Goal: Task Accomplishment & Management: Manage account settings

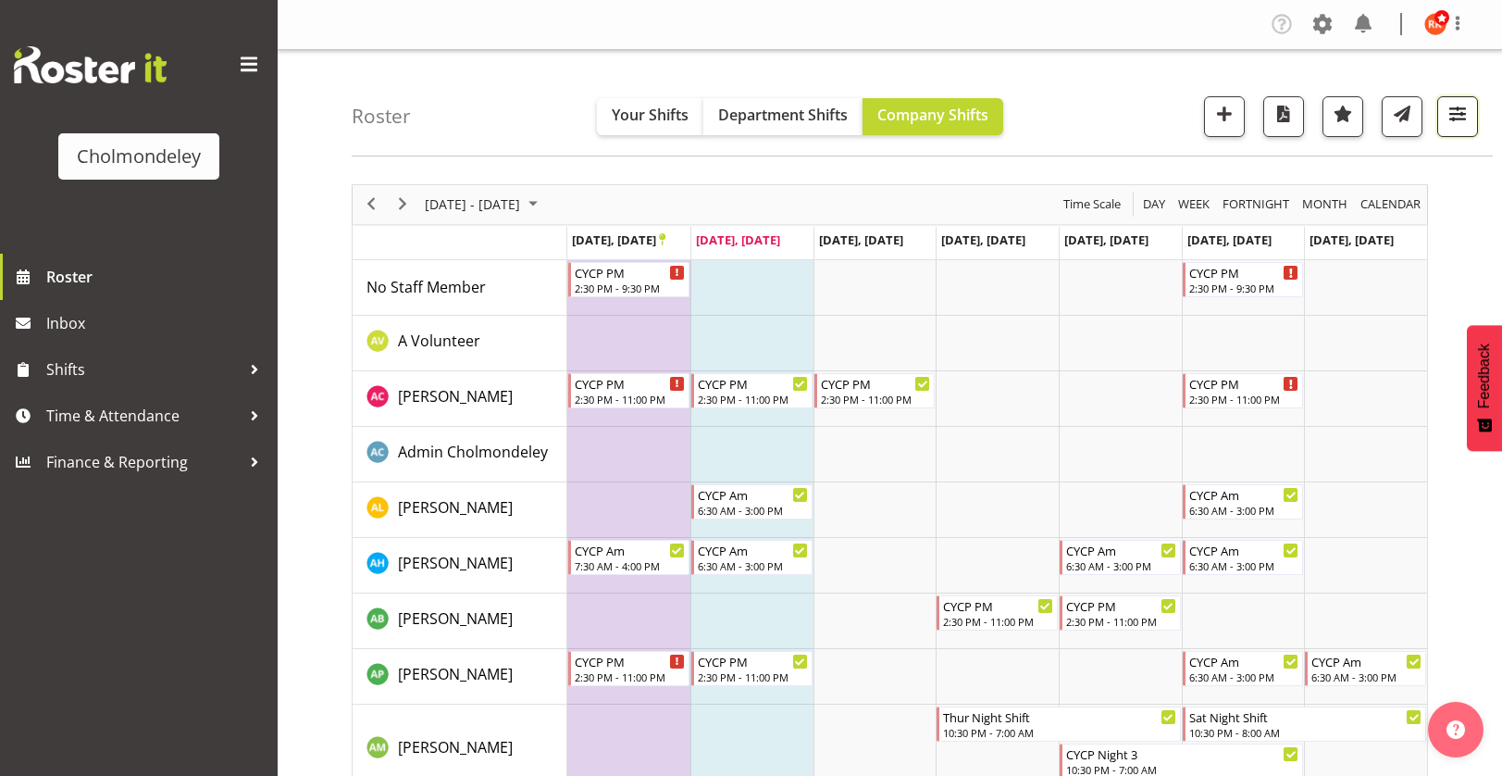
click at [1458, 116] on span "button" at bounding box center [1458, 114] width 24 height 24
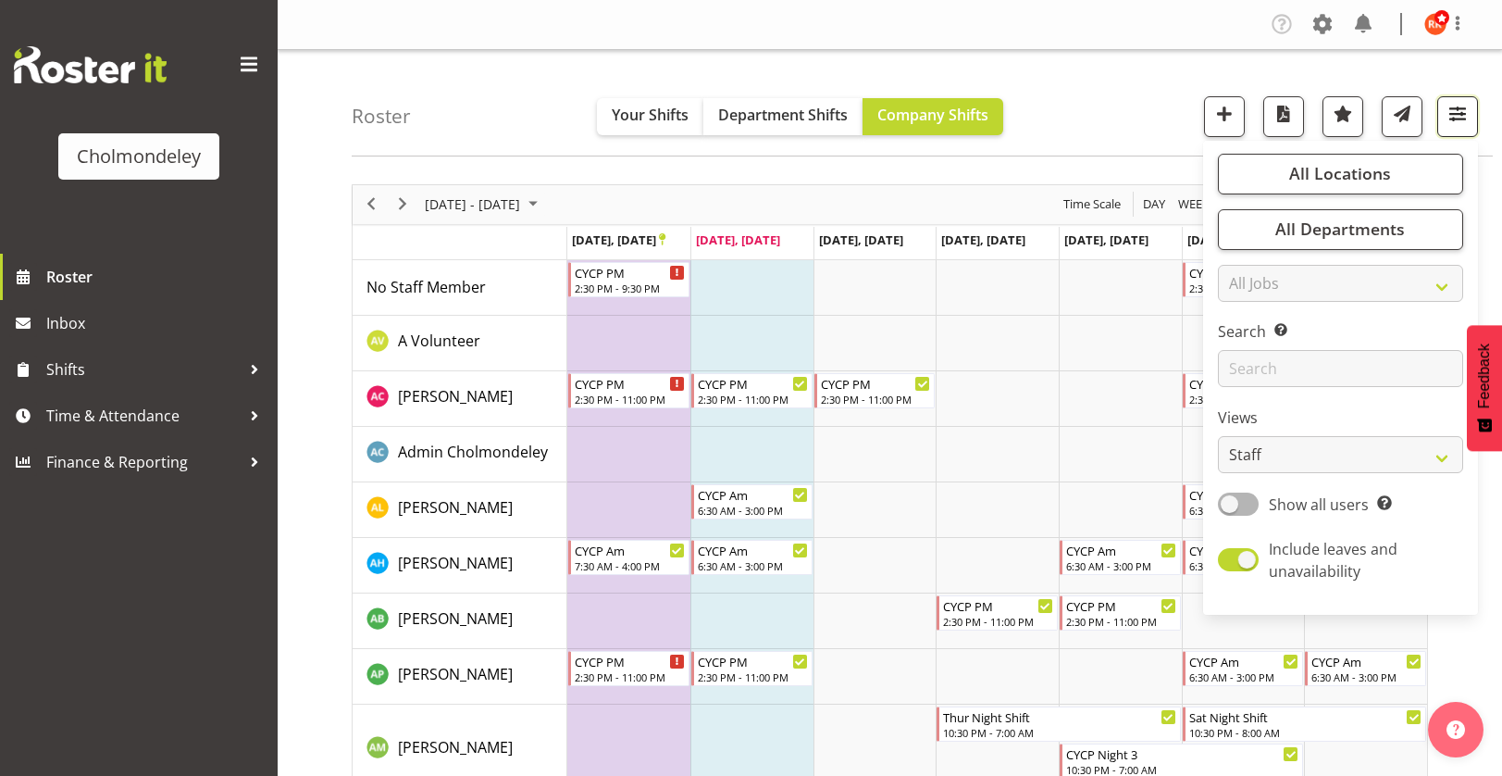
click at [1458, 116] on span "button" at bounding box center [1458, 114] width 24 height 24
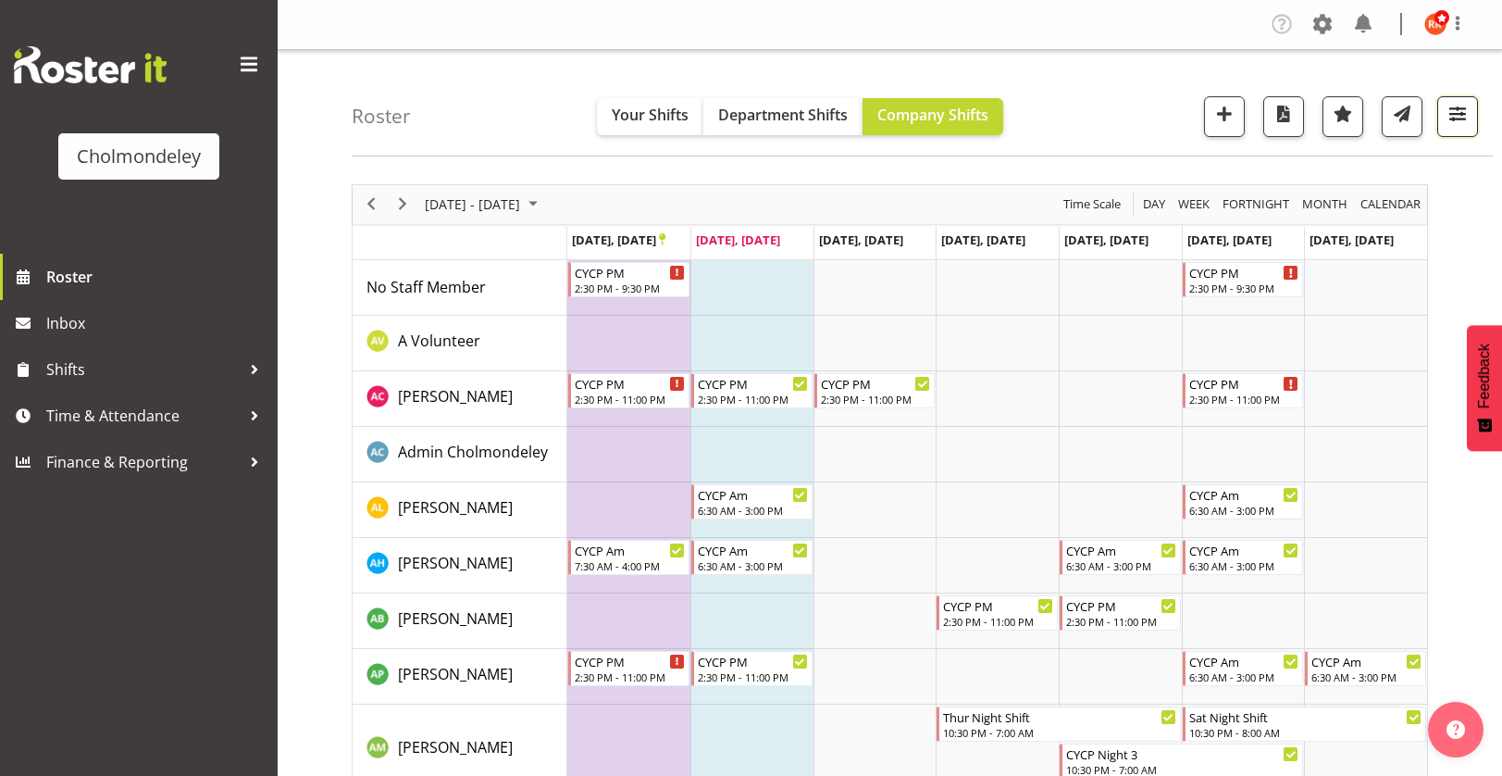
click at [1452, 109] on span "button" at bounding box center [1458, 114] width 24 height 24
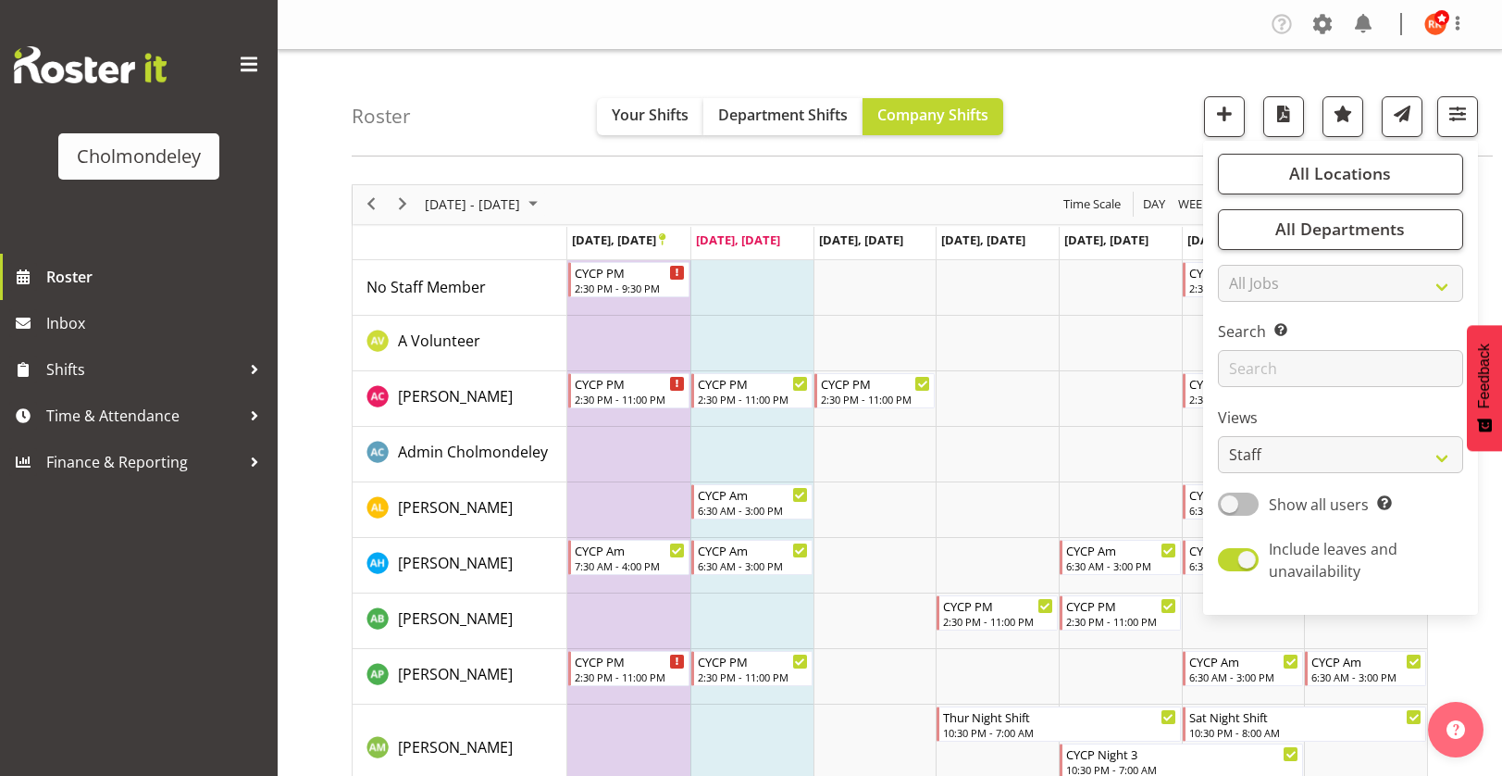
click at [1229, 510] on span at bounding box center [1238, 503] width 41 height 23
click at [1229, 510] on input "Show all users Show only rostered employees" at bounding box center [1224, 504] width 12 height 12
checkbox input "true"
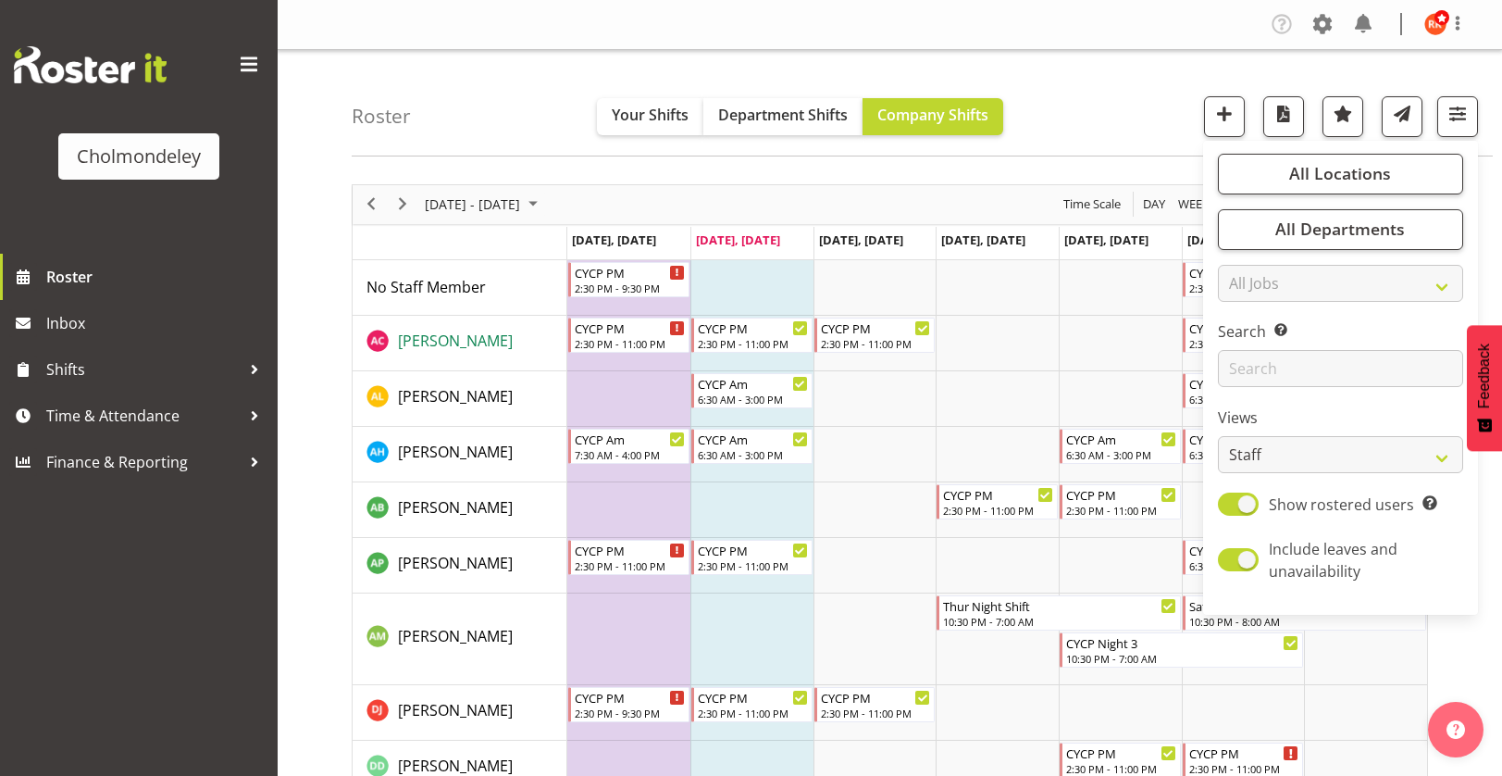
click at [454, 337] on span "[PERSON_NAME]" at bounding box center [455, 340] width 115 height 20
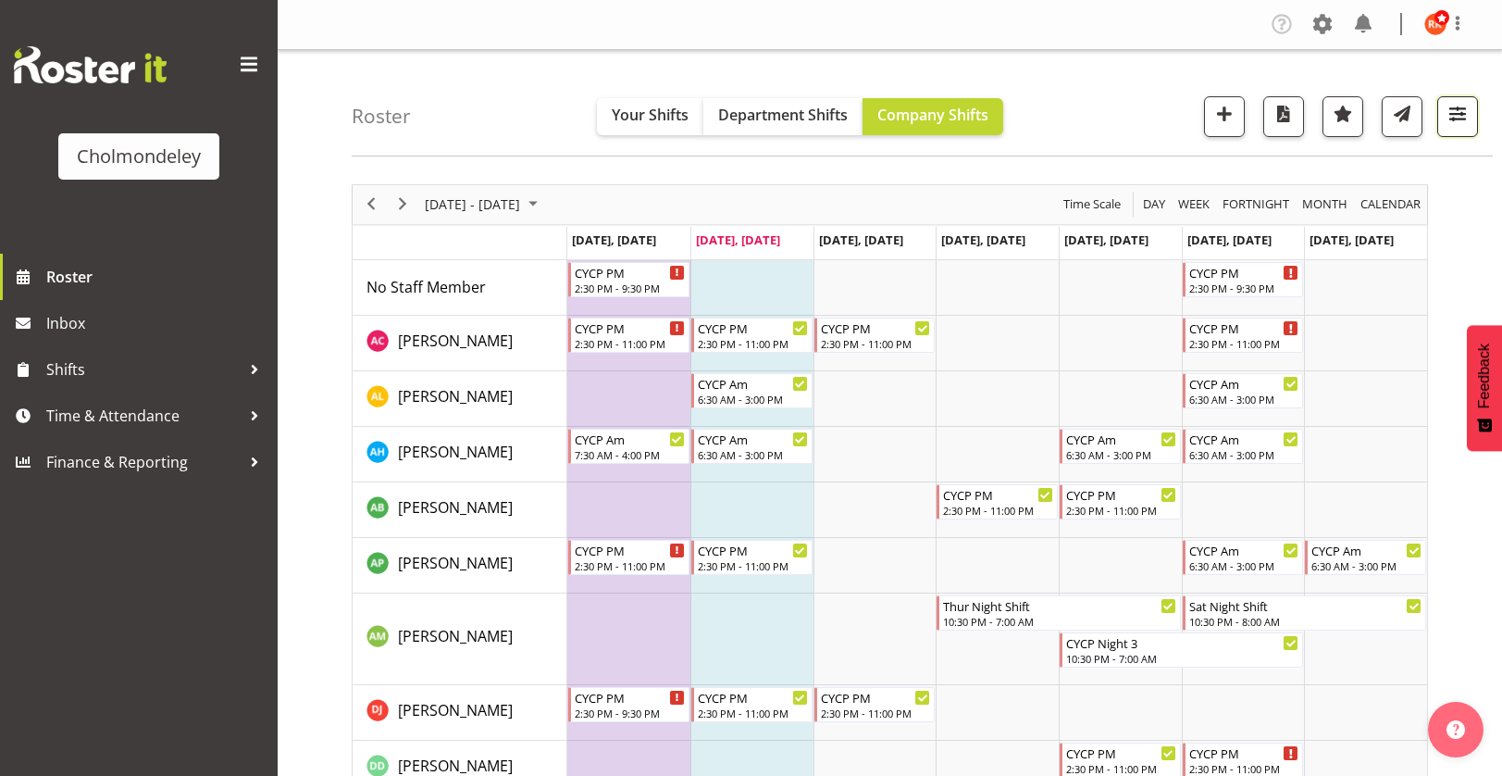
click at [1462, 110] on span "button" at bounding box center [1458, 114] width 24 height 24
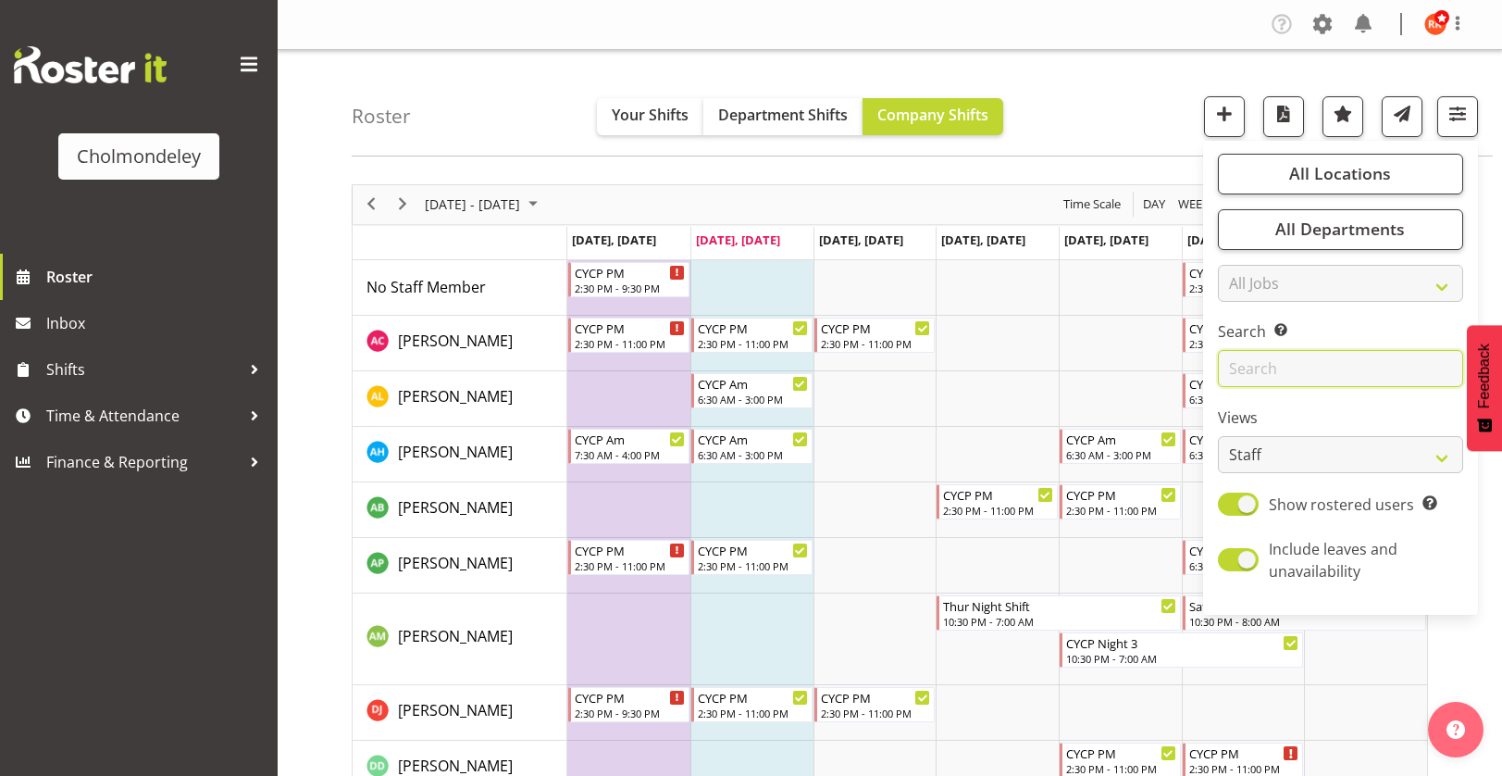
click at [1322, 371] on input "text" at bounding box center [1340, 368] width 245 height 37
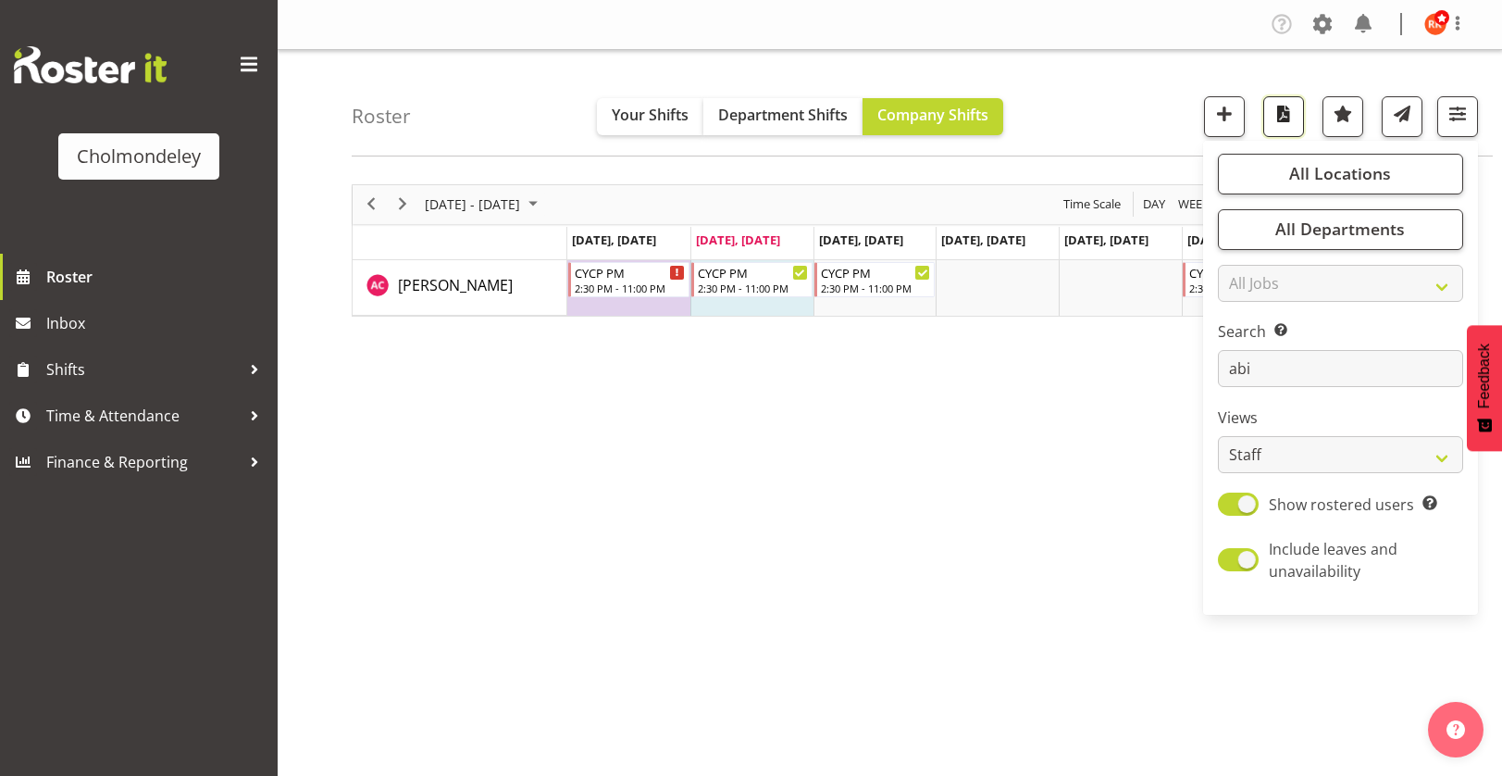
click at [1296, 121] on button "button" at bounding box center [1283, 116] width 41 height 41
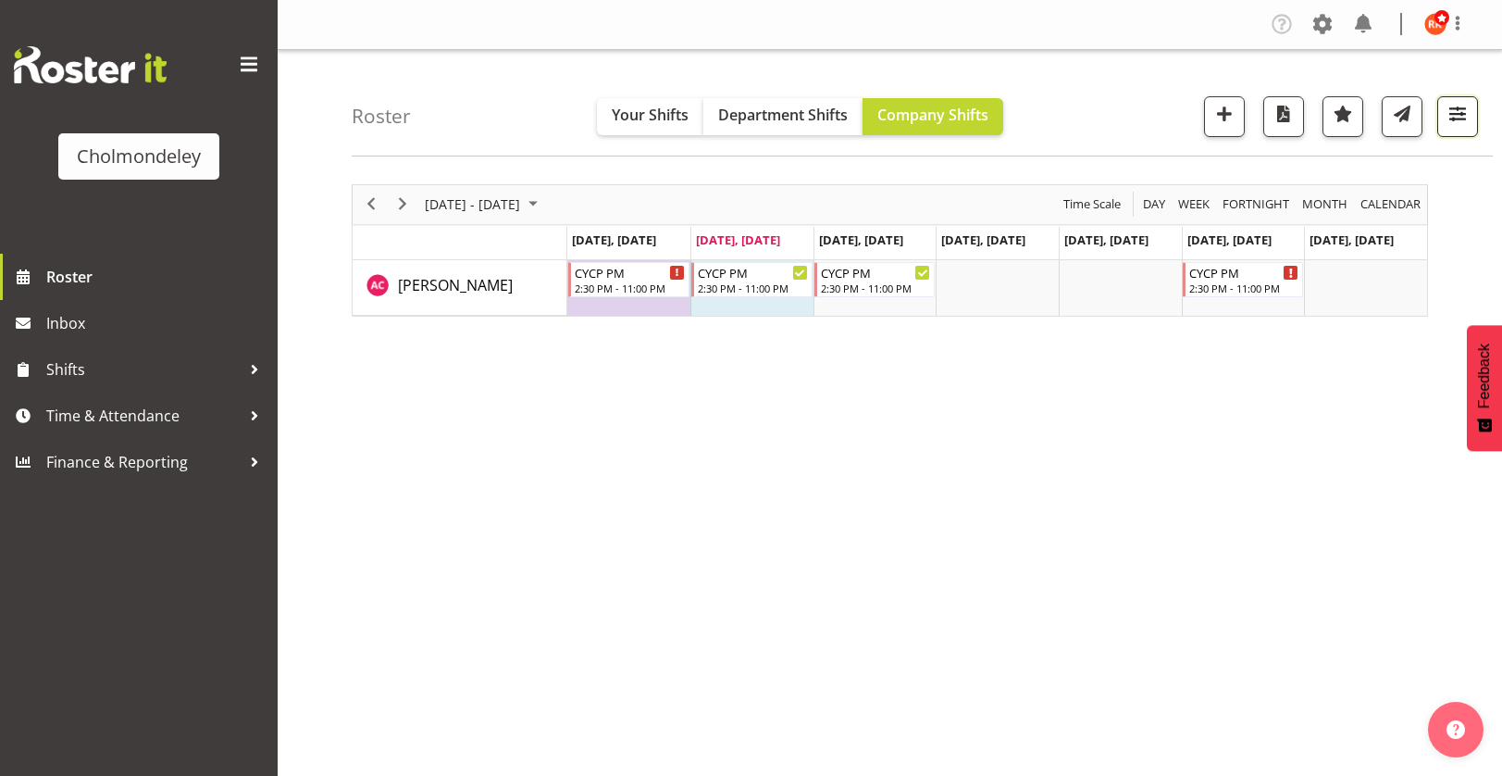
click at [1446, 117] on span "button" at bounding box center [1458, 114] width 24 height 24
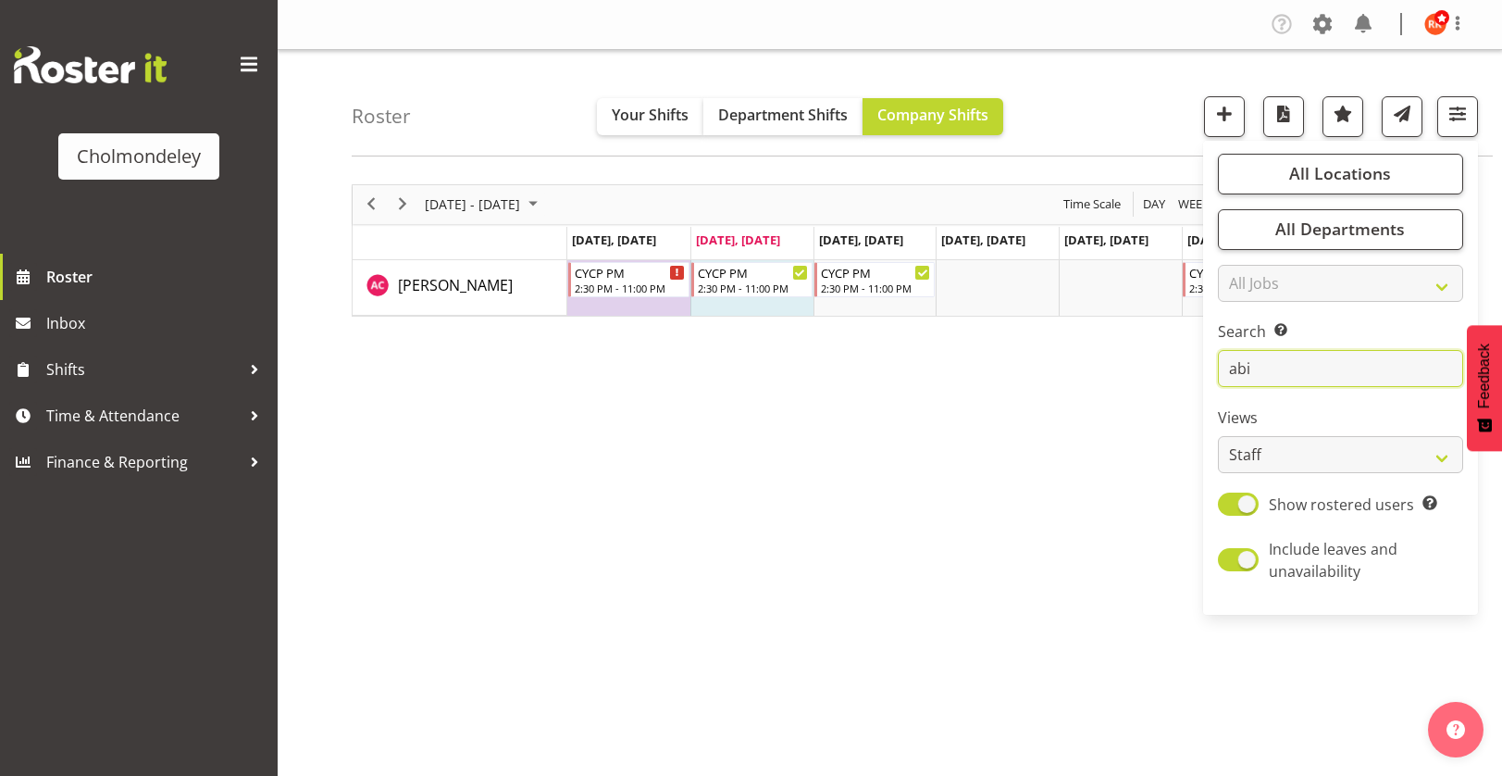
click at [1280, 376] on input "abi" at bounding box center [1340, 368] width 245 height 37
type input "a"
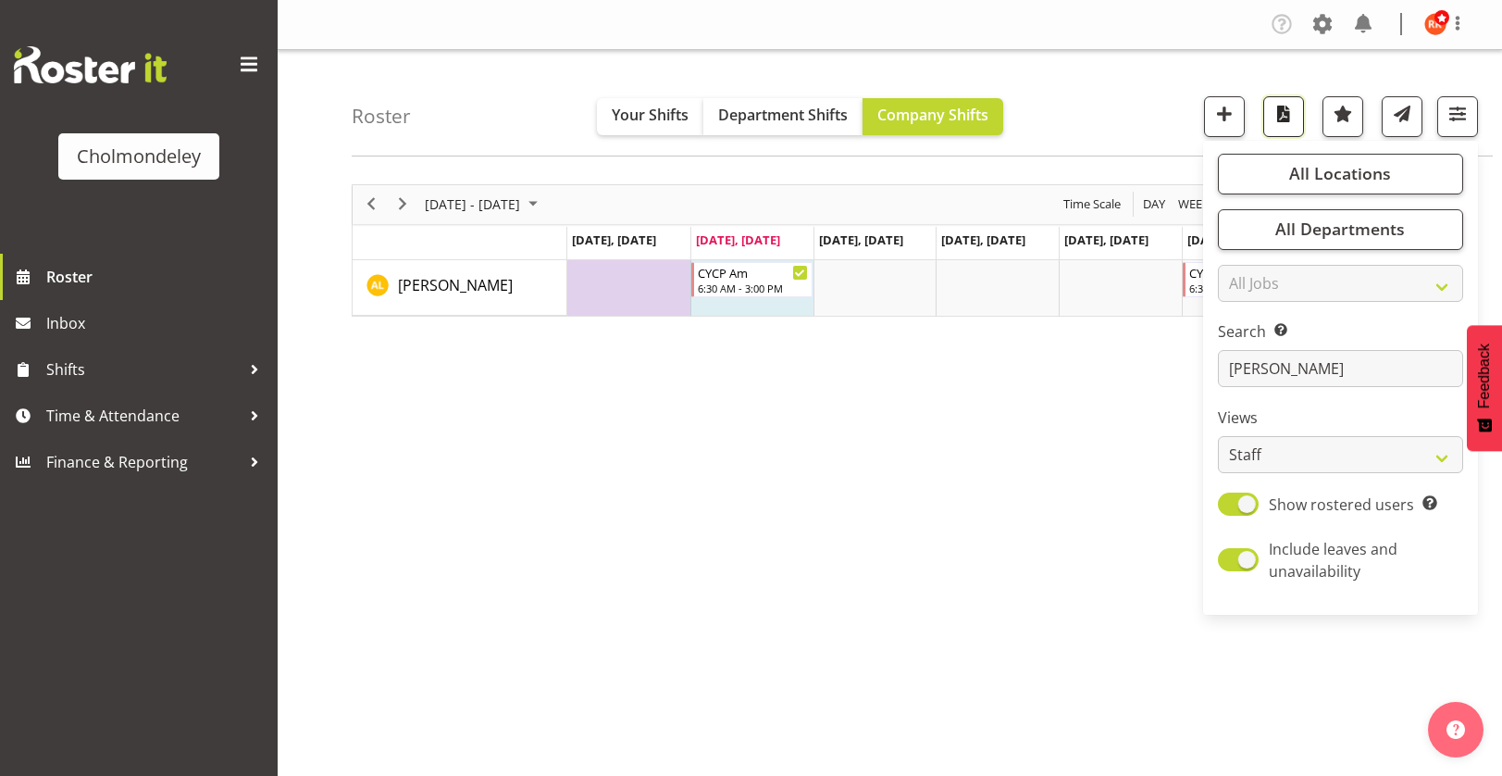
click at [1283, 116] on span "button" at bounding box center [1284, 114] width 24 height 24
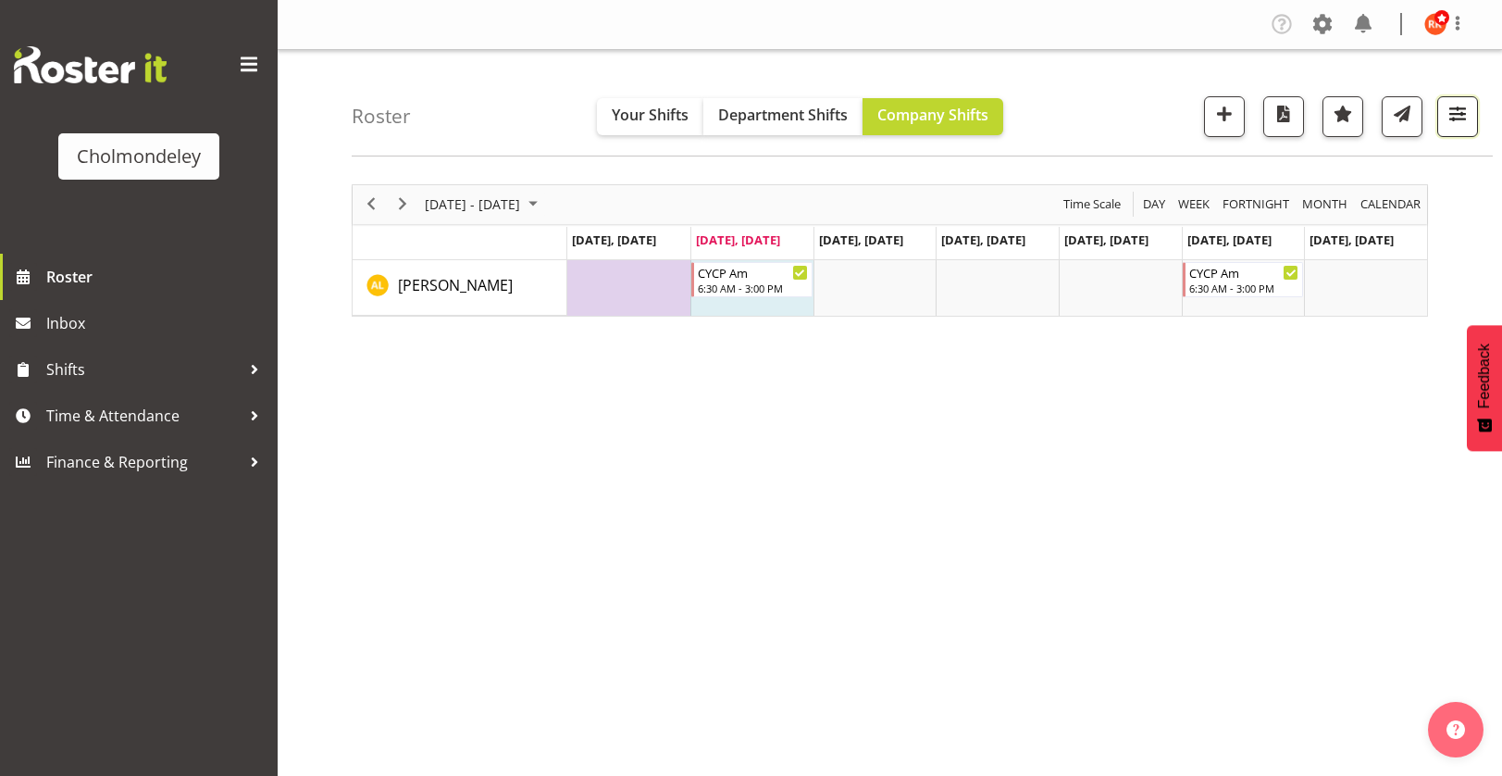
click at [1441, 97] on button "button" at bounding box center [1457, 116] width 41 height 41
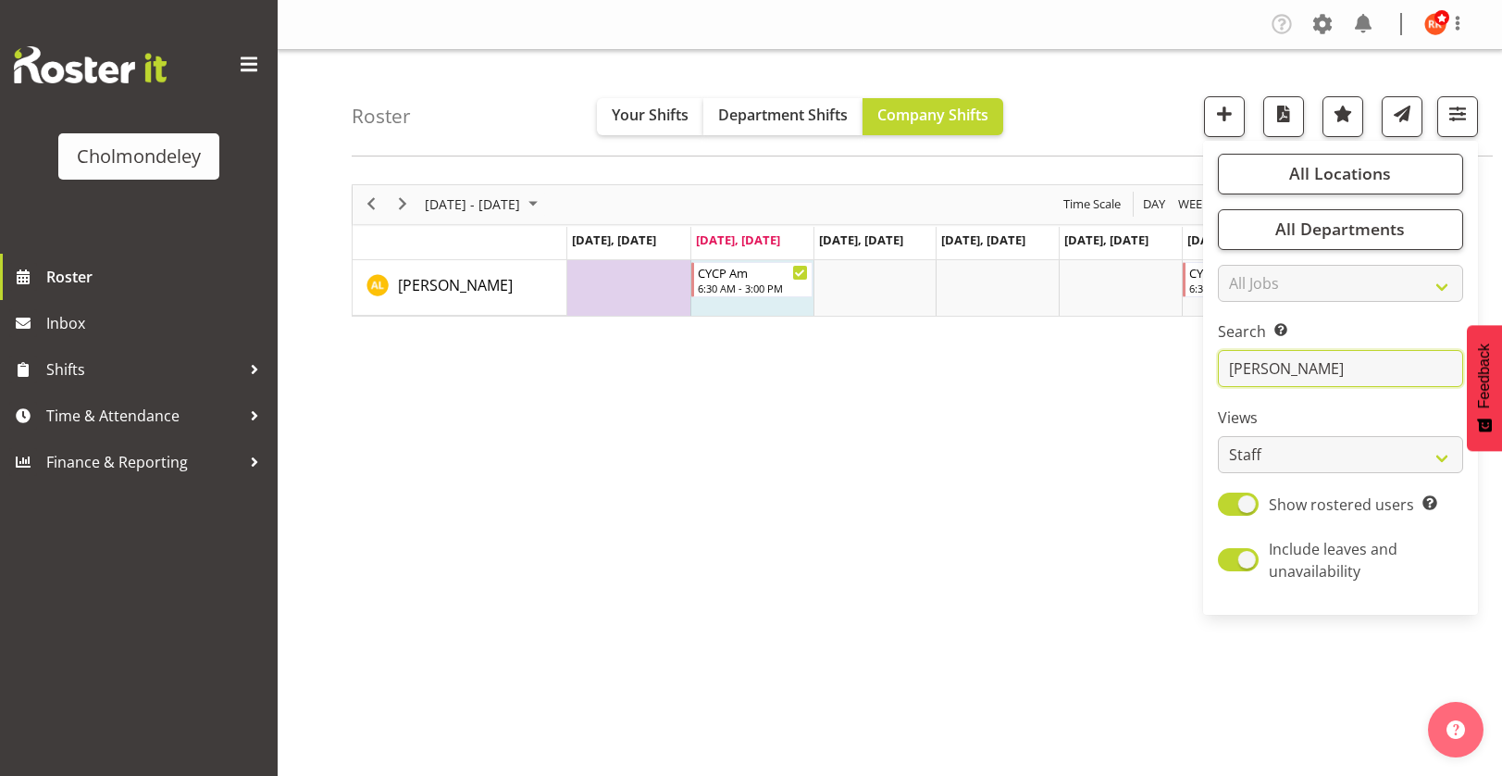
click at [1290, 367] on input "[PERSON_NAME]" at bounding box center [1340, 368] width 245 height 37
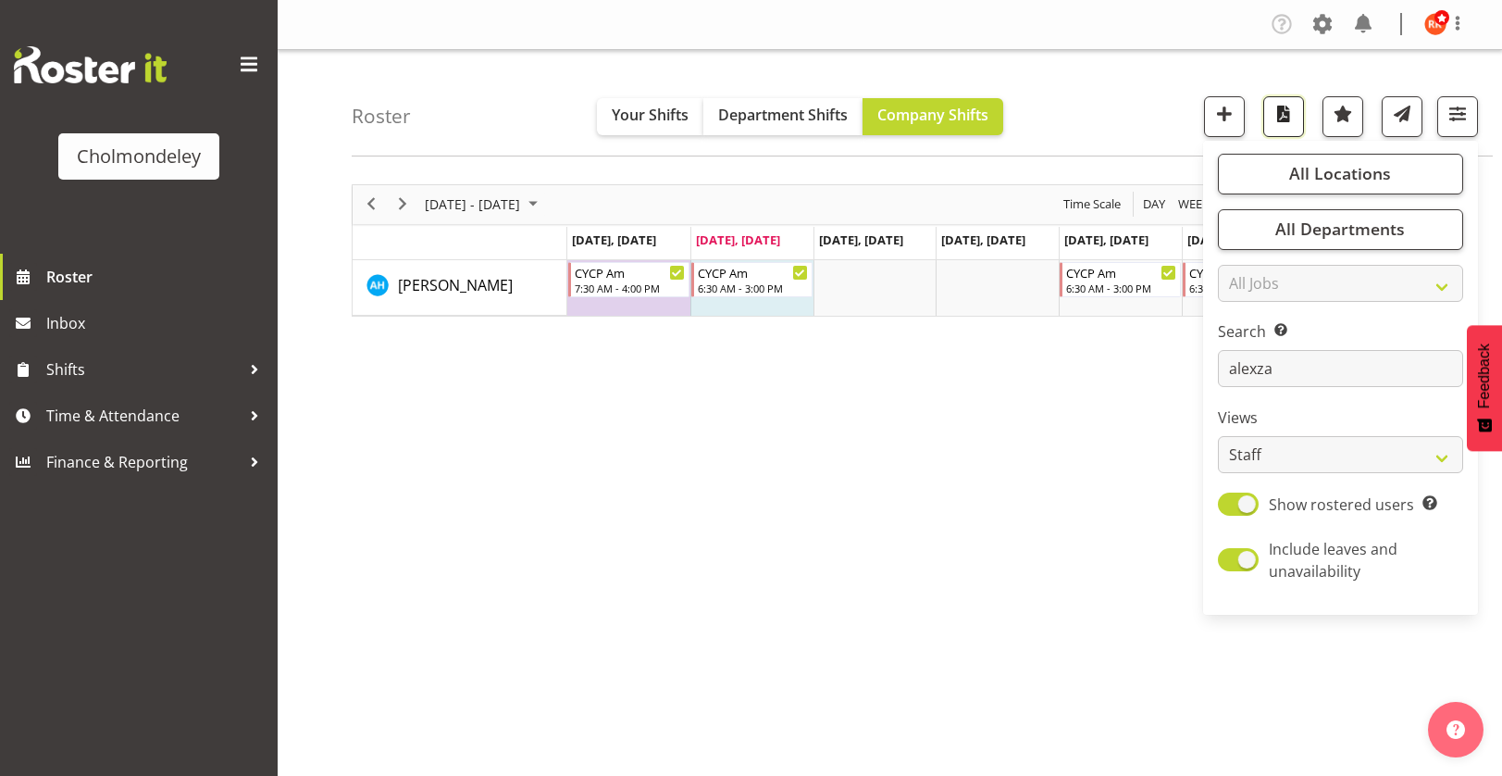
click at [1286, 118] on span "button" at bounding box center [1284, 114] width 24 height 24
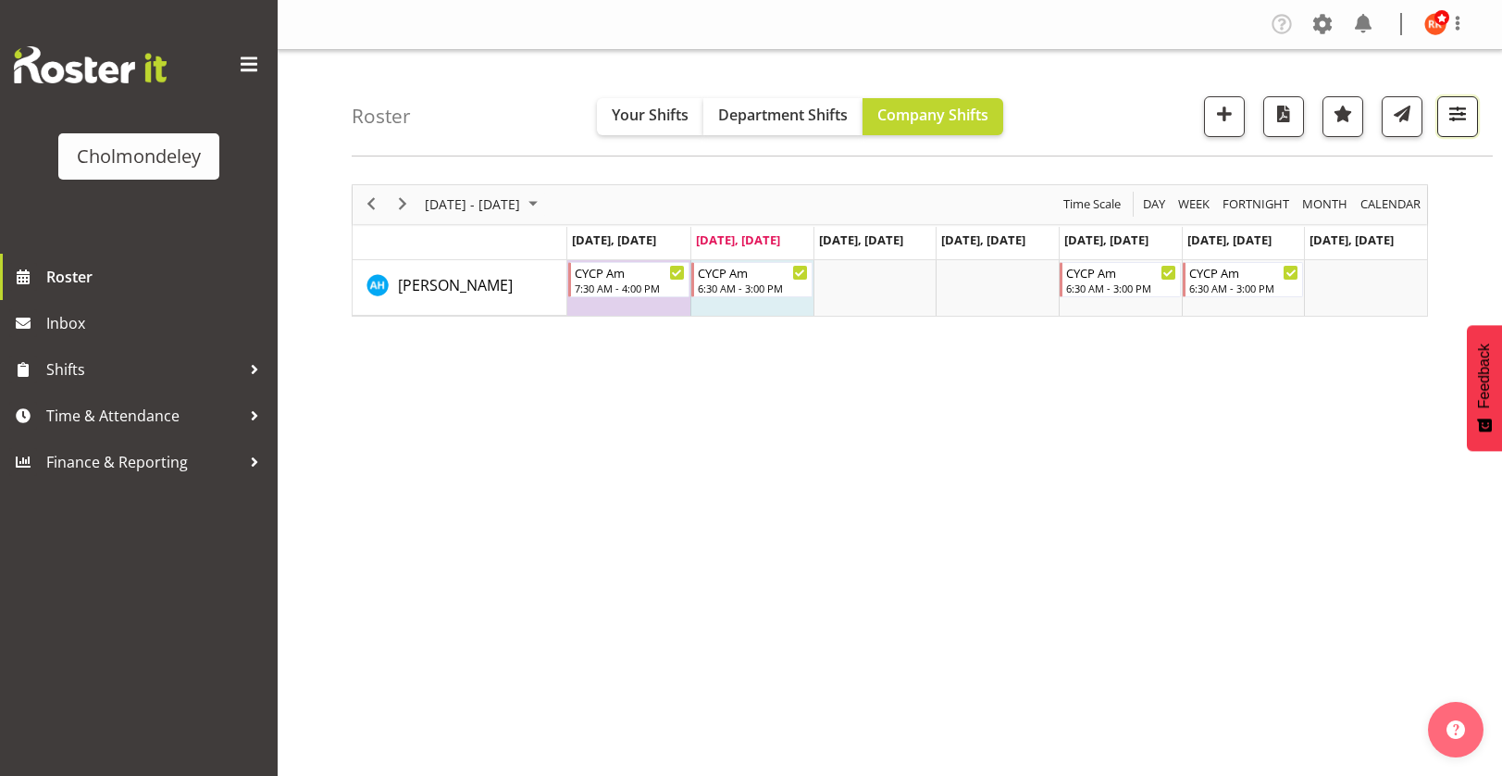
click at [1459, 113] on span "button" at bounding box center [1458, 114] width 24 height 24
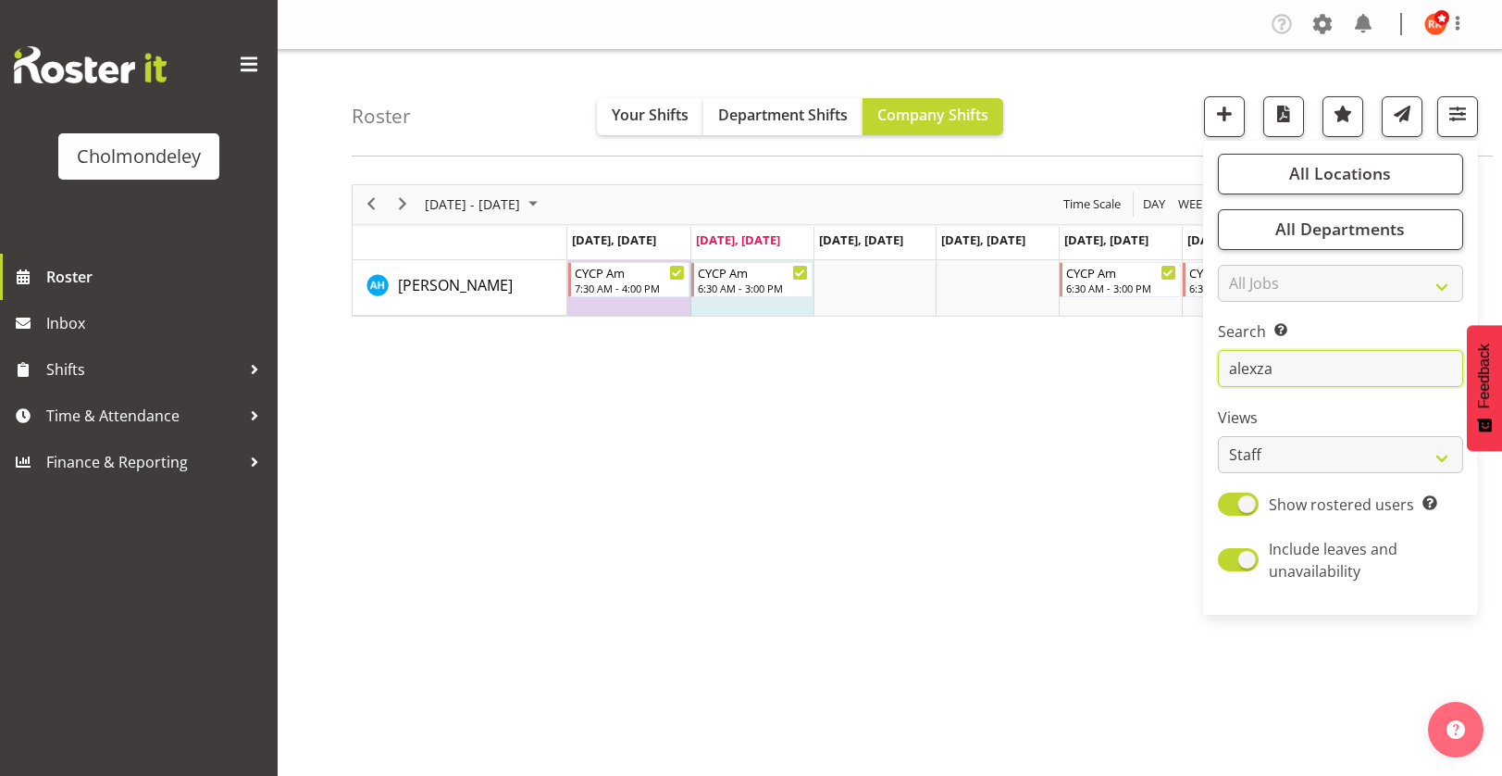
drag, startPoint x: 1312, startPoint y: 374, endPoint x: 1111, endPoint y: 386, distance: 201.2
click at [1148, 374] on div "Roster Your Shifts Department Shifts Company Shifts All Locations [GEOGRAPHIC_D…" at bounding box center [890, 480] width 1225 height 861
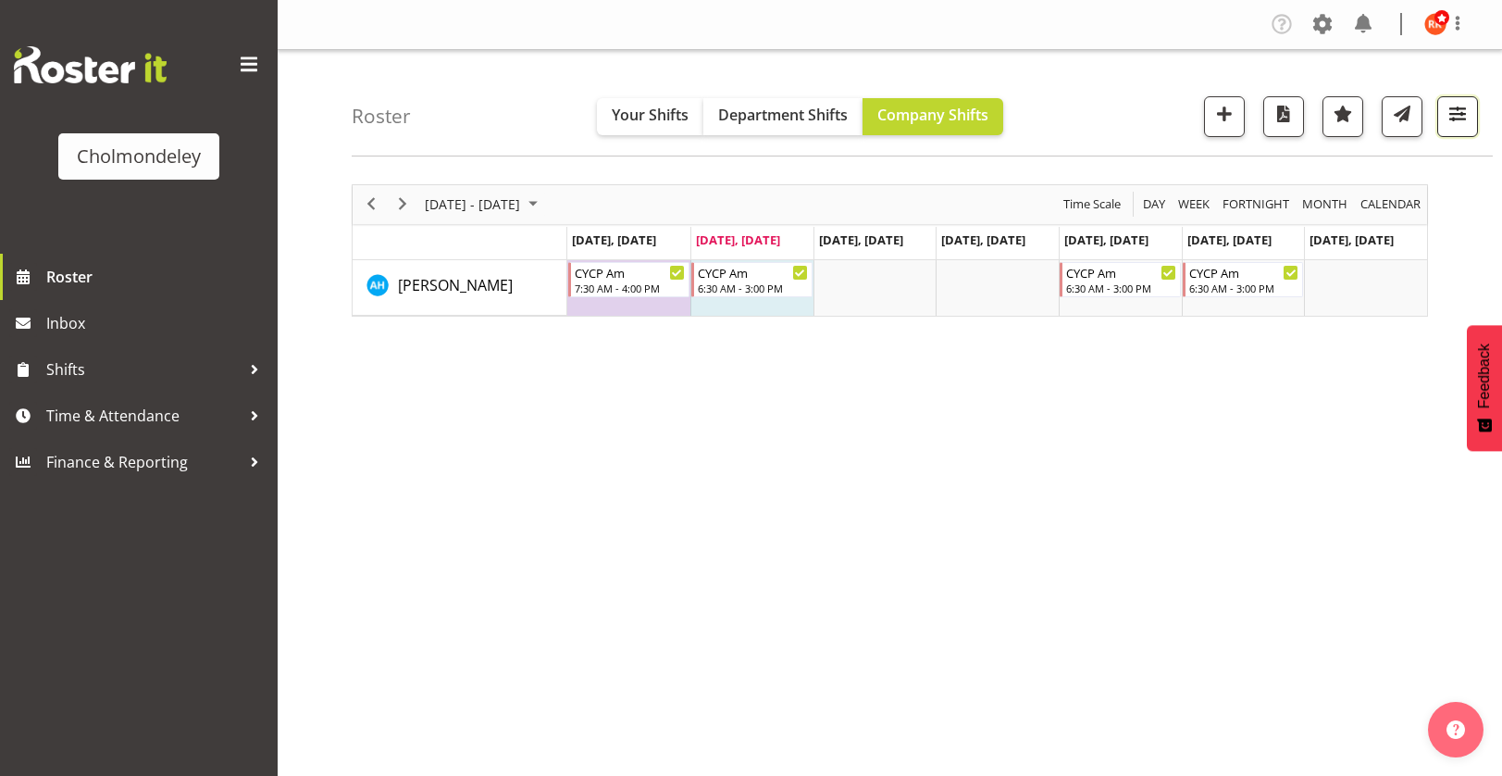
click at [1448, 109] on span "button" at bounding box center [1458, 114] width 24 height 24
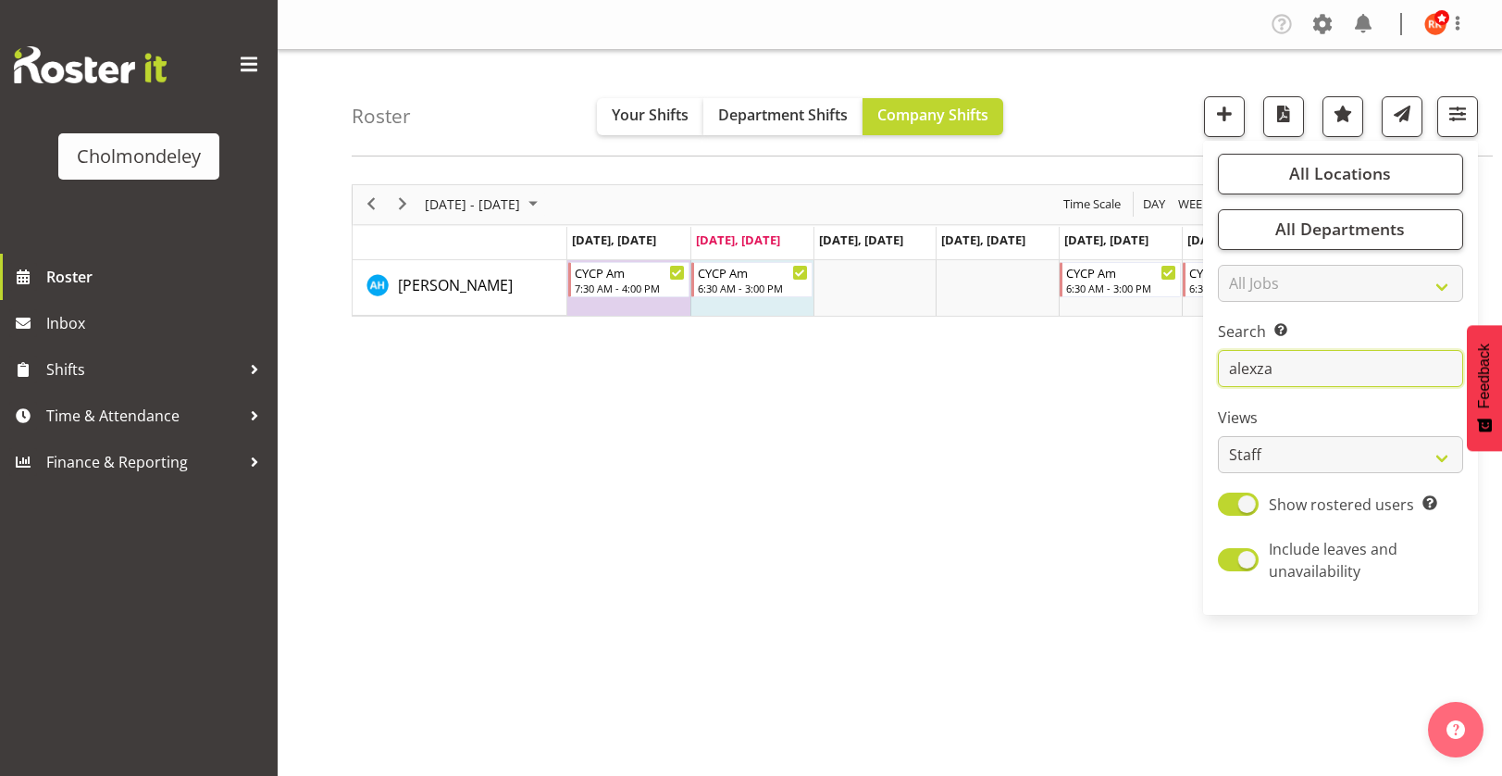
click at [1291, 365] on input "alexza" at bounding box center [1340, 368] width 245 height 37
type input "a"
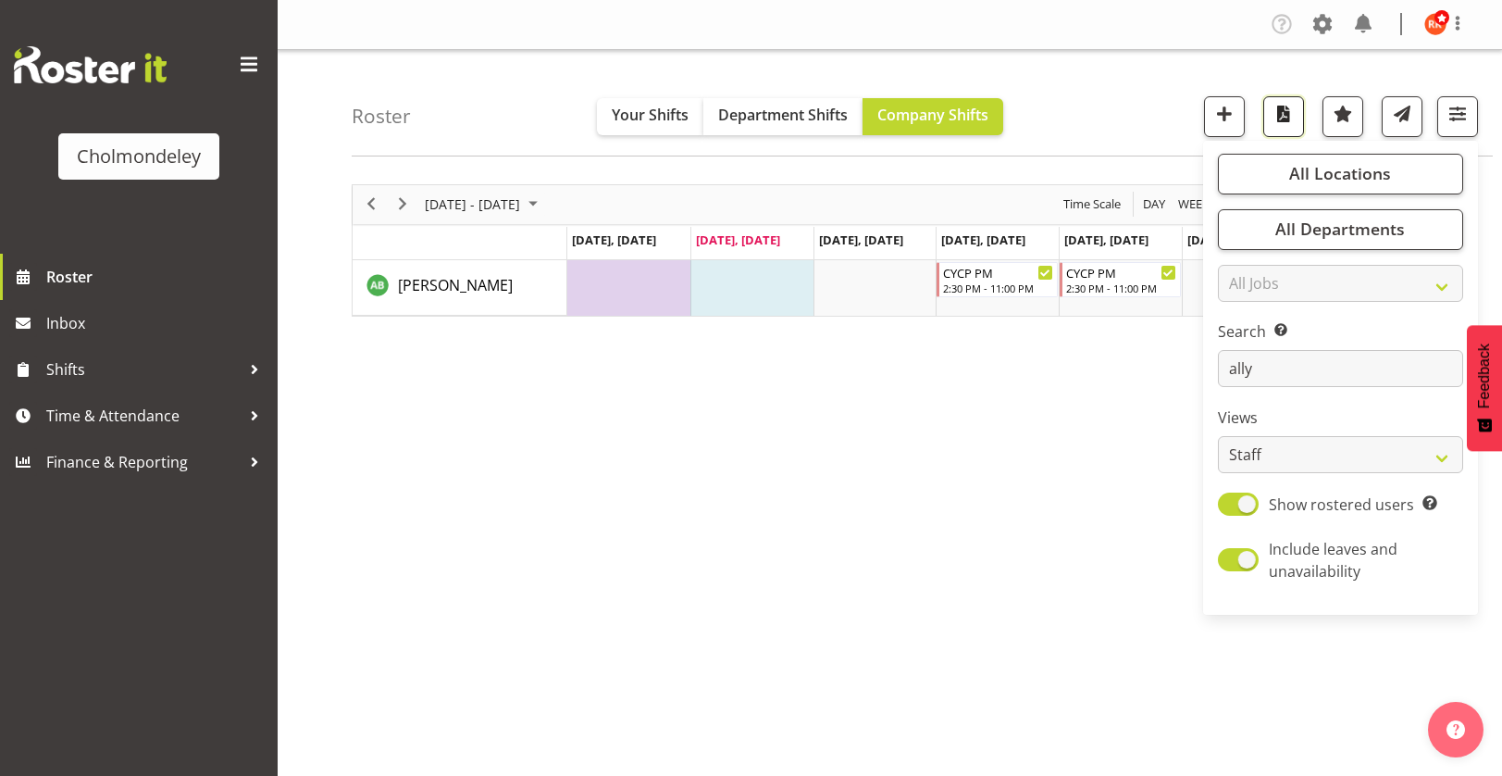
click at [1284, 124] on span "button" at bounding box center [1284, 114] width 24 height 24
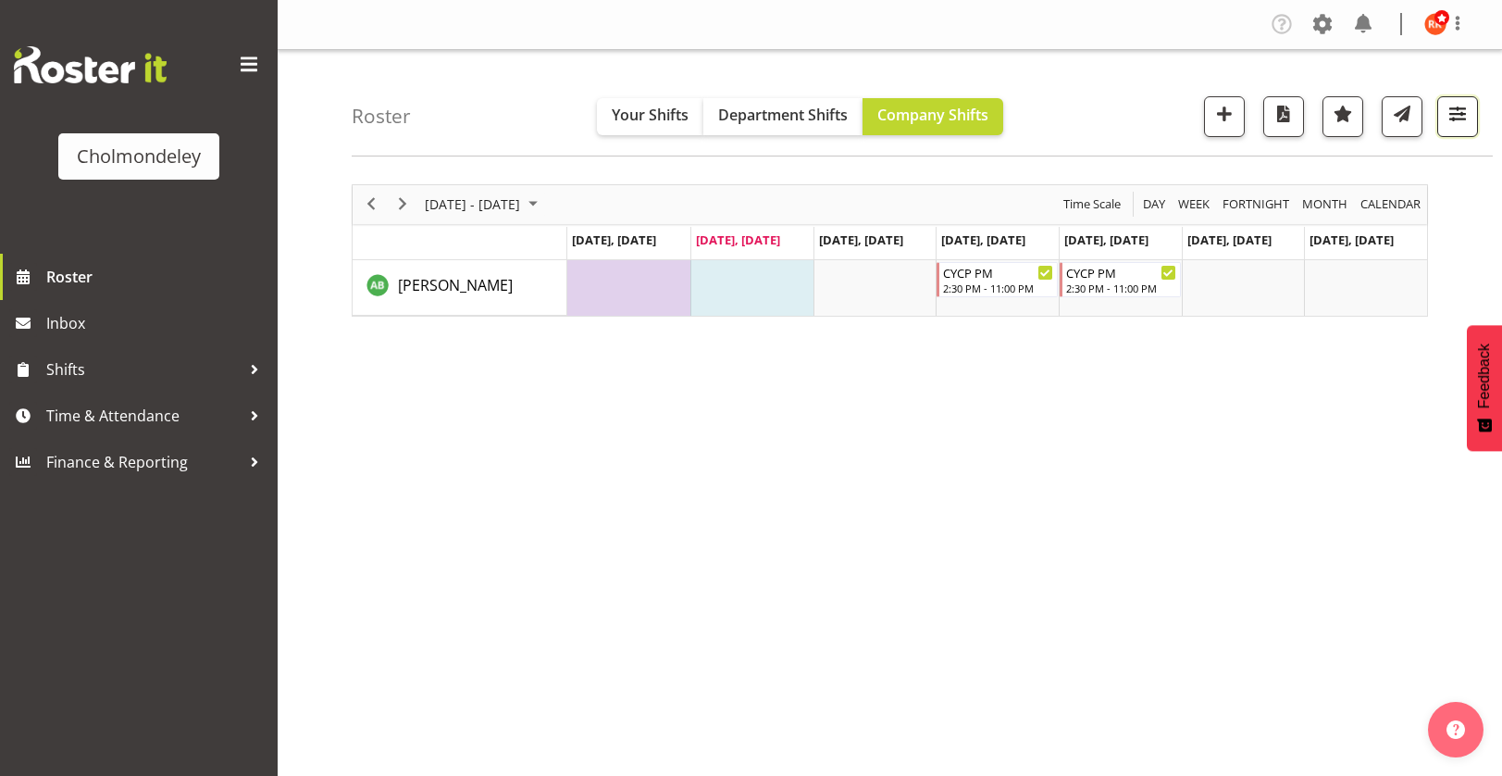
click at [1471, 113] on button "button" at bounding box center [1457, 116] width 41 height 41
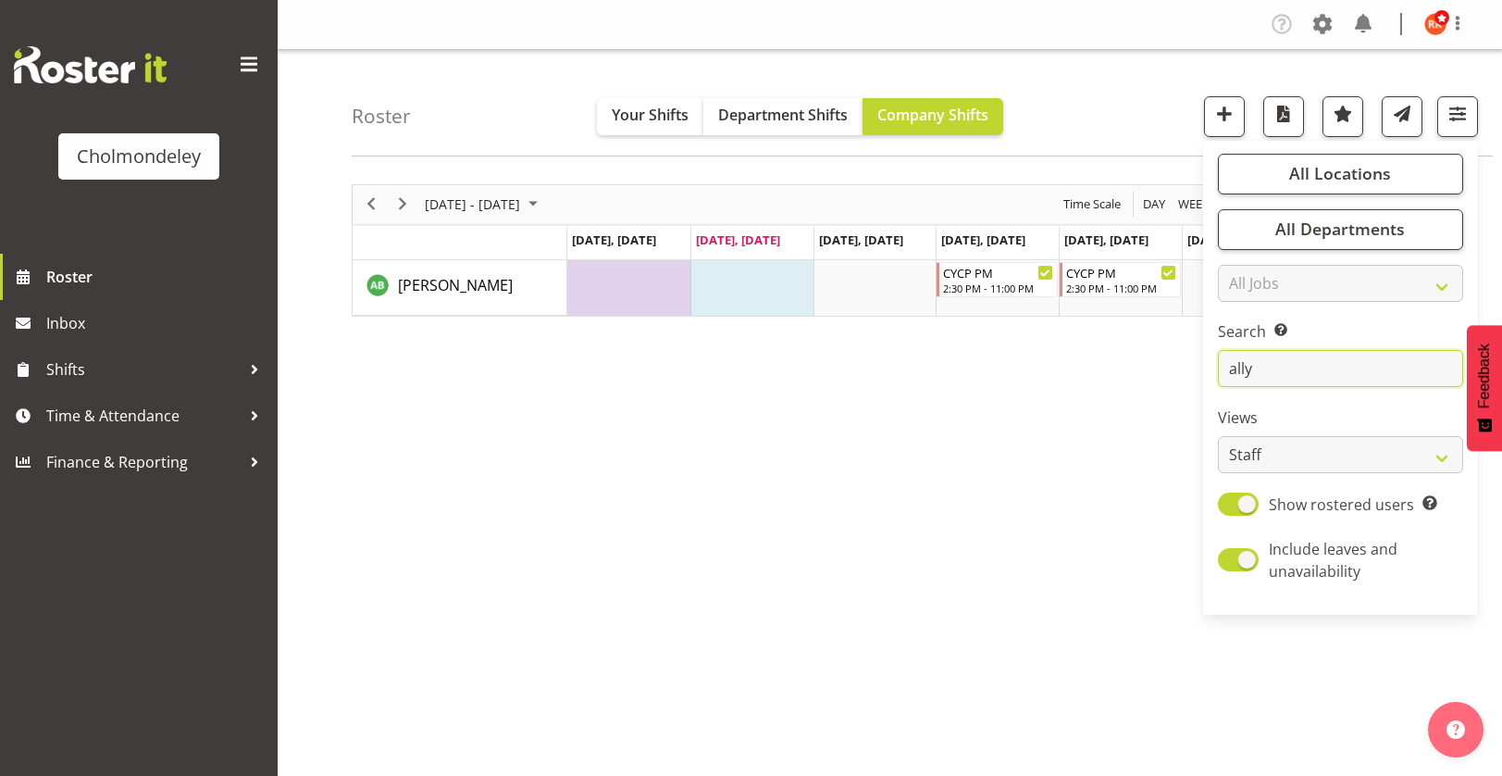
drag, startPoint x: 1321, startPoint y: 364, endPoint x: 1176, endPoint y: 383, distance: 146.6
click at [1176, 383] on div "Roster Your Shifts Department Shifts Company Shifts All Locations [GEOGRAPHIC_D…" at bounding box center [890, 480] width 1225 height 861
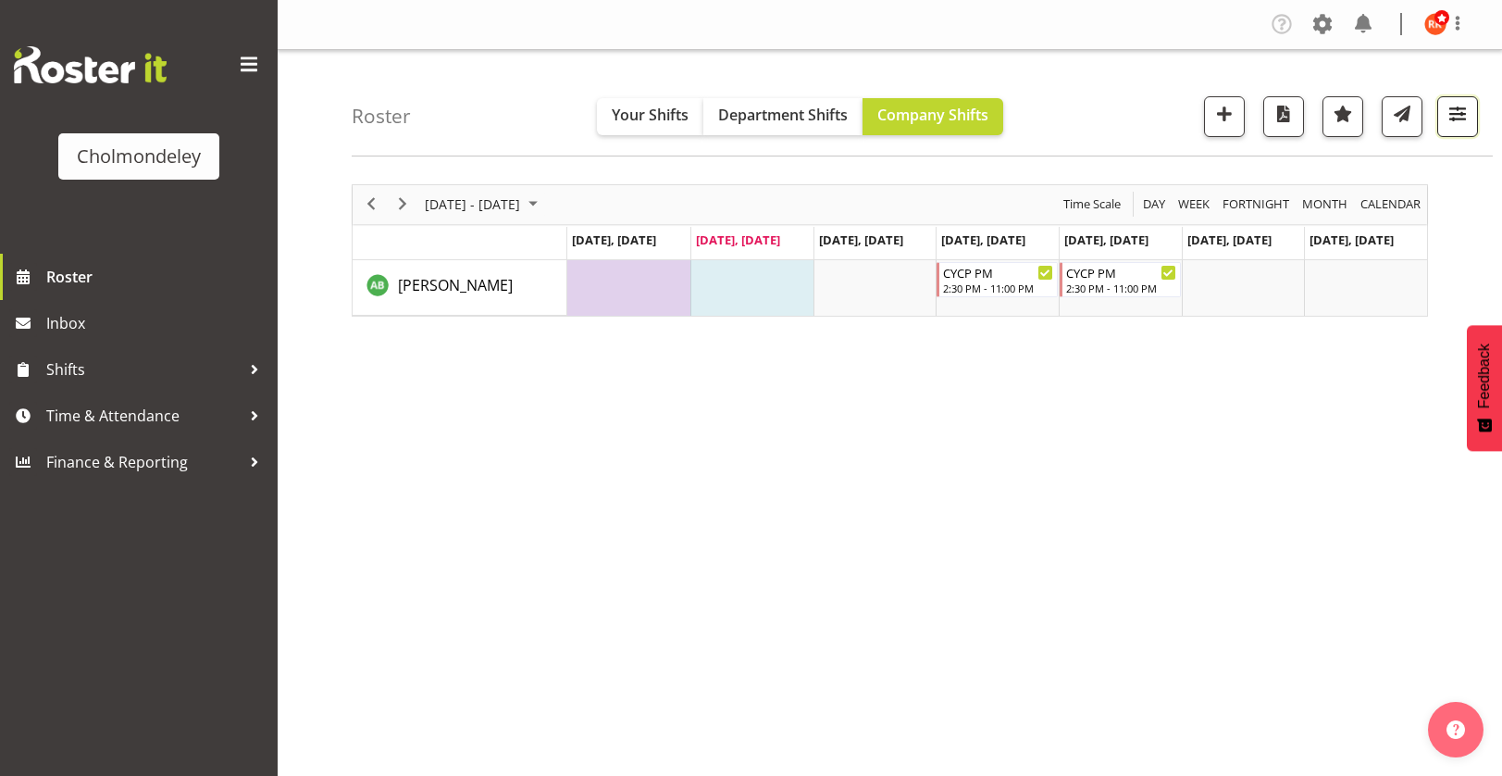
click at [1462, 123] on span "button" at bounding box center [1458, 114] width 24 height 24
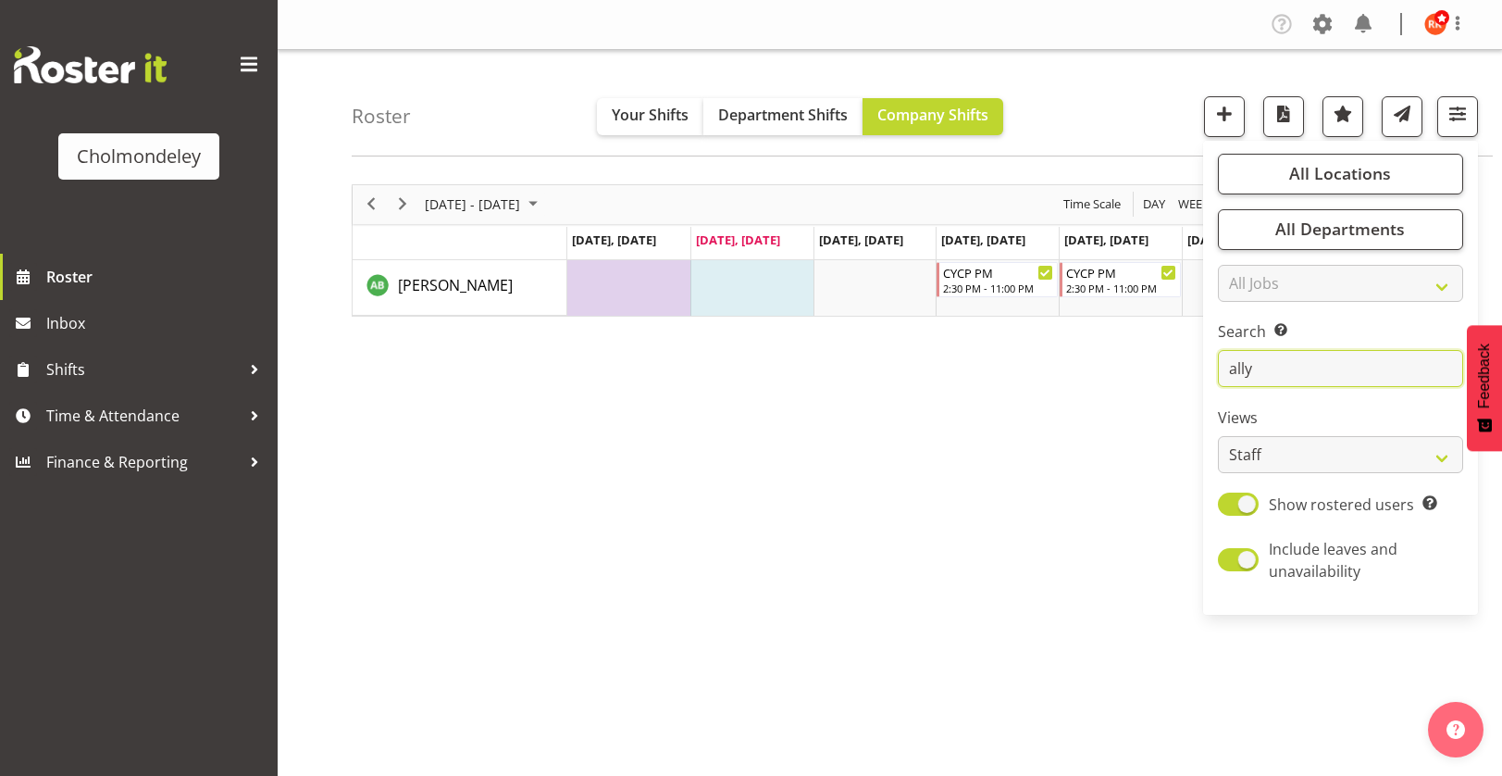
click at [1292, 367] on input "ally" at bounding box center [1340, 368] width 245 height 37
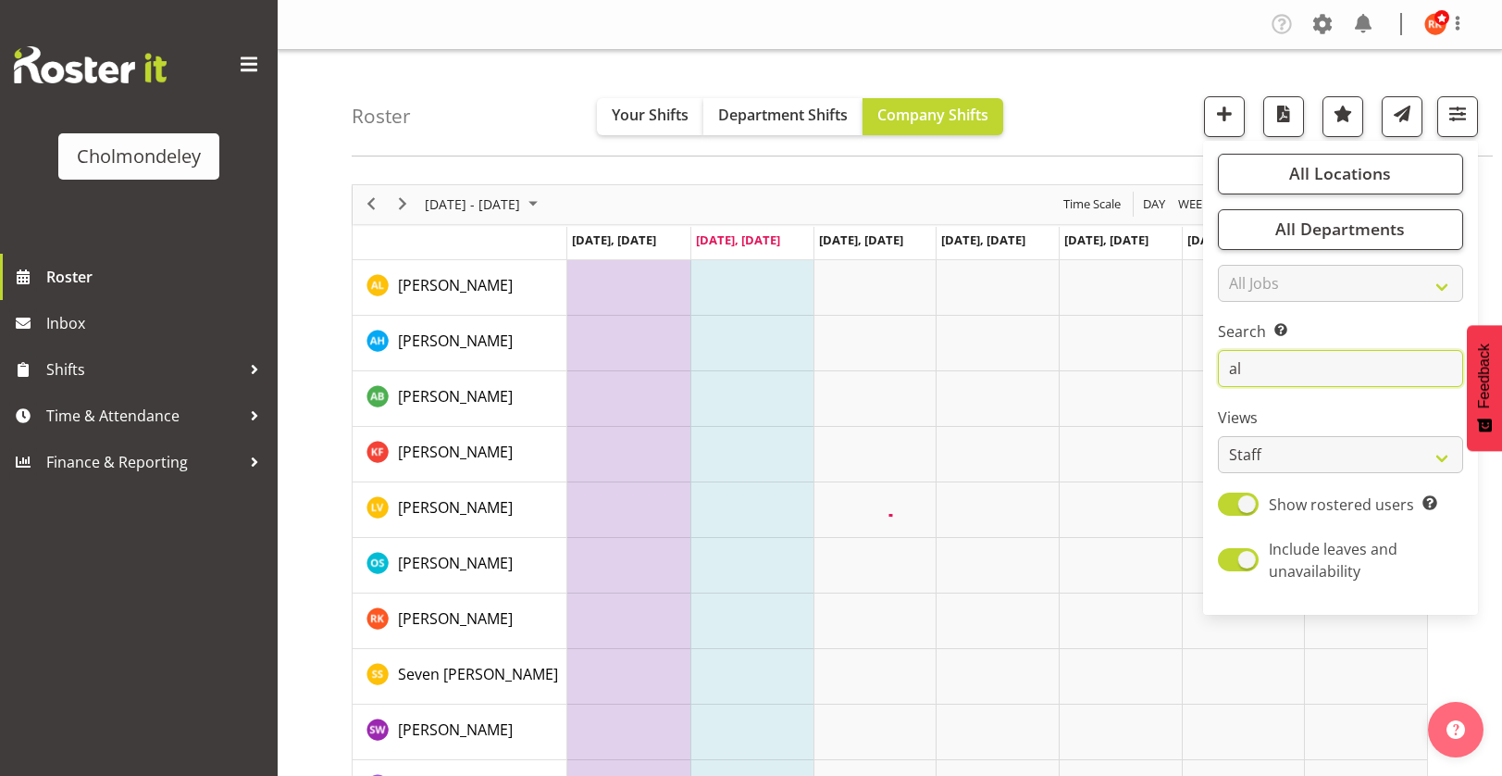
type input "a"
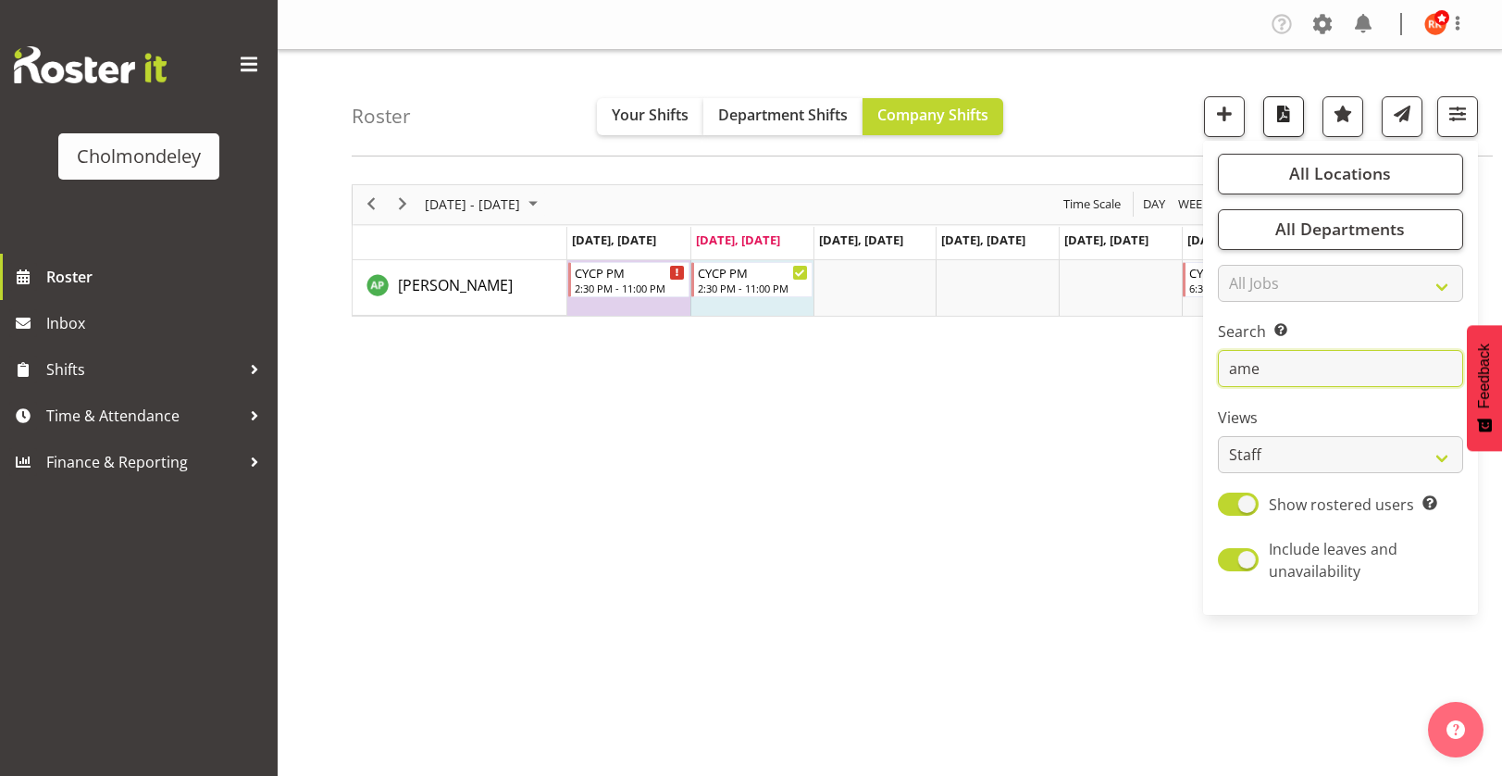
type input "ame"
click at [1293, 122] on span "button" at bounding box center [1284, 114] width 24 height 24
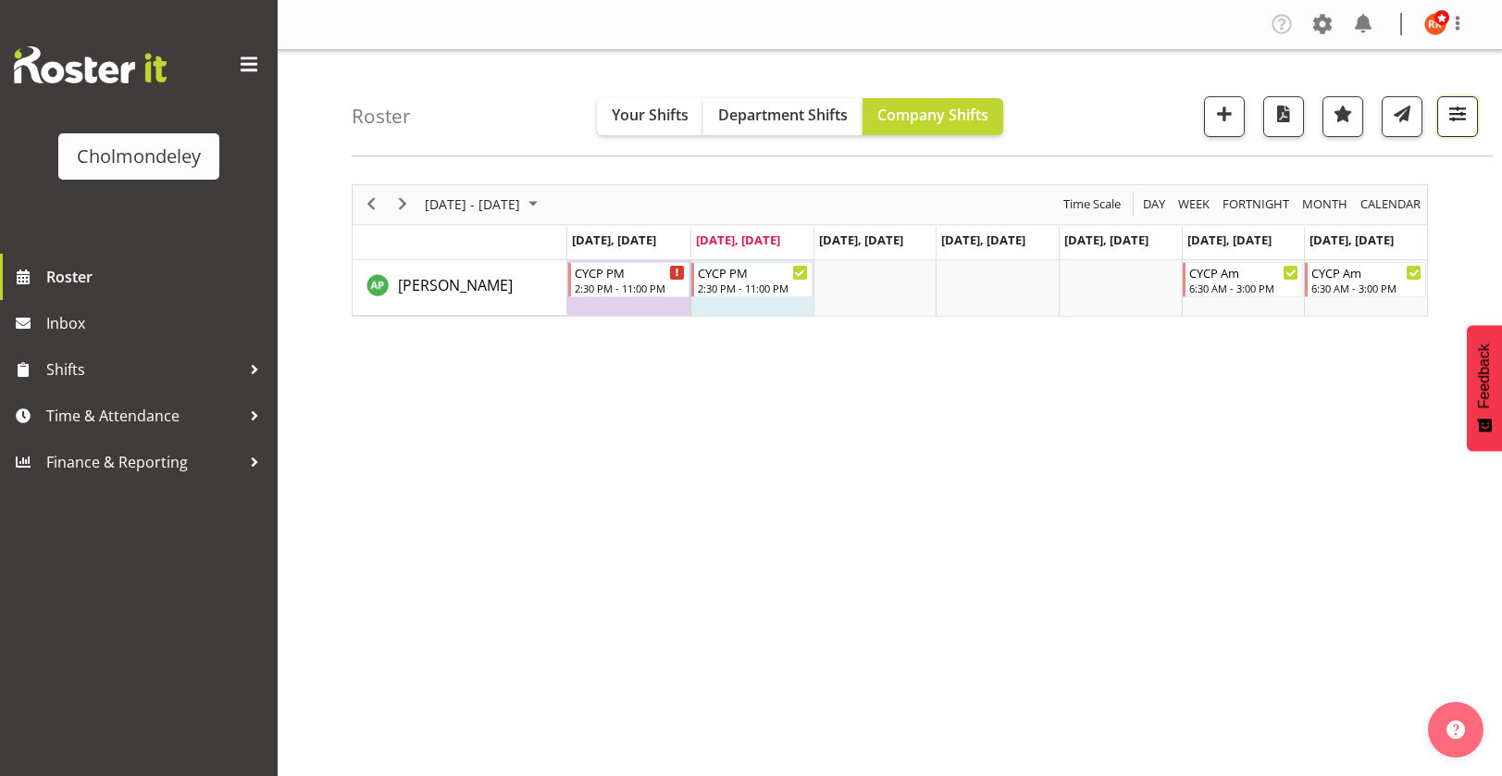
click at [1451, 116] on span "button" at bounding box center [1458, 114] width 24 height 24
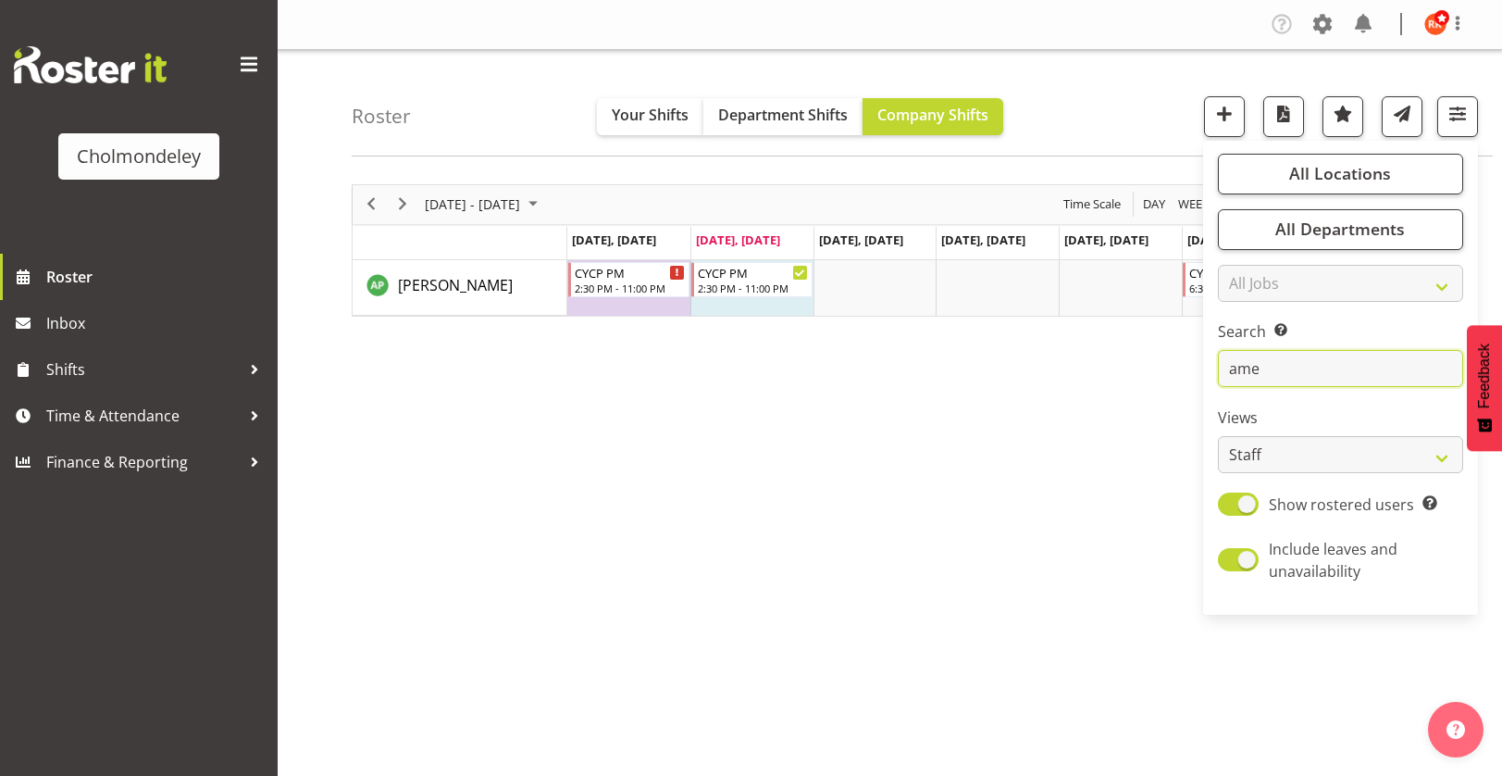
drag, startPoint x: 1307, startPoint y: 369, endPoint x: 1212, endPoint y: 371, distance: 95.4
click at [1212, 371] on div "All Locations Clear [GEOGRAPHIC_DATA] Select All Deselect All All Departments C…" at bounding box center [1340, 377] width 275 height 459
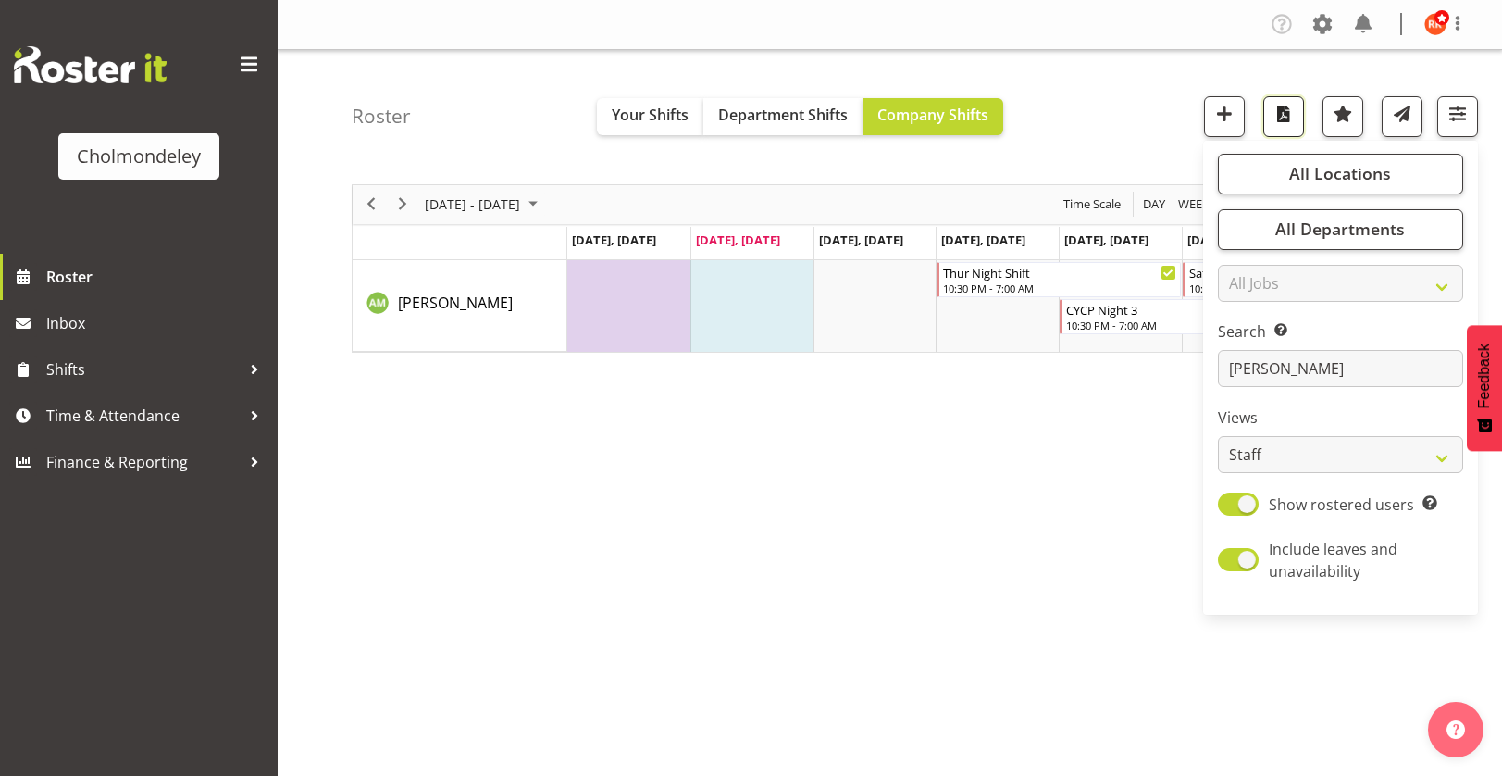
click at [1277, 120] on span "button" at bounding box center [1284, 114] width 24 height 24
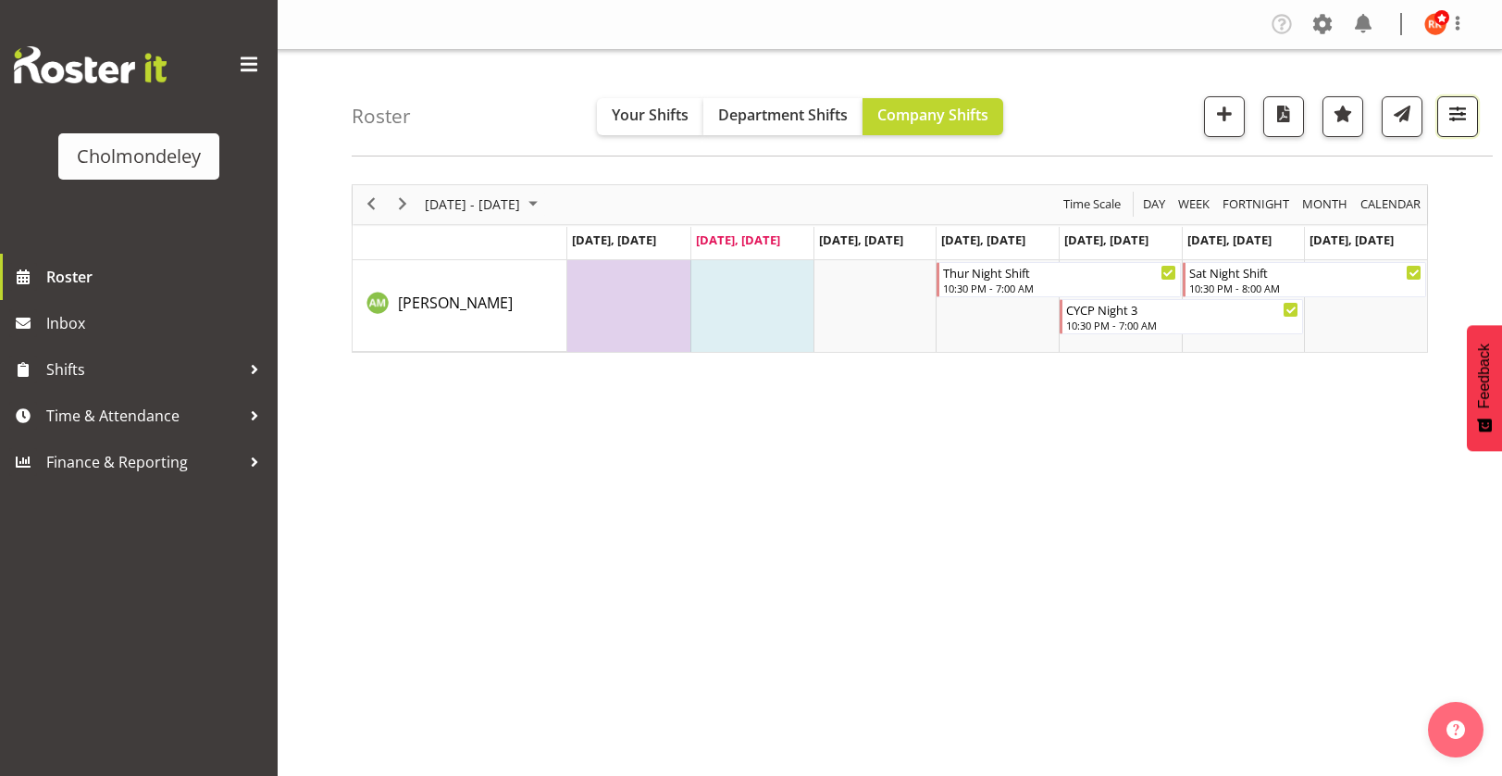
click at [1456, 118] on span "button" at bounding box center [1458, 114] width 24 height 24
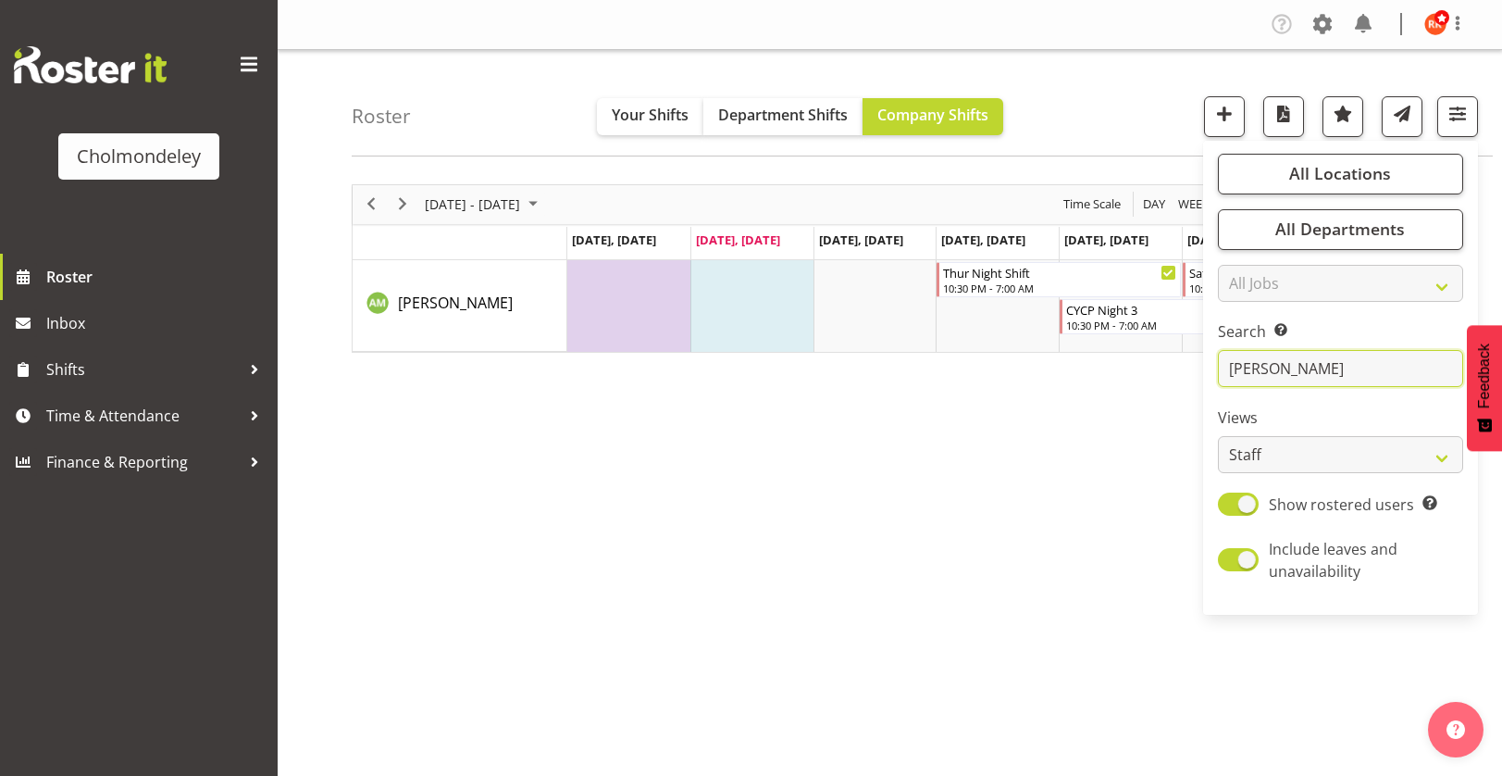
drag, startPoint x: 1311, startPoint y: 372, endPoint x: 1201, endPoint y: 368, distance: 110.2
click at [1201, 368] on div "Roster Your Shifts Department Shifts Company Shifts All Locations [GEOGRAPHIC_D…" at bounding box center [890, 480] width 1225 height 861
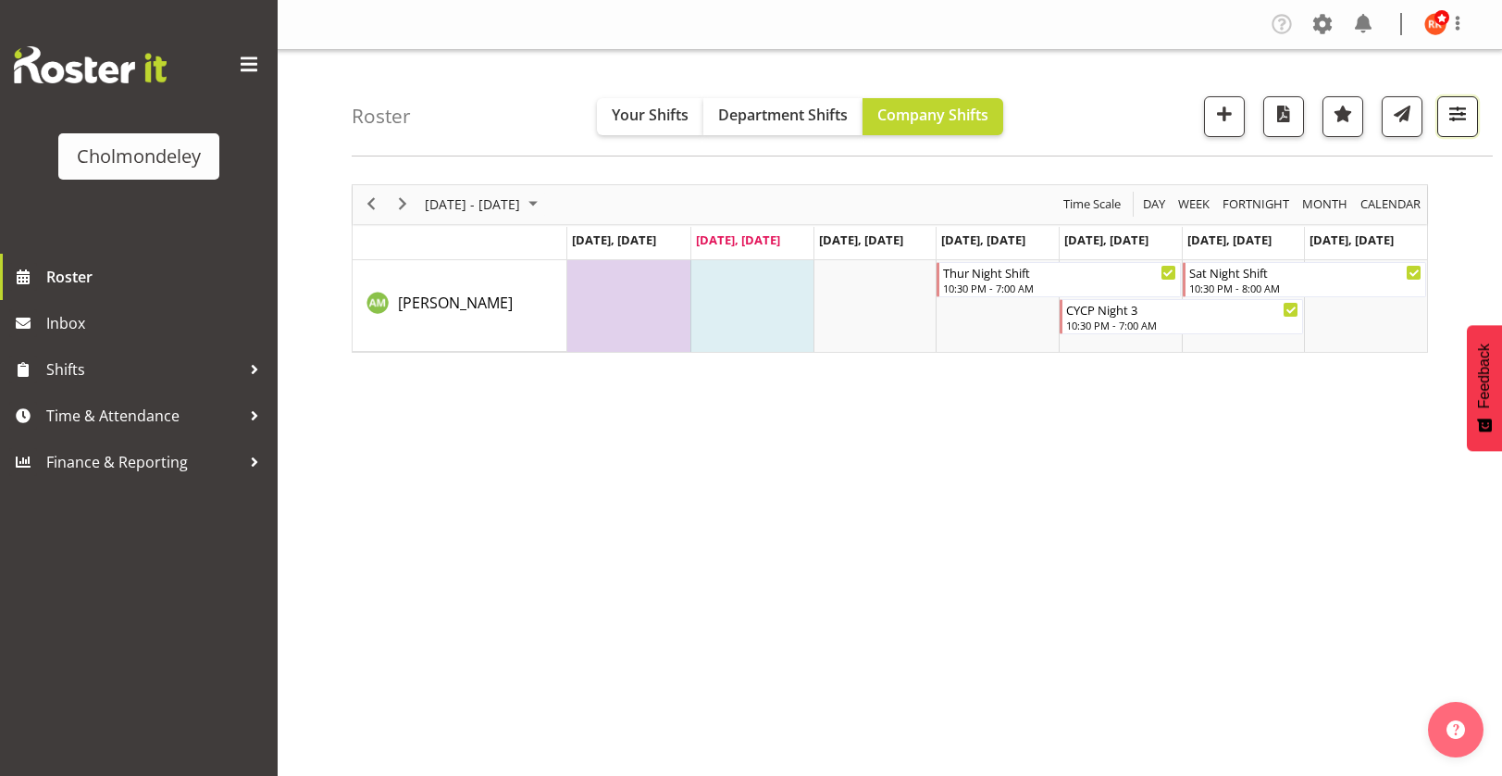
click at [1457, 114] on span "button" at bounding box center [1458, 114] width 24 height 24
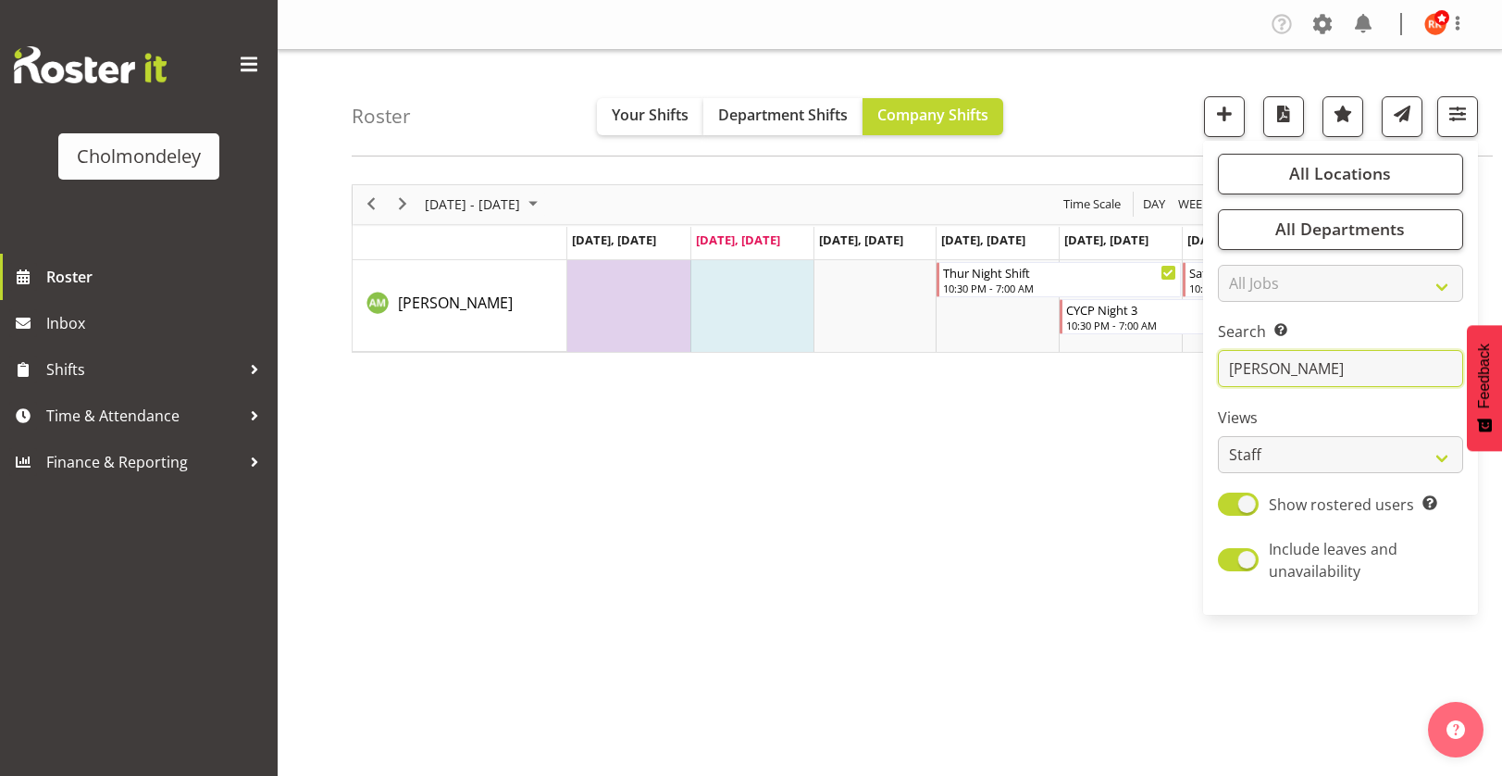
click at [1313, 371] on input "[PERSON_NAME]" at bounding box center [1340, 368] width 245 height 37
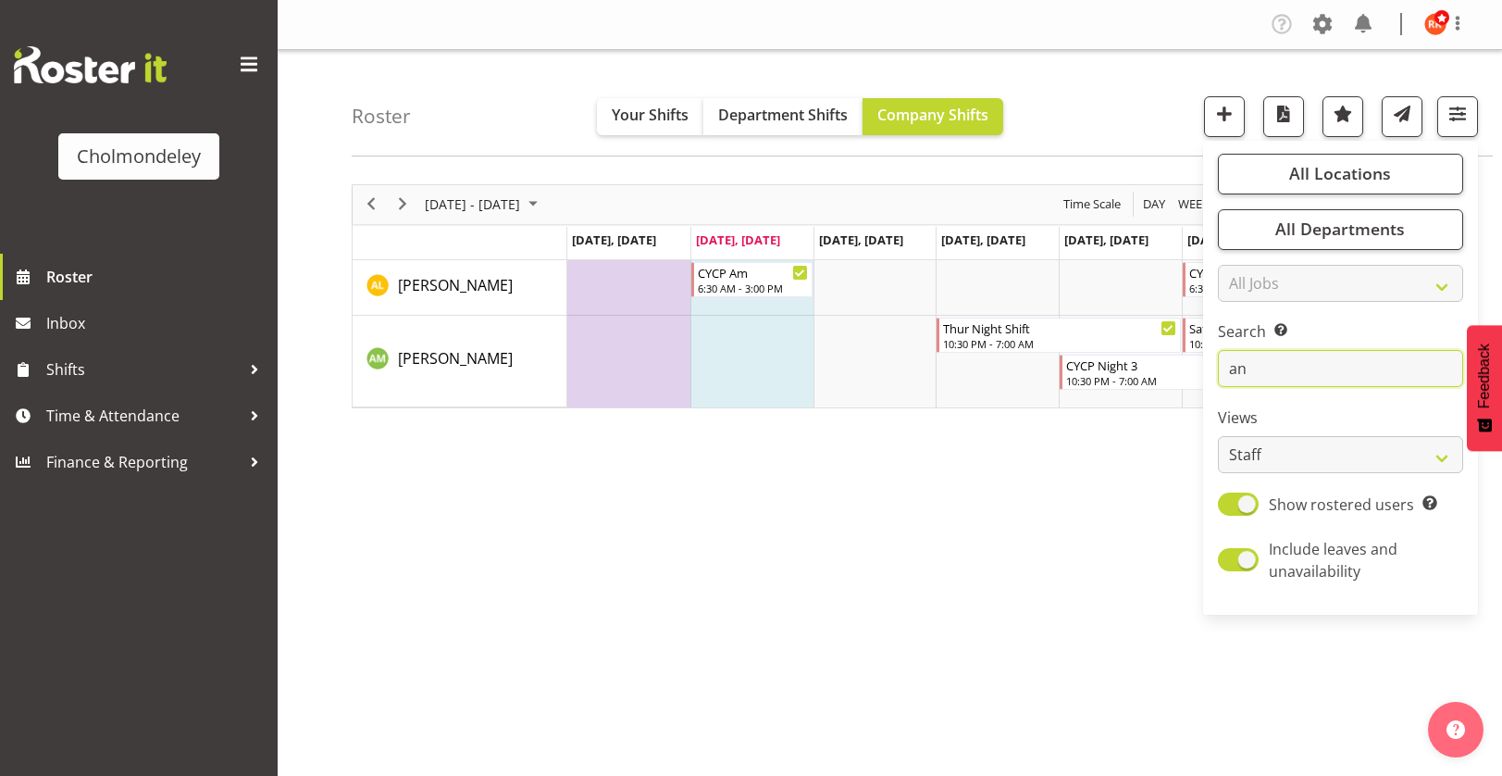
type input "a"
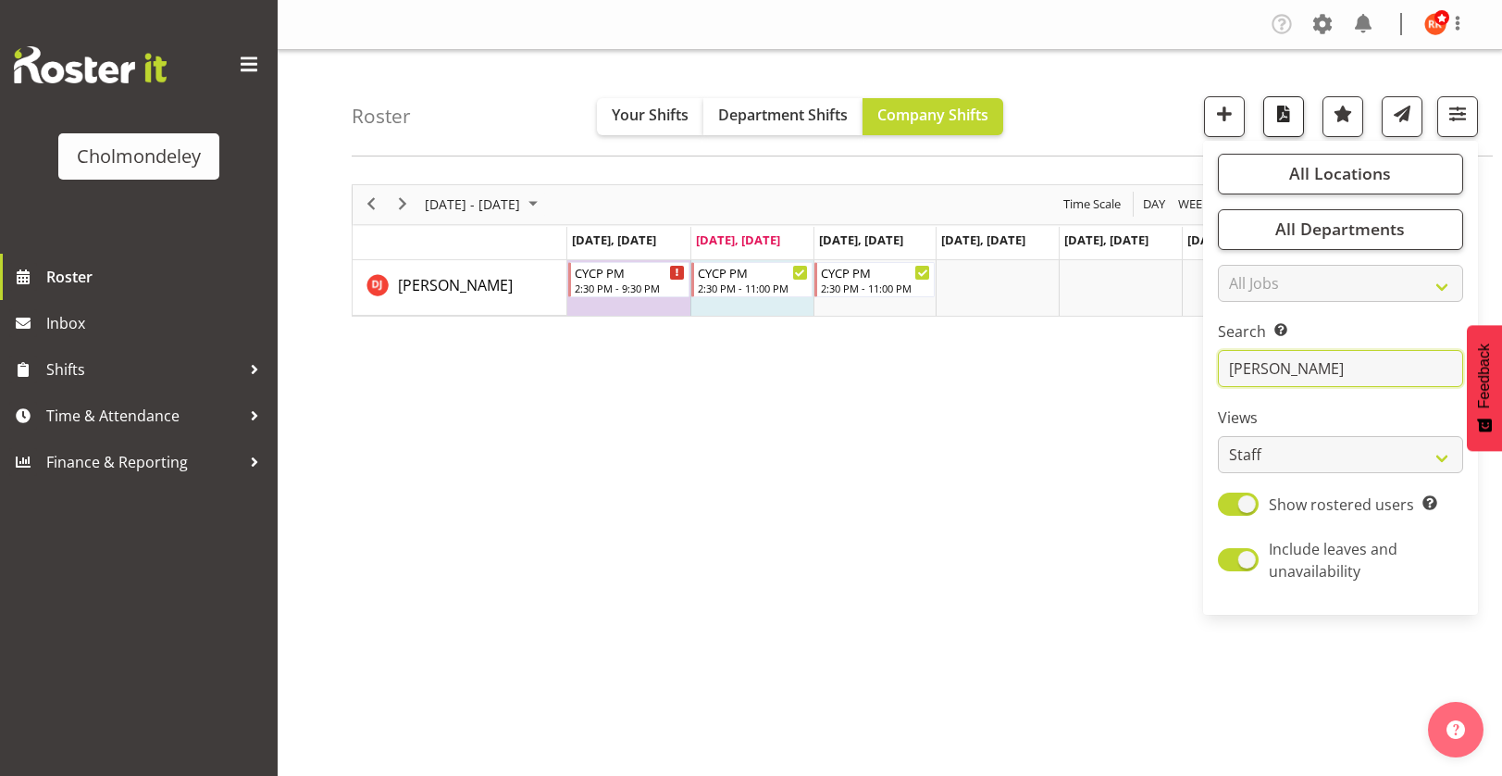
type input "[PERSON_NAME]"
click at [1285, 120] on span "button" at bounding box center [1284, 114] width 24 height 24
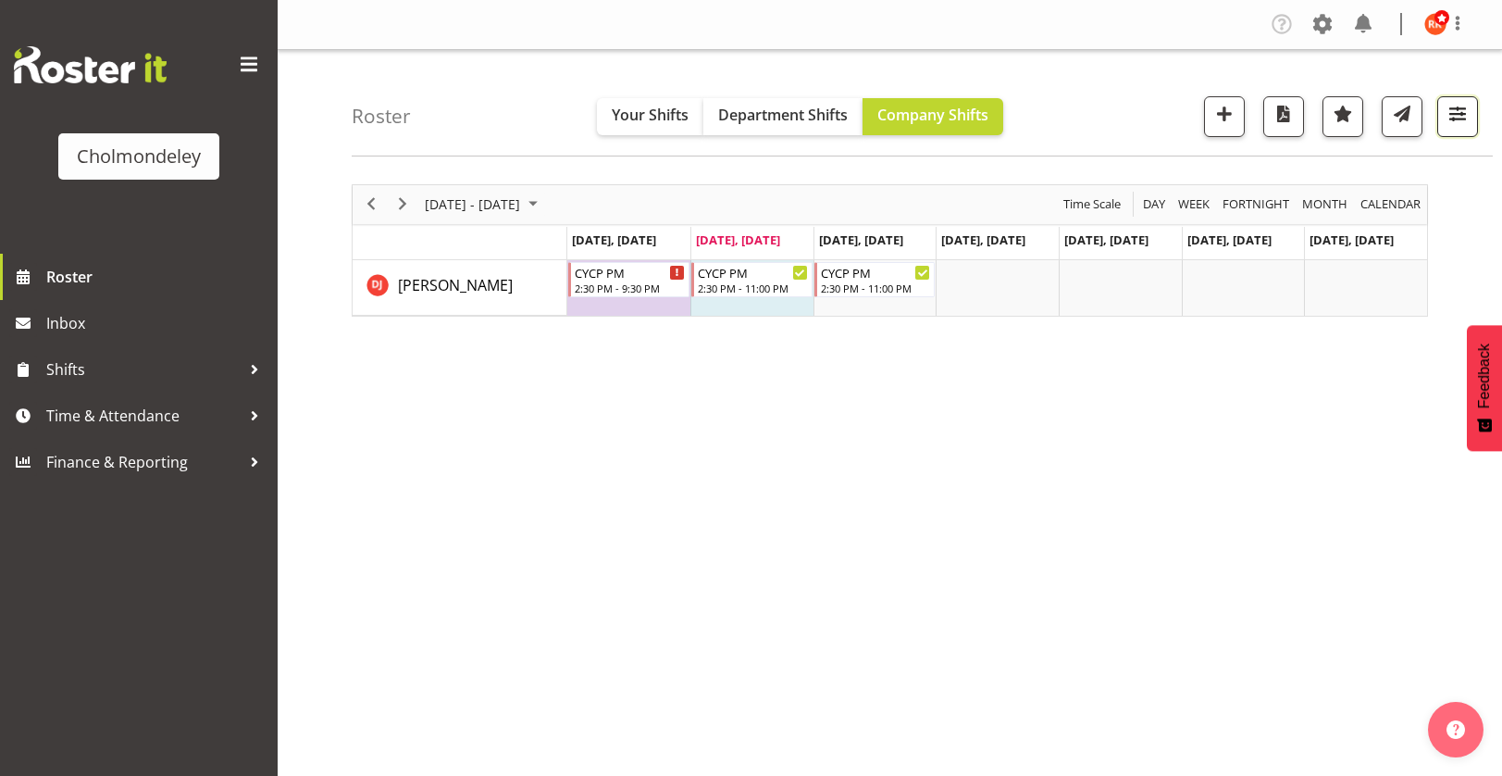
click at [1451, 117] on span "button" at bounding box center [1458, 114] width 24 height 24
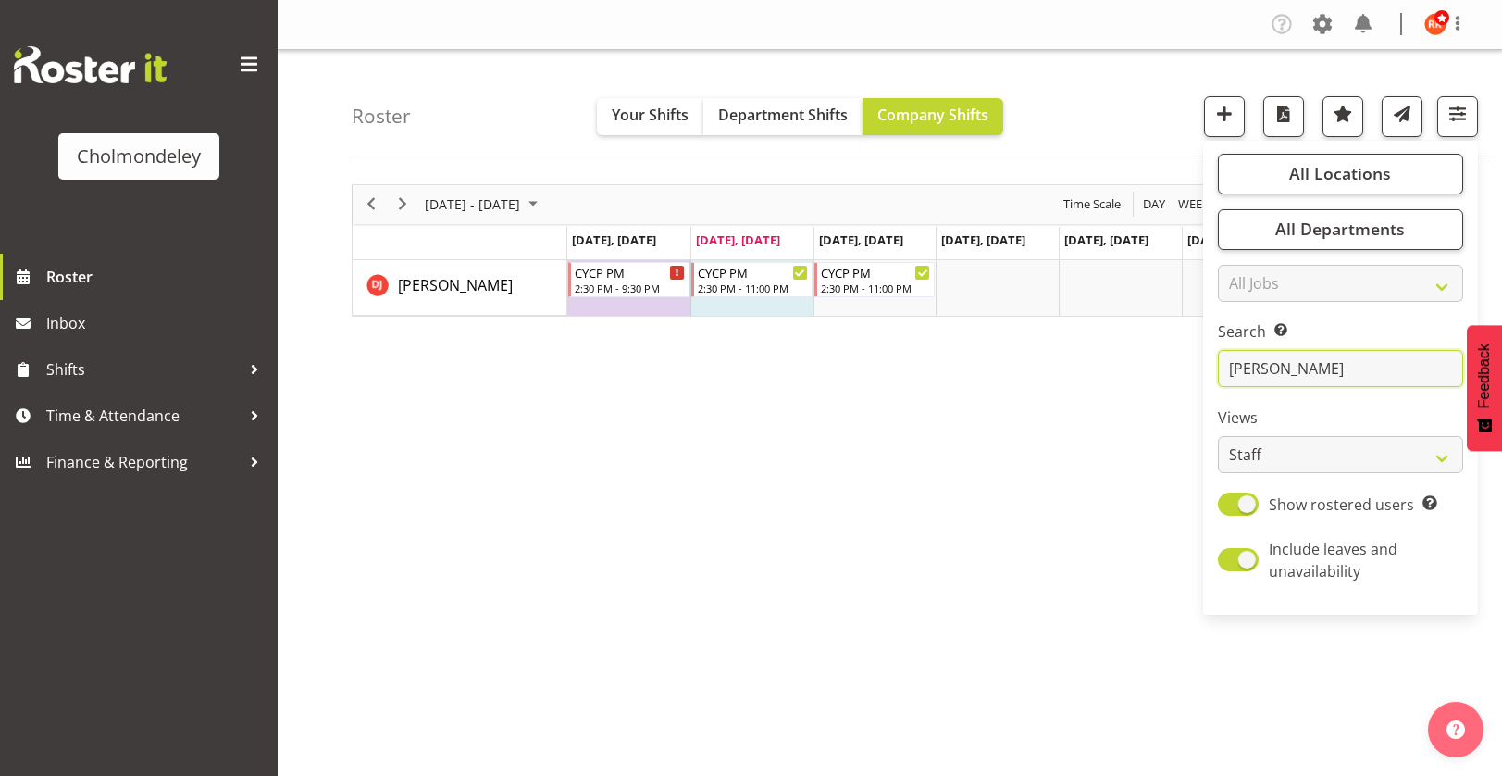
drag, startPoint x: 1285, startPoint y: 373, endPoint x: 1213, endPoint y: 360, distance: 72.4
click at [1213, 360] on div "All Locations Clear [GEOGRAPHIC_DATA] Select All Deselect All All Departments C…" at bounding box center [1340, 377] width 275 height 459
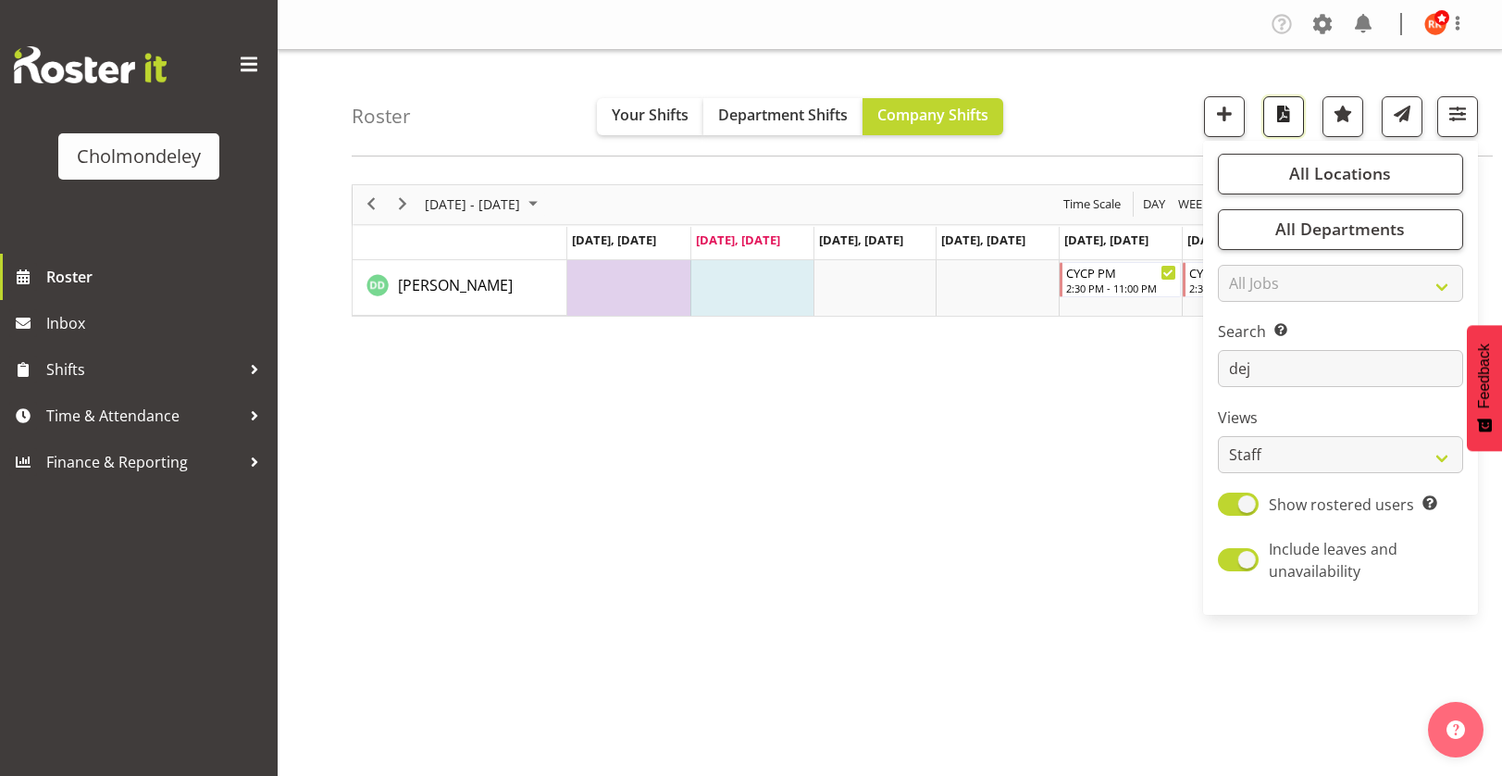
click at [1283, 118] on span "button" at bounding box center [1284, 114] width 24 height 24
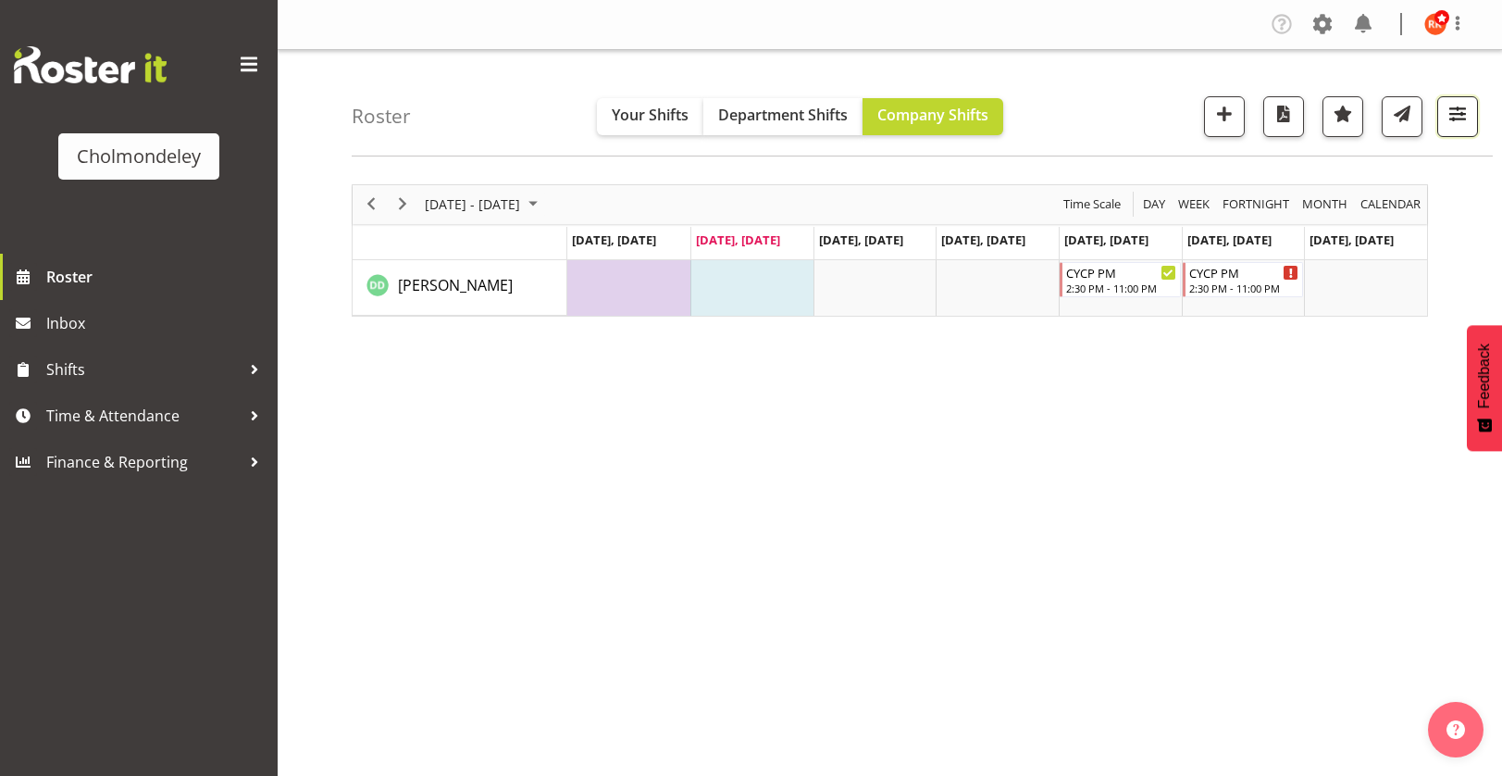
click at [1460, 117] on span "button" at bounding box center [1458, 114] width 24 height 24
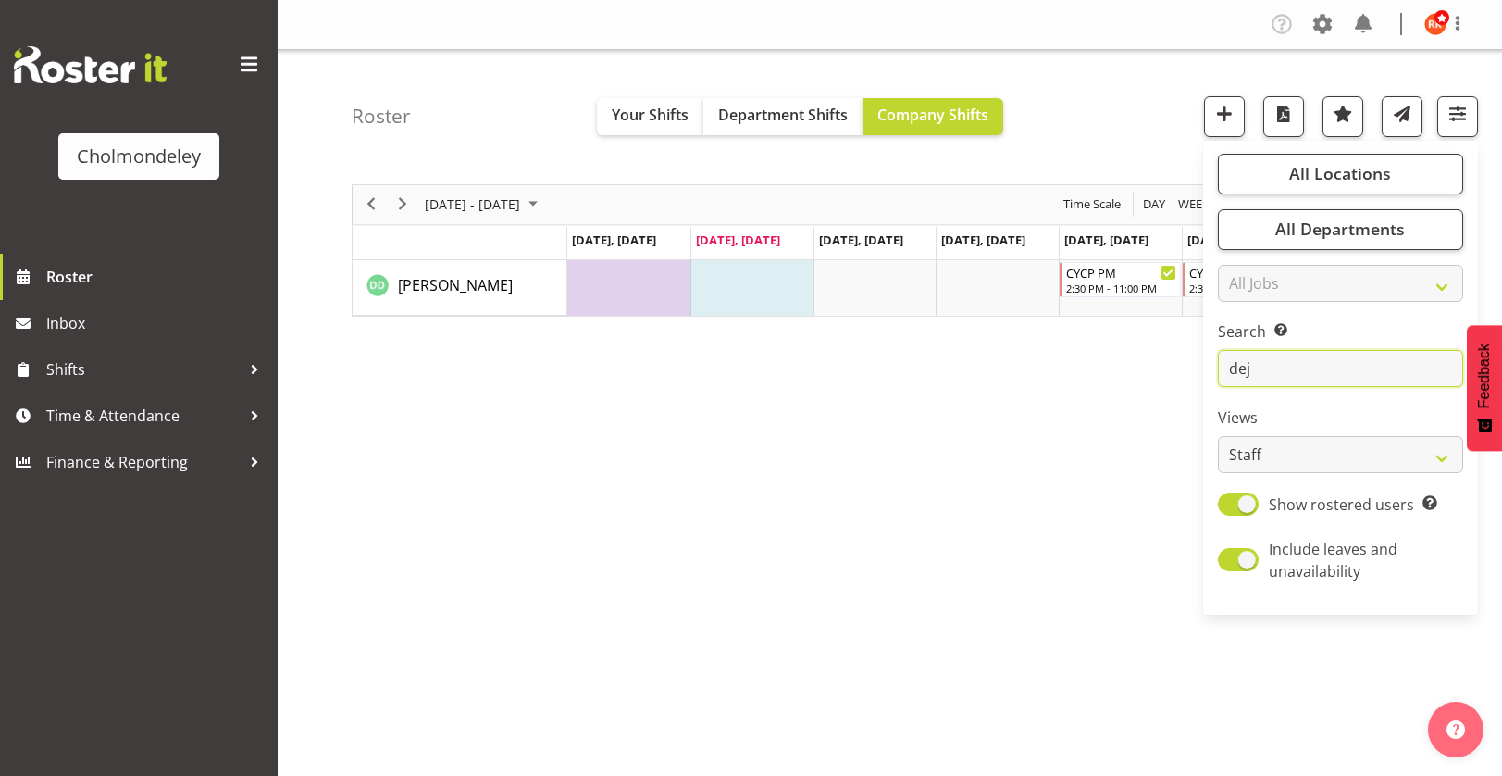
drag, startPoint x: 1277, startPoint y: 367, endPoint x: 1170, endPoint y: 370, distance: 107.4
click at [1170, 370] on div "Roster Your Shifts Department Shifts Company Shifts All Locations [GEOGRAPHIC_D…" at bounding box center [890, 480] width 1225 height 861
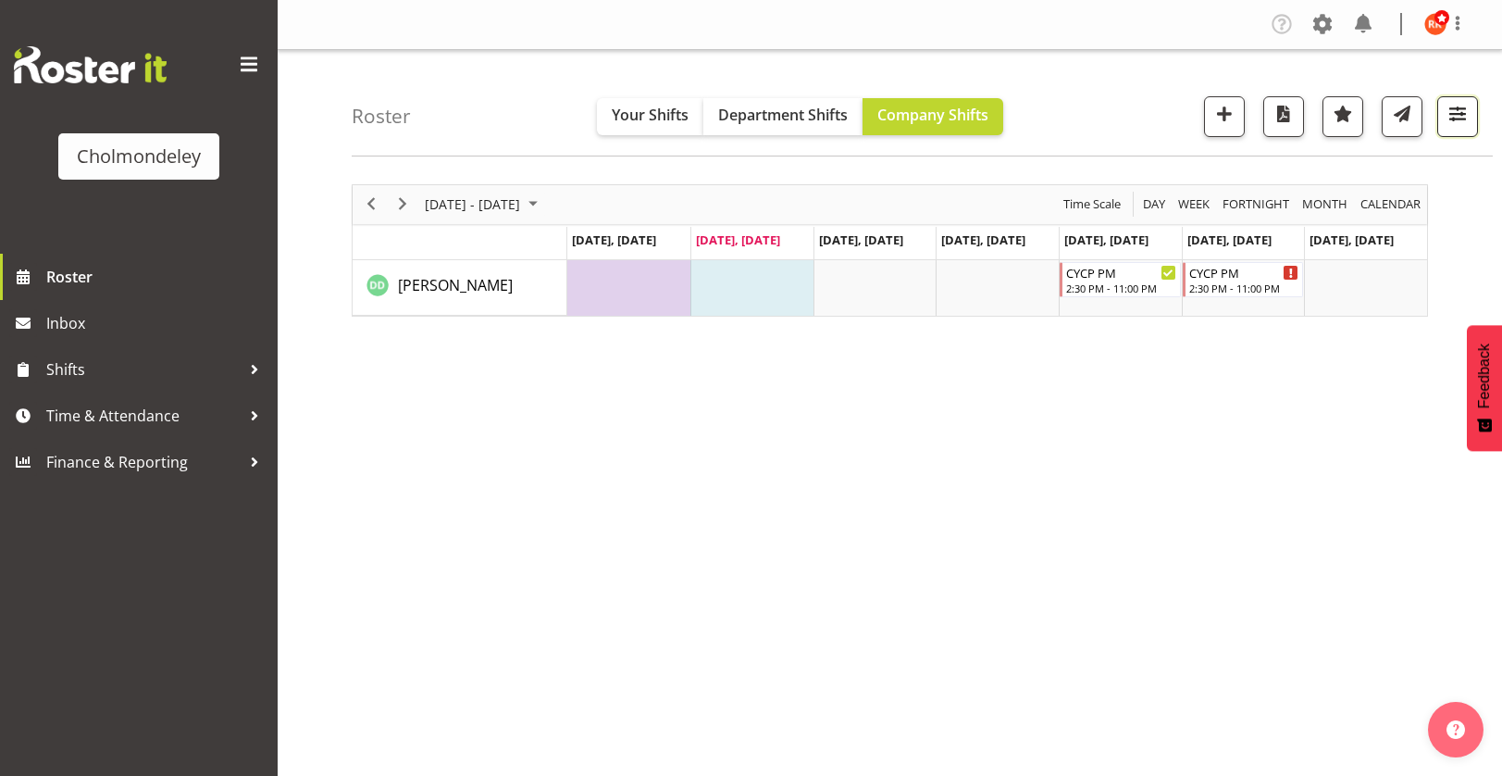
click at [1457, 103] on span "button" at bounding box center [1458, 114] width 24 height 24
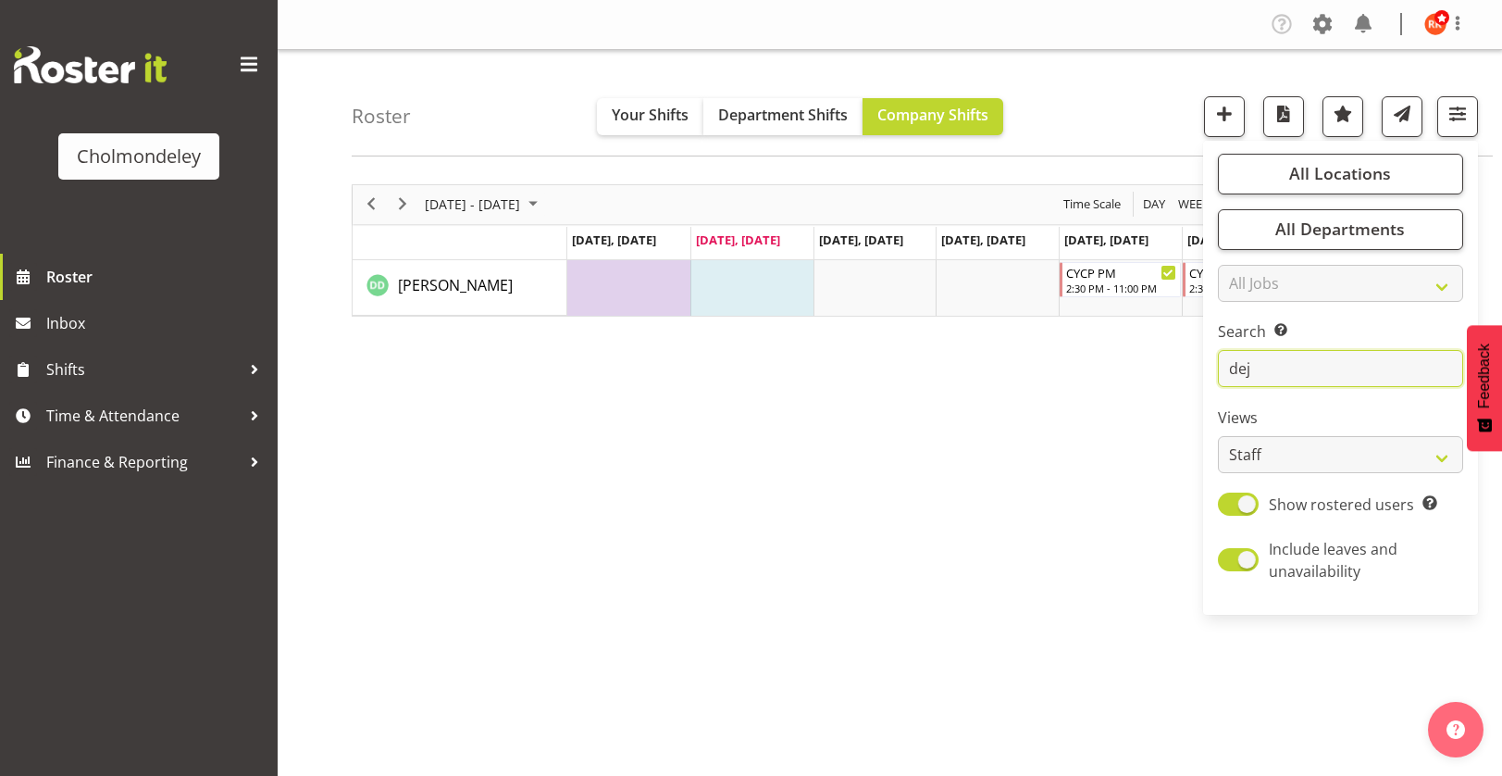
click at [1317, 370] on input "dej" at bounding box center [1340, 368] width 245 height 37
type input "d"
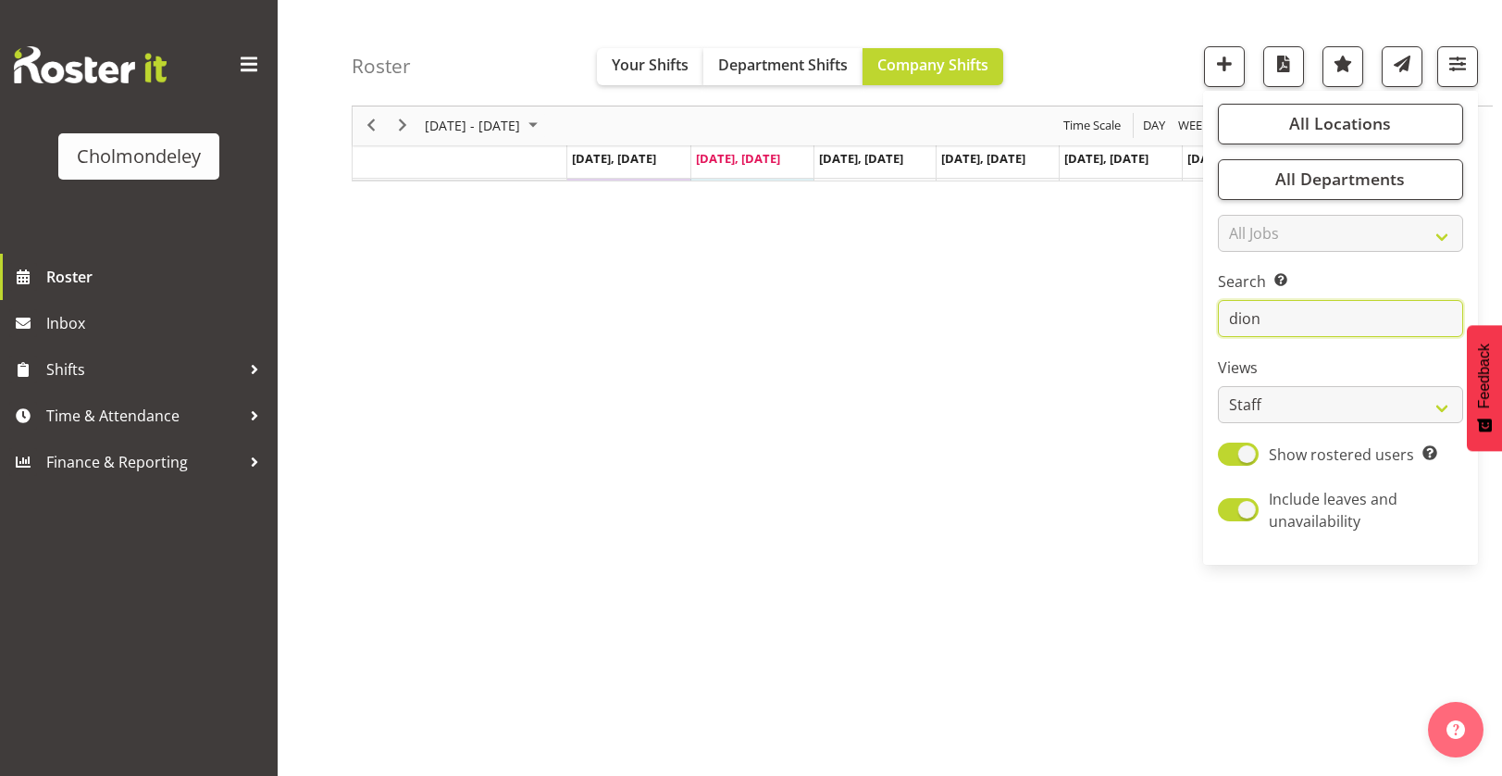
scroll to position [43, 0]
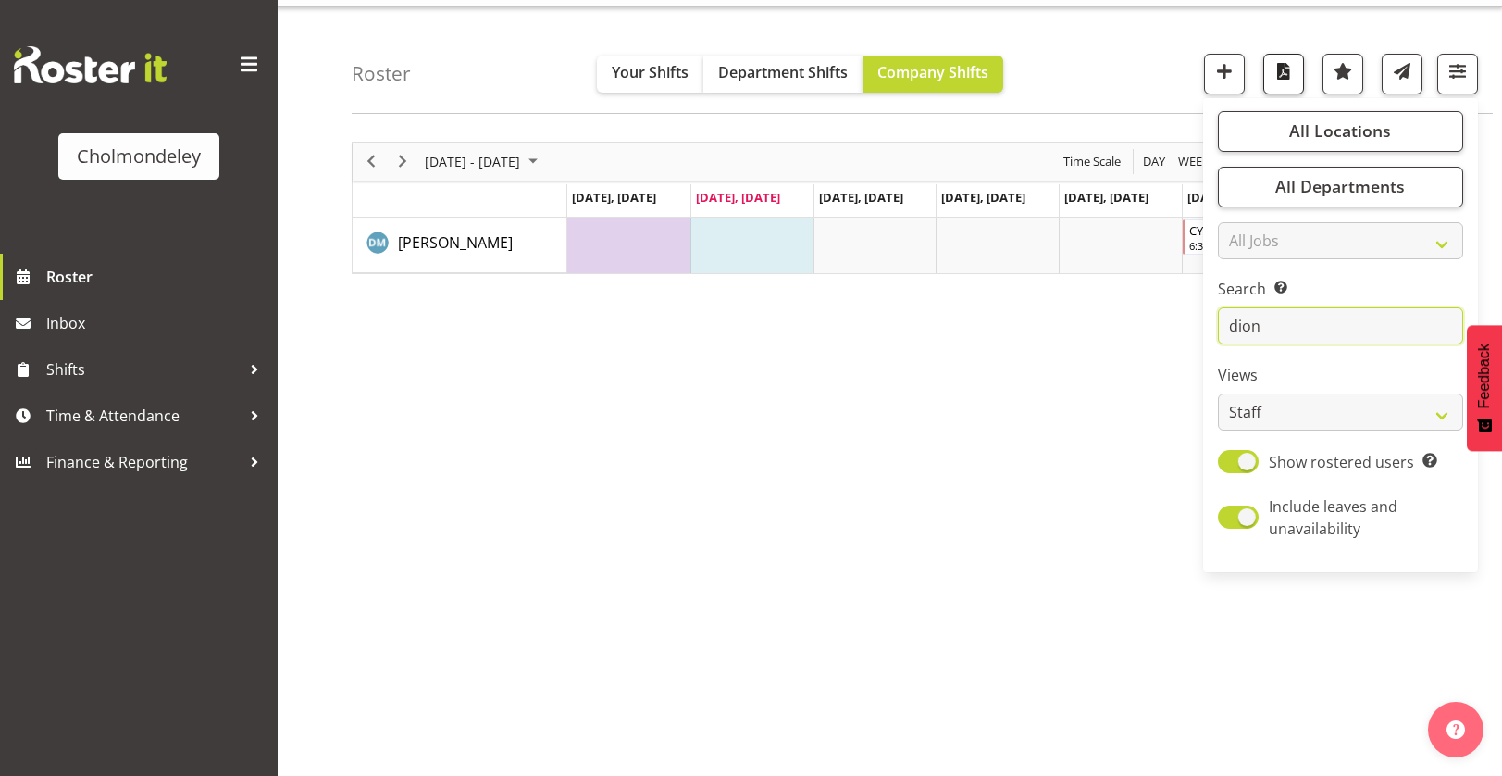
type input "dion"
click at [1281, 66] on span "button" at bounding box center [1284, 71] width 24 height 24
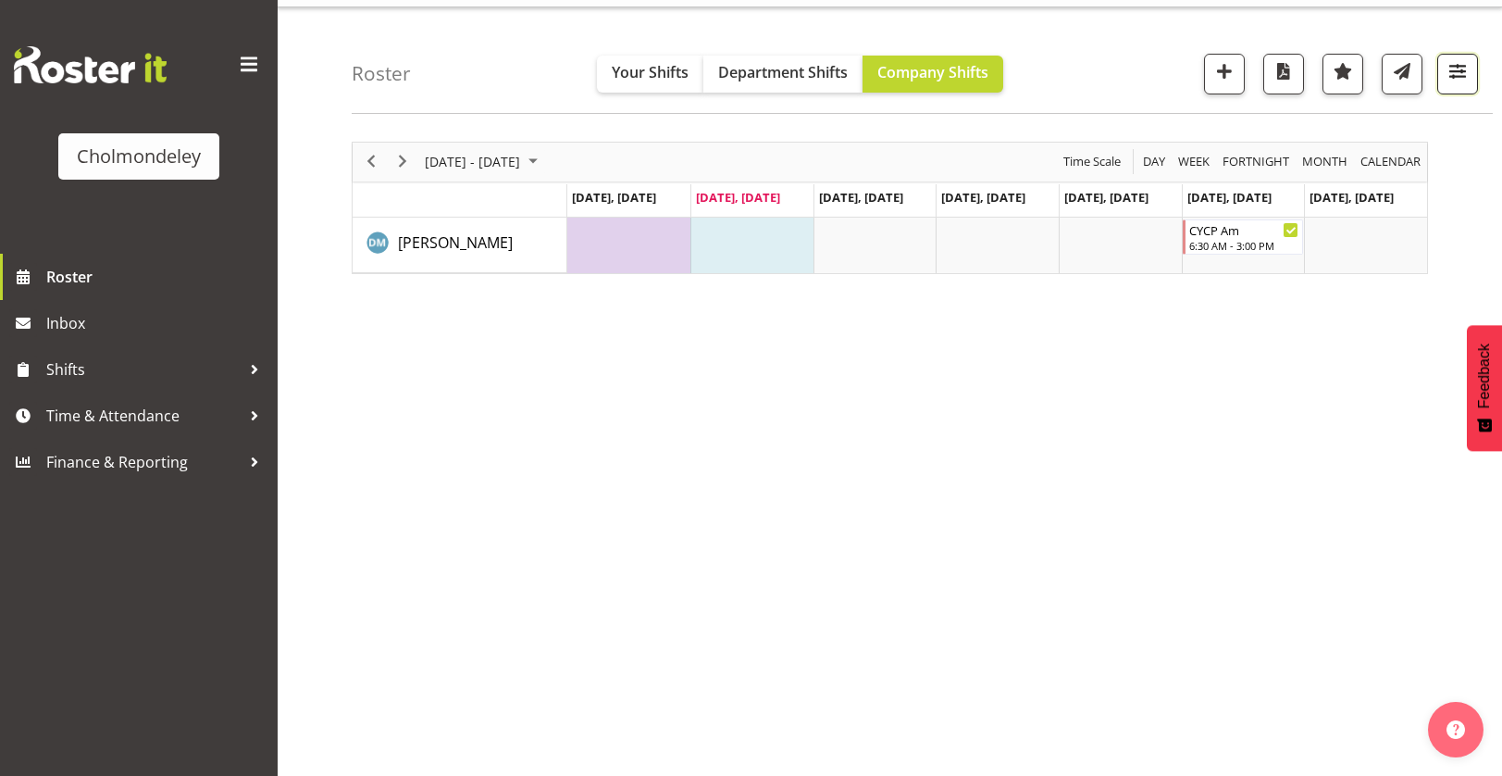
click at [1446, 68] on span "button" at bounding box center [1458, 71] width 24 height 24
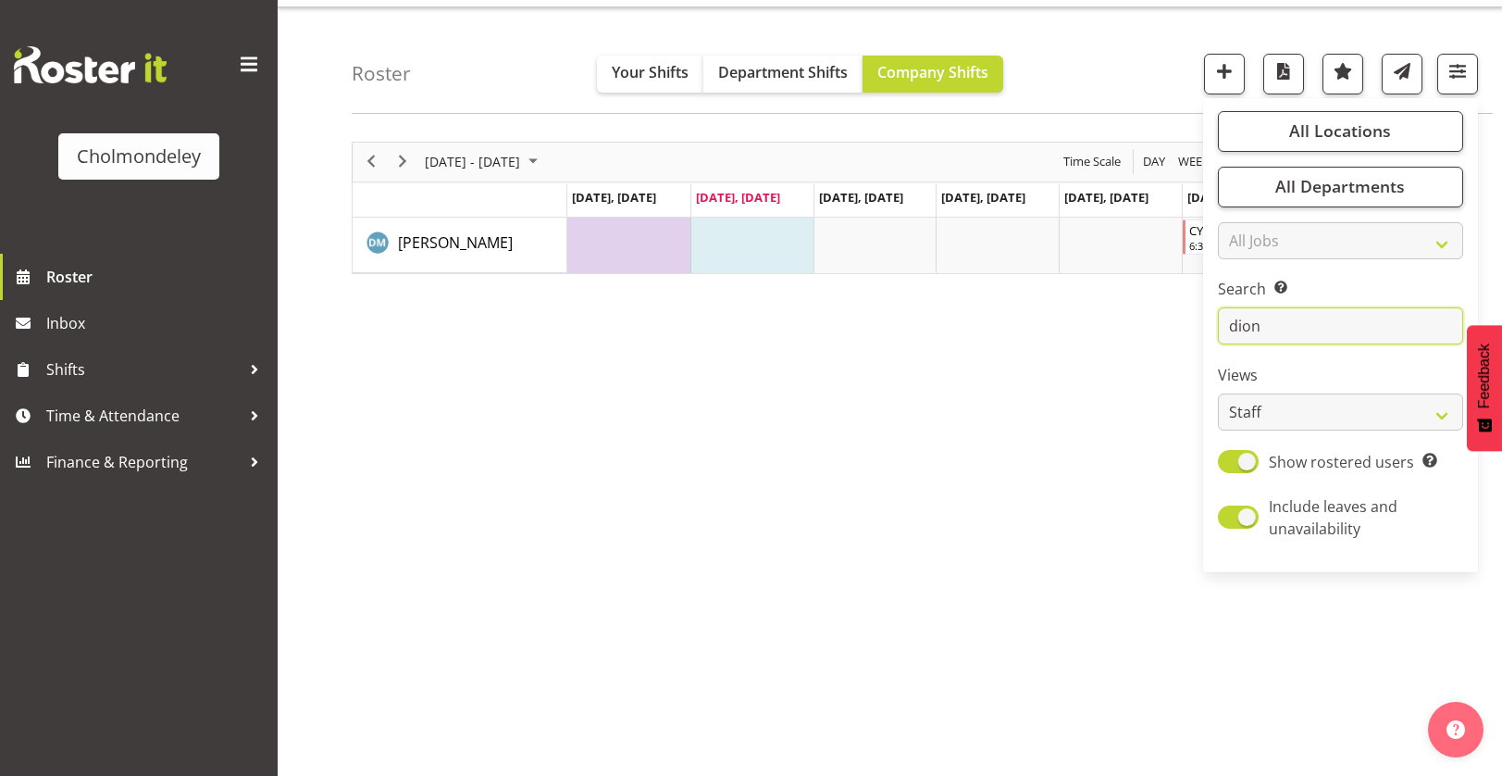
drag, startPoint x: 1300, startPoint y: 334, endPoint x: 1212, endPoint y: 316, distance: 89.9
click at [1211, 317] on div "All Locations Clear [GEOGRAPHIC_DATA] Select All Deselect All All Departments C…" at bounding box center [1340, 335] width 275 height 459
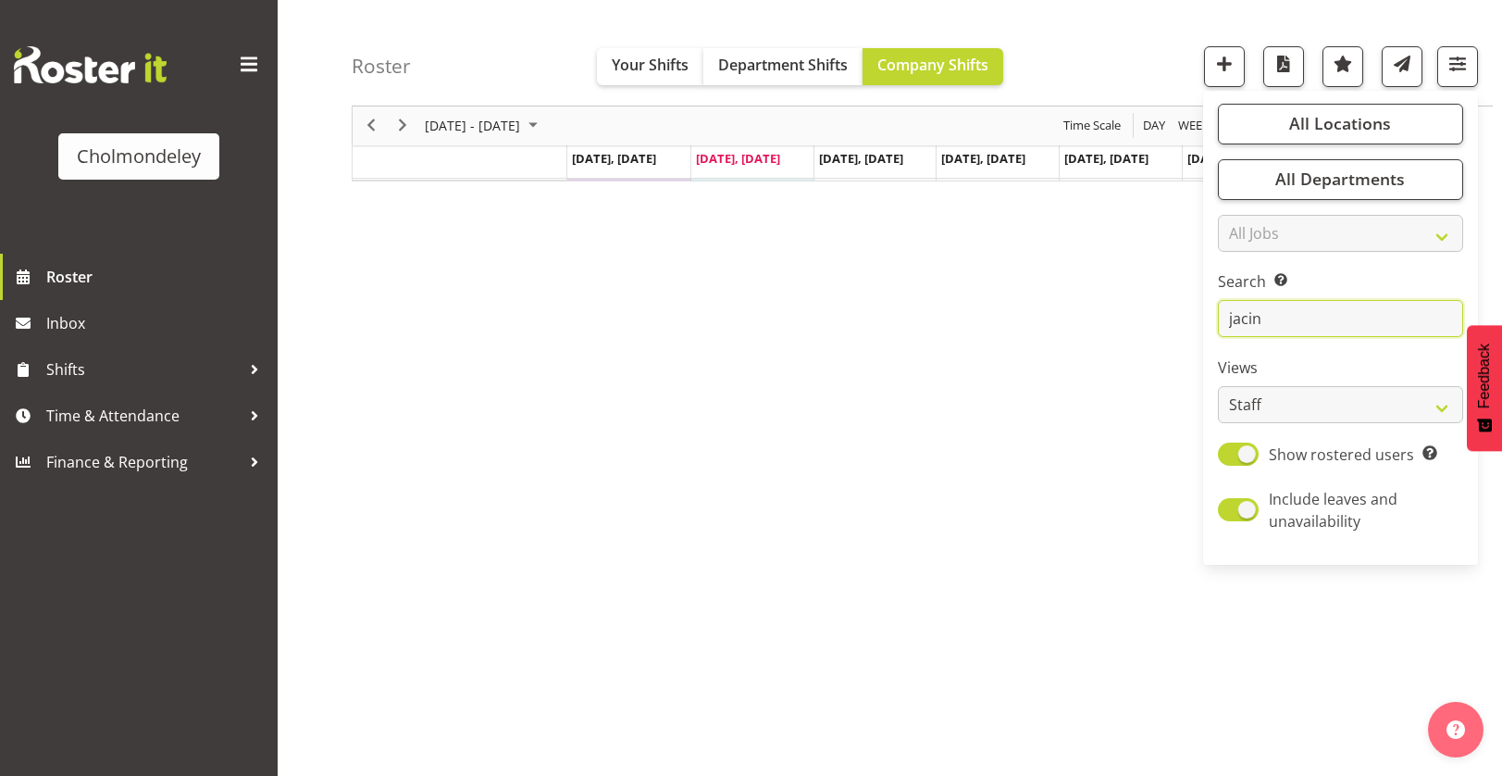
scroll to position [0, 0]
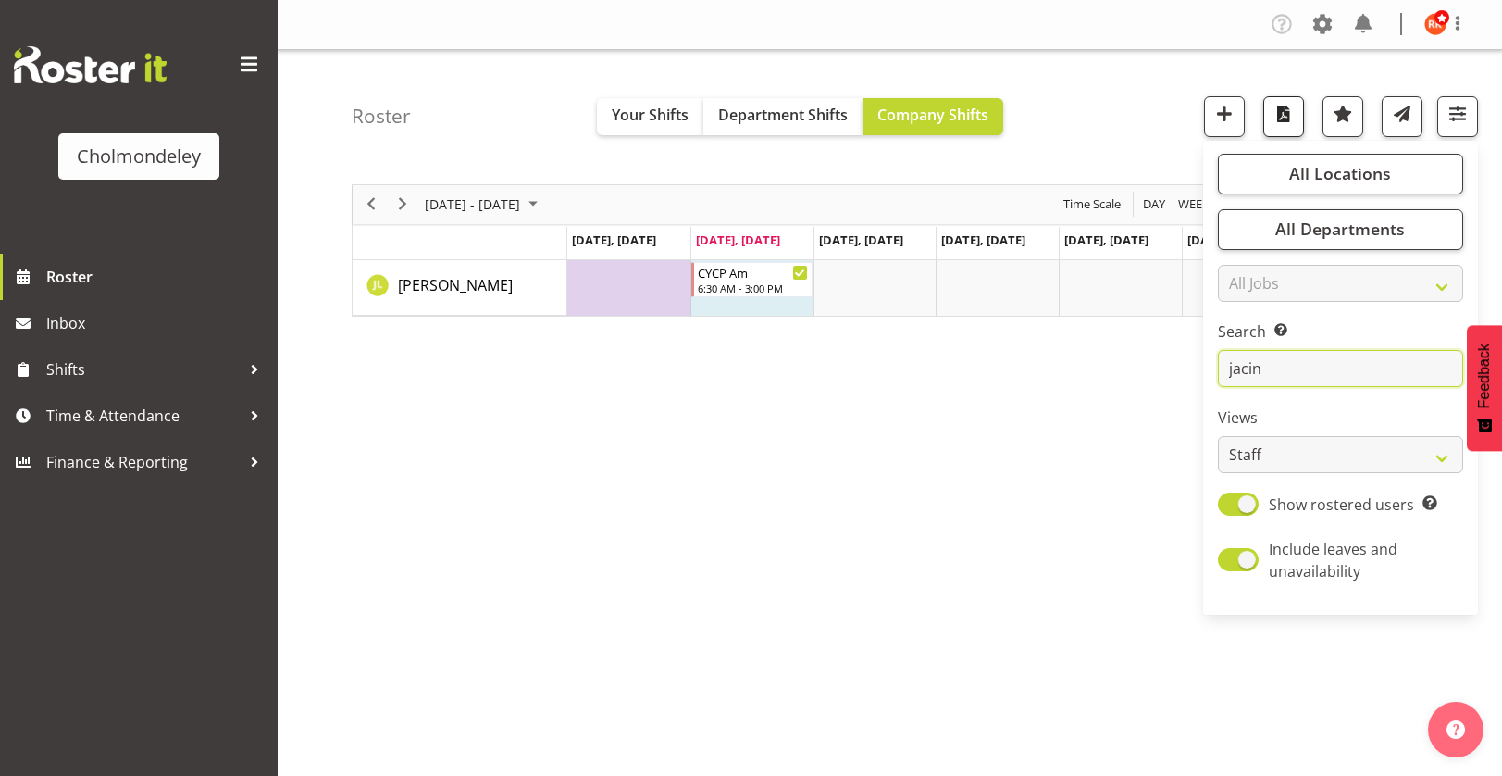
type input "jacin"
click at [1284, 107] on span "button" at bounding box center [1284, 114] width 24 height 24
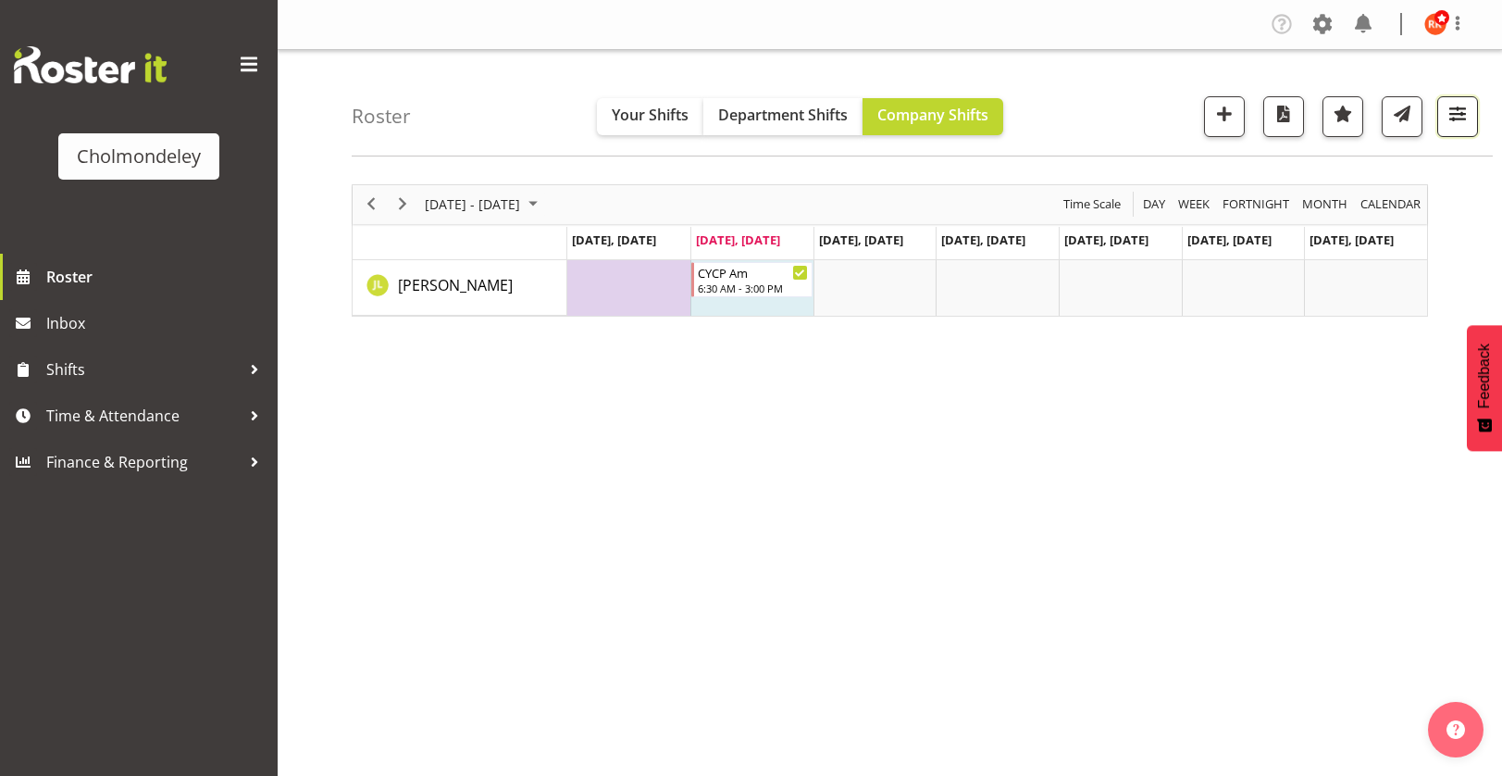
click at [1462, 124] on span "button" at bounding box center [1458, 114] width 24 height 24
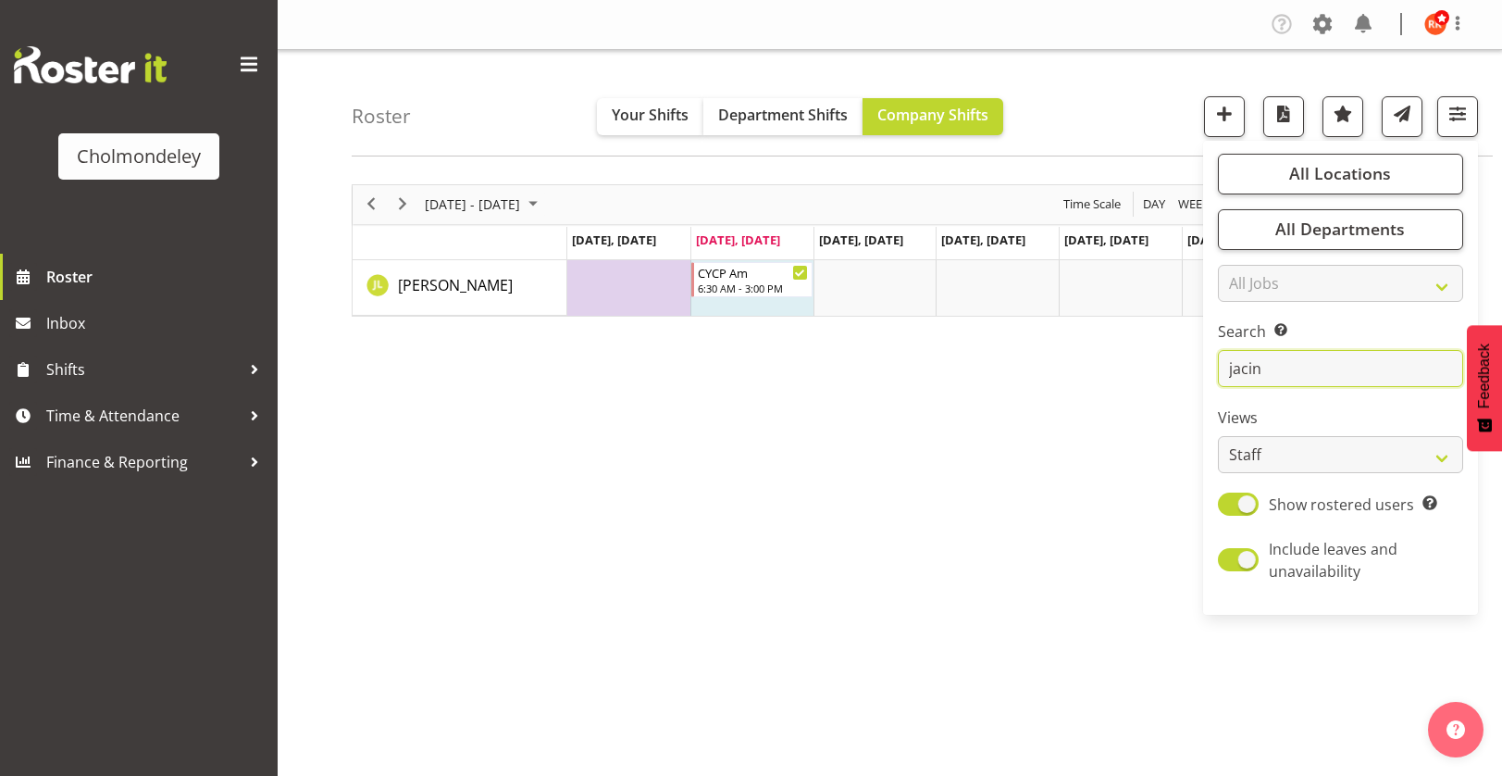
drag, startPoint x: 1273, startPoint y: 369, endPoint x: 1198, endPoint y: 369, distance: 75.0
click at [1198, 369] on div "Roster Your Shifts Department Shifts Company Shifts All Locations [GEOGRAPHIC_D…" at bounding box center [890, 480] width 1225 height 861
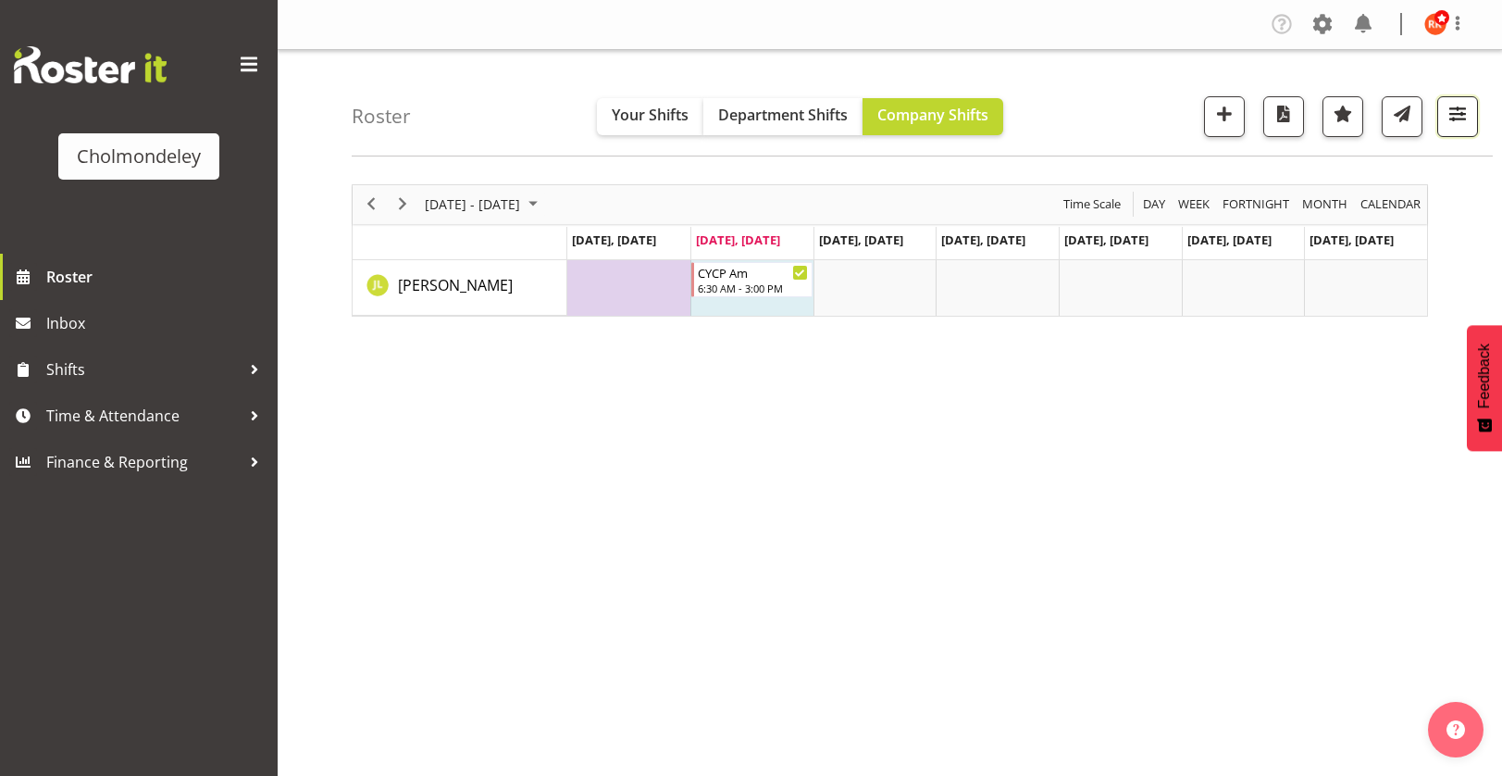
click at [1458, 113] on span "button" at bounding box center [1458, 114] width 24 height 24
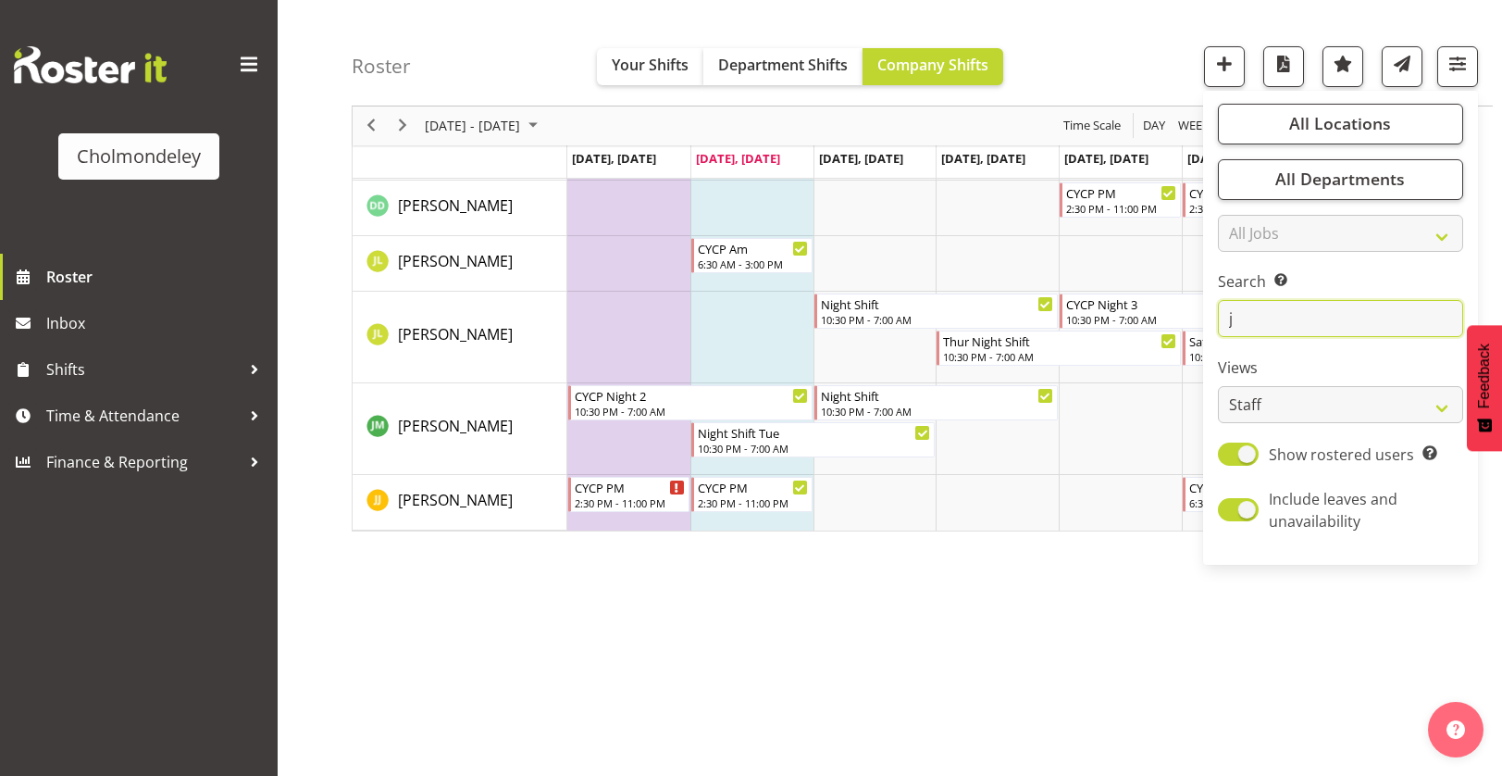
scroll to position [135, 0]
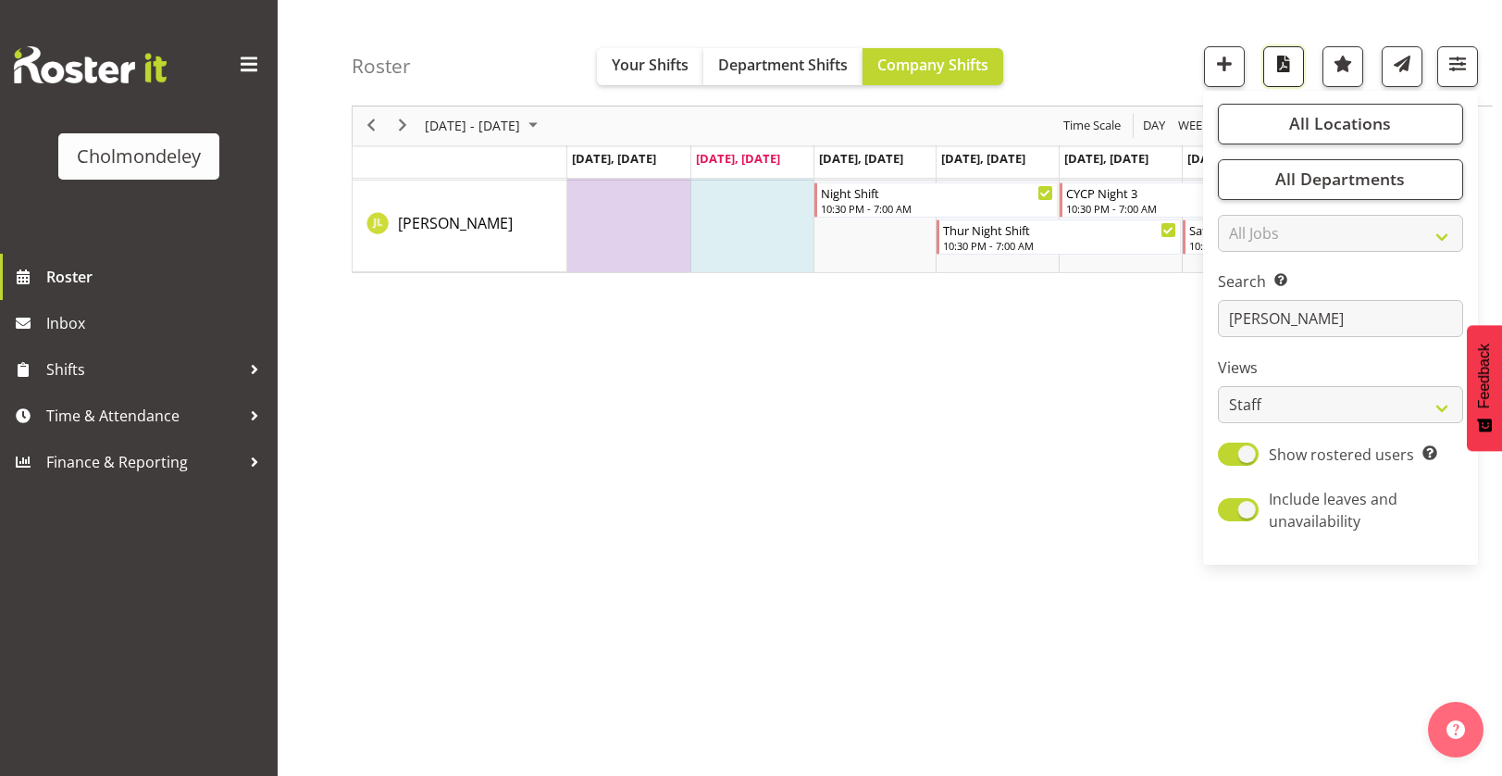
click at [1266, 76] on button "button" at bounding box center [1283, 66] width 41 height 41
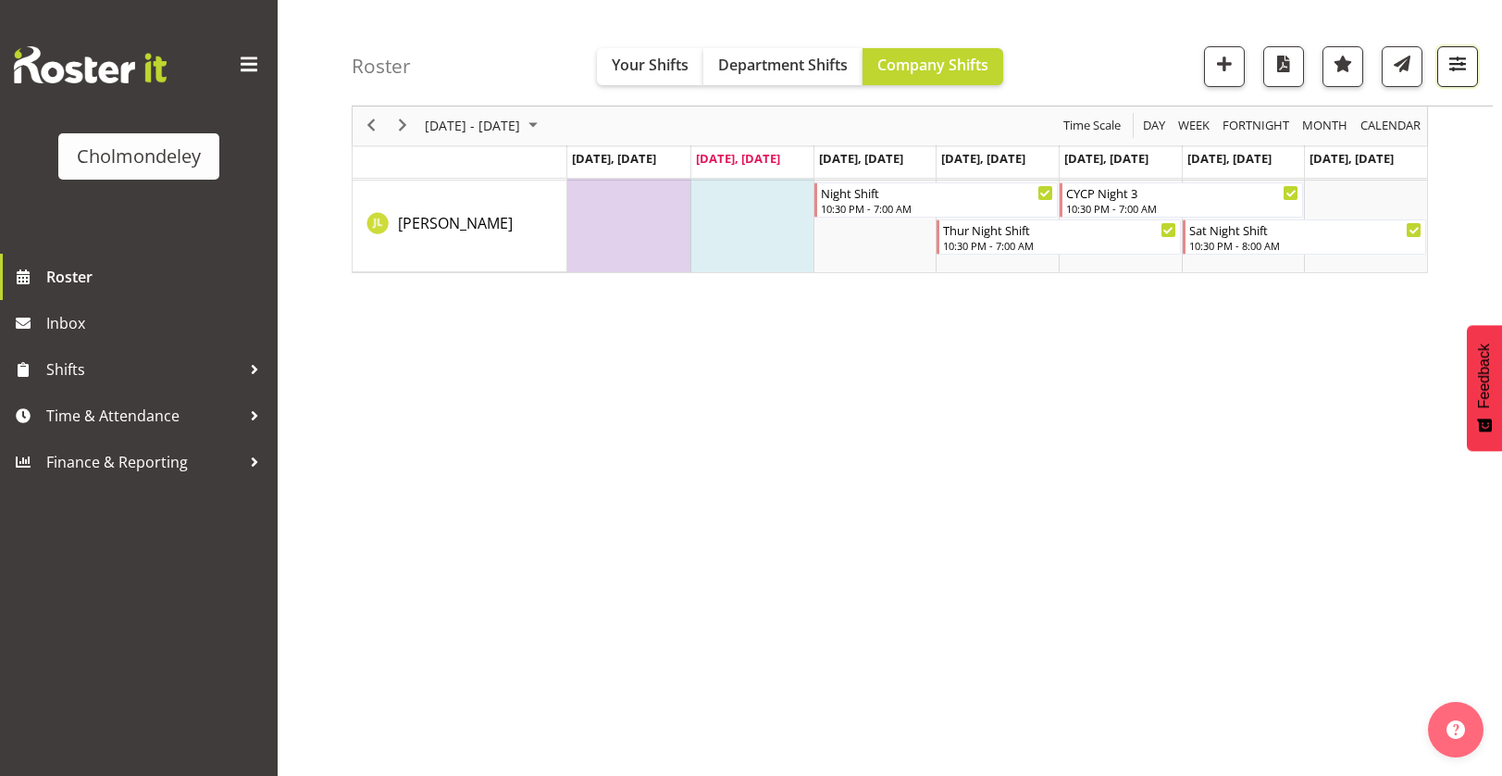
click at [1453, 70] on span "button" at bounding box center [1458, 64] width 24 height 24
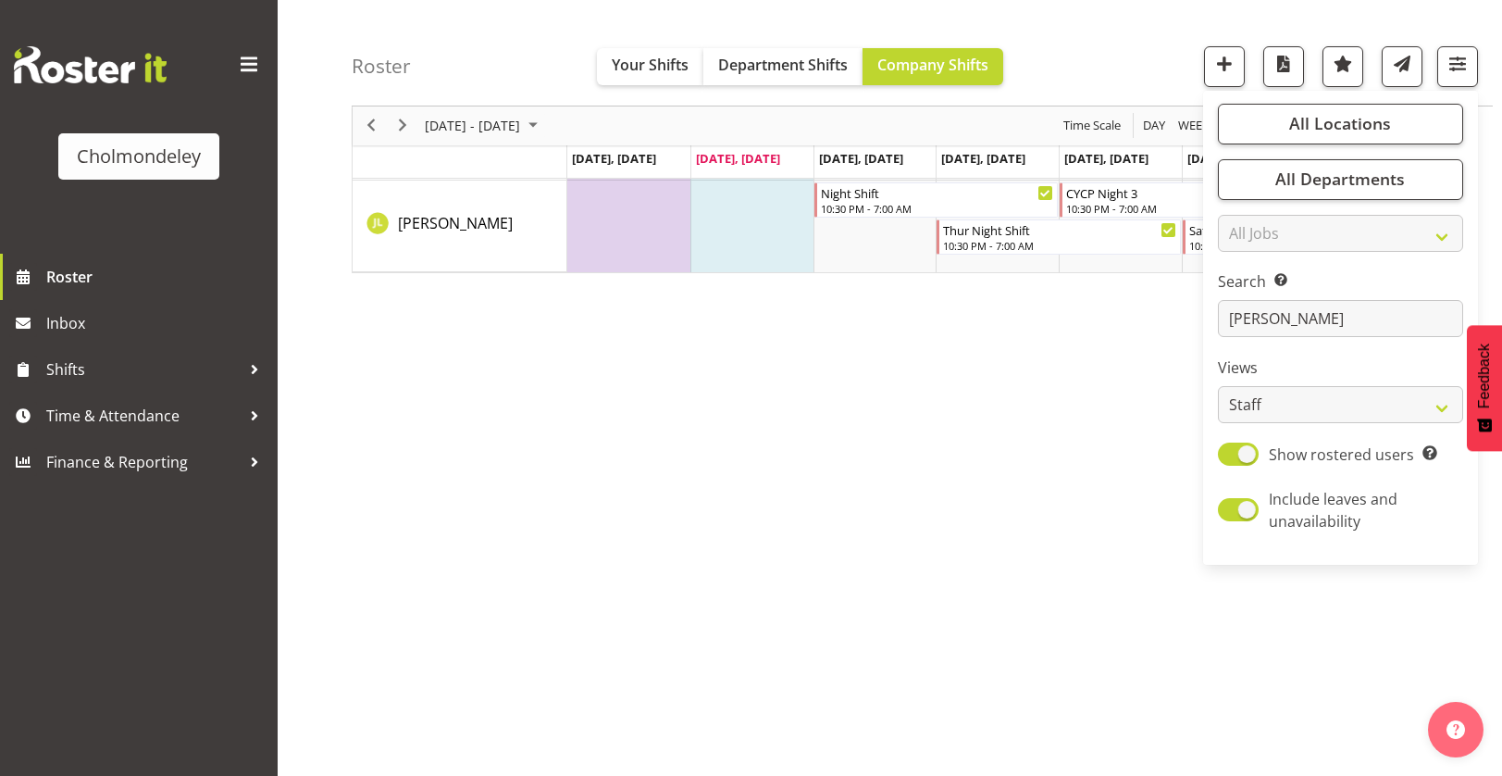
click at [794, 389] on div "[DATE] - [DATE] [DATE] Day Week Fortnight Month calendar Month Agenda Time Scal…" at bounding box center [927, 405] width 1151 height 740
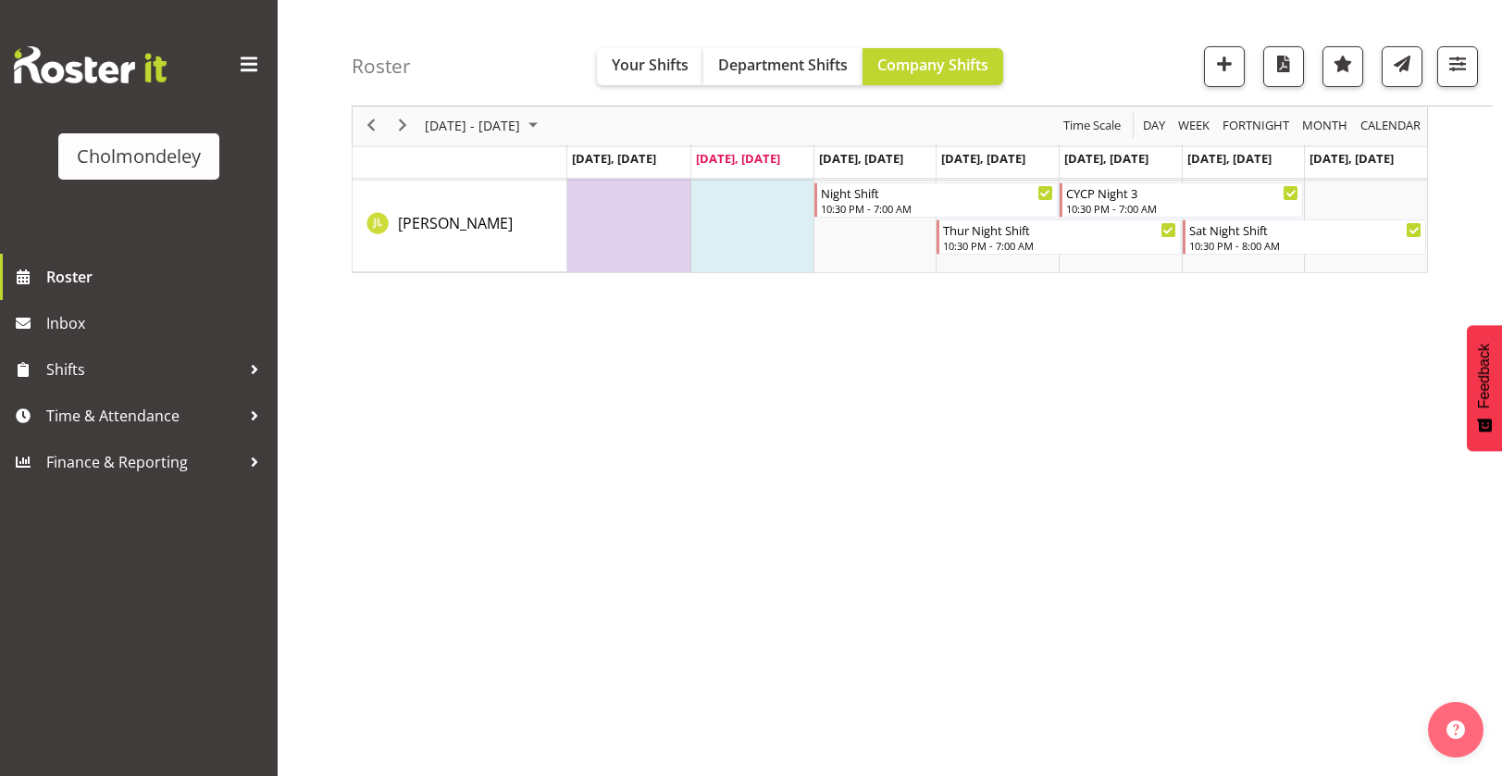
scroll to position [0, 0]
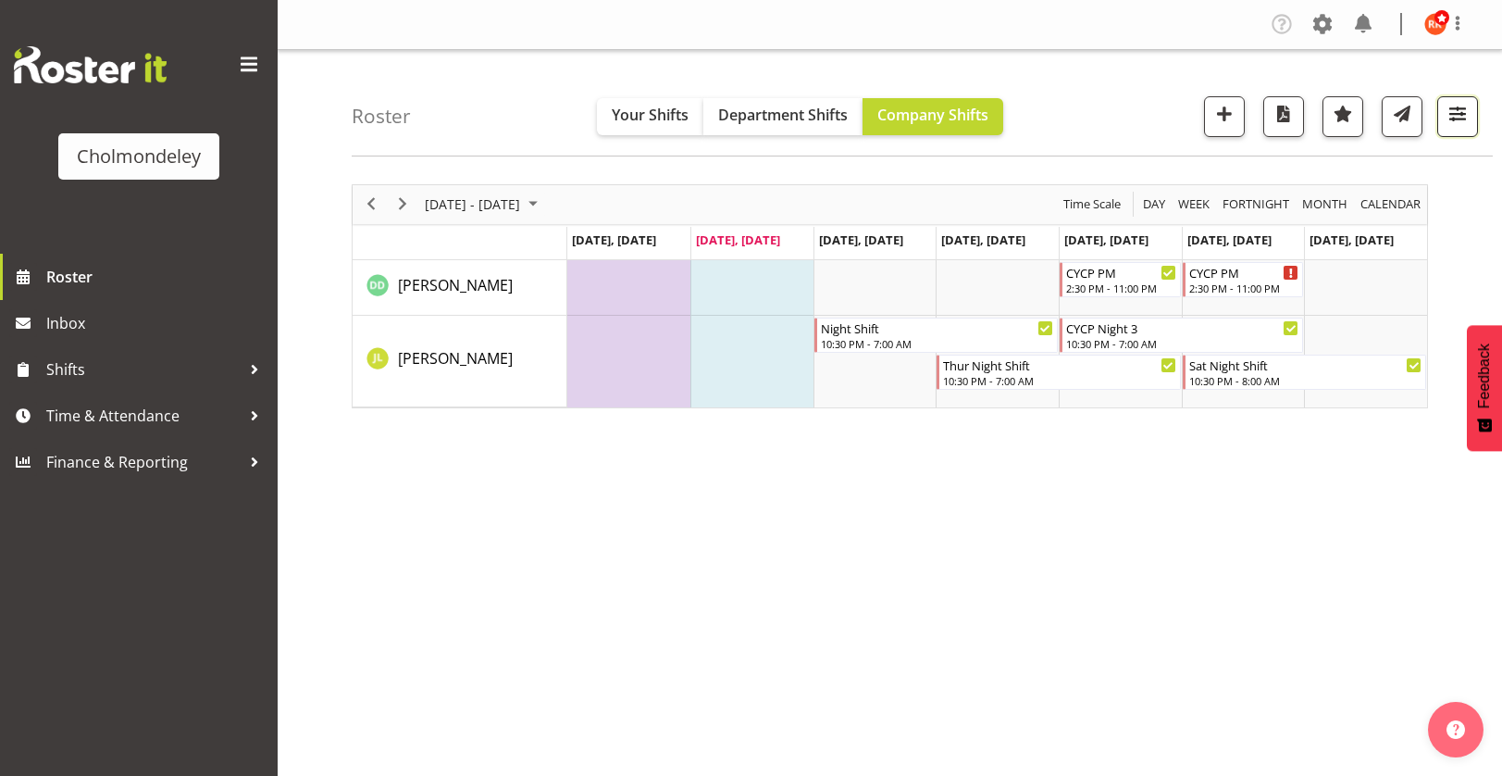
click at [1462, 122] on span "button" at bounding box center [1458, 114] width 24 height 24
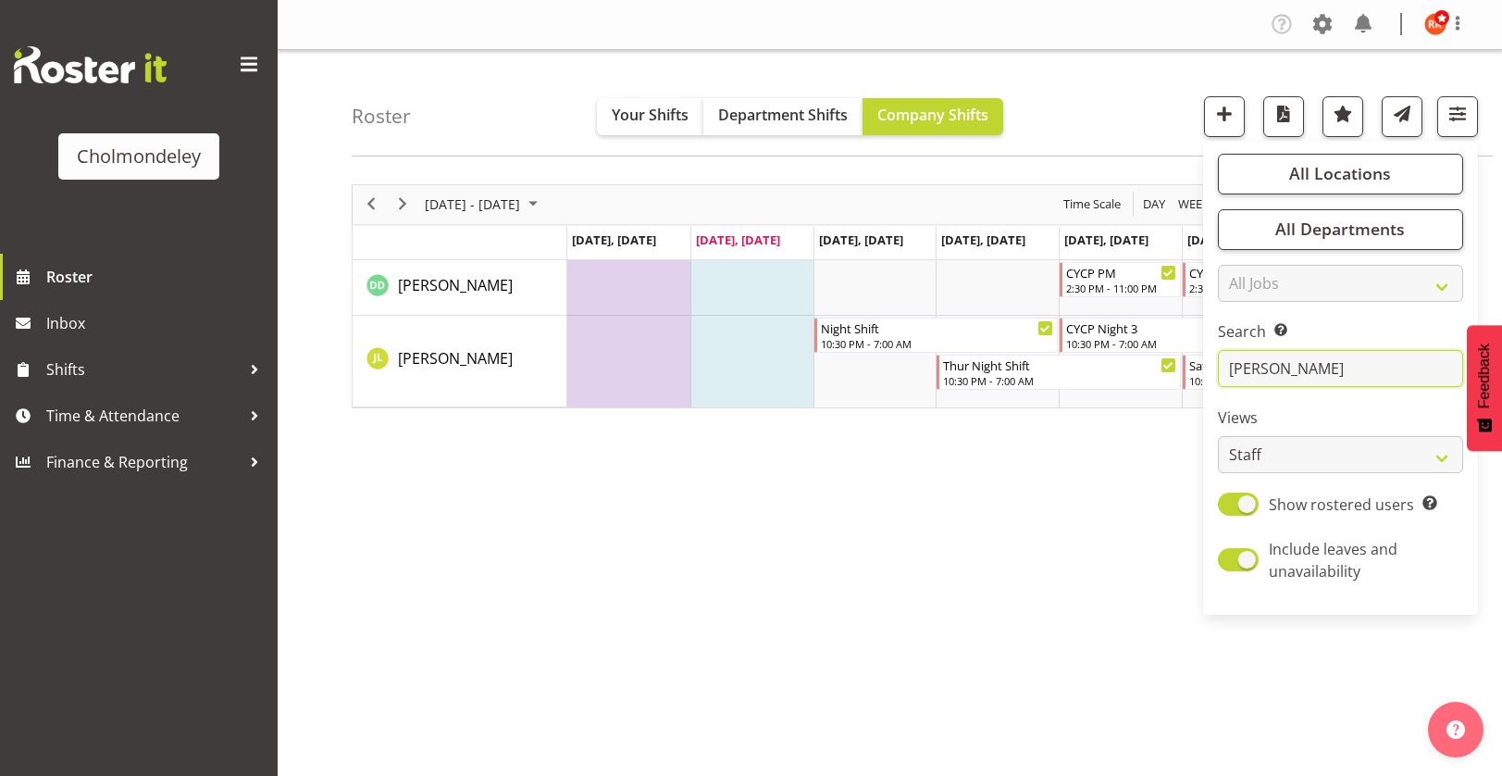
click at [1300, 364] on input "[PERSON_NAME]" at bounding box center [1340, 368] width 245 height 37
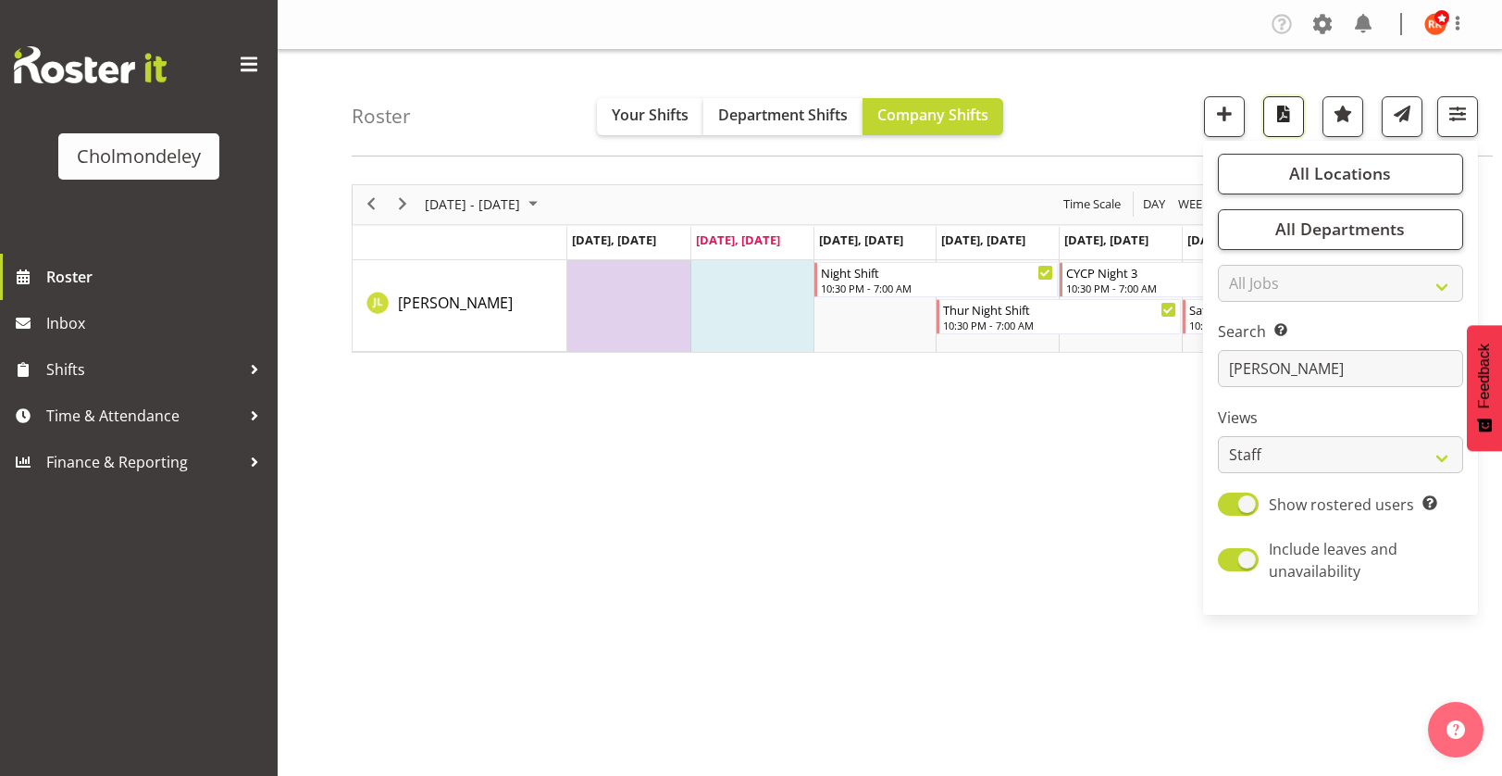
click at [1288, 118] on span "button" at bounding box center [1284, 114] width 24 height 24
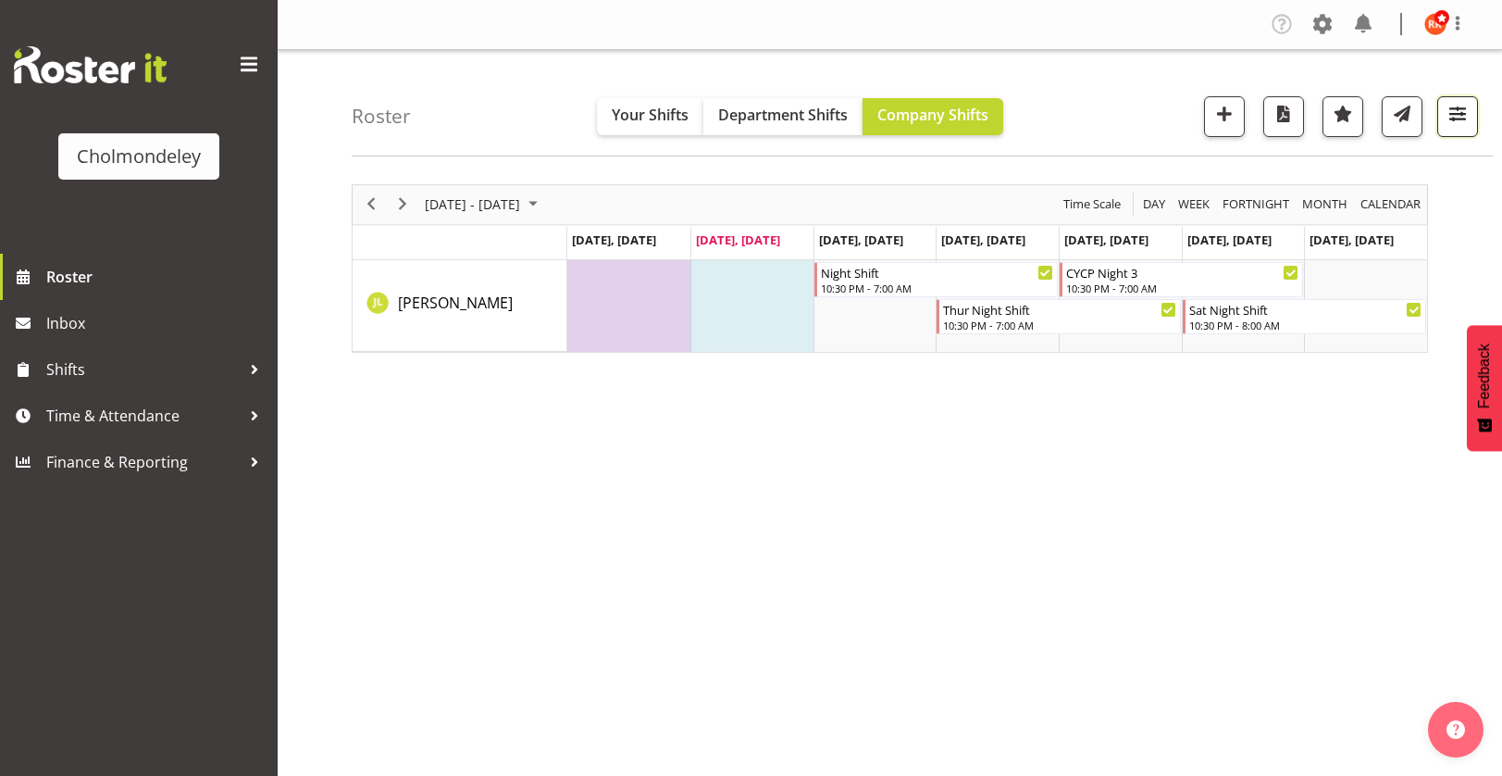
click at [1463, 111] on span "button" at bounding box center [1458, 114] width 24 height 24
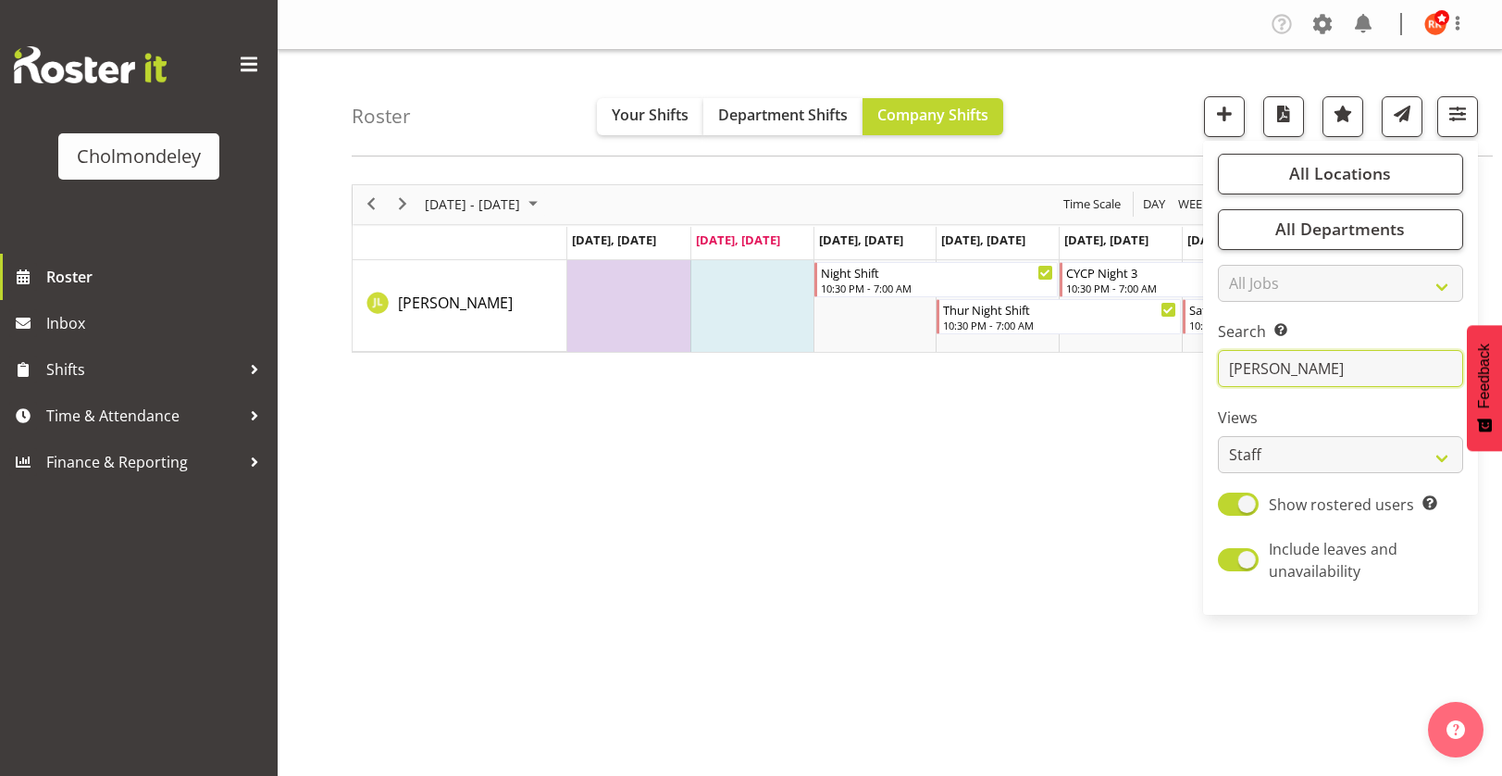
drag, startPoint x: 1289, startPoint y: 367, endPoint x: 1199, endPoint y: 375, distance: 91.1
click at [1199, 375] on div "Roster Your Shifts Department Shifts Company Shifts All Locations [GEOGRAPHIC_D…" at bounding box center [890, 480] width 1225 height 861
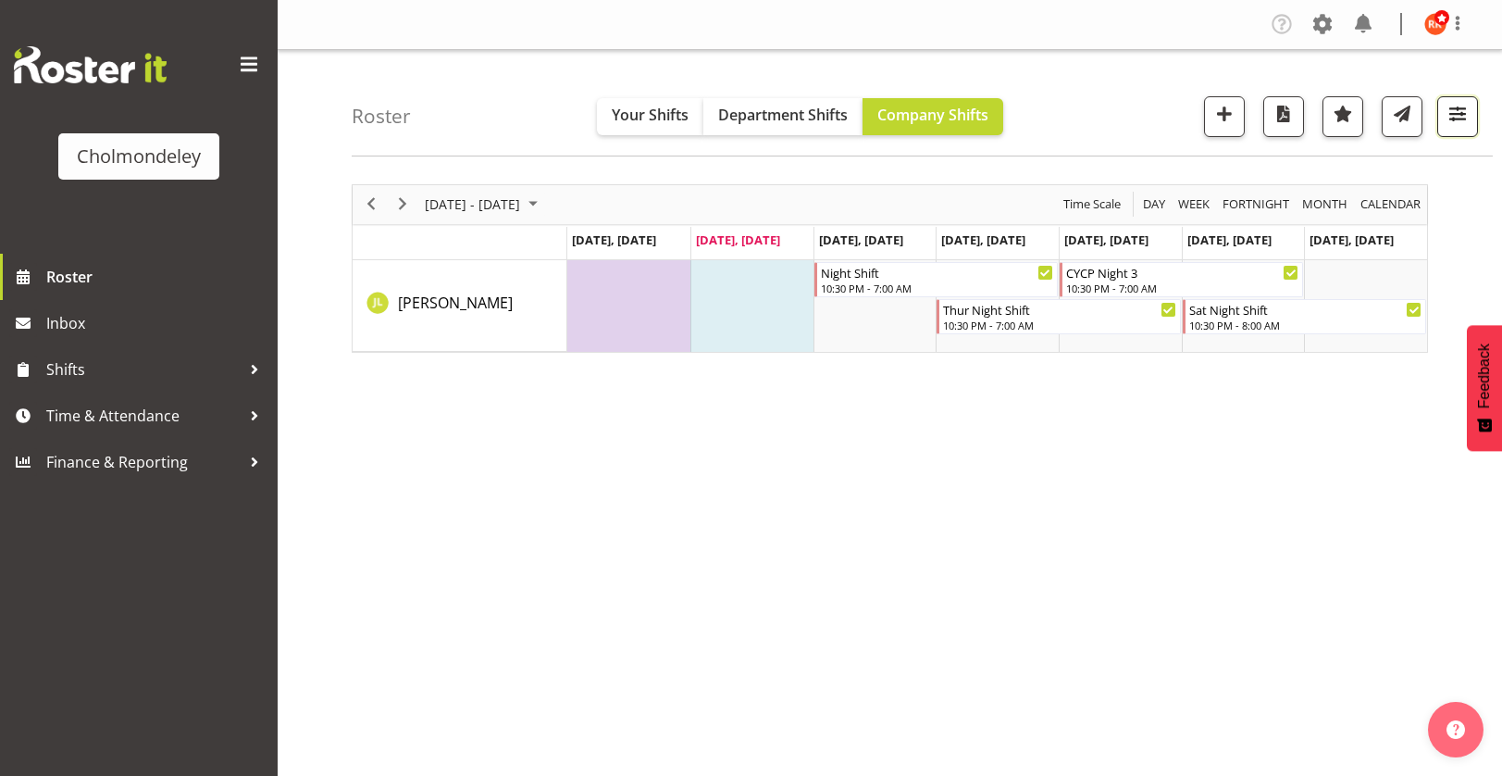
click at [1461, 120] on span "button" at bounding box center [1458, 114] width 24 height 24
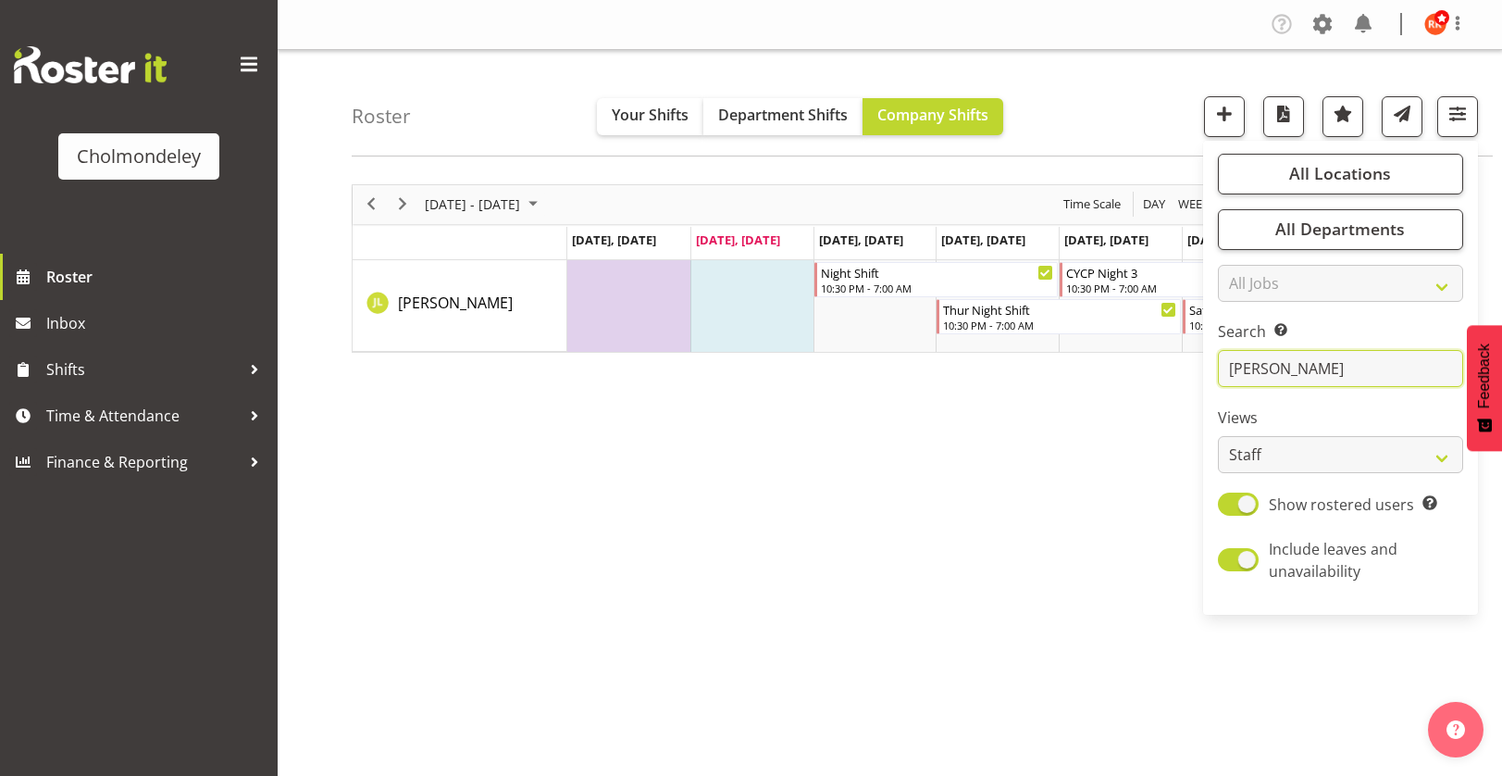
click at [1320, 357] on input "[PERSON_NAME]" at bounding box center [1340, 368] width 245 height 37
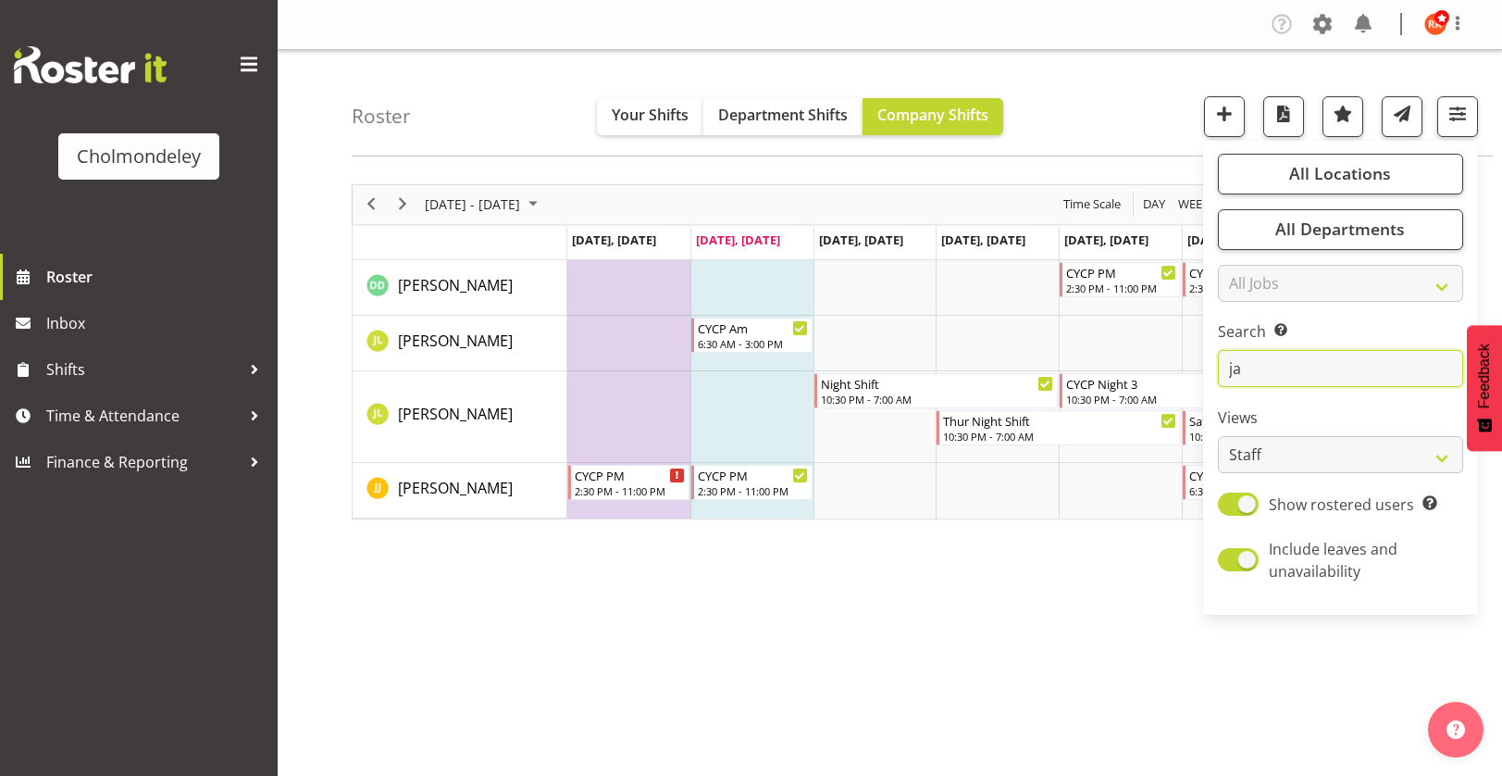
type input "j"
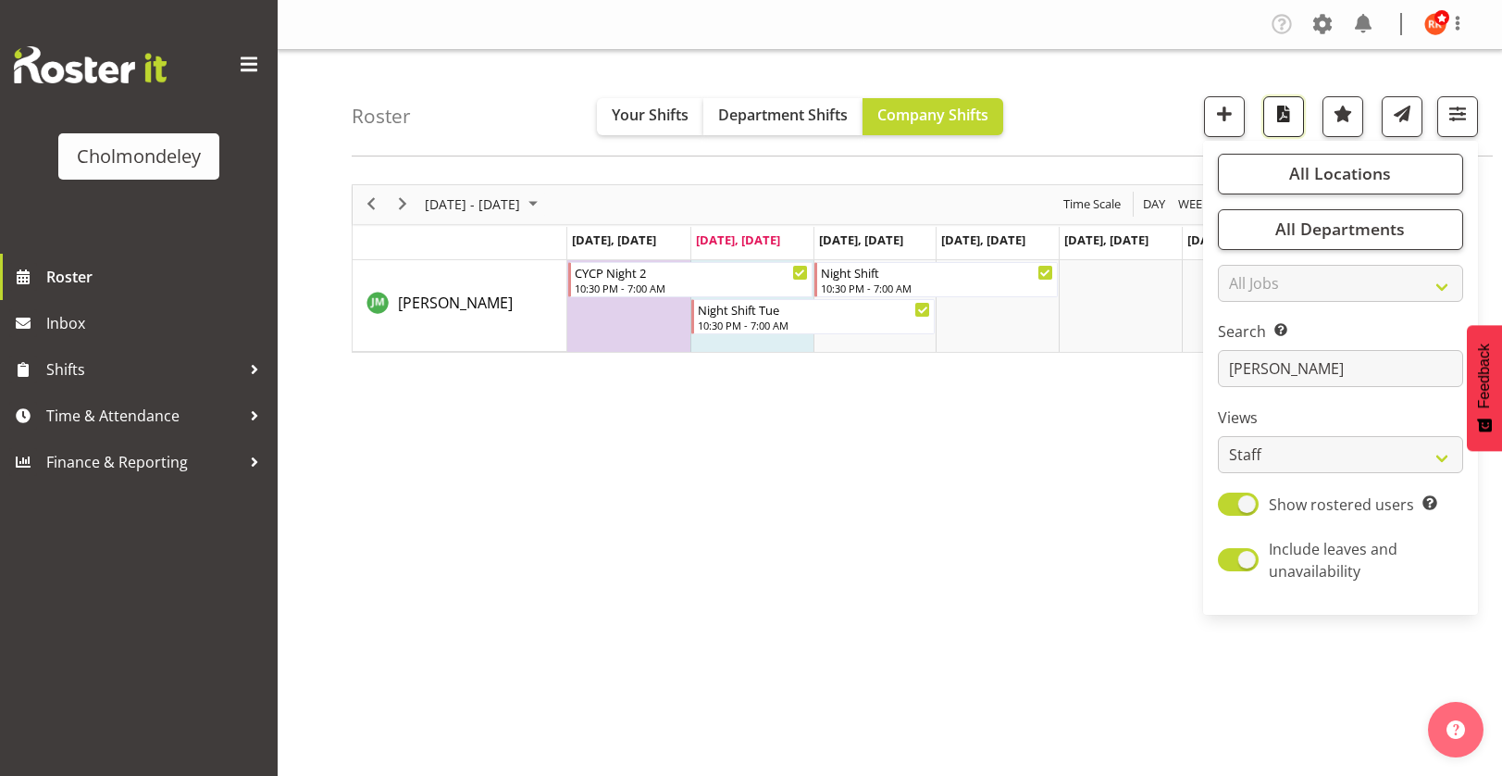
click at [1286, 121] on span "button" at bounding box center [1284, 114] width 24 height 24
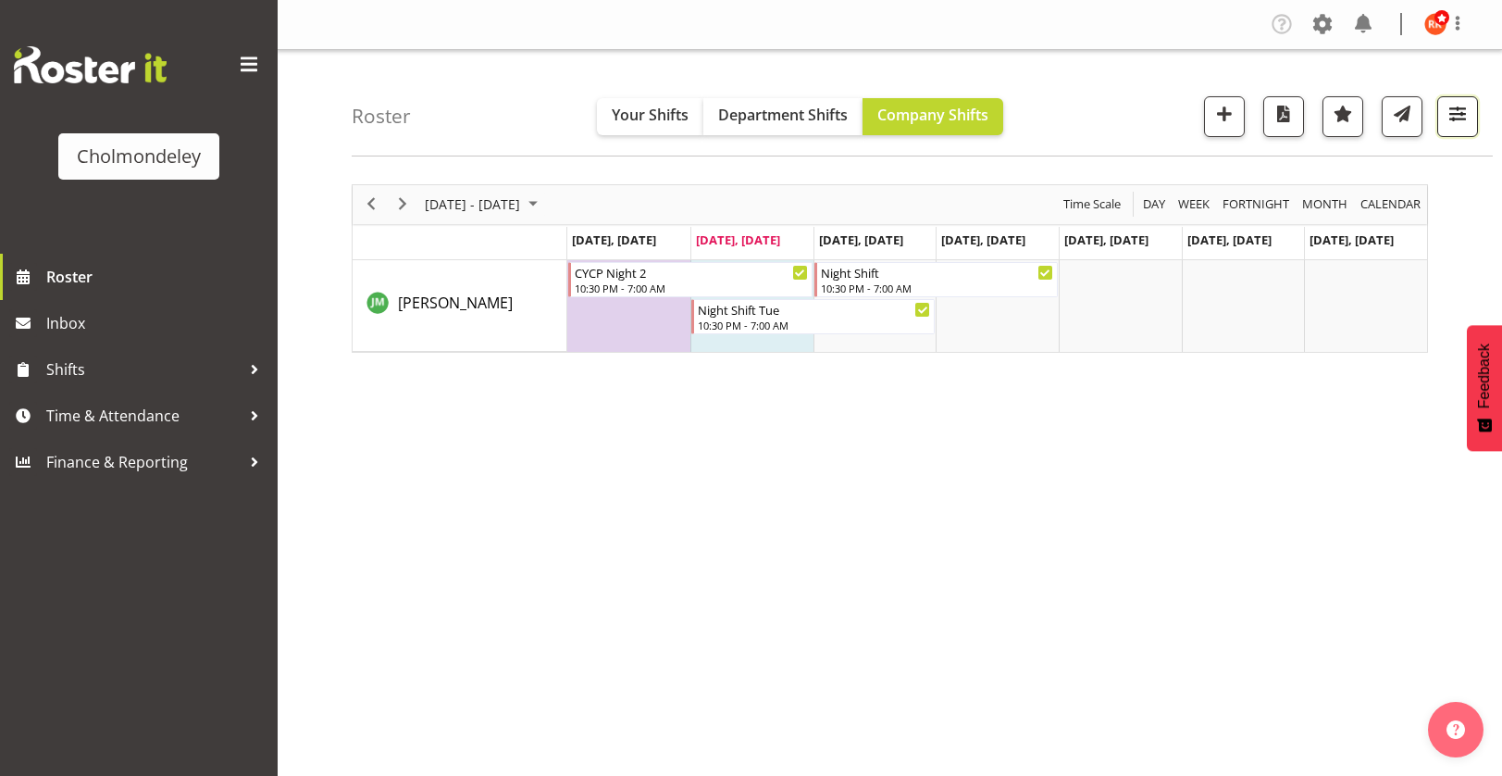
click at [1457, 130] on button "button" at bounding box center [1457, 116] width 41 height 41
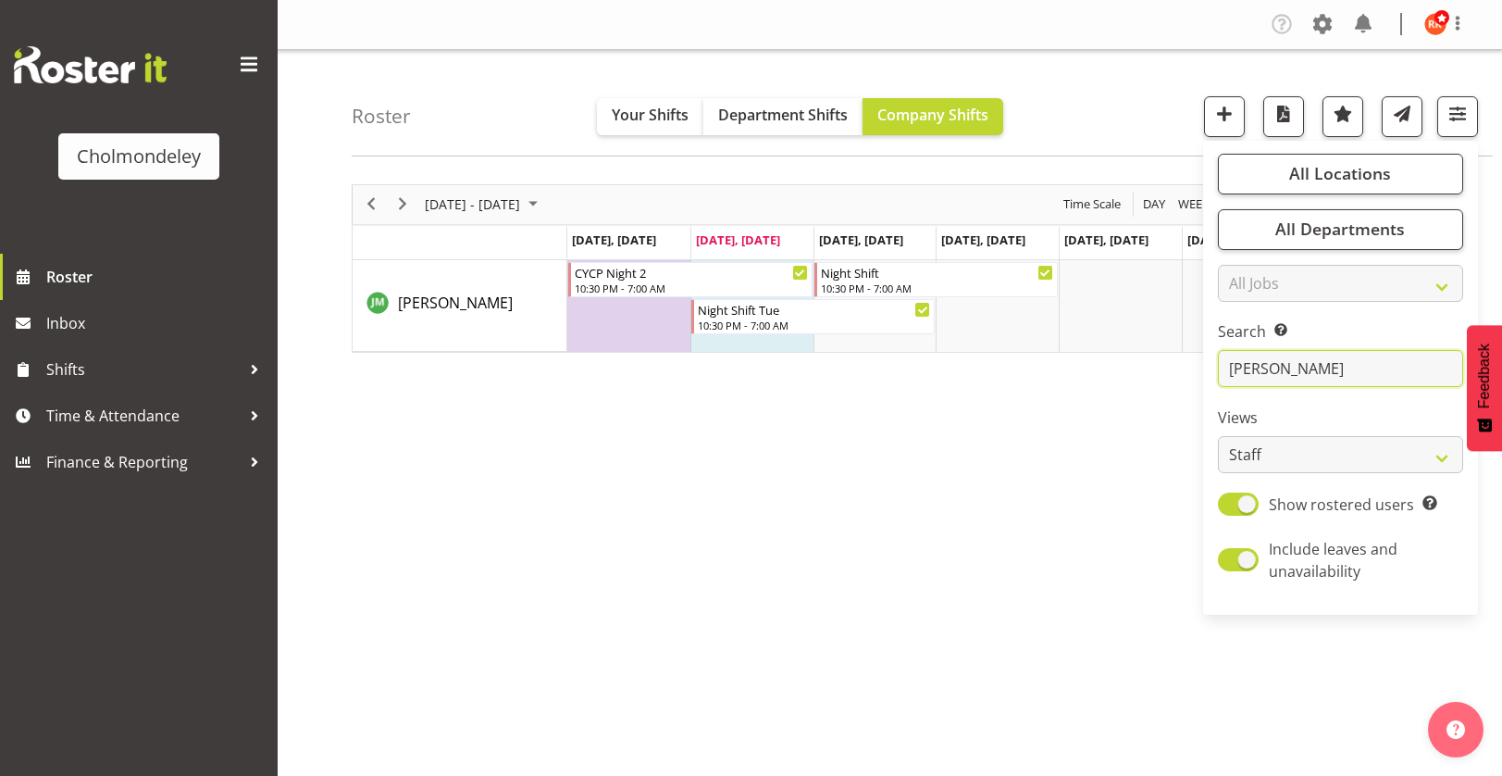
click at [1302, 360] on input "[PERSON_NAME]" at bounding box center [1340, 368] width 245 height 37
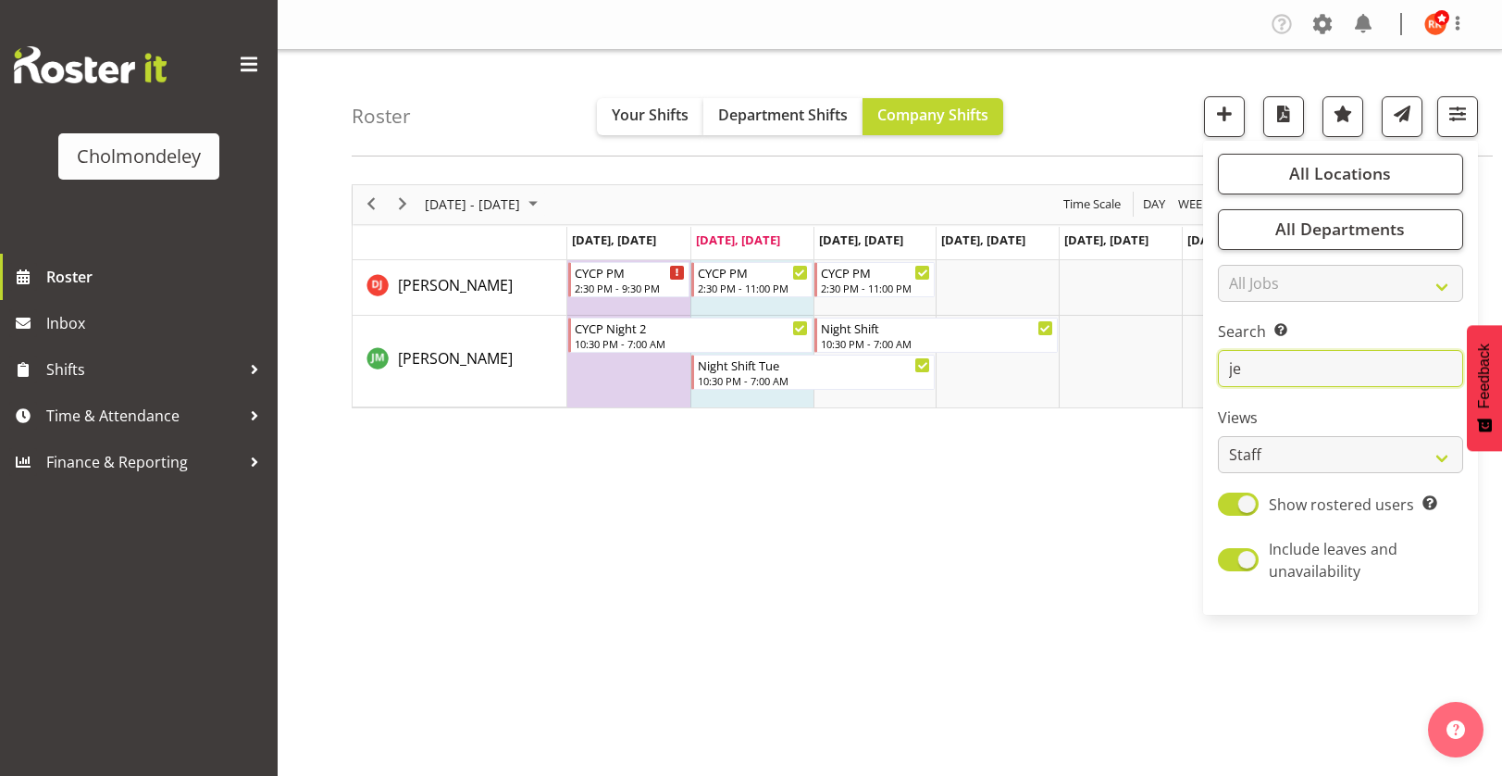
type input "j"
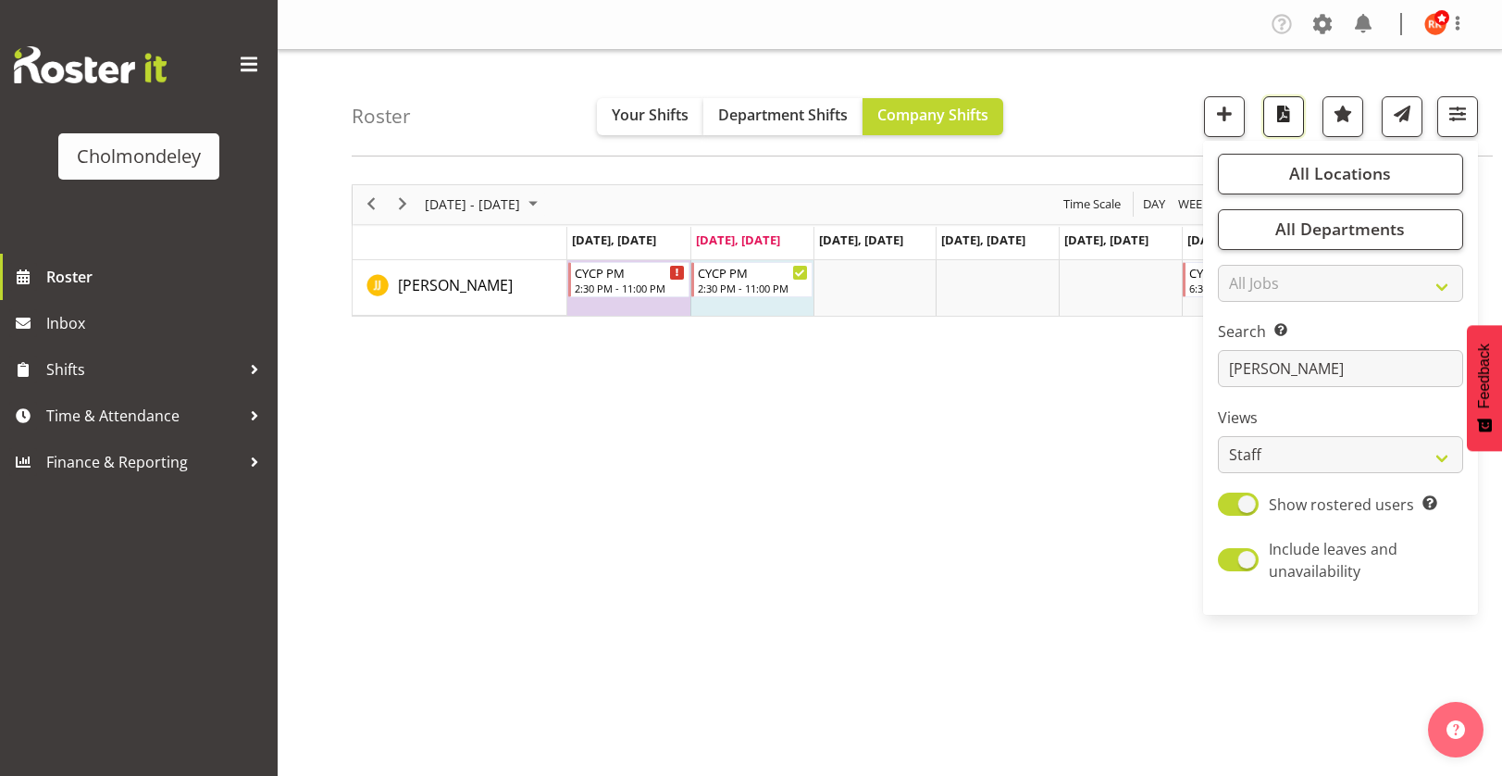
click at [1286, 117] on span "button" at bounding box center [1284, 114] width 24 height 24
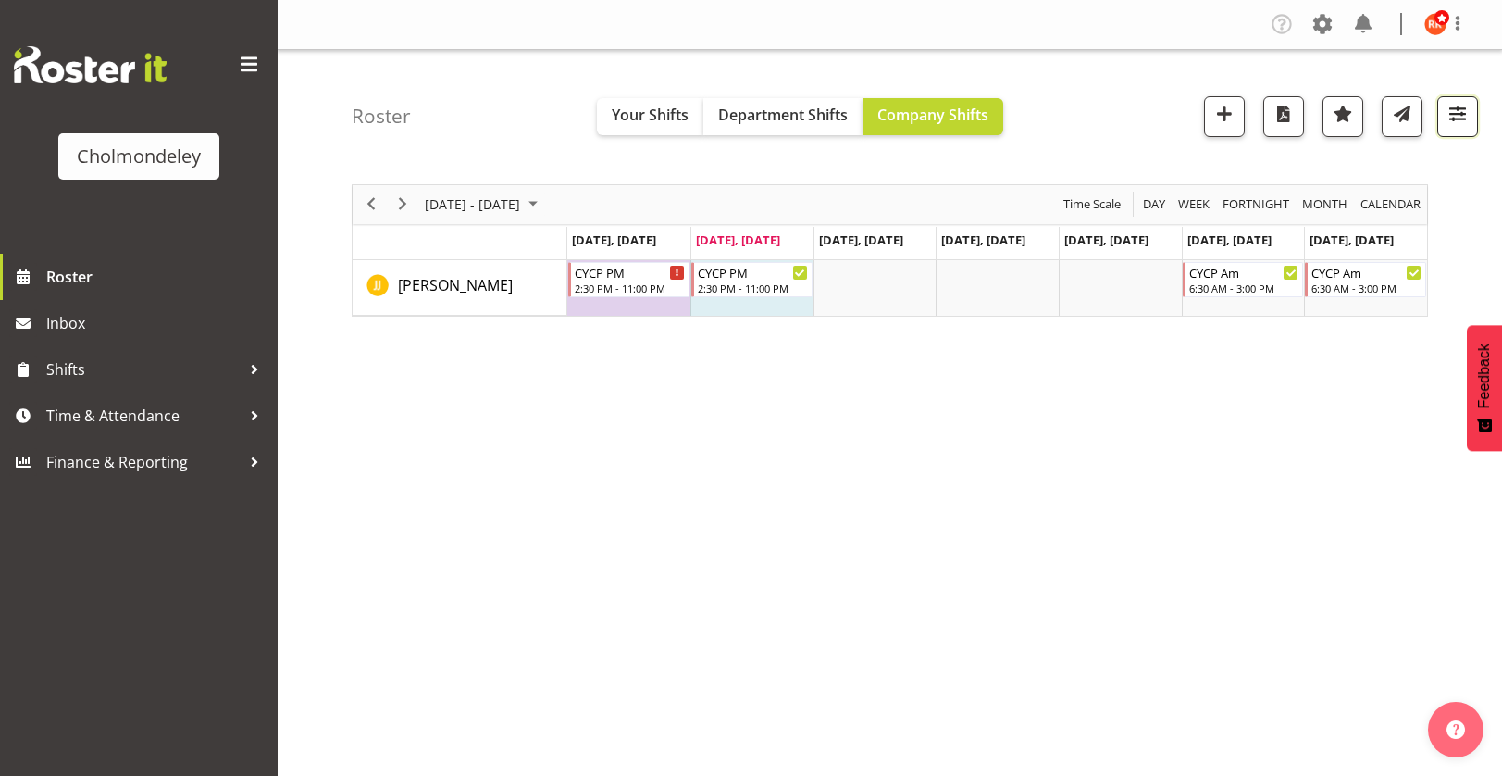
click at [1452, 111] on span "button" at bounding box center [1458, 114] width 24 height 24
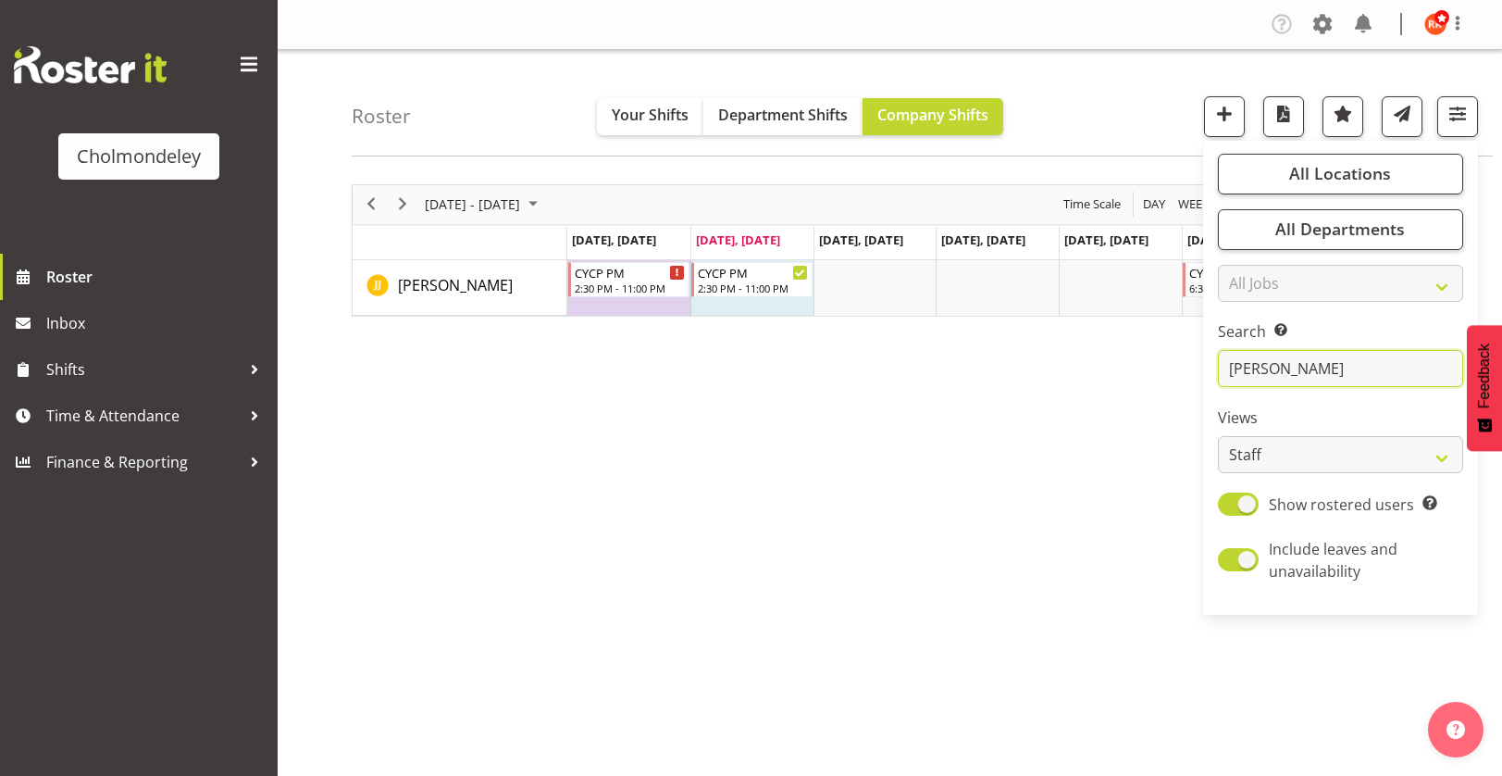
click at [1291, 379] on input "[PERSON_NAME]" at bounding box center [1340, 368] width 245 height 37
type input "j"
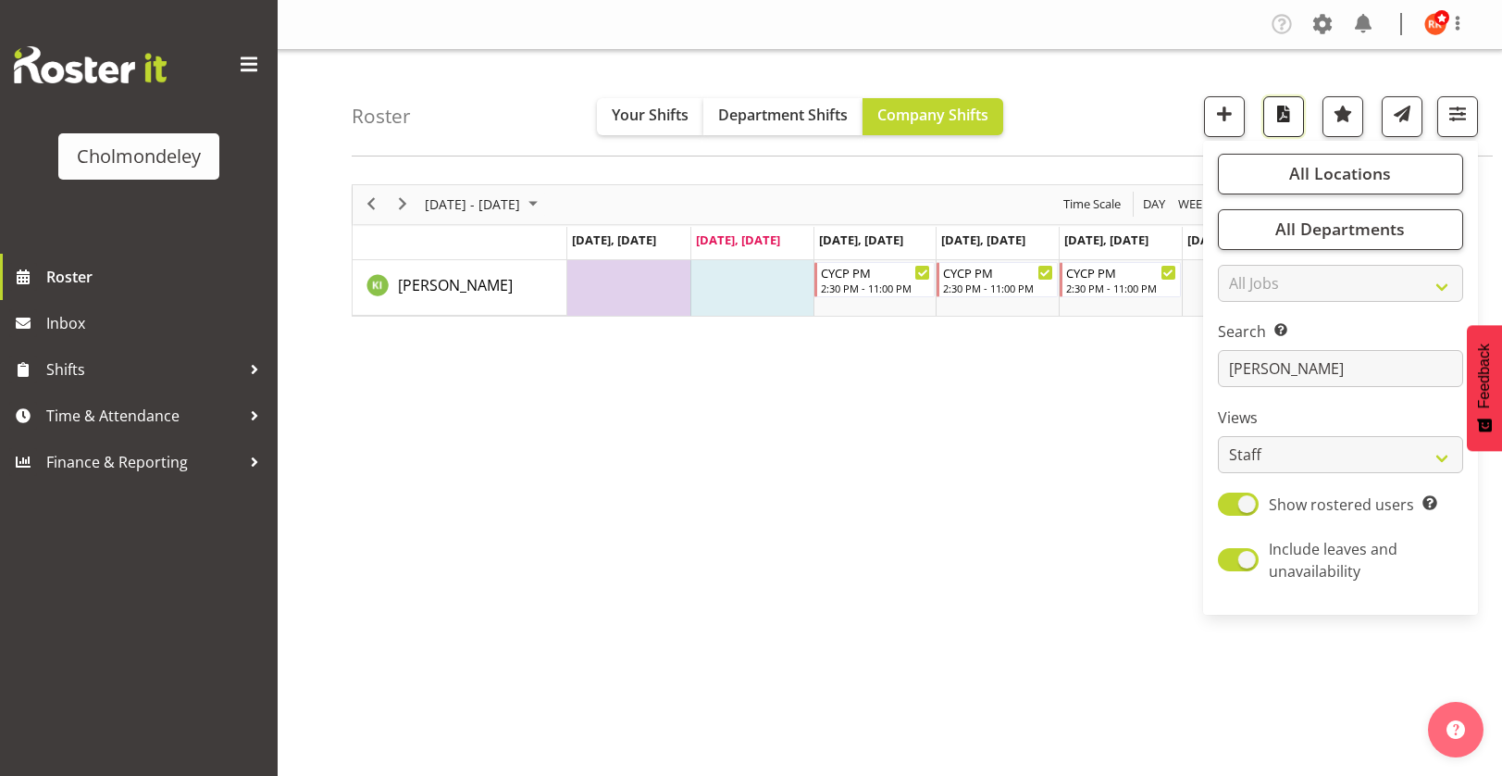
click at [1285, 118] on span "button" at bounding box center [1284, 114] width 24 height 24
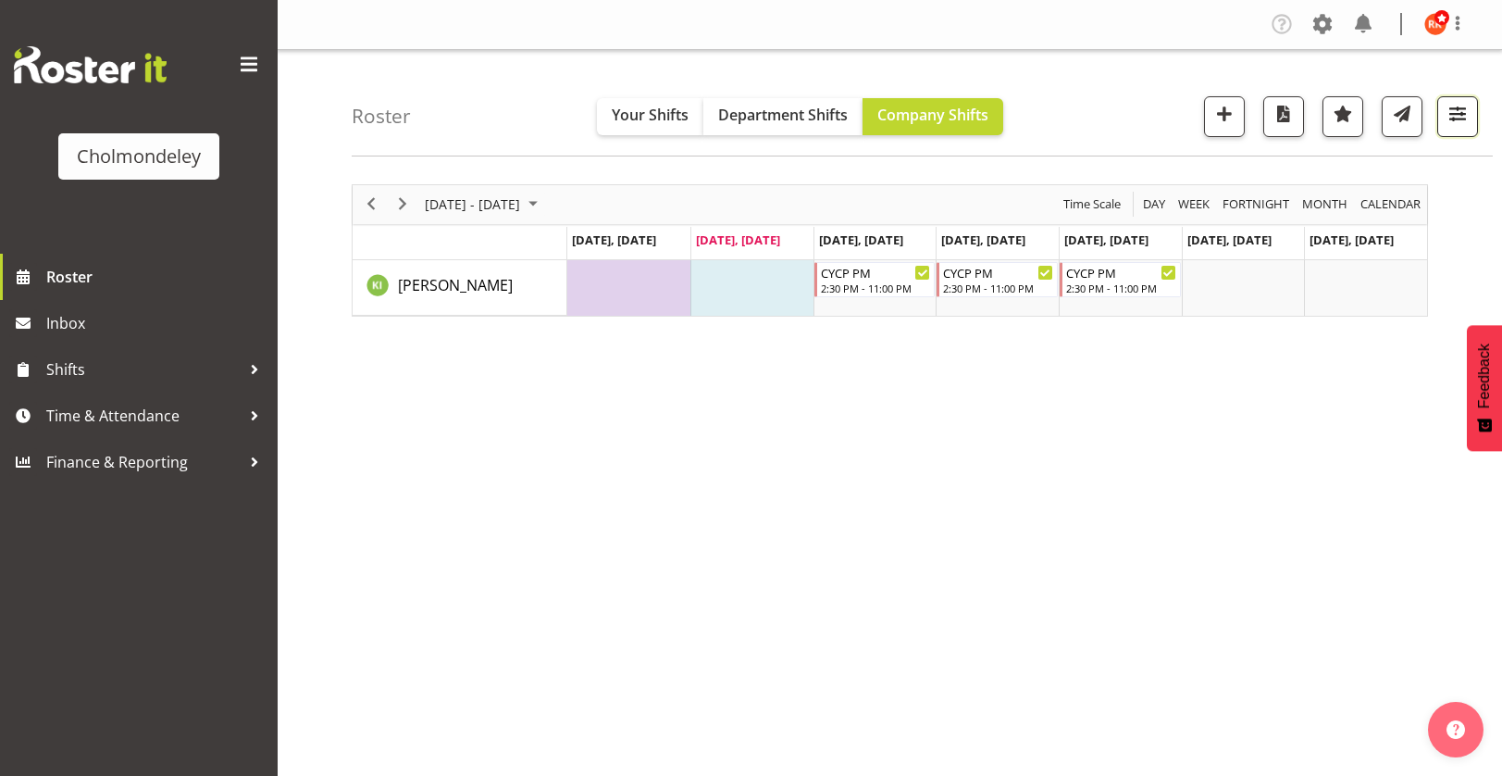
click at [1456, 110] on span "button" at bounding box center [1458, 114] width 24 height 24
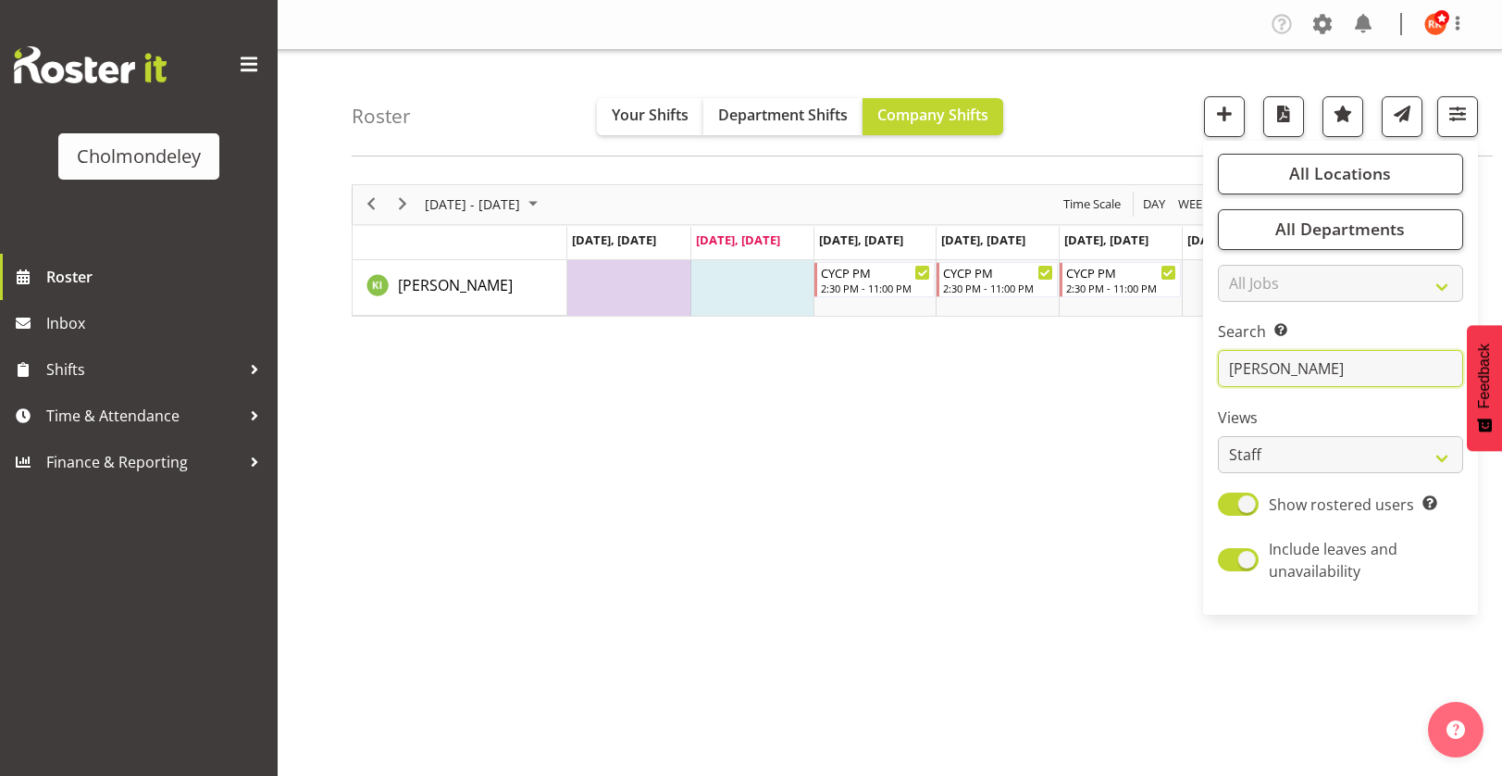
click at [1300, 363] on input "[PERSON_NAME]" at bounding box center [1340, 368] width 245 height 37
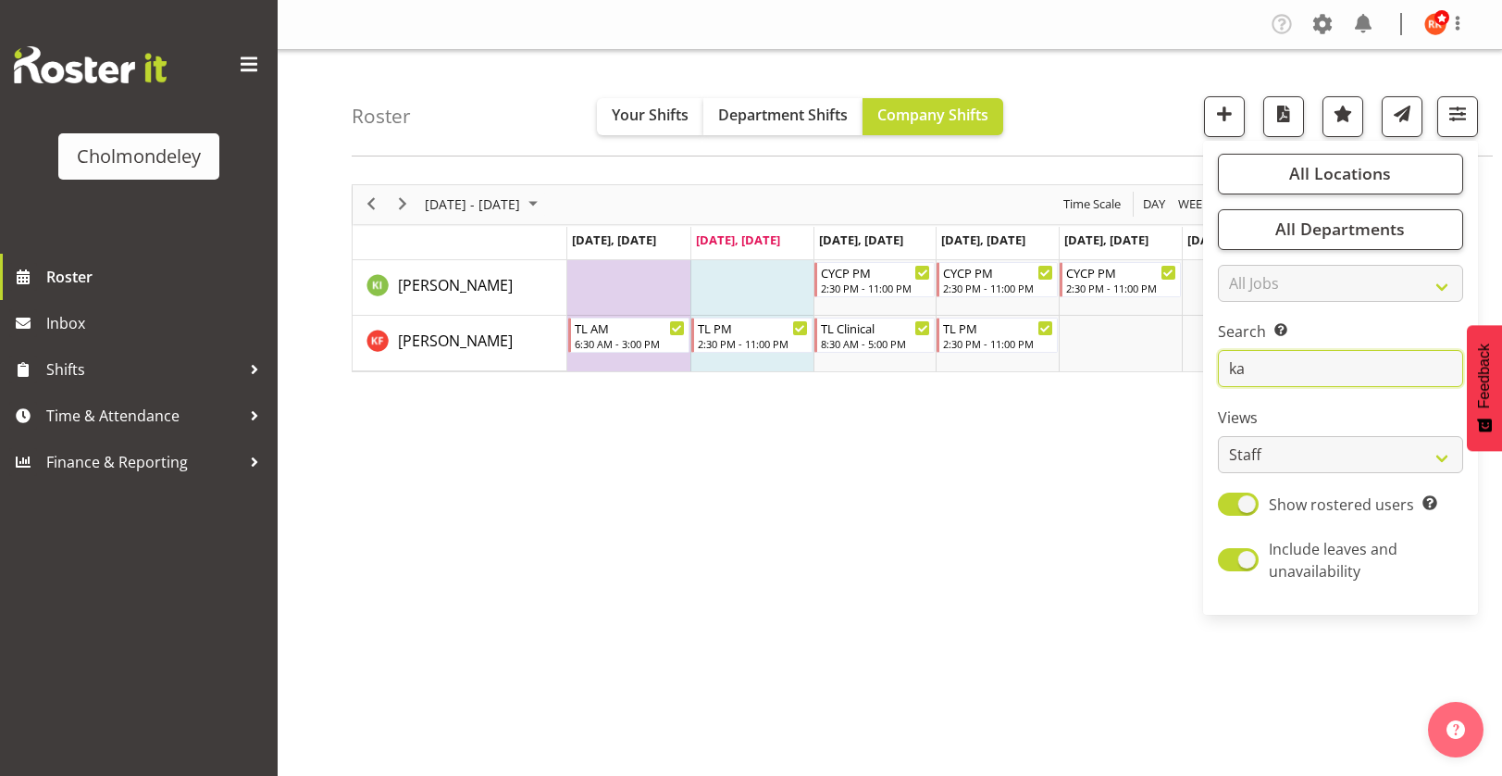
type input "k"
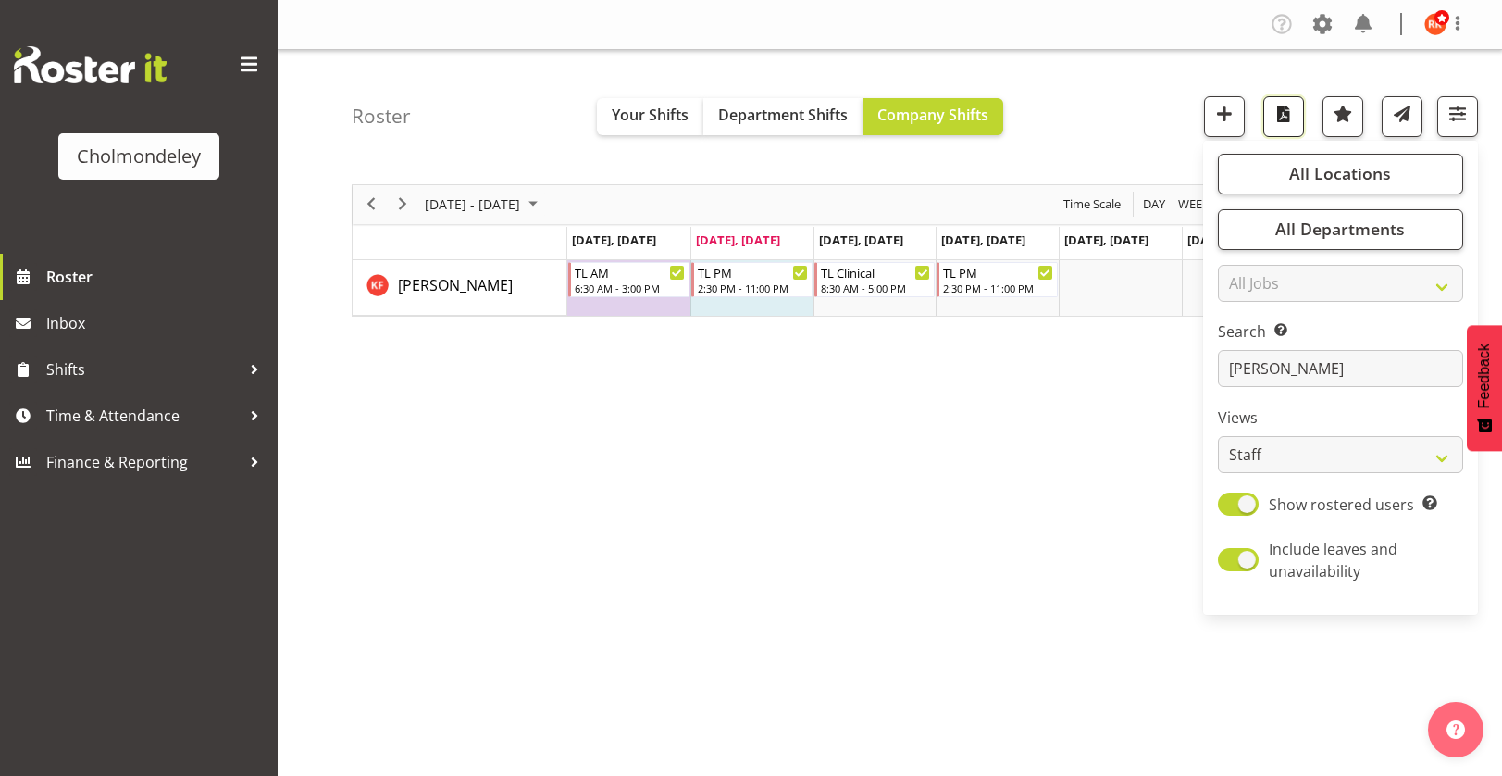
click at [1289, 112] on span "button" at bounding box center [1284, 114] width 24 height 24
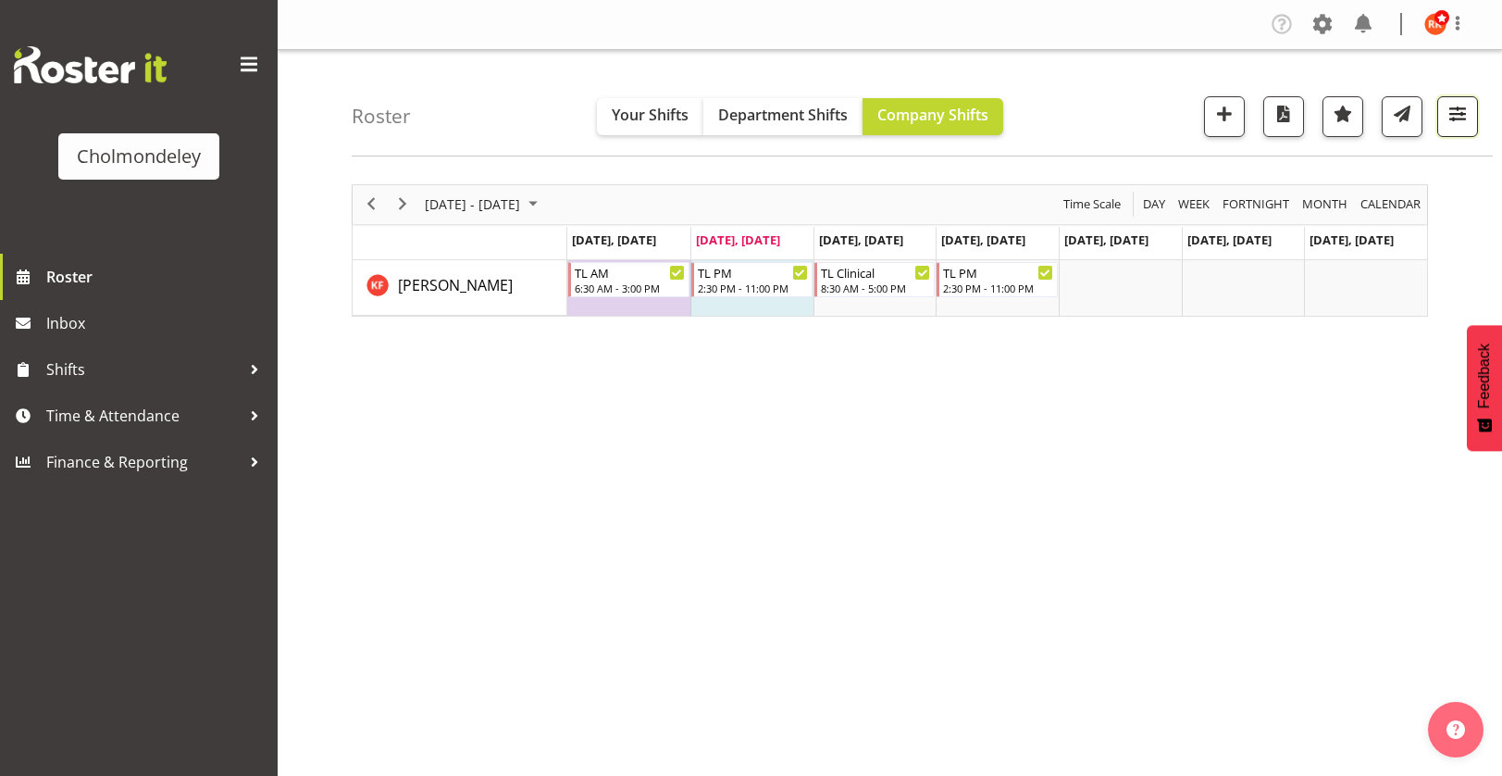
click at [1446, 118] on span "button" at bounding box center [1458, 114] width 24 height 24
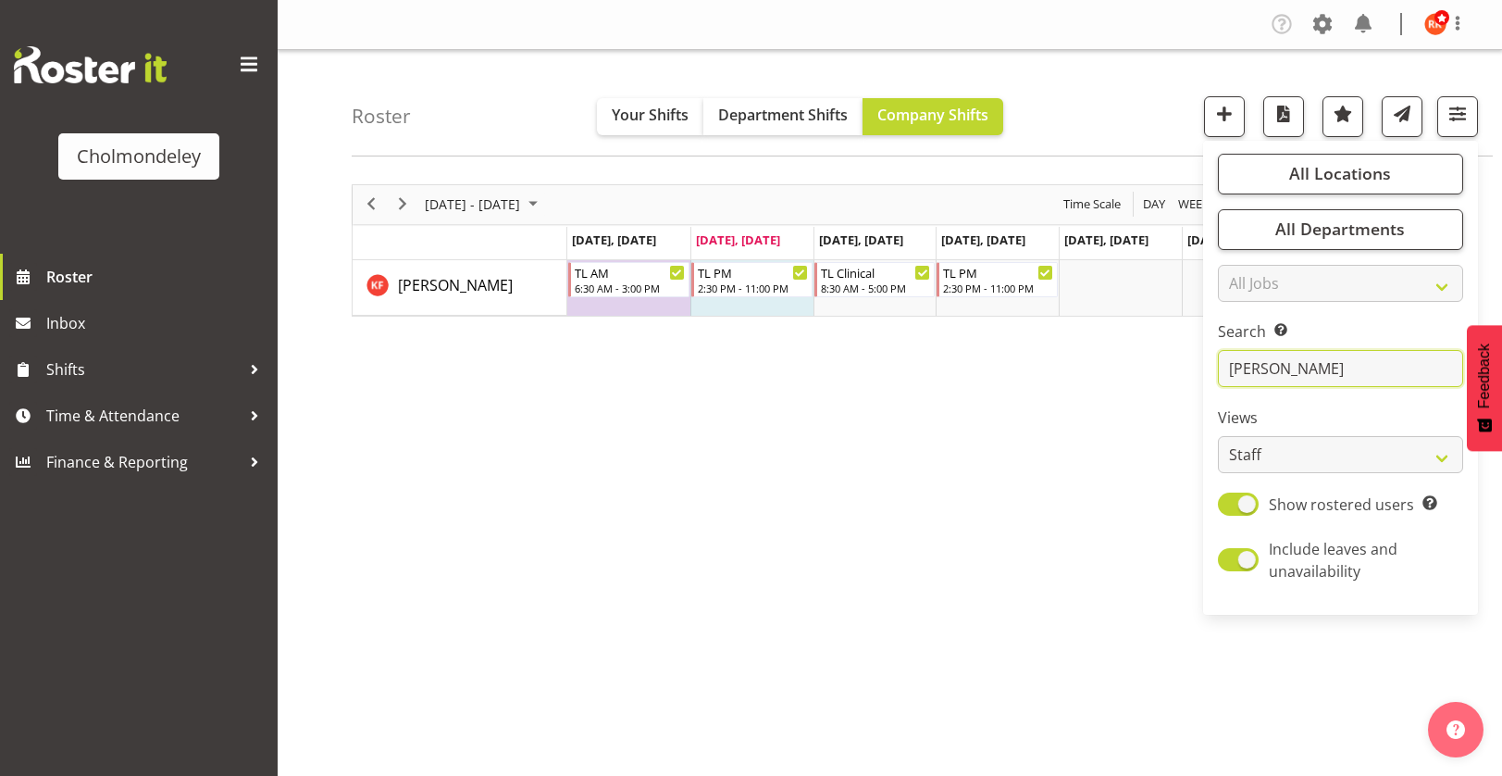
click at [1286, 366] on input "[PERSON_NAME]" at bounding box center [1340, 368] width 245 height 37
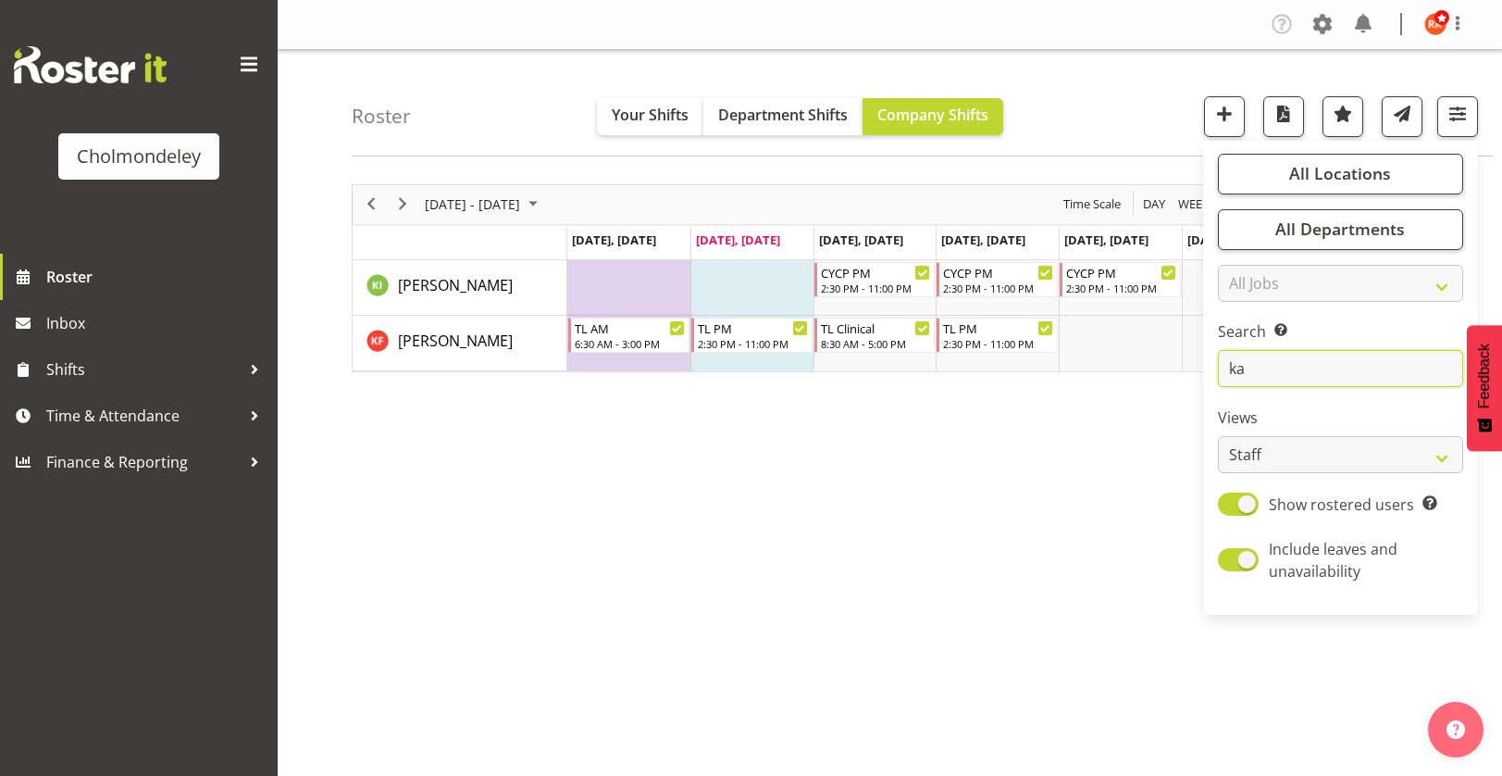
type input "k"
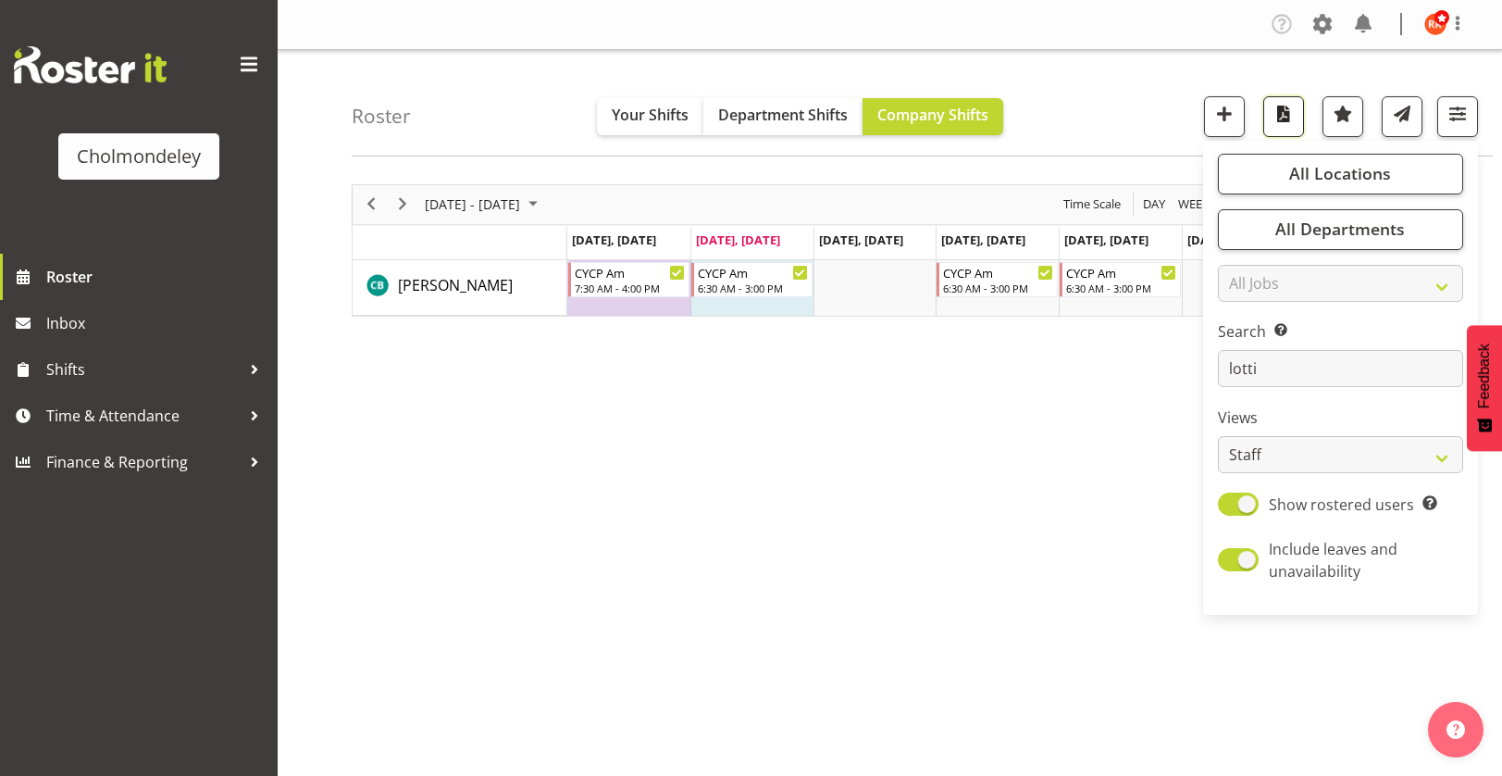
click at [1290, 117] on span "button" at bounding box center [1284, 114] width 24 height 24
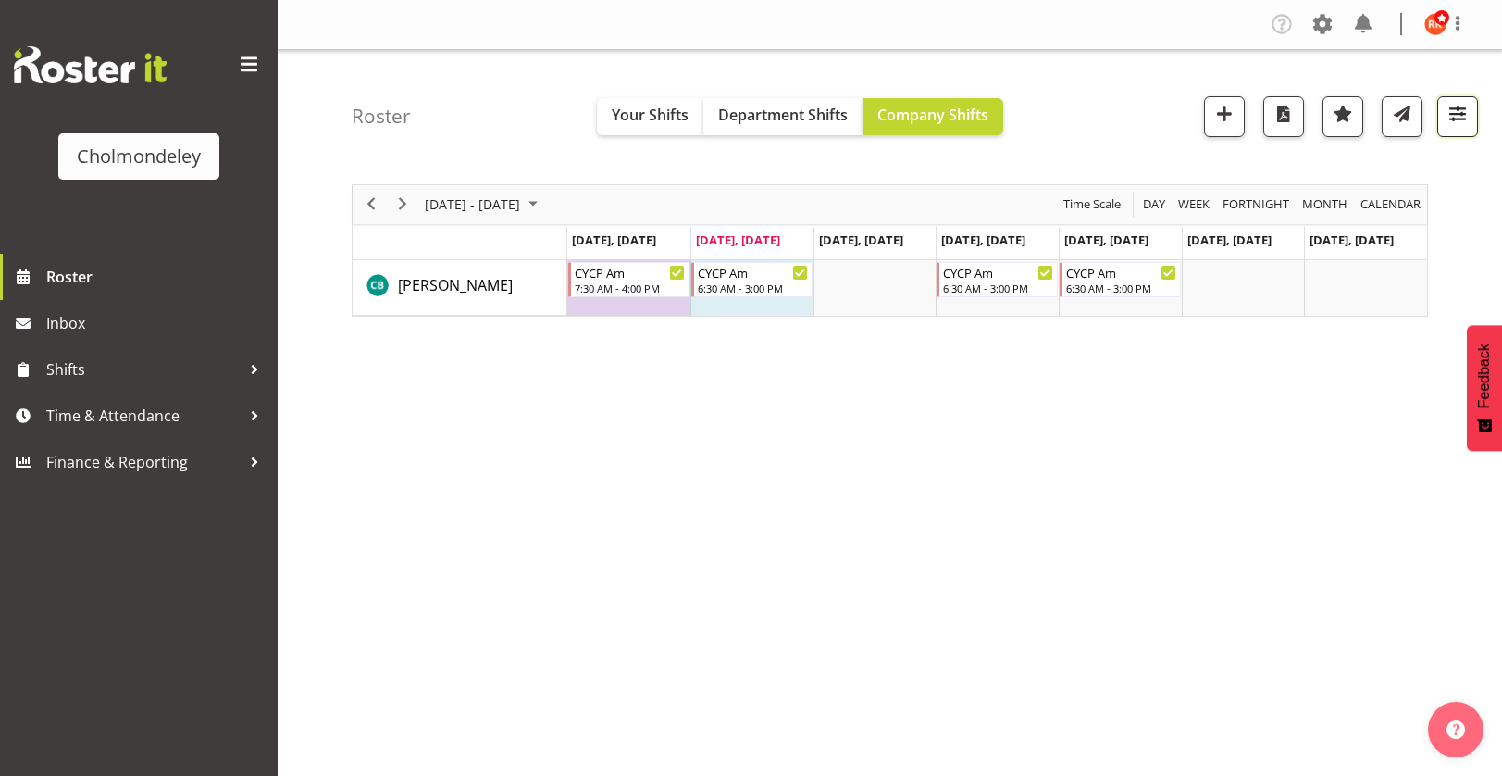
click at [1450, 119] on span "button" at bounding box center [1458, 114] width 24 height 24
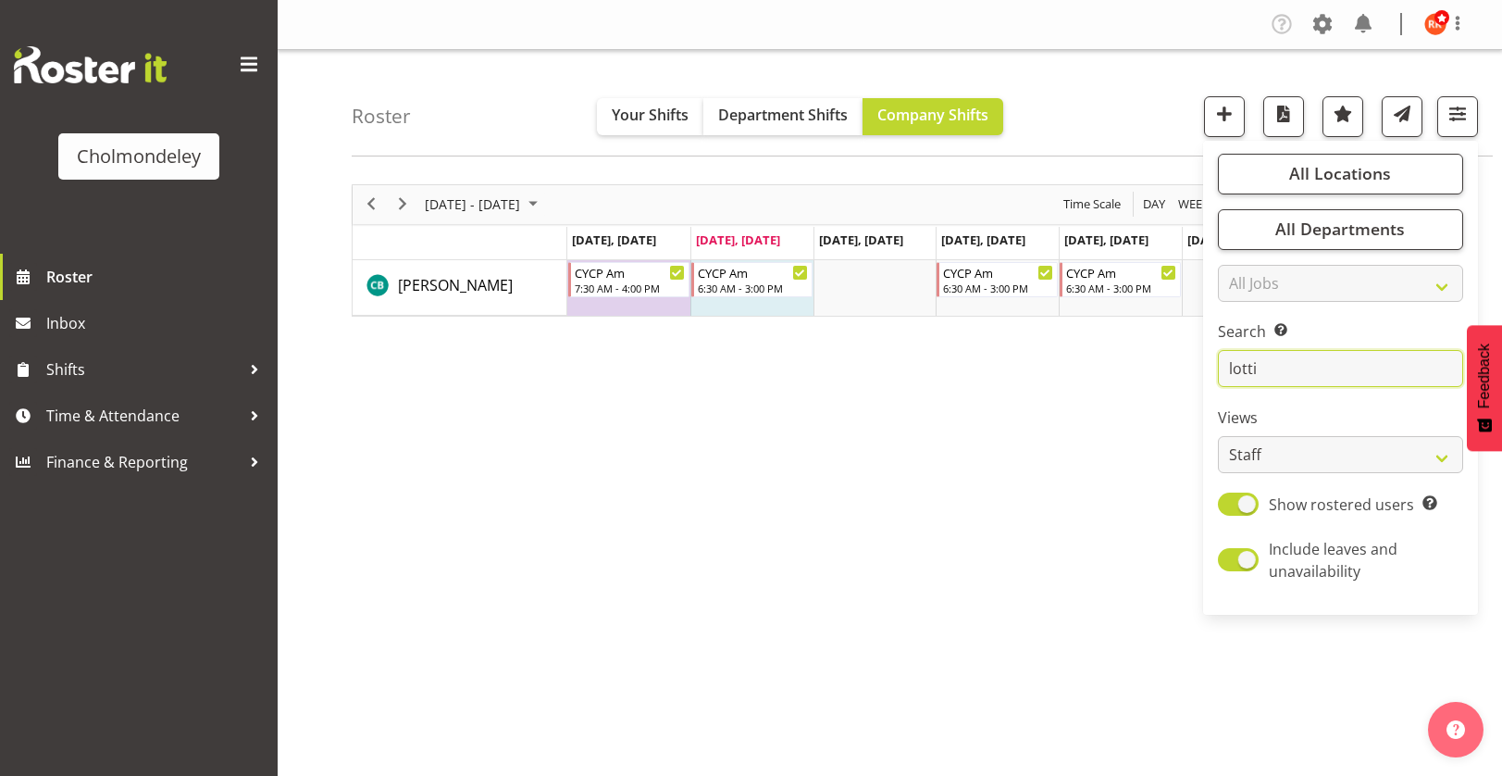
click at [1317, 373] on input "lotti" at bounding box center [1340, 368] width 245 height 37
type input "l"
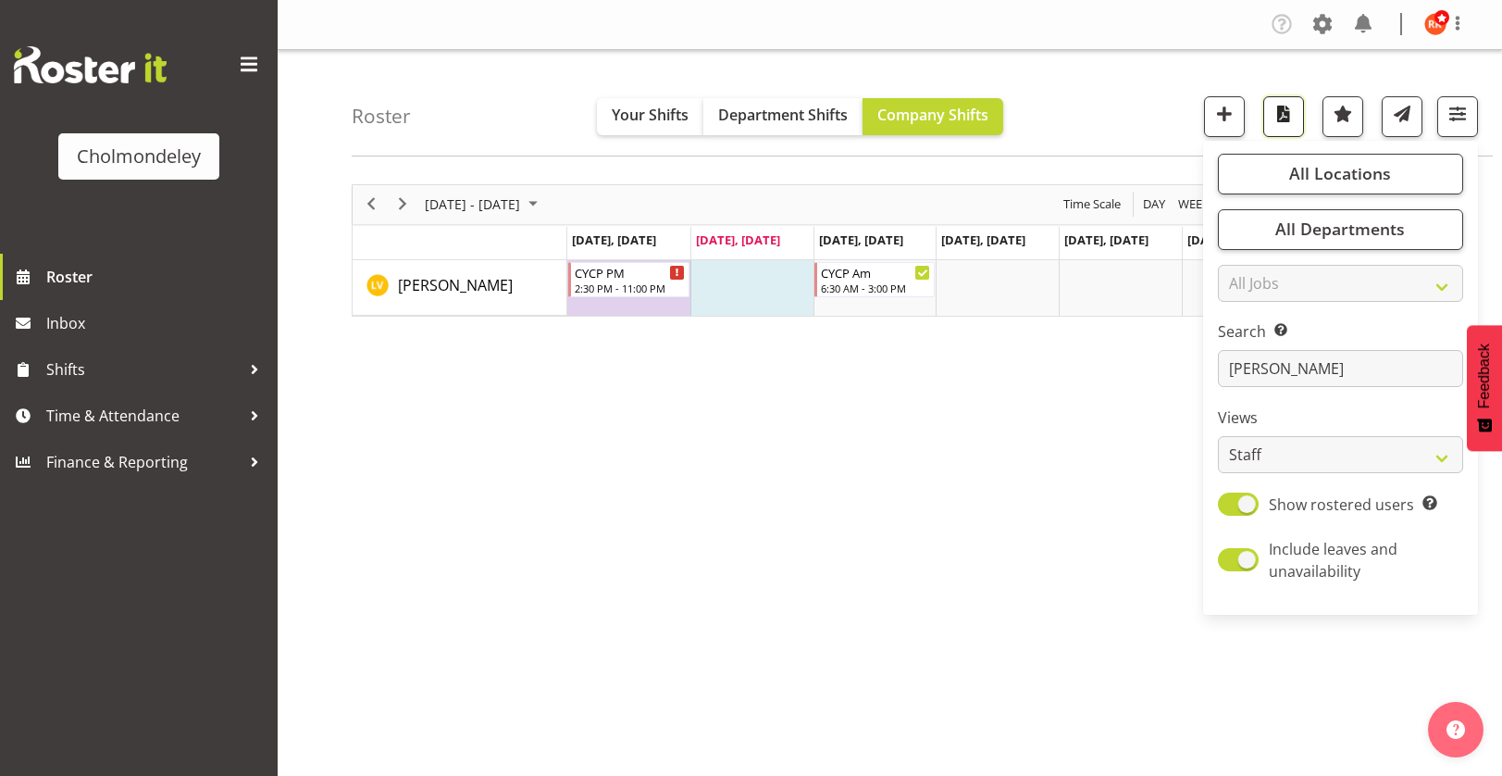
click at [1280, 123] on span "button" at bounding box center [1284, 114] width 24 height 24
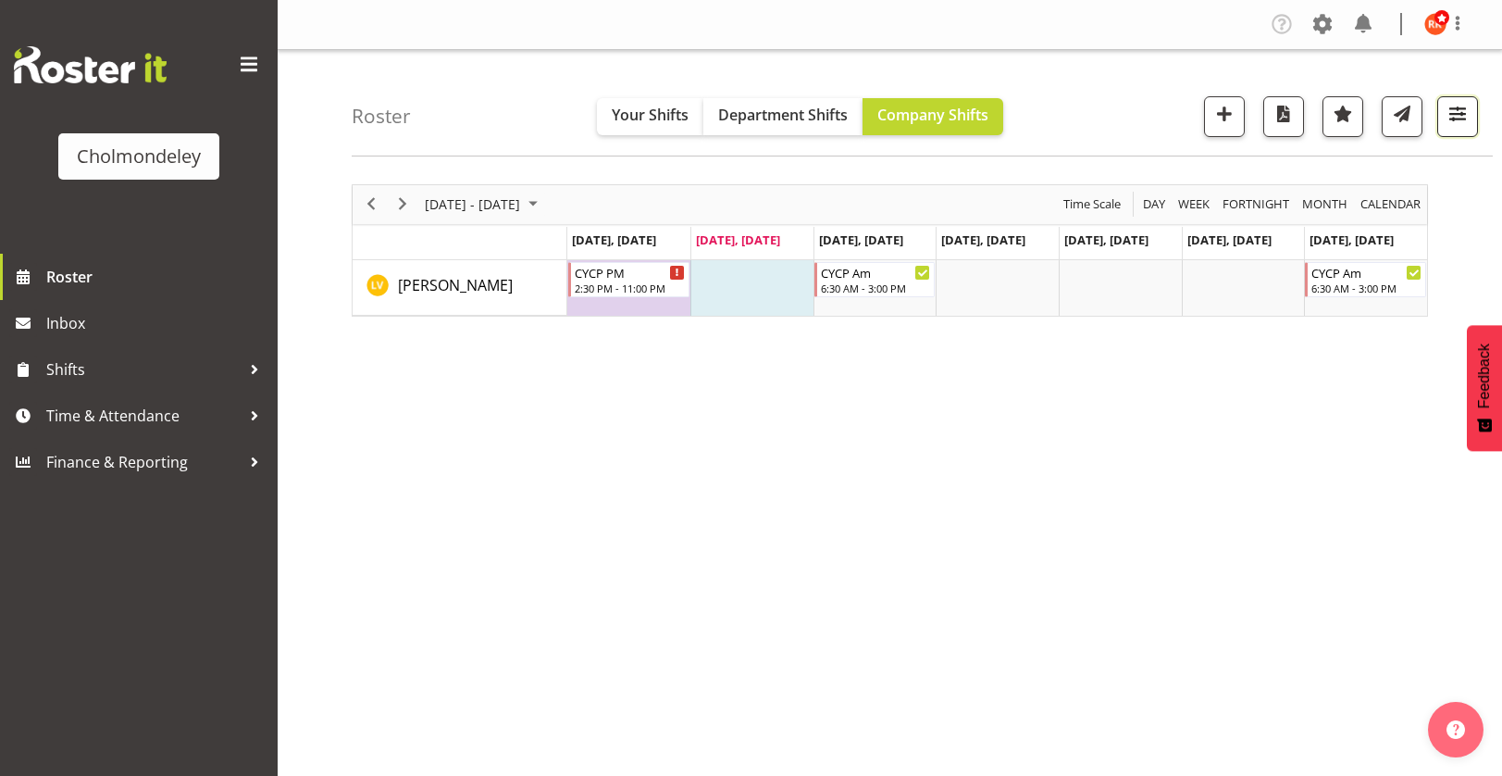
click at [1462, 117] on span "button" at bounding box center [1458, 114] width 24 height 24
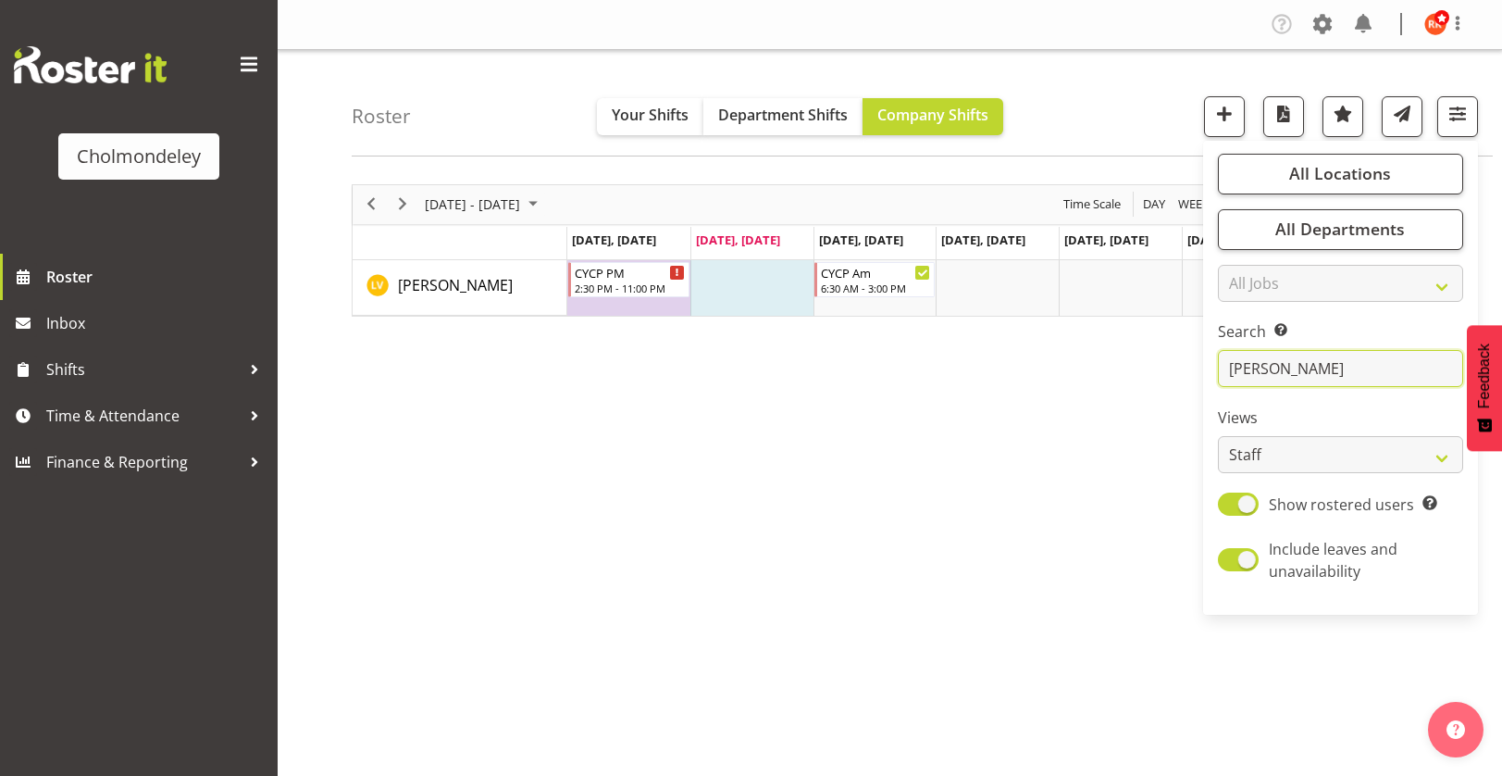
click at [1338, 357] on input "[PERSON_NAME]" at bounding box center [1340, 368] width 245 height 37
type input "l"
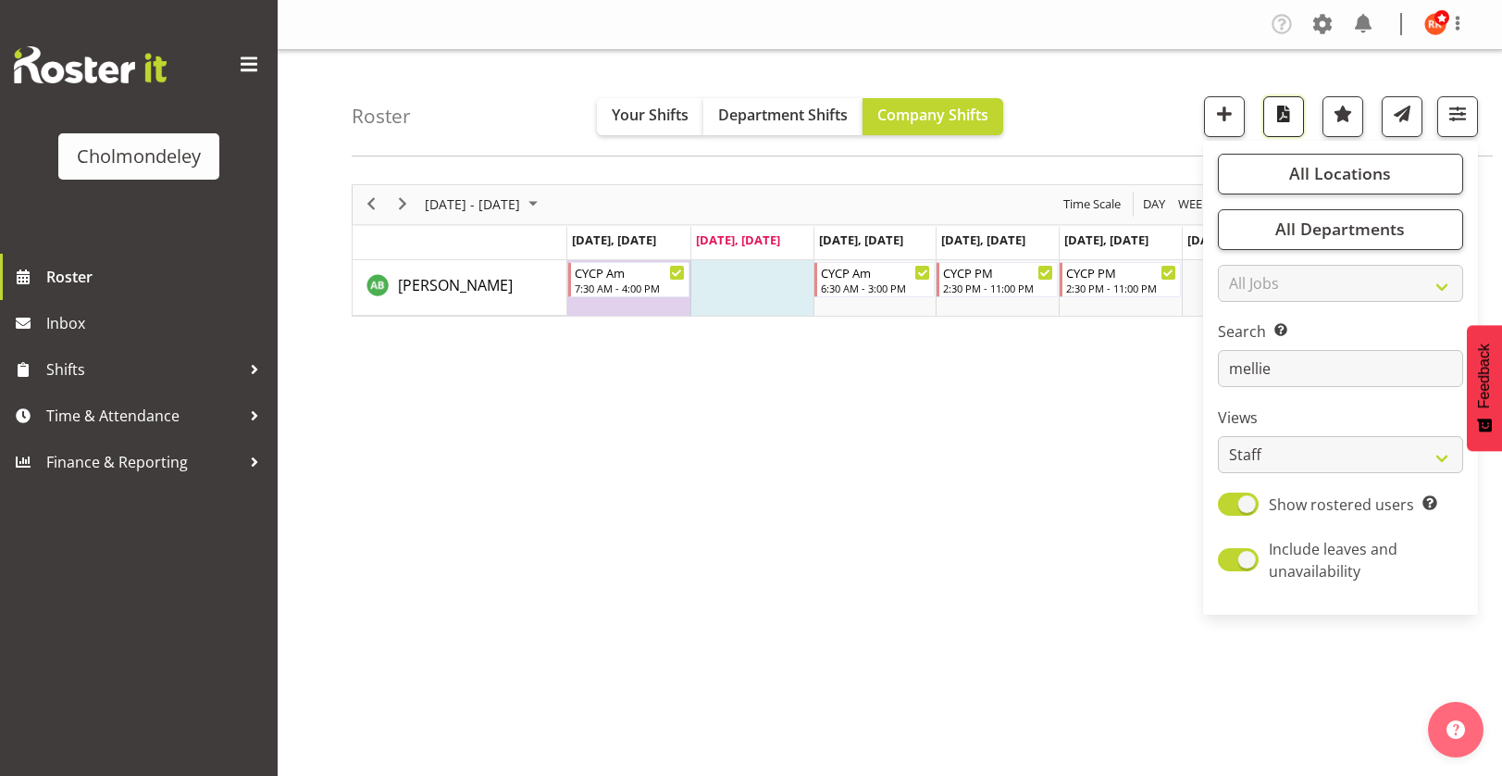
click at [1296, 110] on button "button" at bounding box center [1283, 116] width 41 height 41
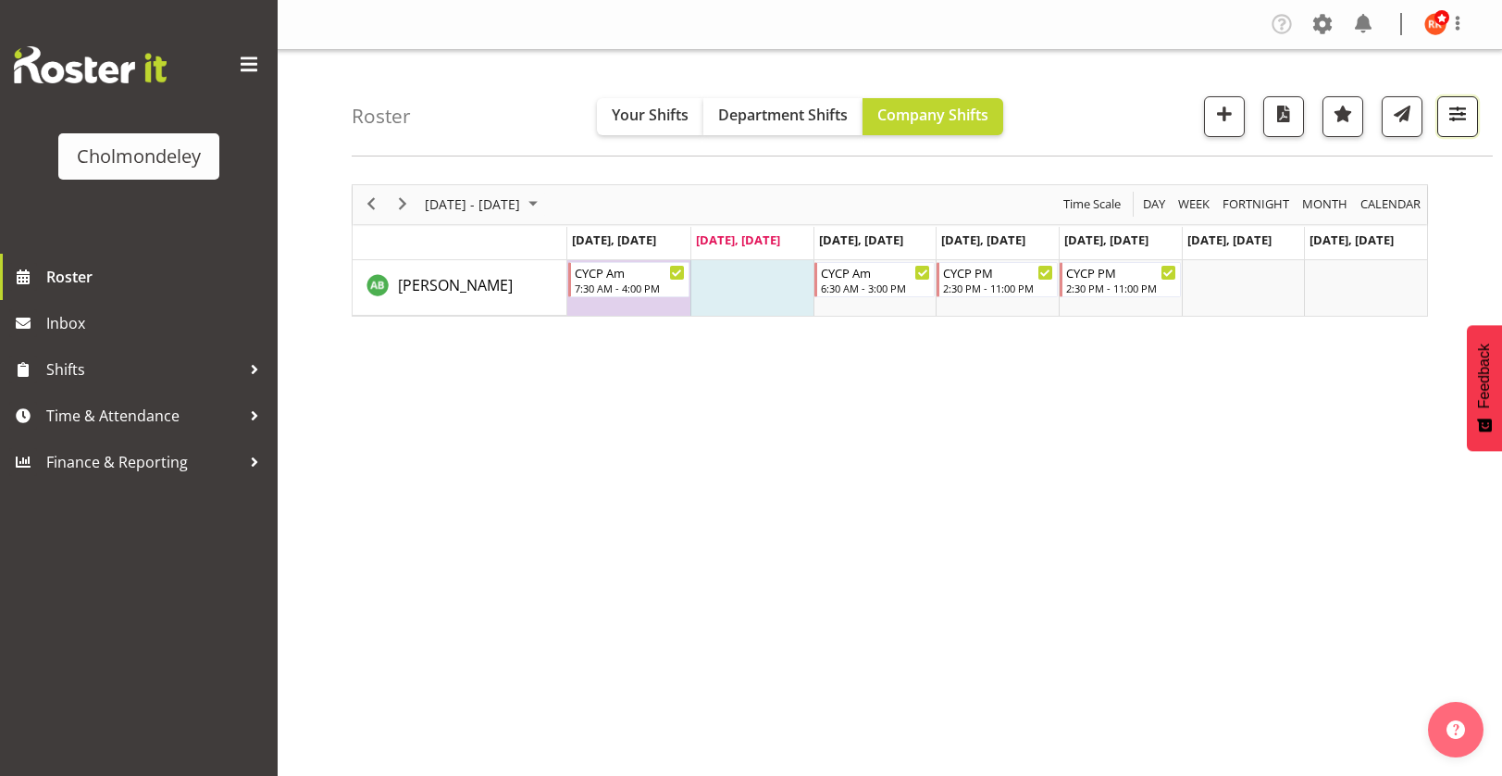
click at [1465, 122] on span "button" at bounding box center [1458, 114] width 24 height 24
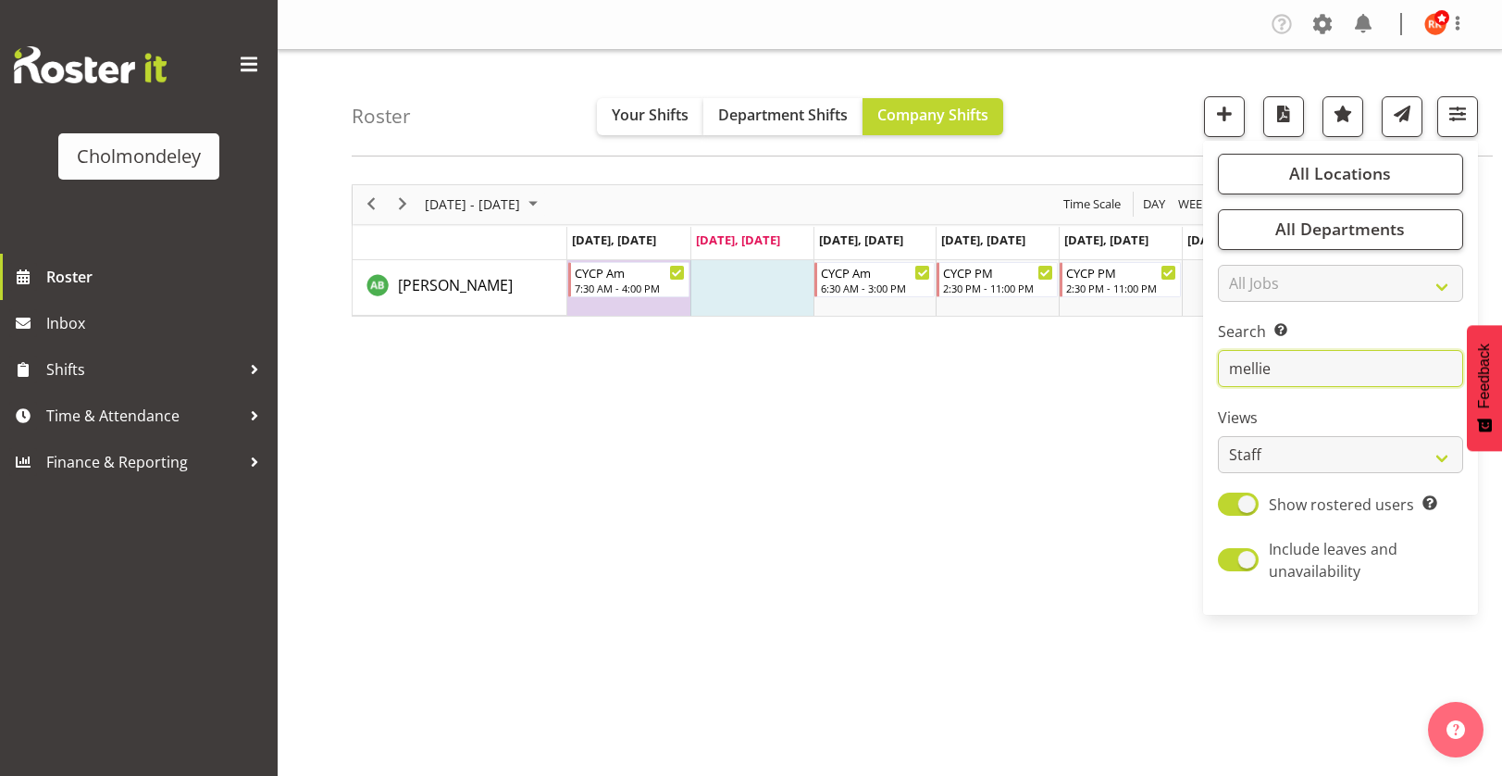
click at [1287, 374] on input "mellie" at bounding box center [1340, 368] width 245 height 37
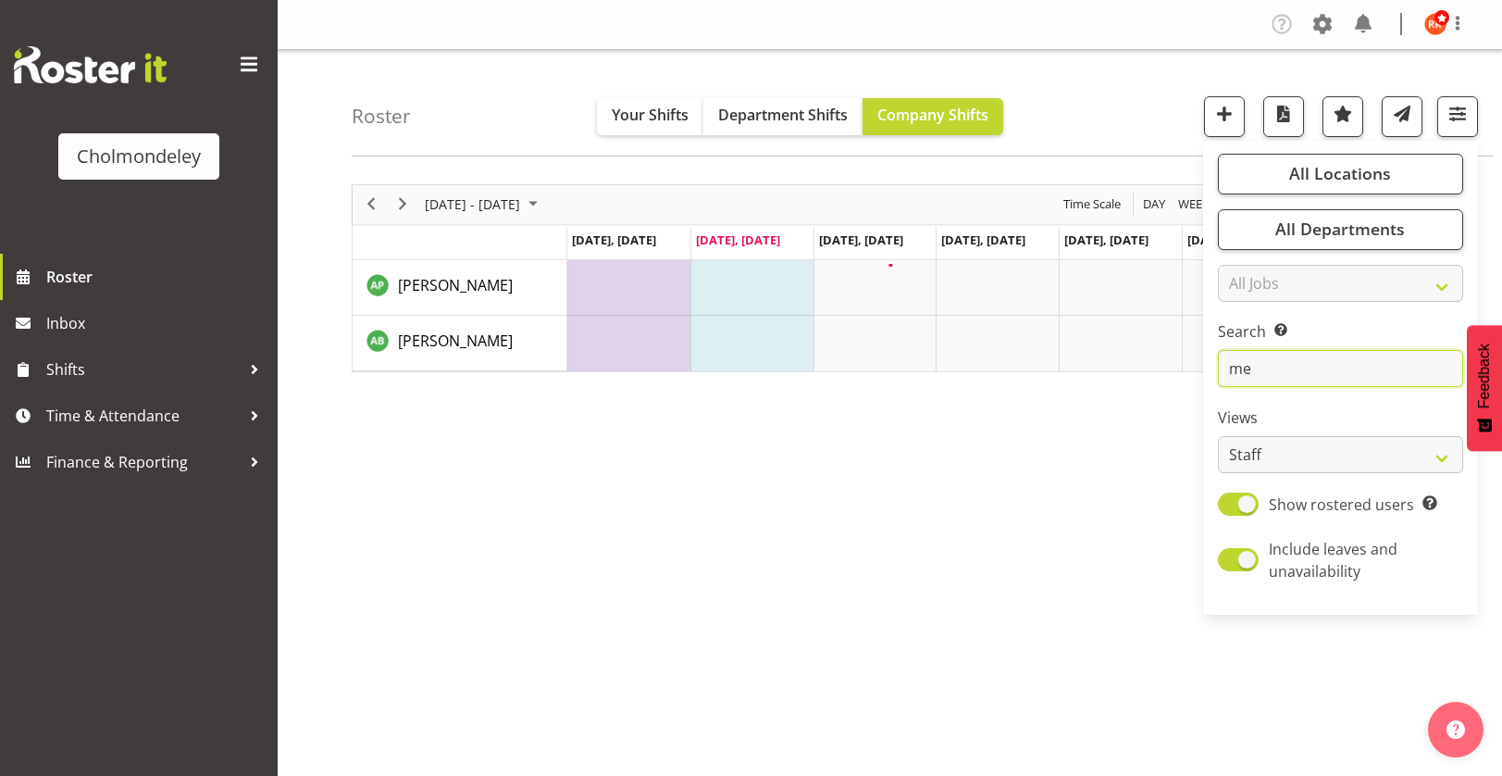
type input "m"
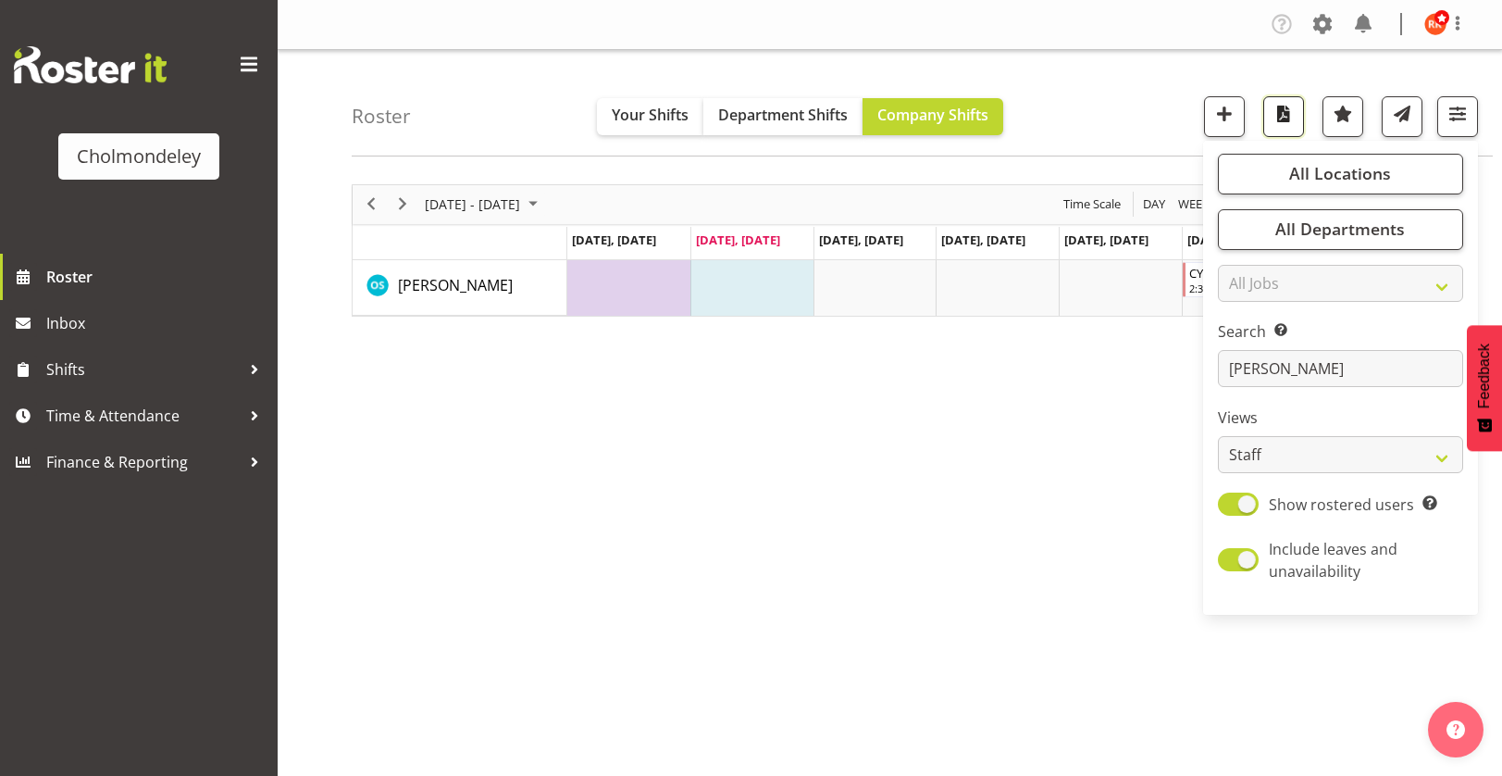
click at [1289, 120] on span "button" at bounding box center [1284, 114] width 24 height 24
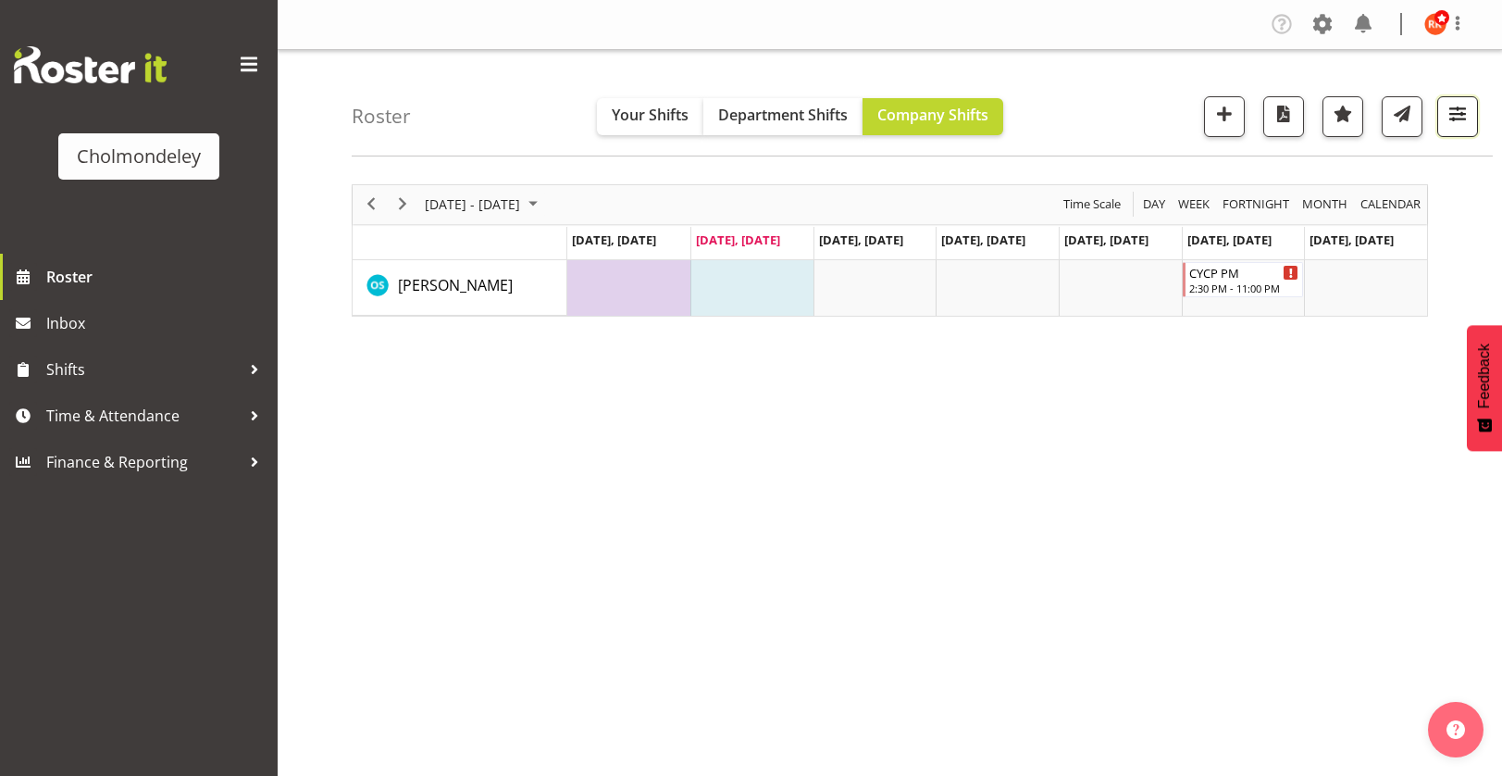
click at [1464, 114] on span "button" at bounding box center [1458, 114] width 24 height 24
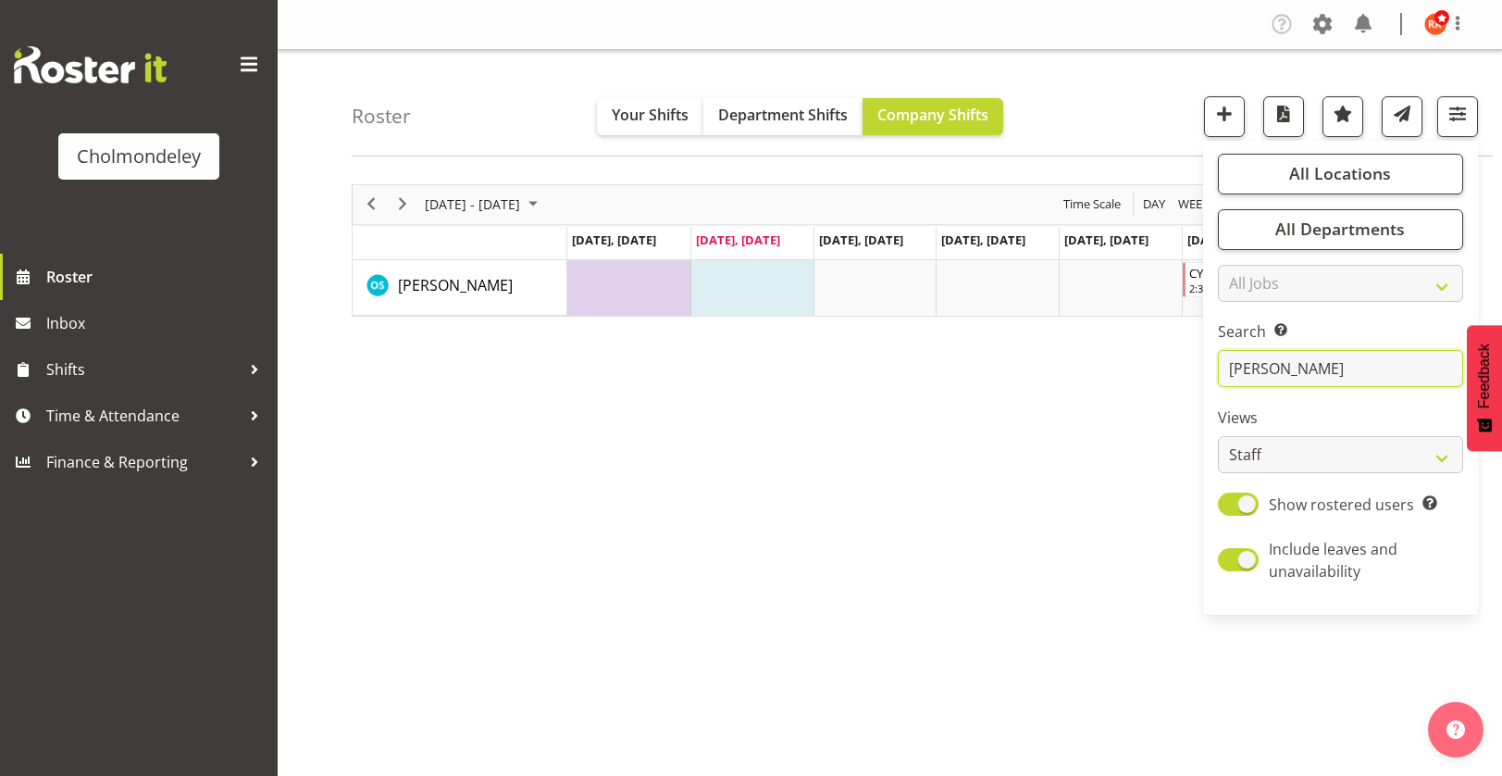
click at [1274, 368] on input "[PERSON_NAME]" at bounding box center [1340, 368] width 245 height 37
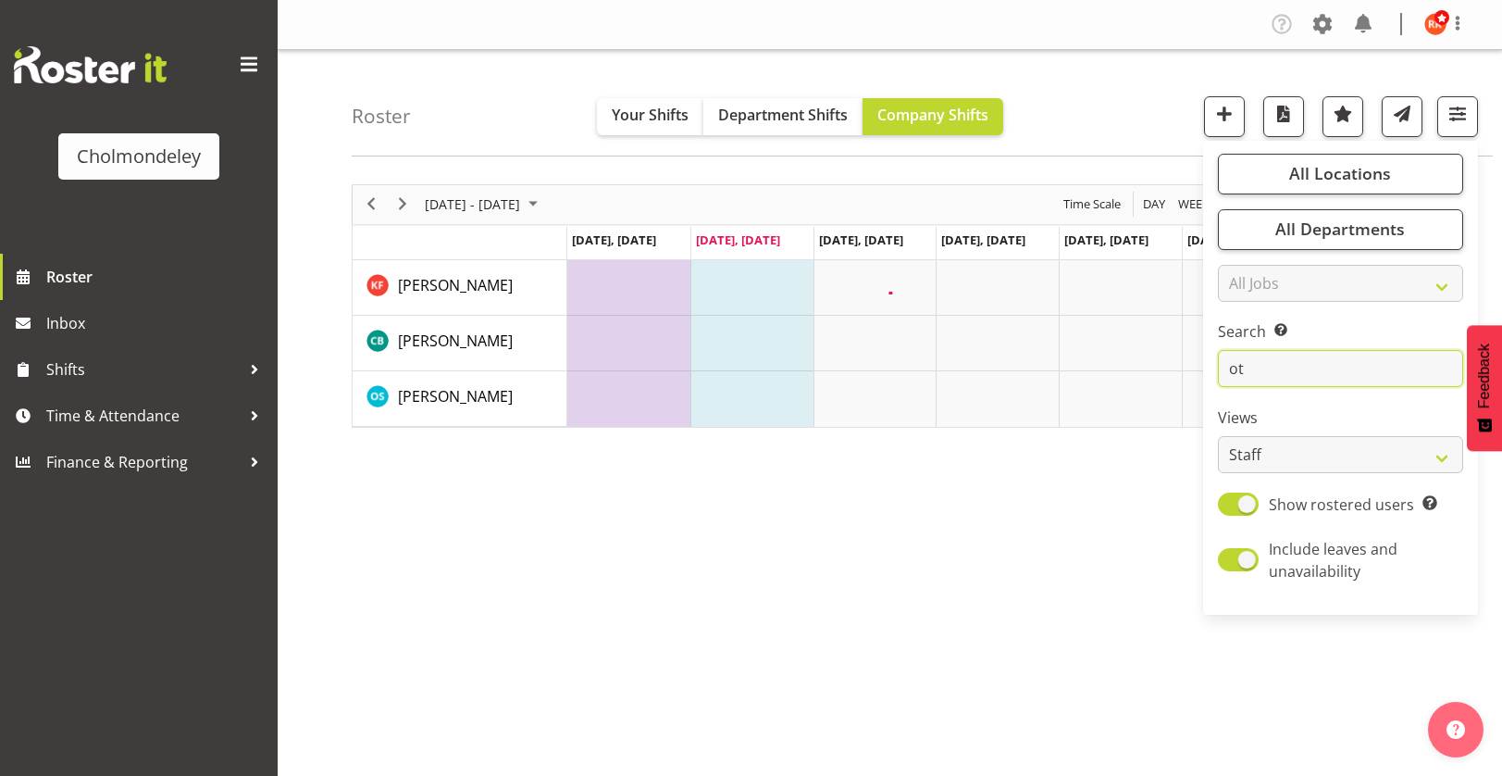
type input "o"
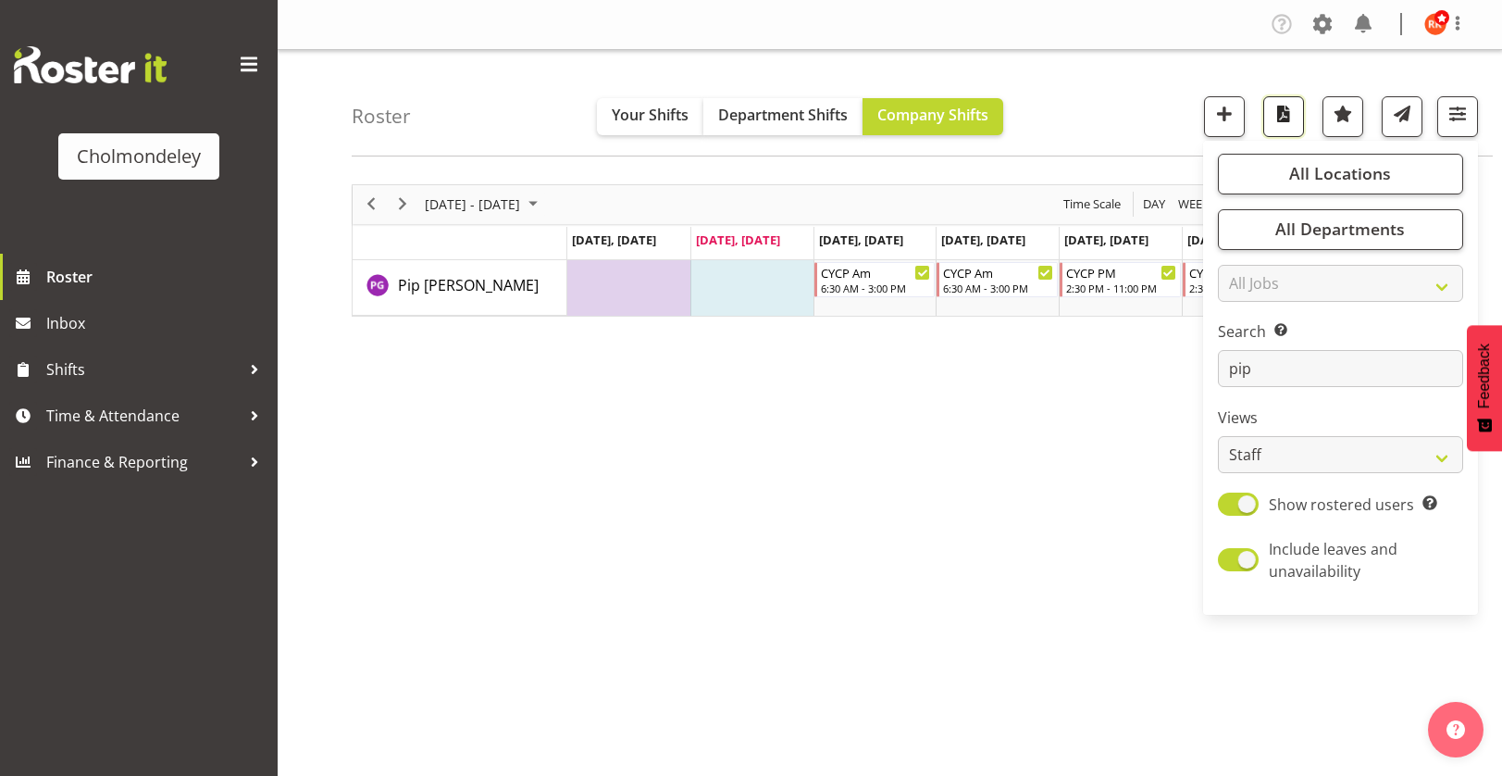
click at [1281, 115] on span "button" at bounding box center [1284, 114] width 24 height 24
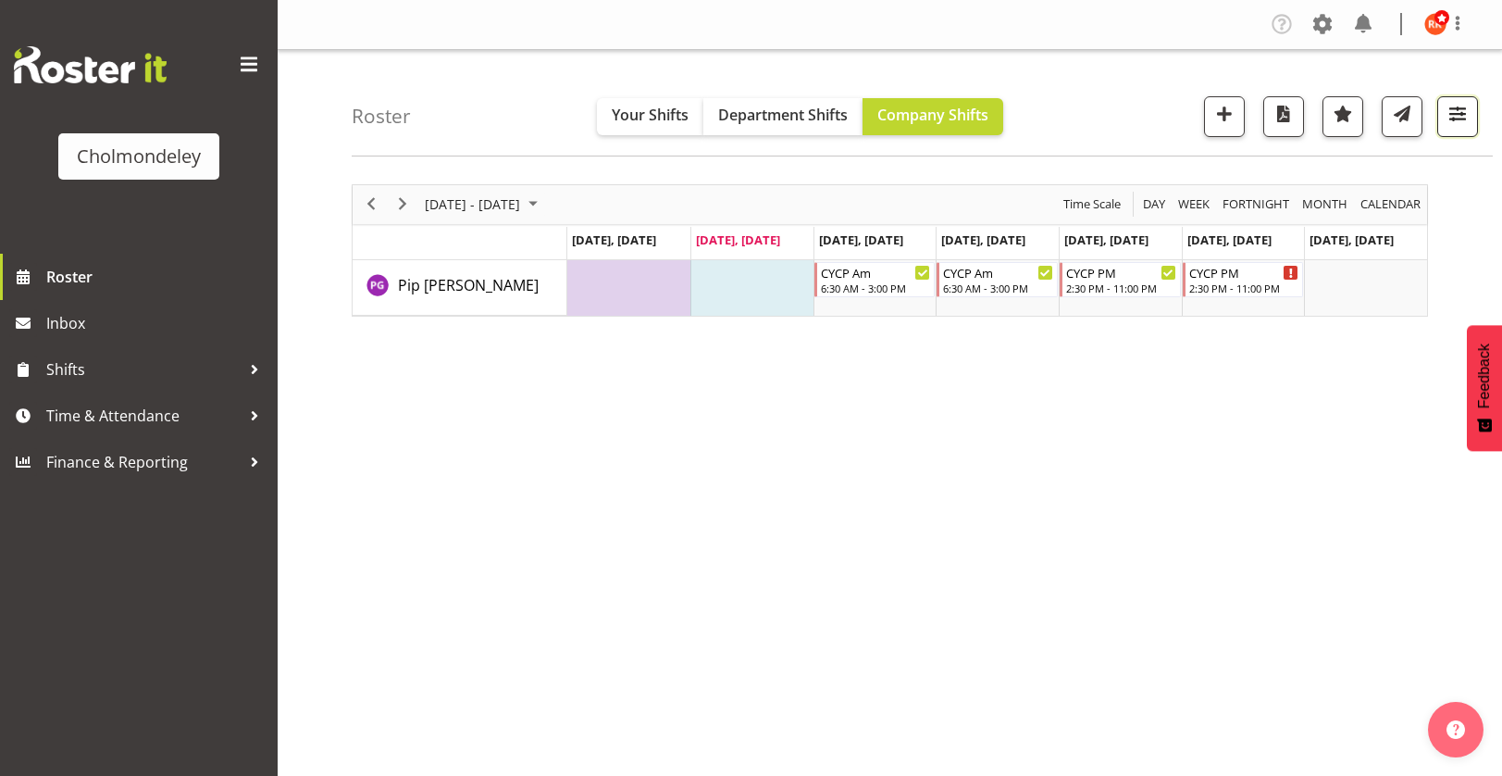
click at [1459, 121] on span "button" at bounding box center [1458, 114] width 24 height 24
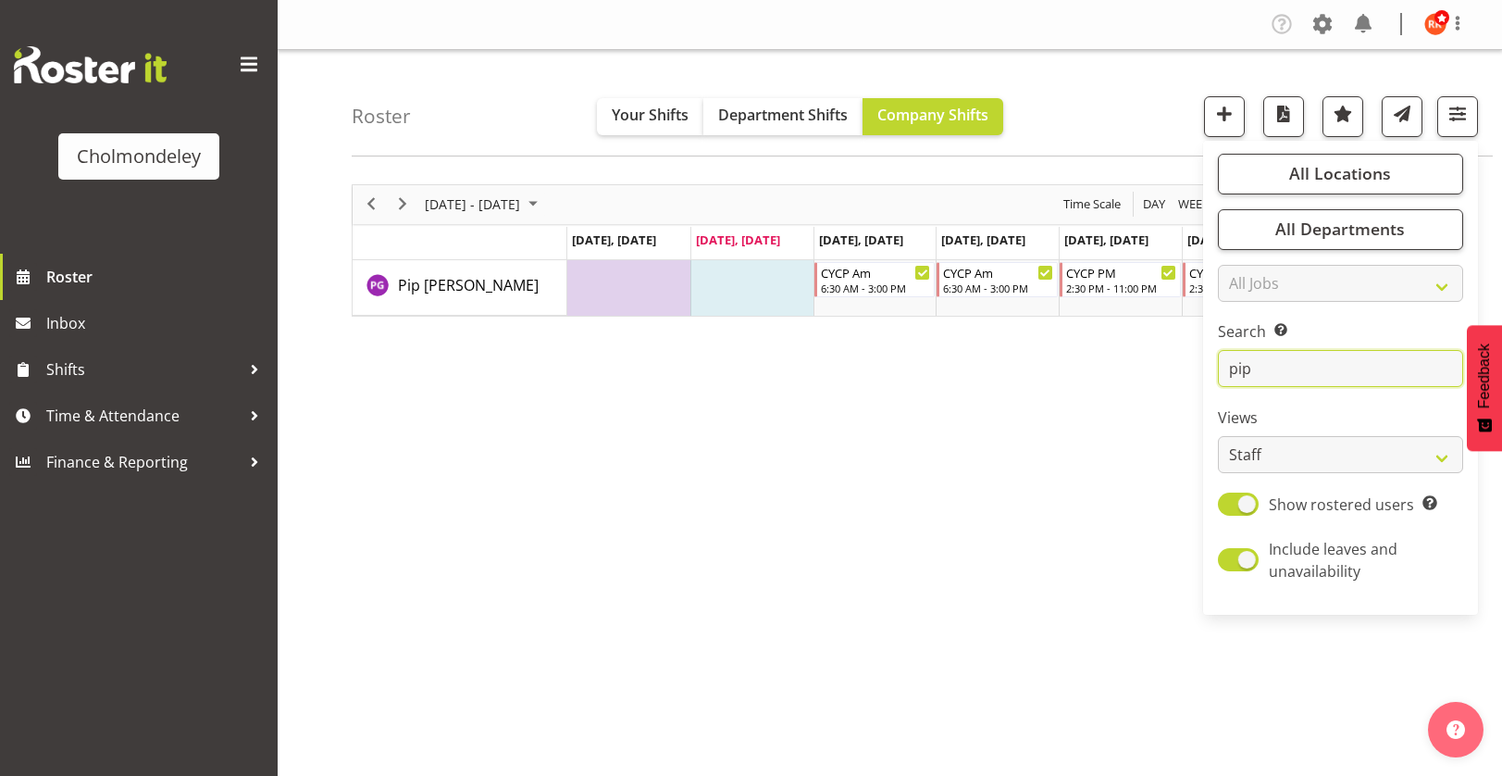
click at [1309, 369] on input "pip" at bounding box center [1340, 368] width 245 height 37
type input "p"
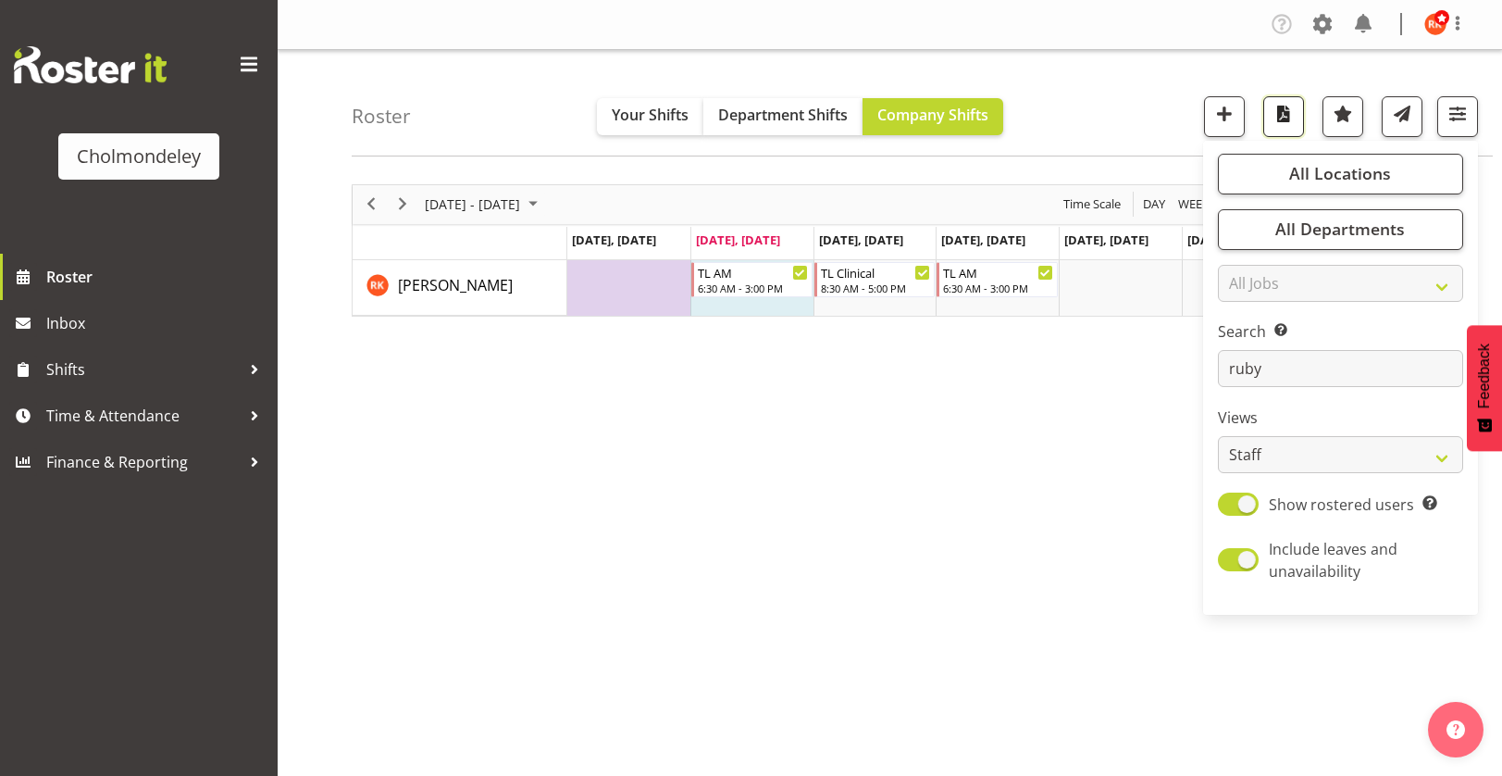
click at [1273, 113] on span "button" at bounding box center [1284, 114] width 24 height 24
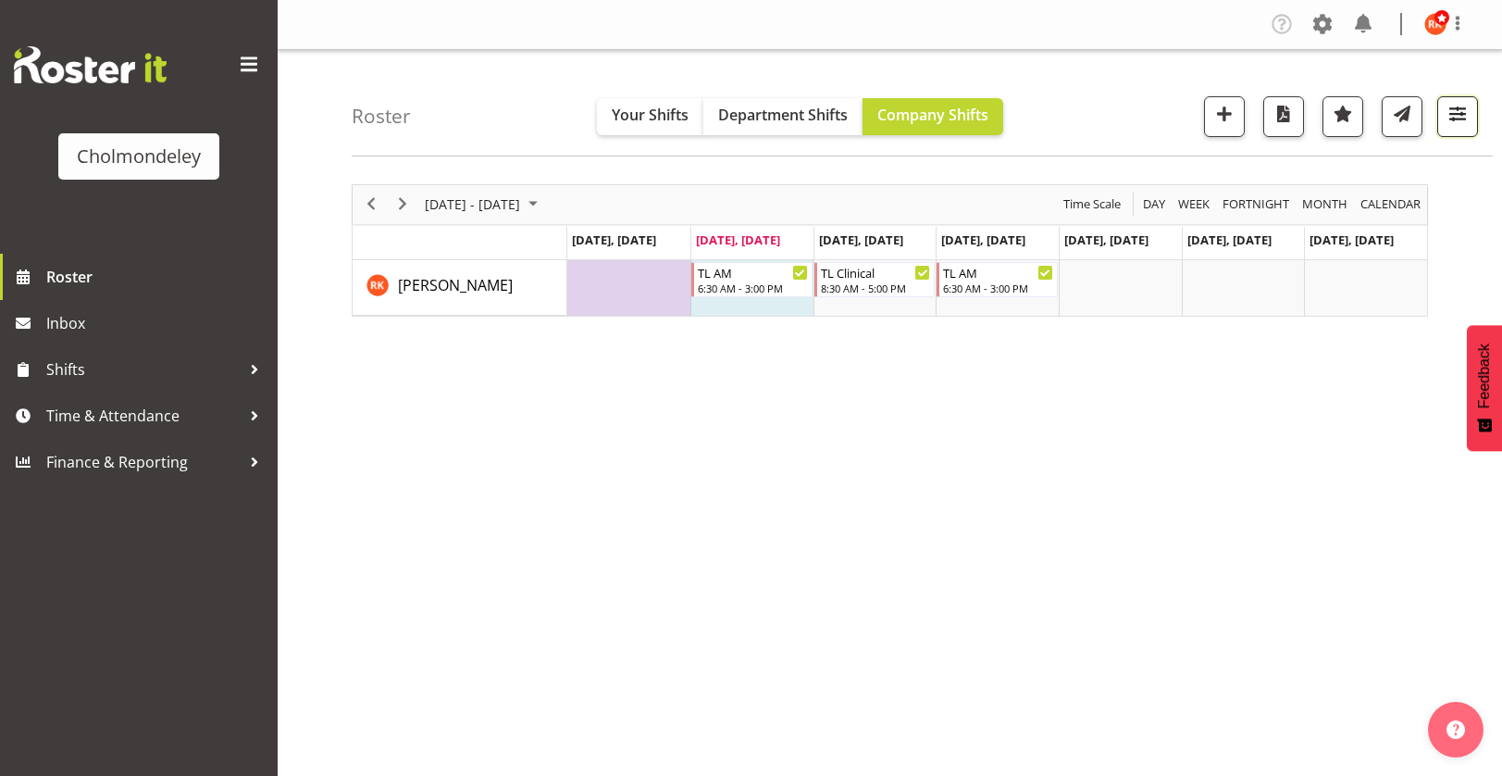
click at [1446, 111] on span "button" at bounding box center [1458, 114] width 24 height 24
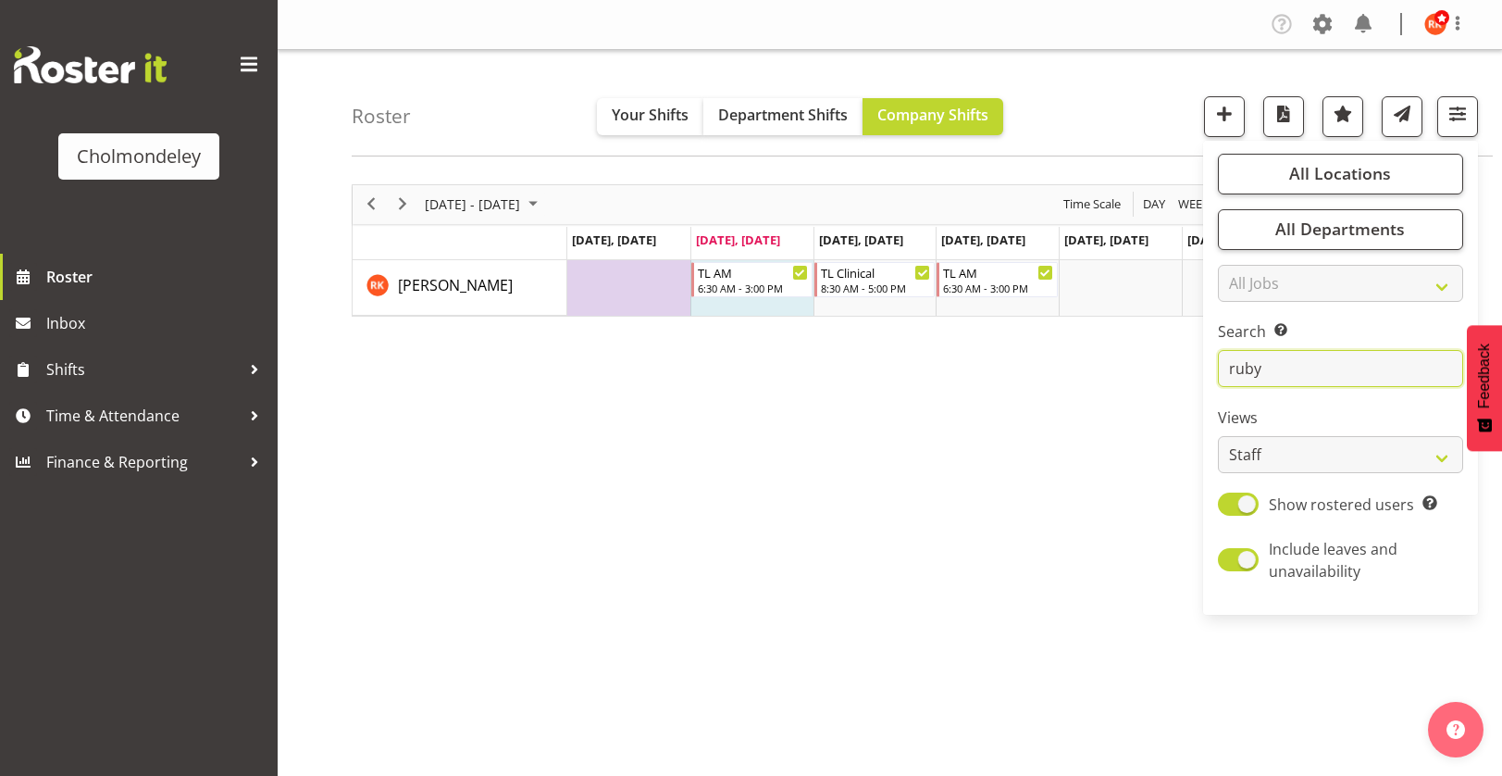
click at [1324, 381] on input "ruby" at bounding box center [1340, 368] width 245 height 37
type input "r"
click at [1283, 111] on span "button" at bounding box center [1284, 114] width 24 height 24
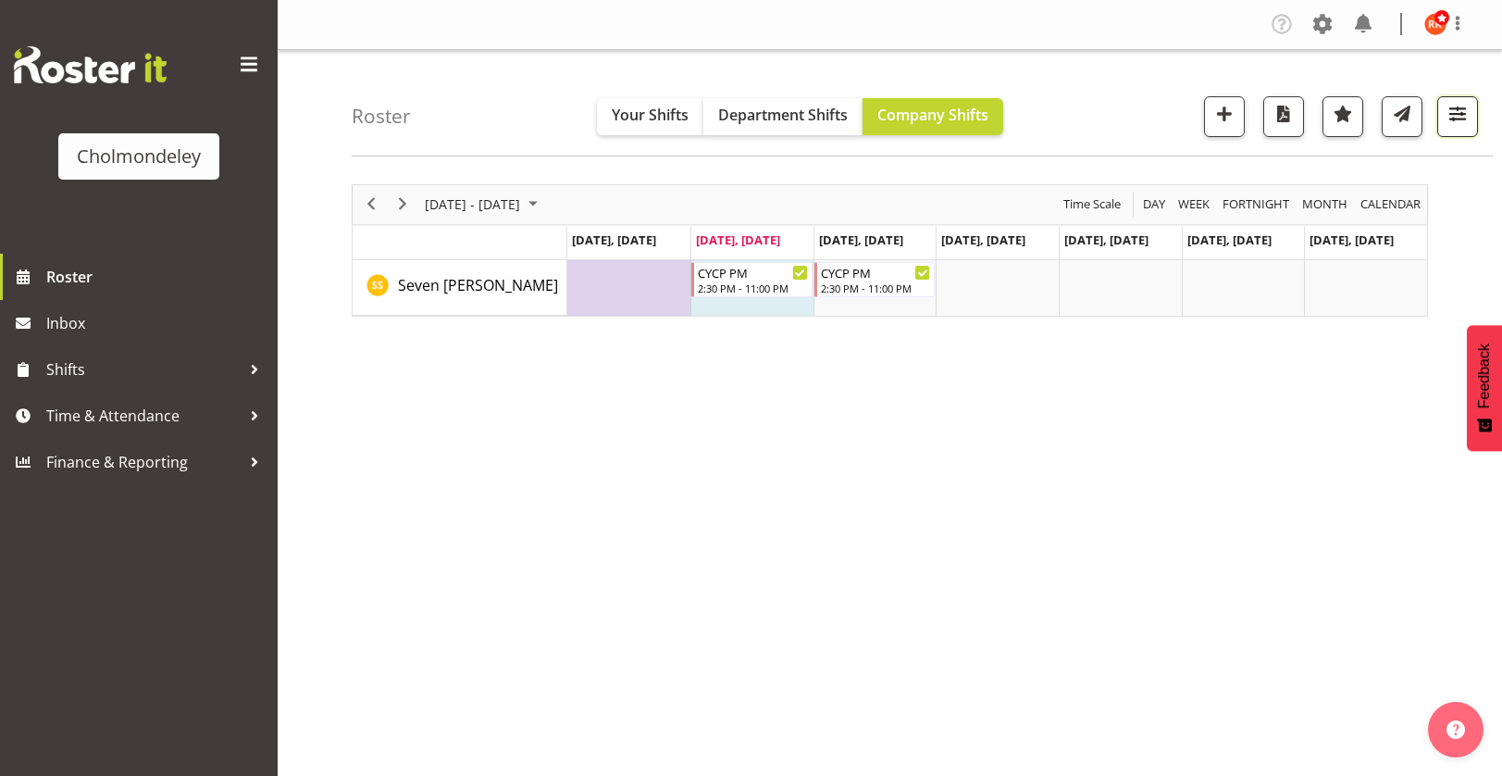
click at [1461, 108] on span "button" at bounding box center [1458, 114] width 24 height 24
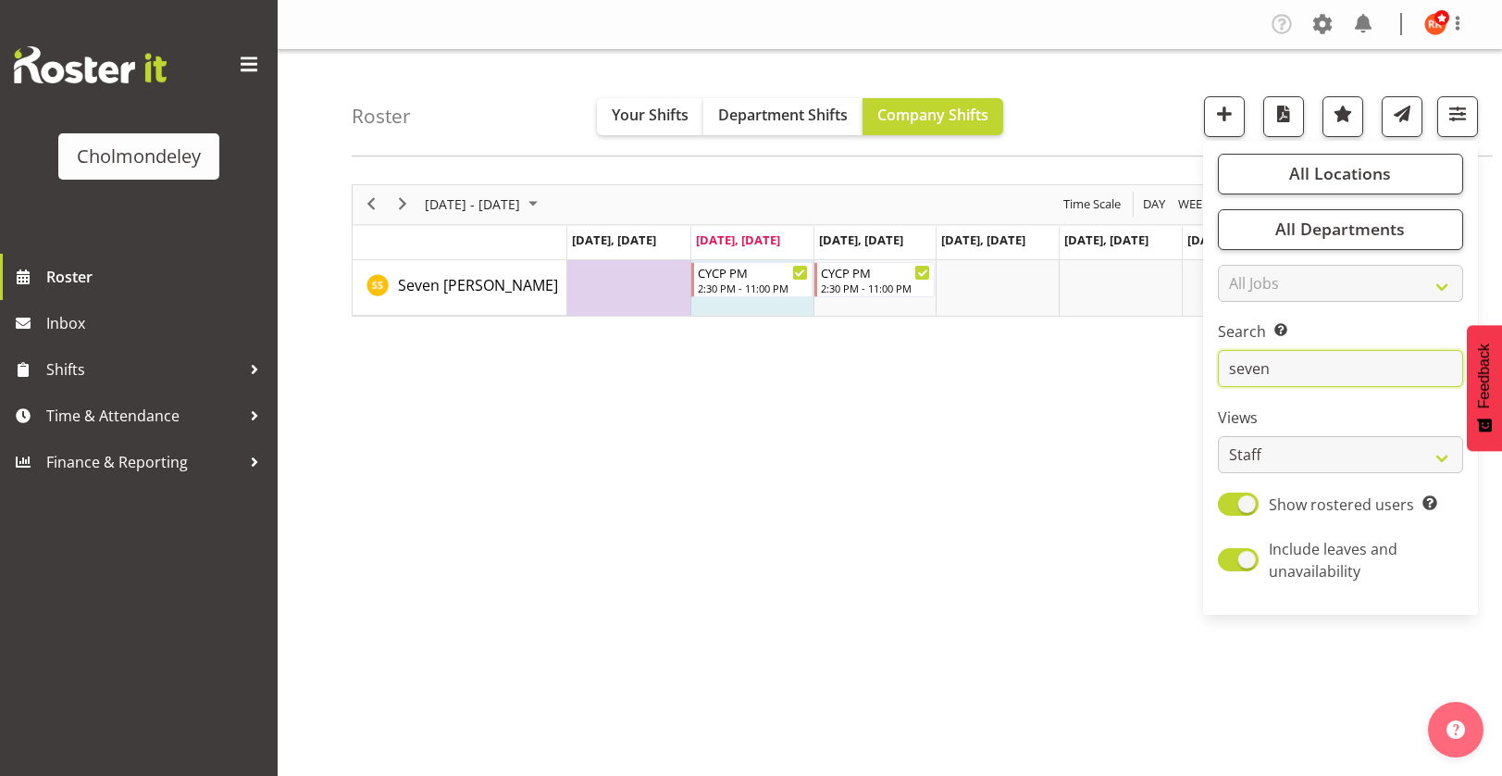
drag, startPoint x: 1308, startPoint y: 365, endPoint x: 1196, endPoint y: 375, distance: 112.5
click at [1196, 375] on div "Roster Your Shifts Department Shifts Company Shifts All Locations [GEOGRAPHIC_D…" at bounding box center [890, 480] width 1225 height 861
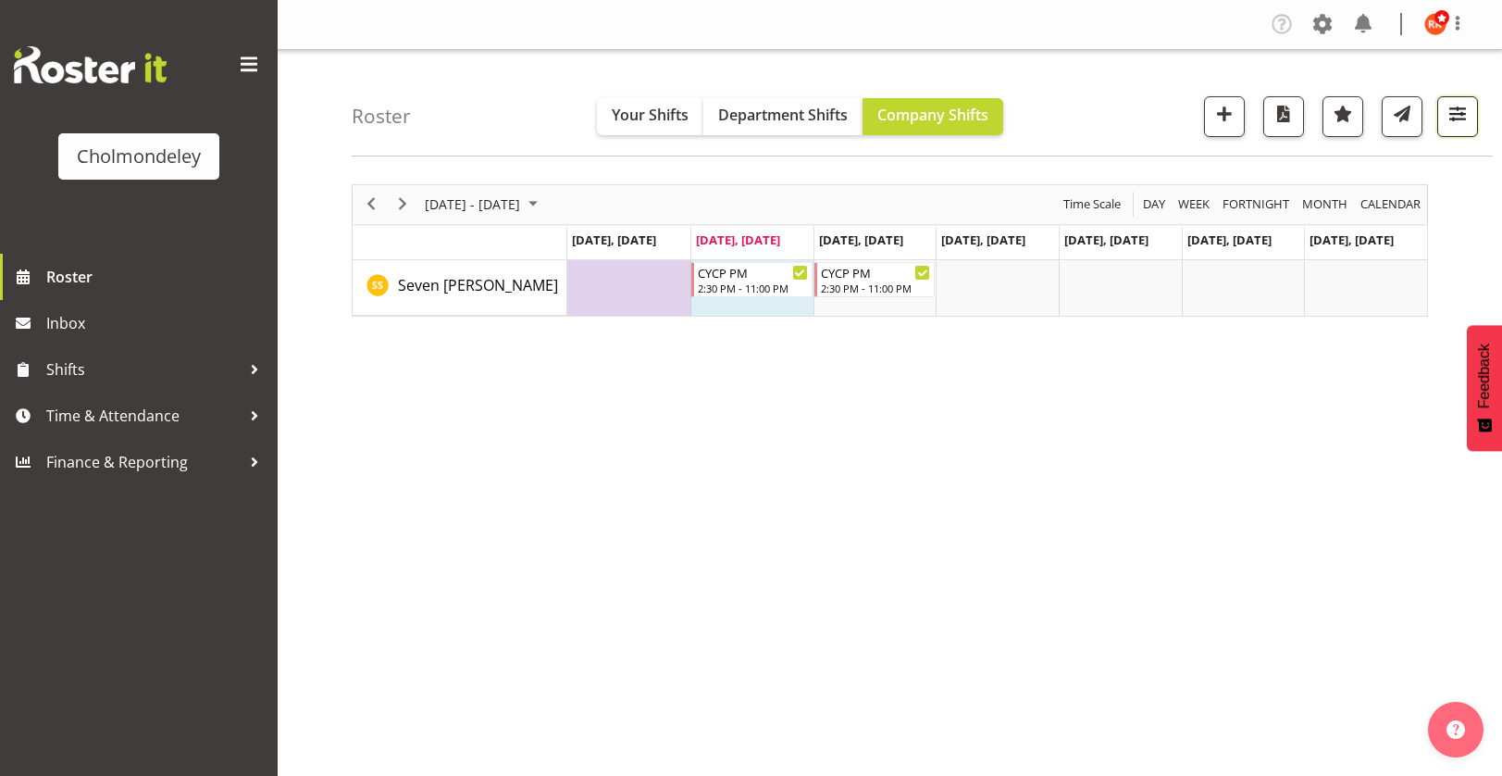
click at [1468, 118] on span "button" at bounding box center [1458, 114] width 24 height 24
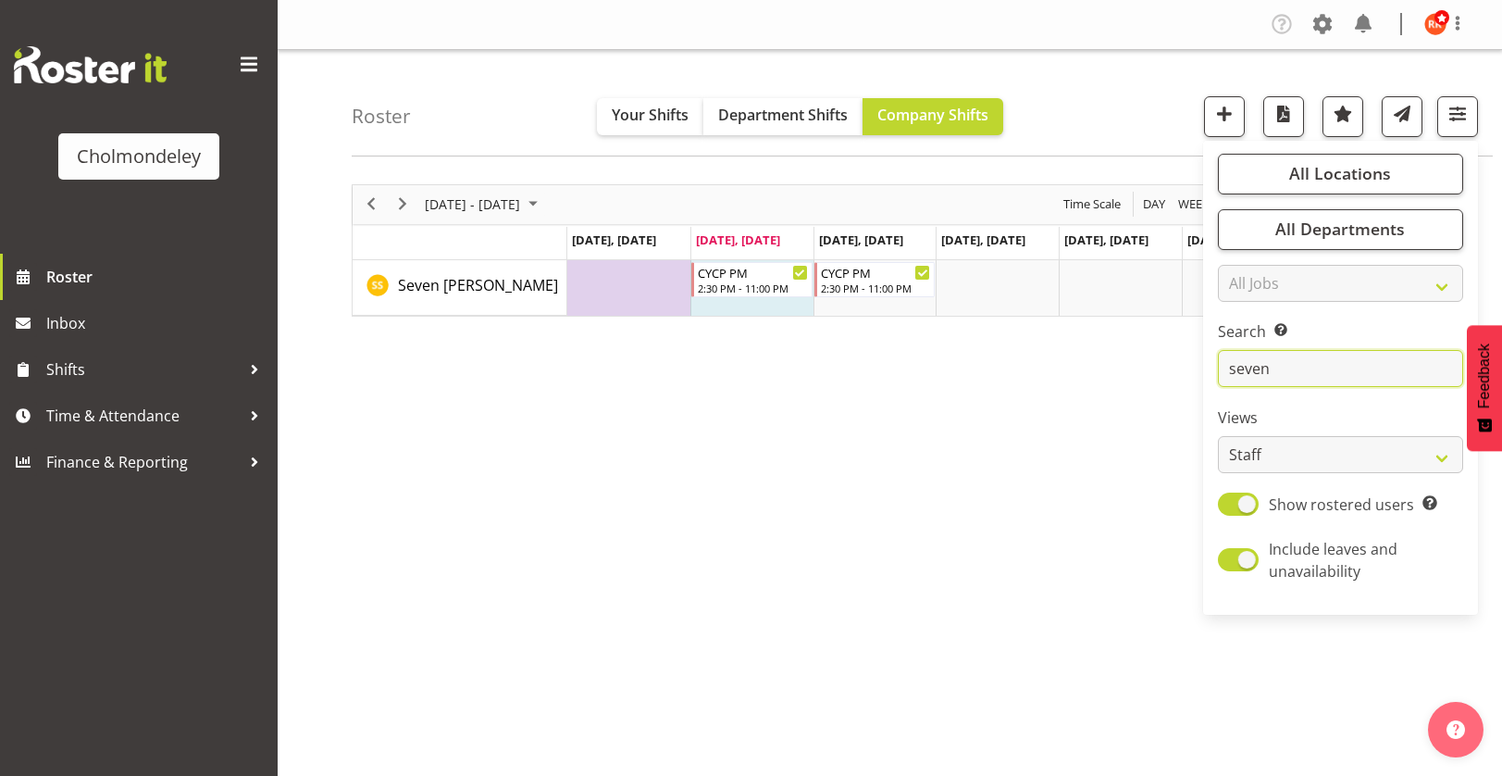
click at [1315, 371] on input "seven" at bounding box center [1340, 368] width 245 height 37
type input "s"
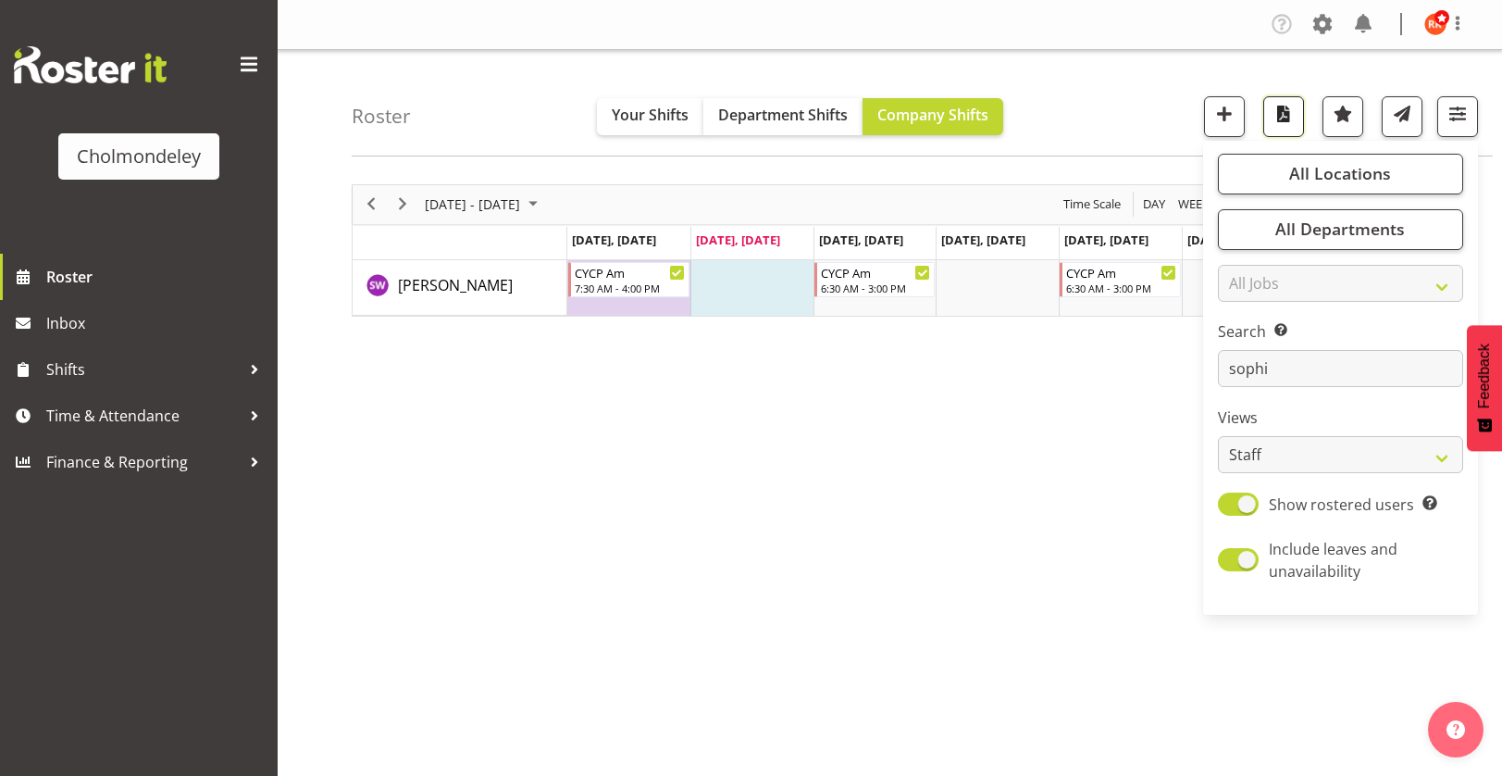
click at [1278, 102] on span "button" at bounding box center [1284, 114] width 24 height 24
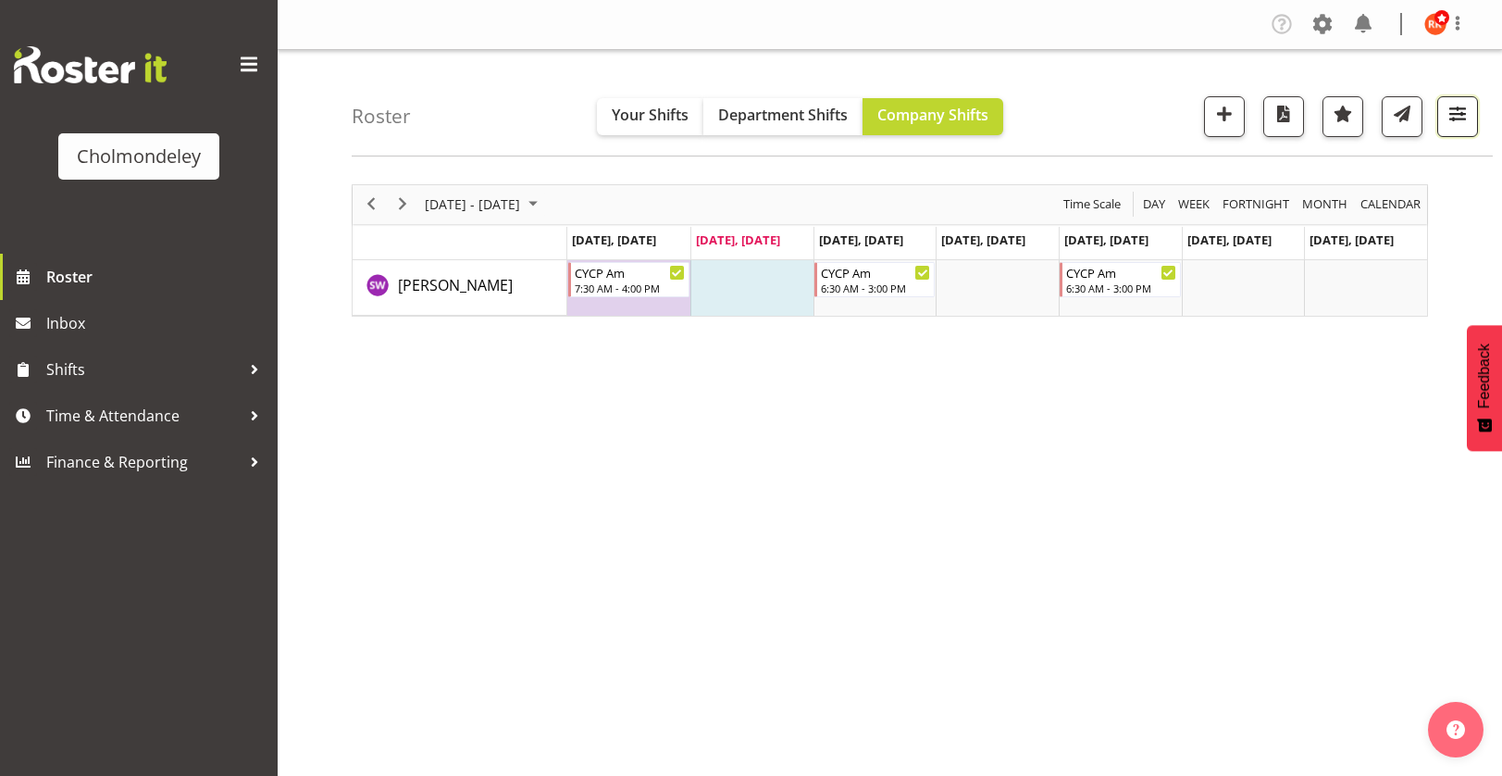
click at [1459, 112] on span "button" at bounding box center [1458, 114] width 24 height 24
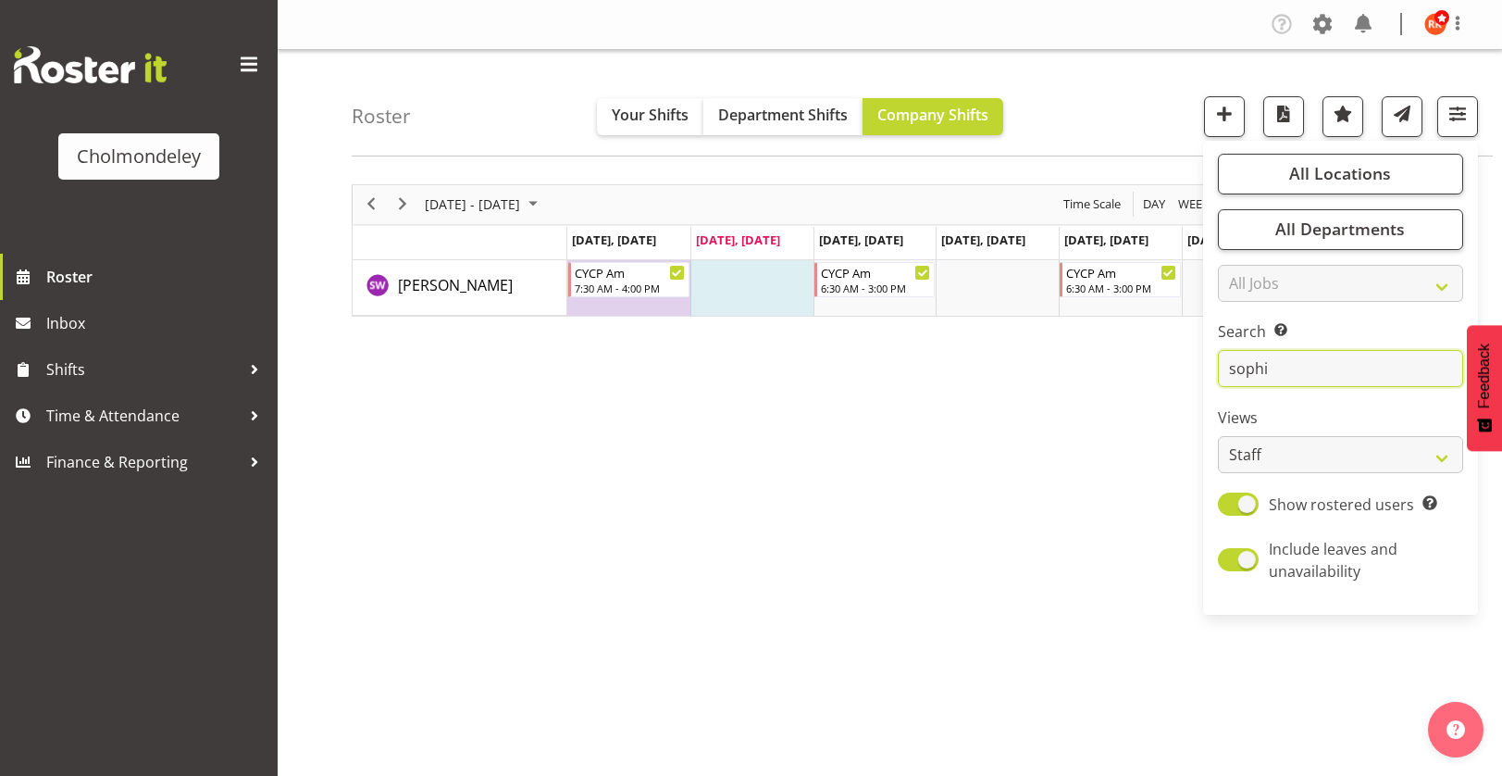
click at [1309, 372] on input "sophi" at bounding box center [1340, 368] width 245 height 37
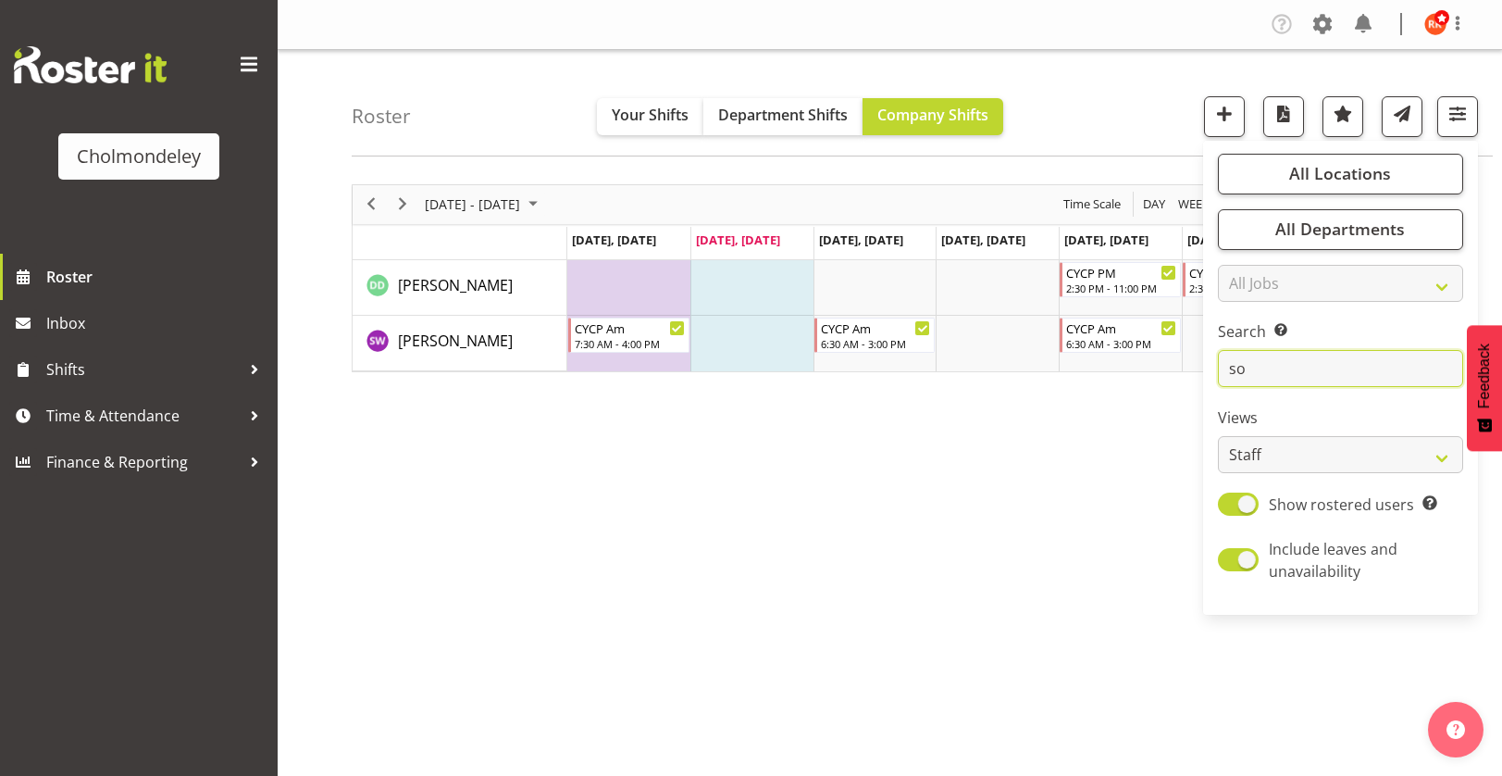
type input "s"
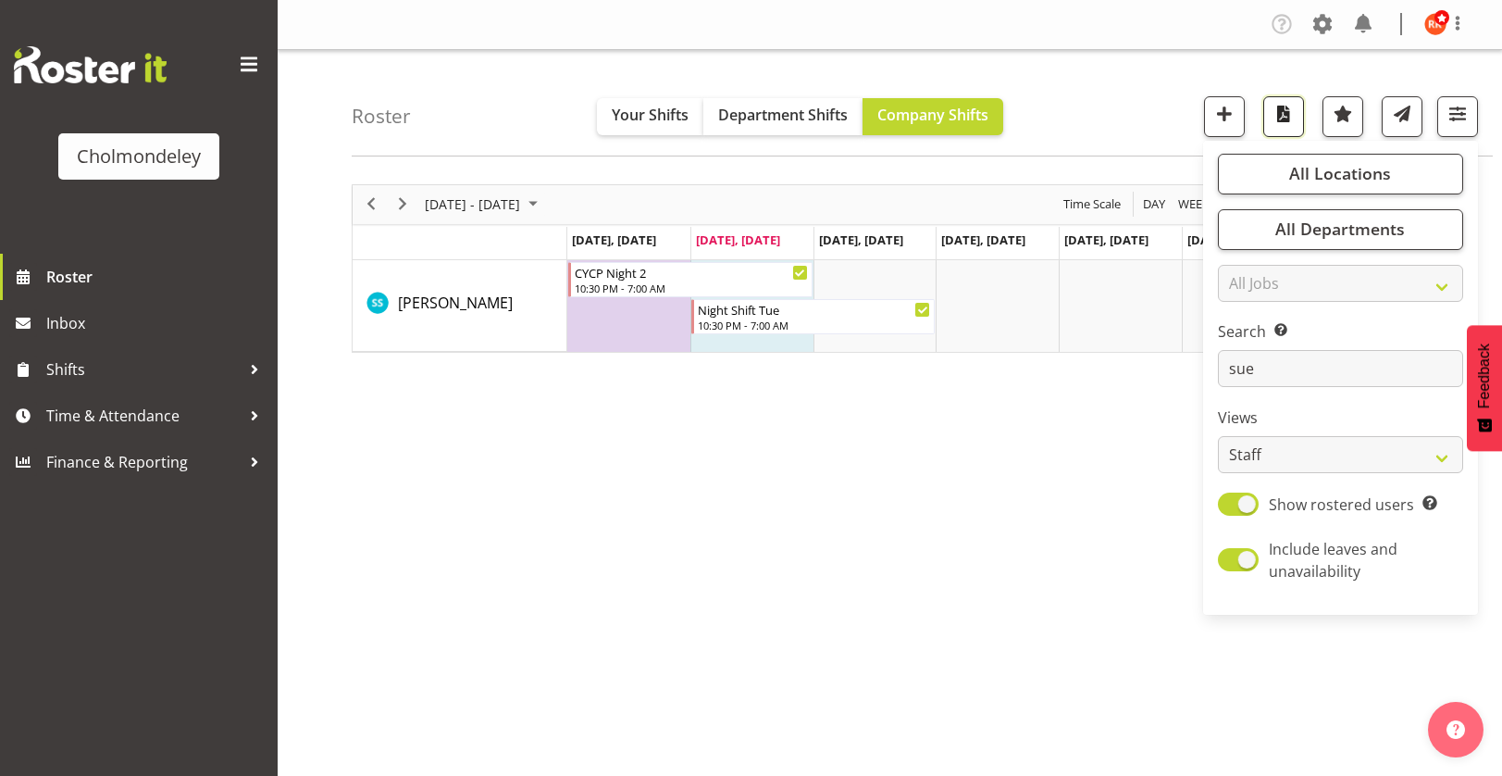
click at [1279, 122] on span "button" at bounding box center [1284, 114] width 24 height 24
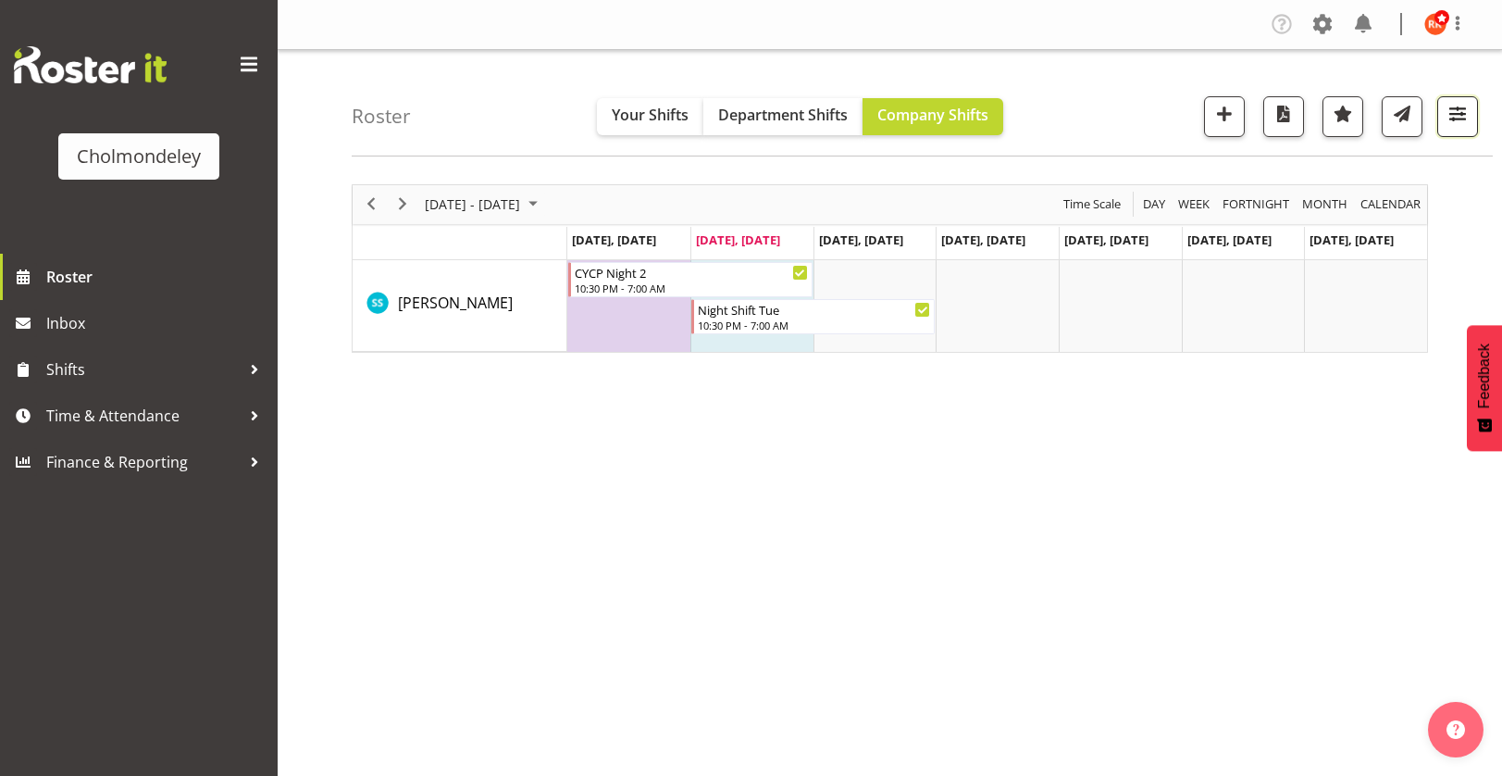
click at [1448, 118] on span "button" at bounding box center [1458, 114] width 24 height 24
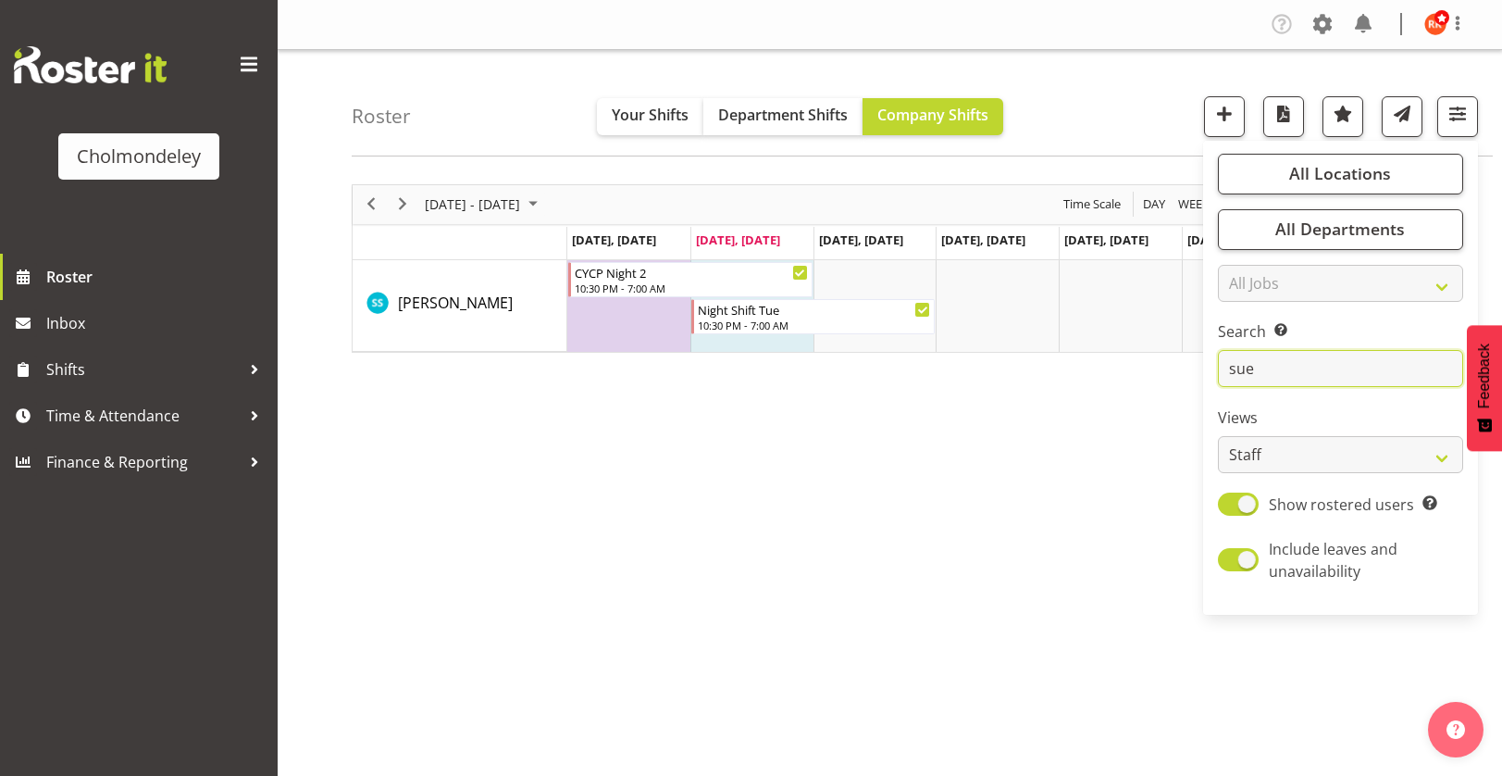
click at [1281, 374] on input "sue" at bounding box center [1340, 368] width 245 height 37
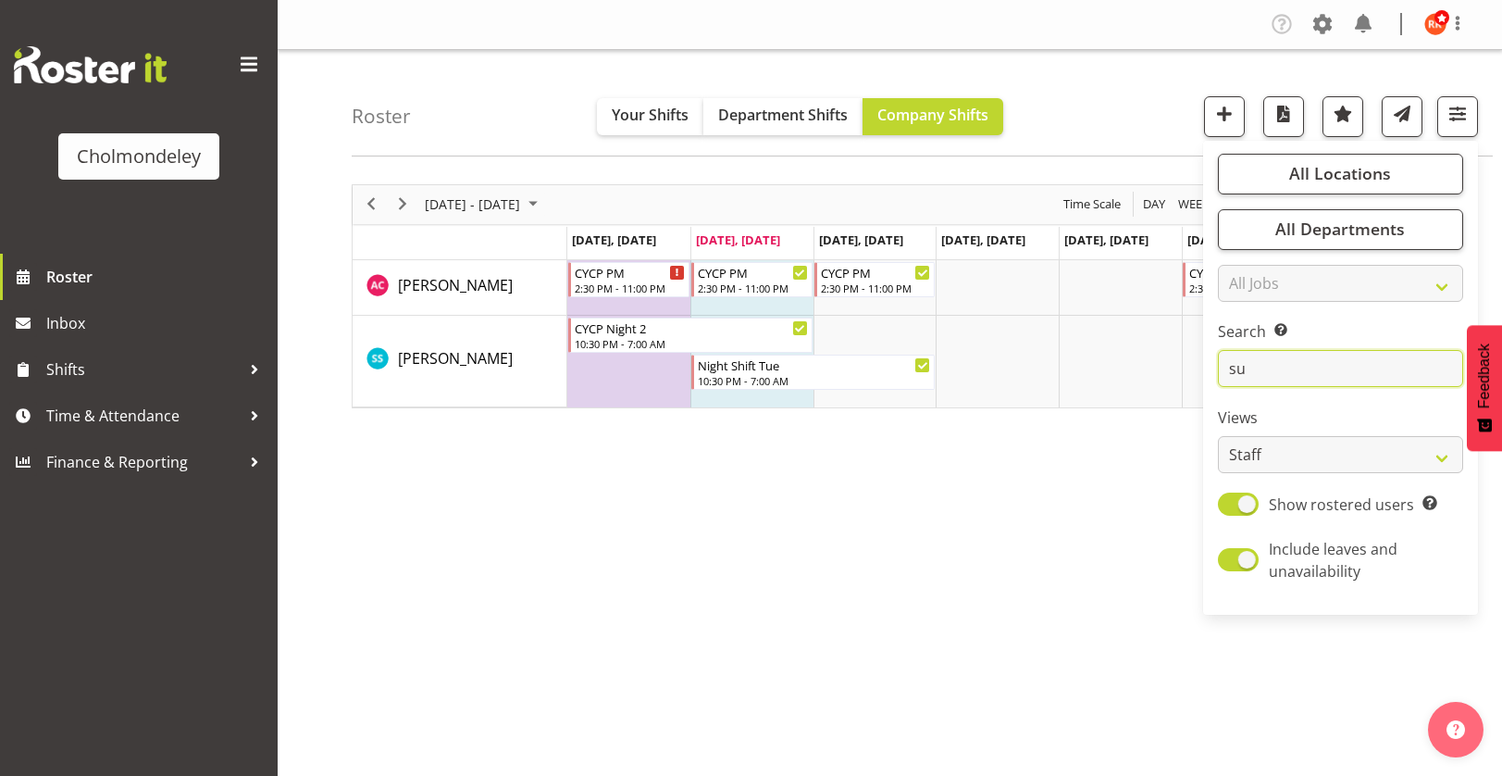
type input "s"
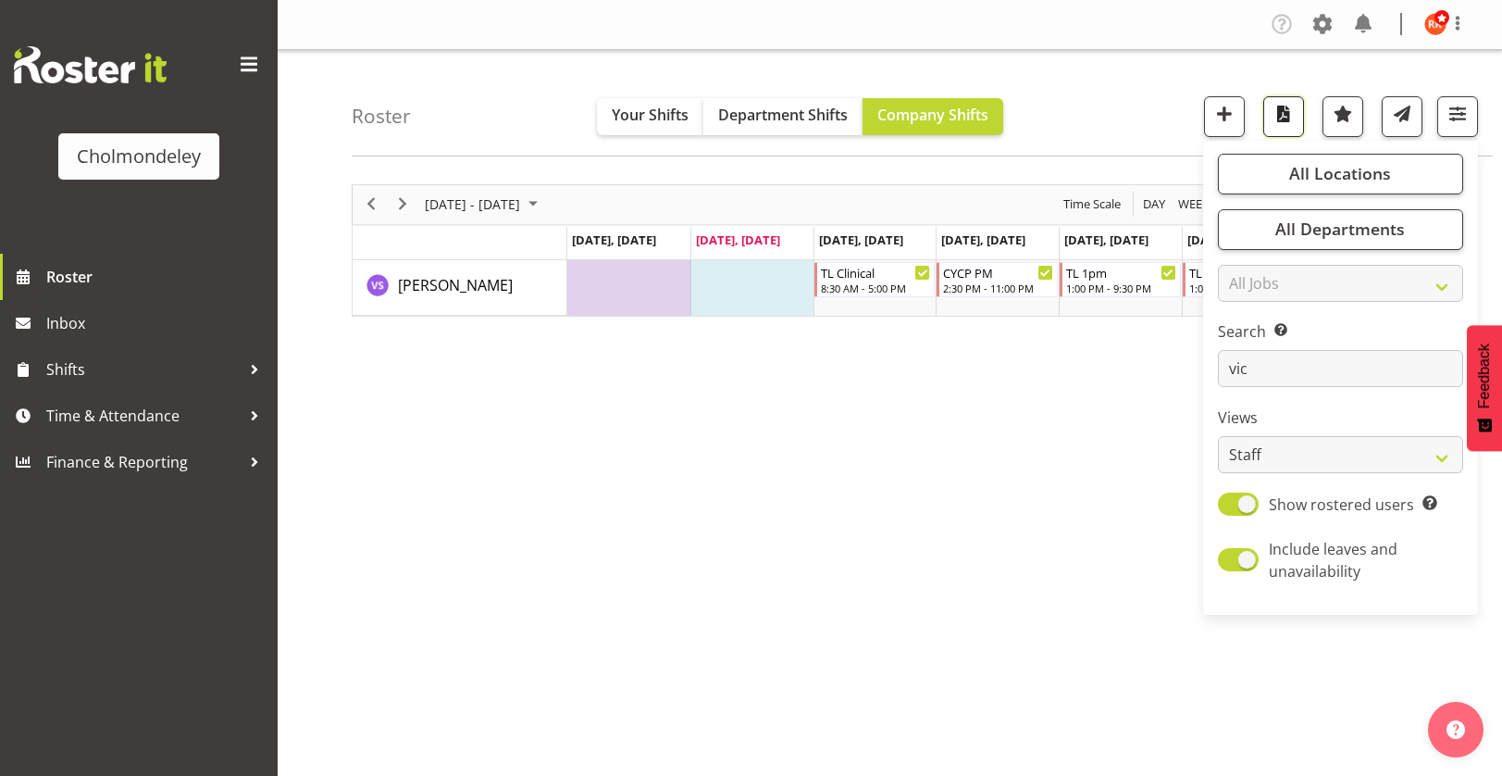
click at [1276, 119] on span "button" at bounding box center [1284, 114] width 24 height 24
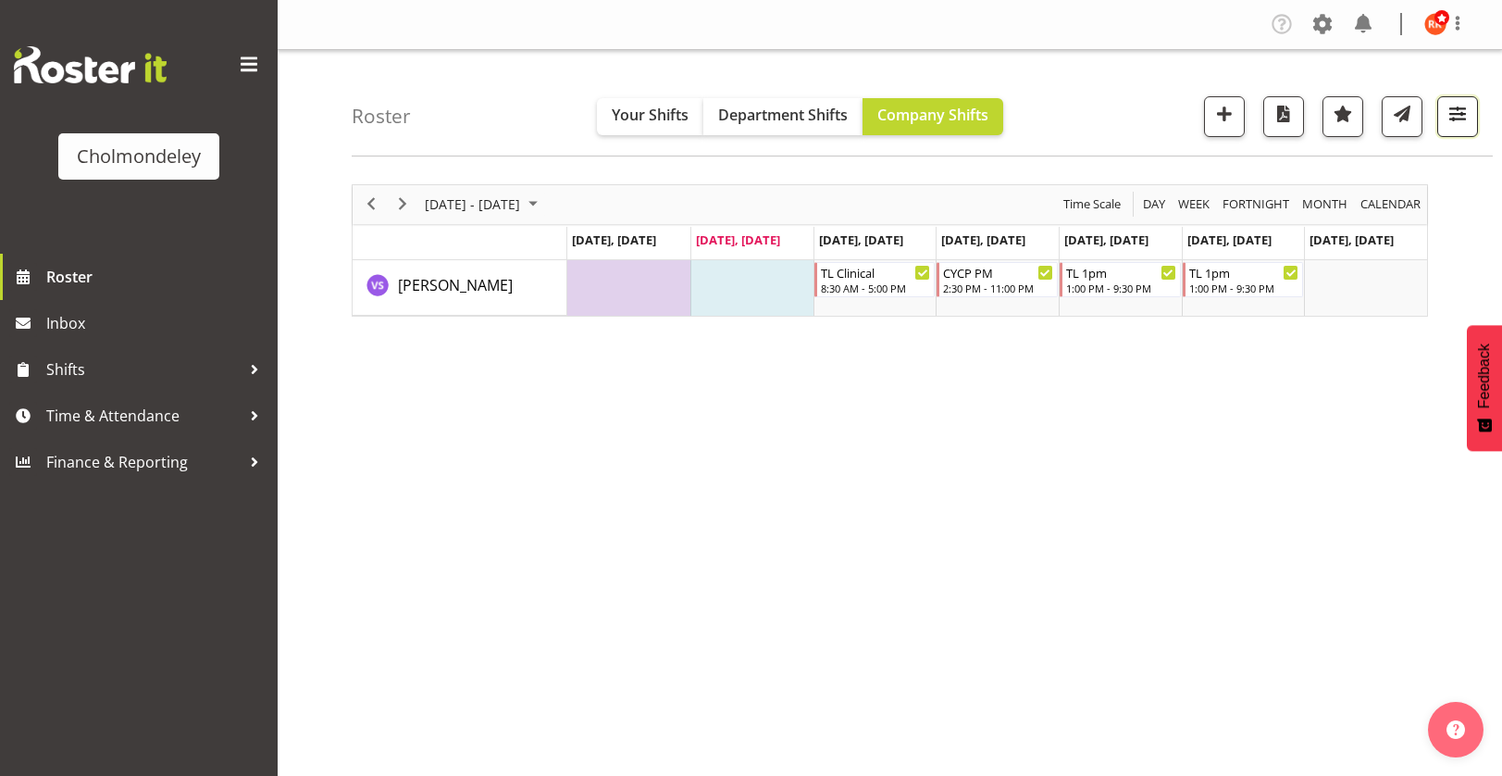
click at [1450, 121] on span "button" at bounding box center [1458, 114] width 24 height 24
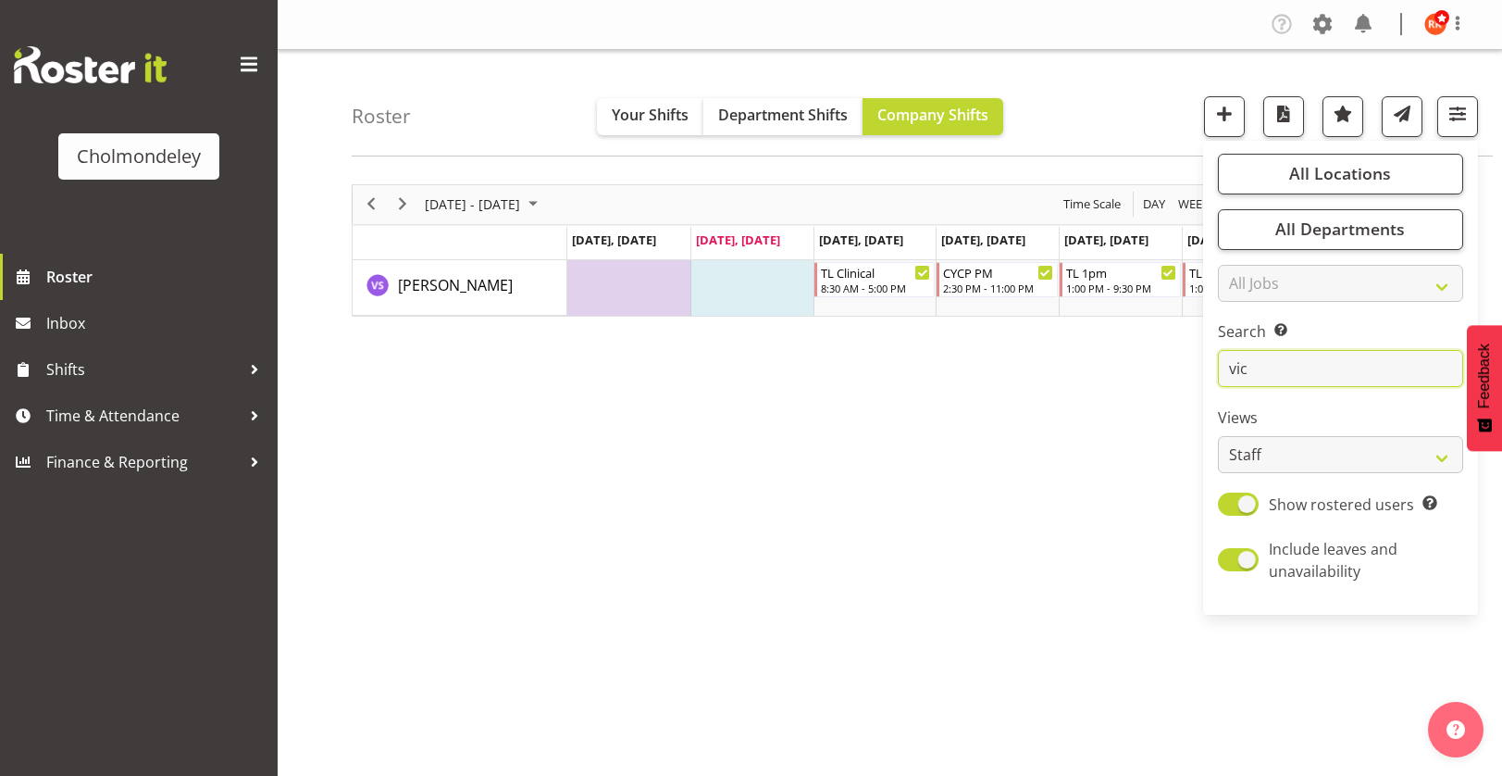
drag, startPoint x: 1263, startPoint y: 378, endPoint x: 1197, endPoint y: 372, distance: 66.9
click at [1197, 372] on div "Roster Your Shifts Department Shifts Company Shifts All Locations [GEOGRAPHIC_D…" at bounding box center [890, 480] width 1225 height 861
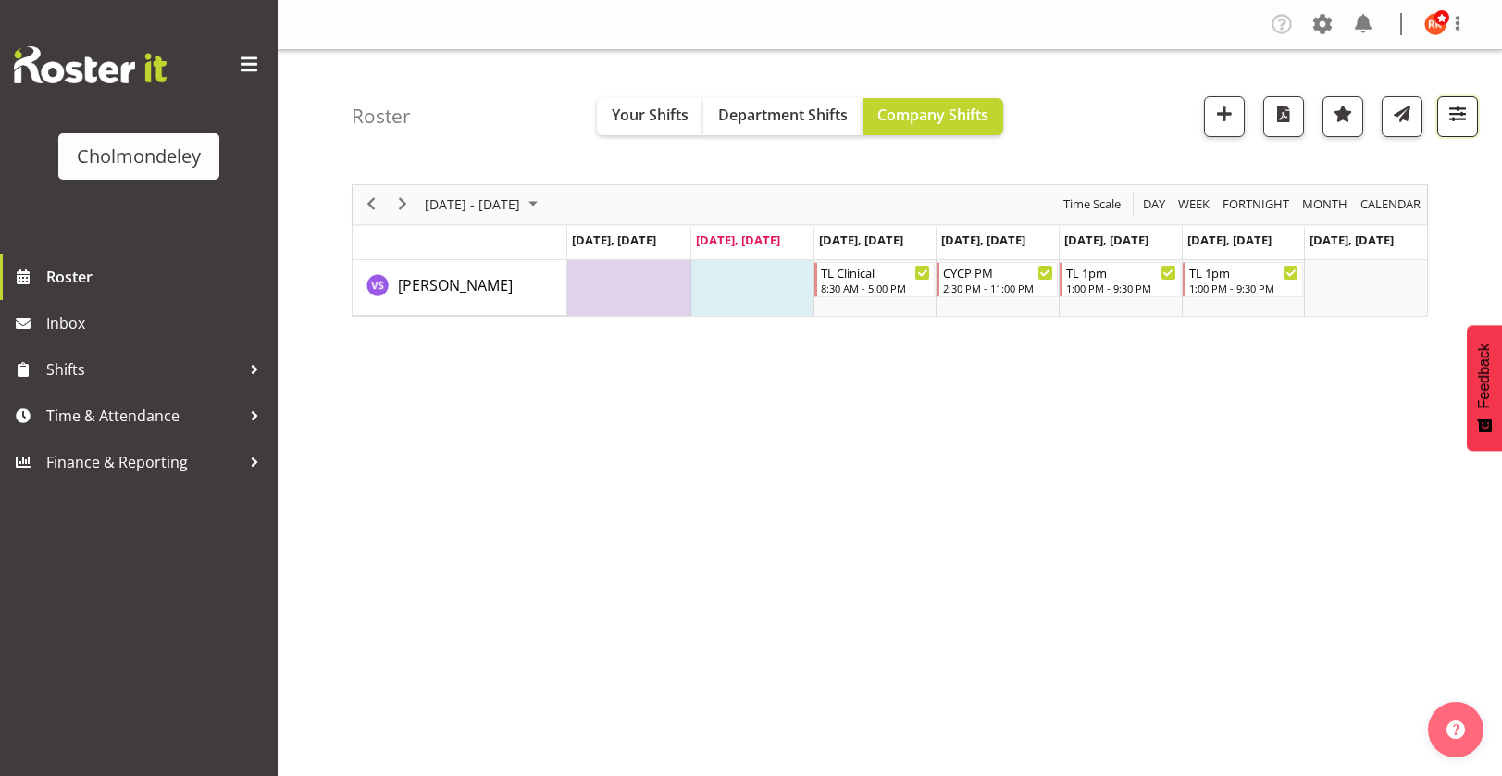
click at [1450, 115] on span "button" at bounding box center [1458, 114] width 24 height 24
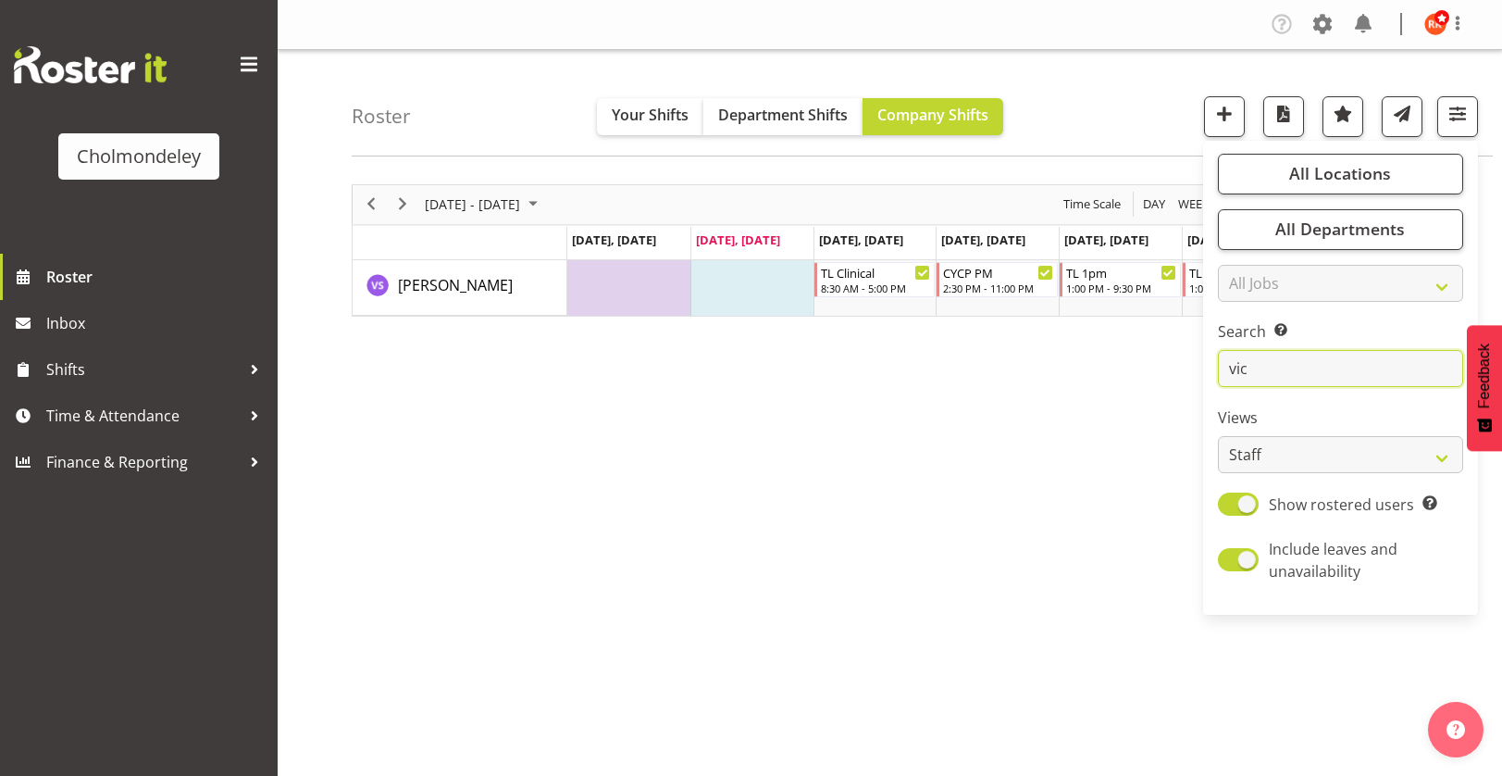
click at [1293, 361] on input "vic" at bounding box center [1340, 368] width 245 height 37
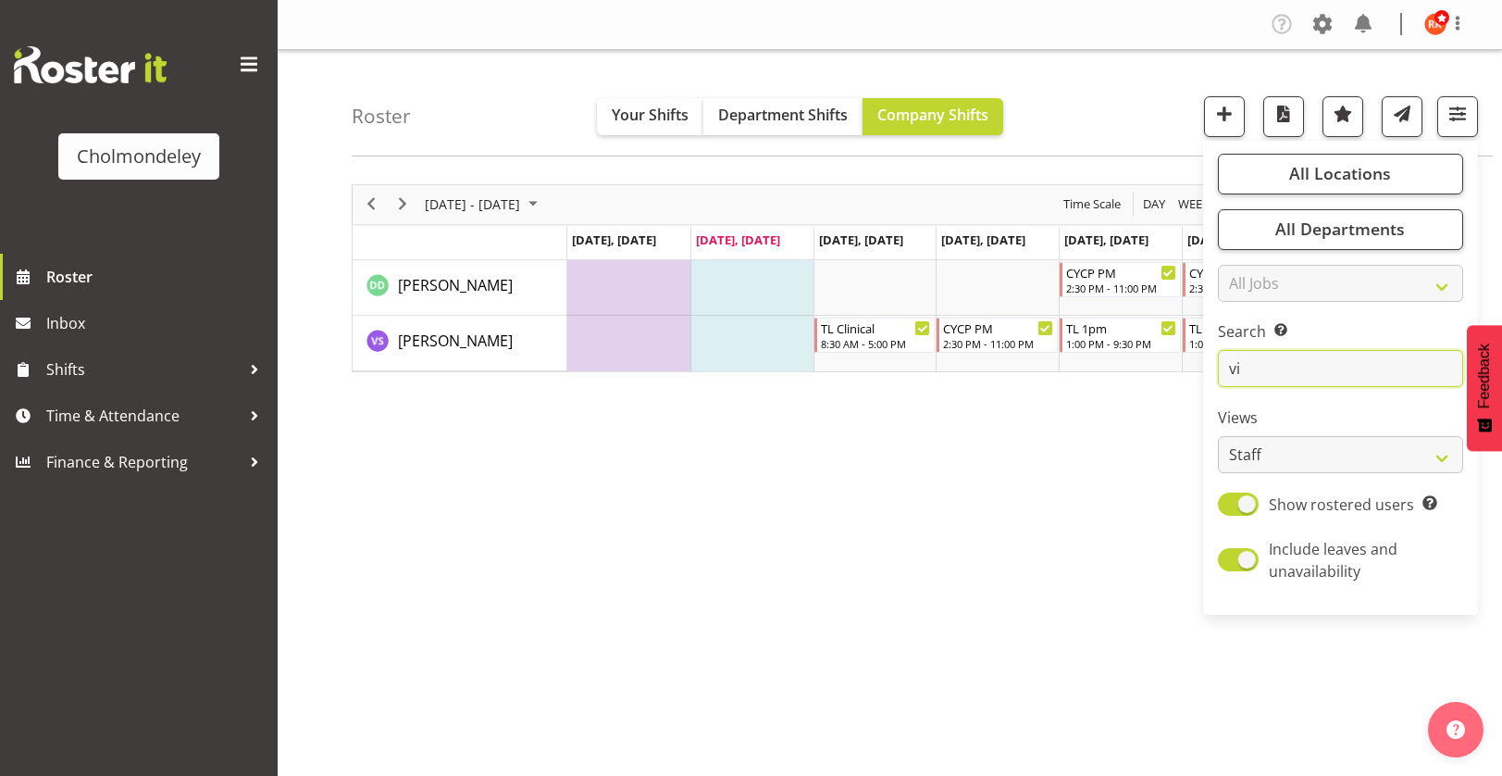
type input "v"
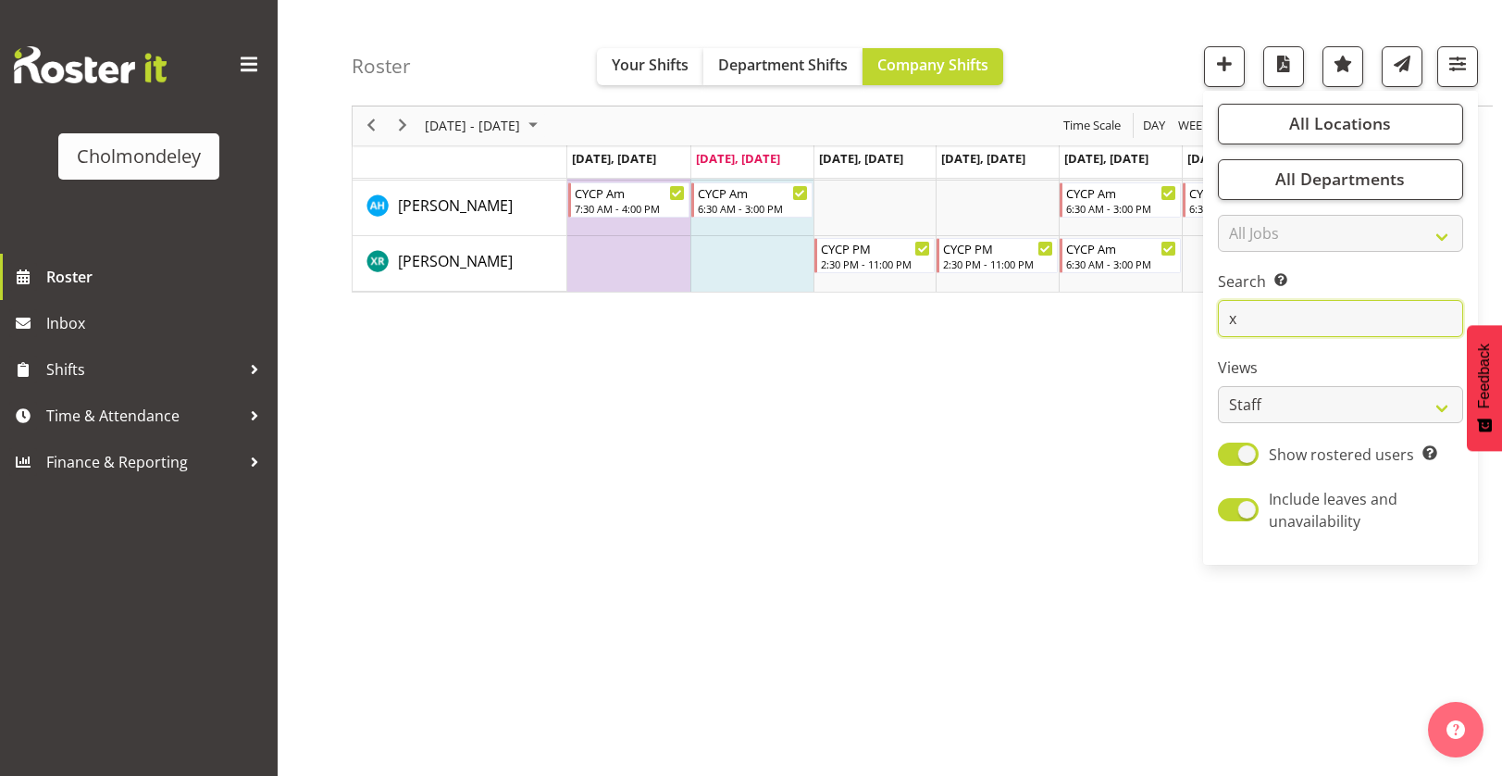
scroll to position [135, 0]
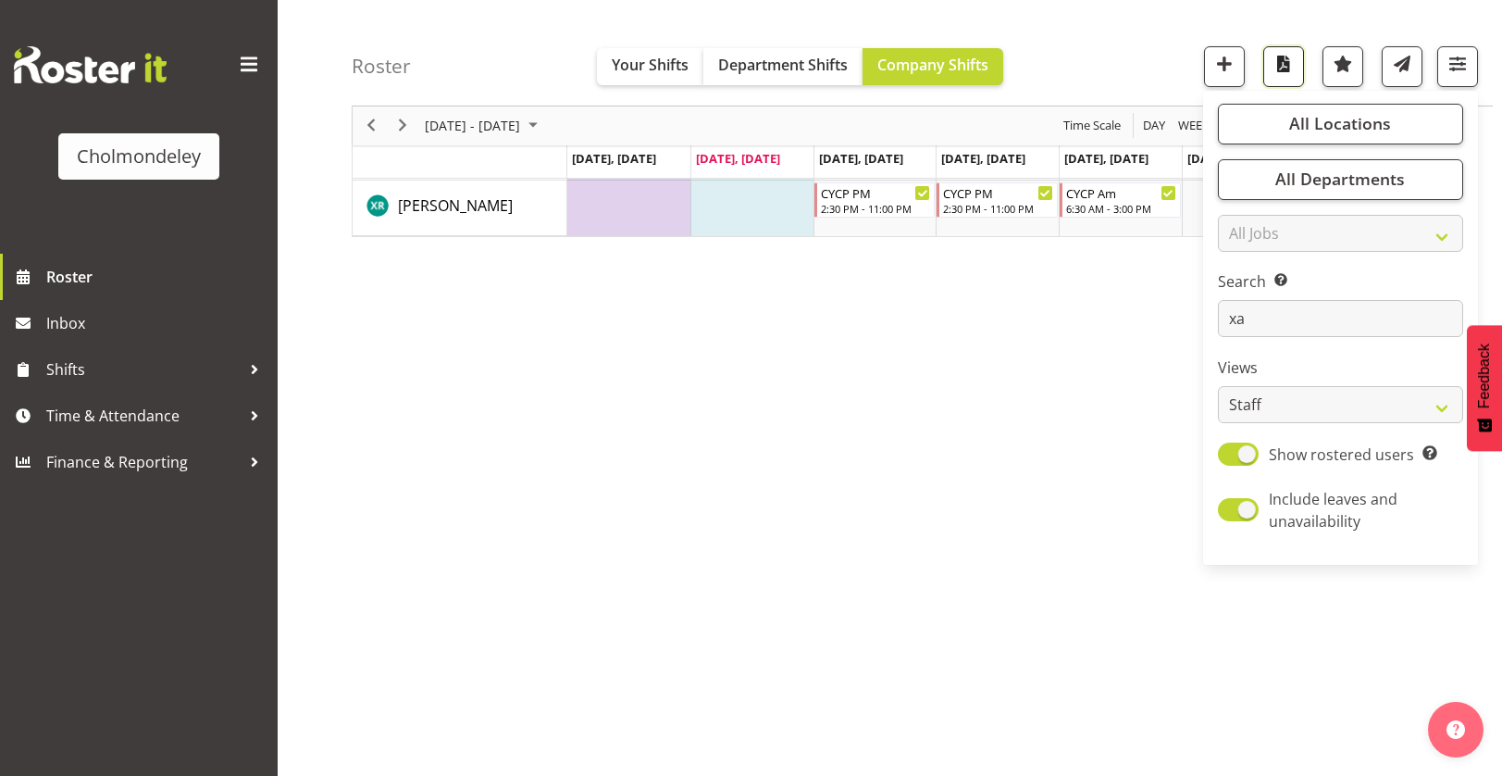
click at [1283, 75] on span "button" at bounding box center [1284, 64] width 24 height 24
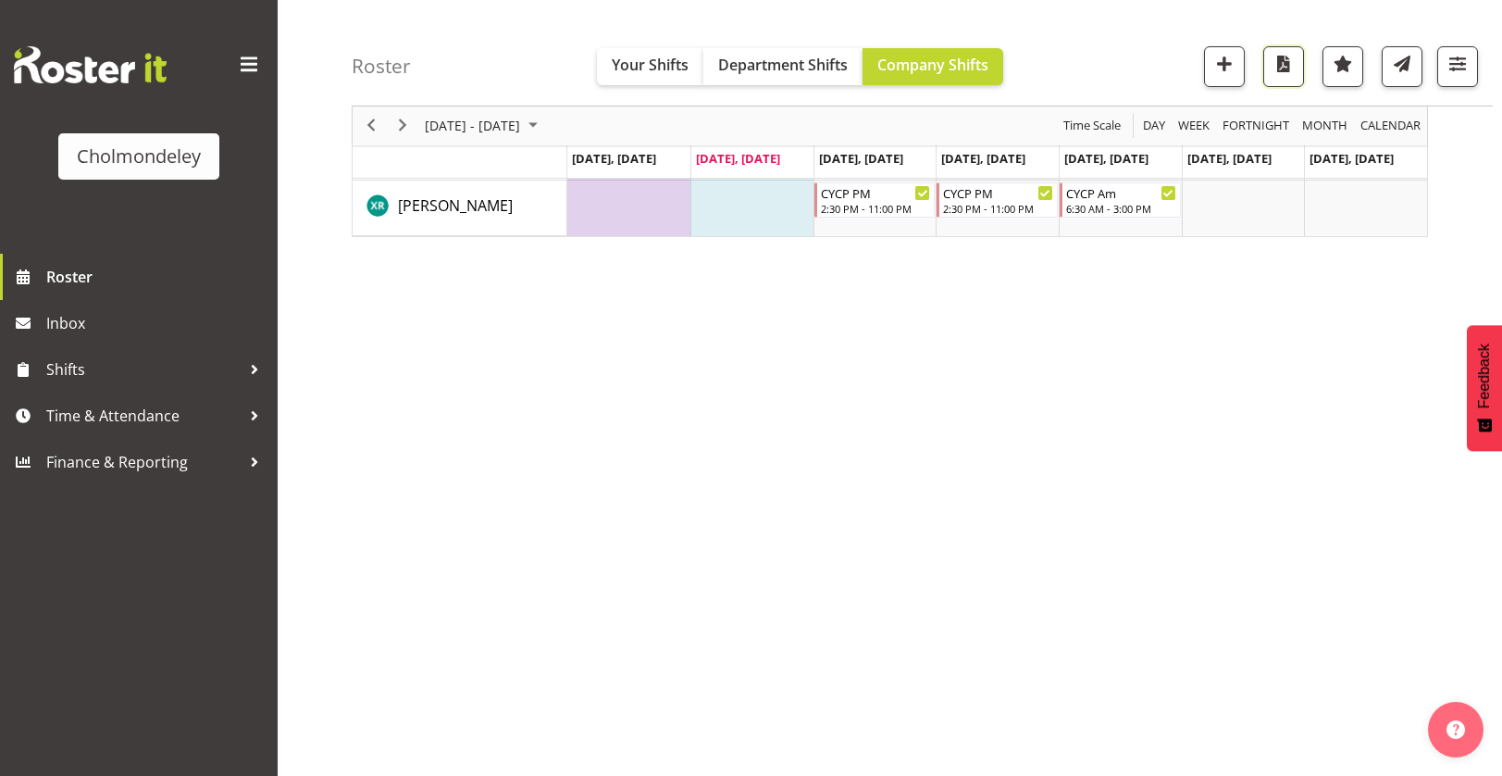
scroll to position [0, 0]
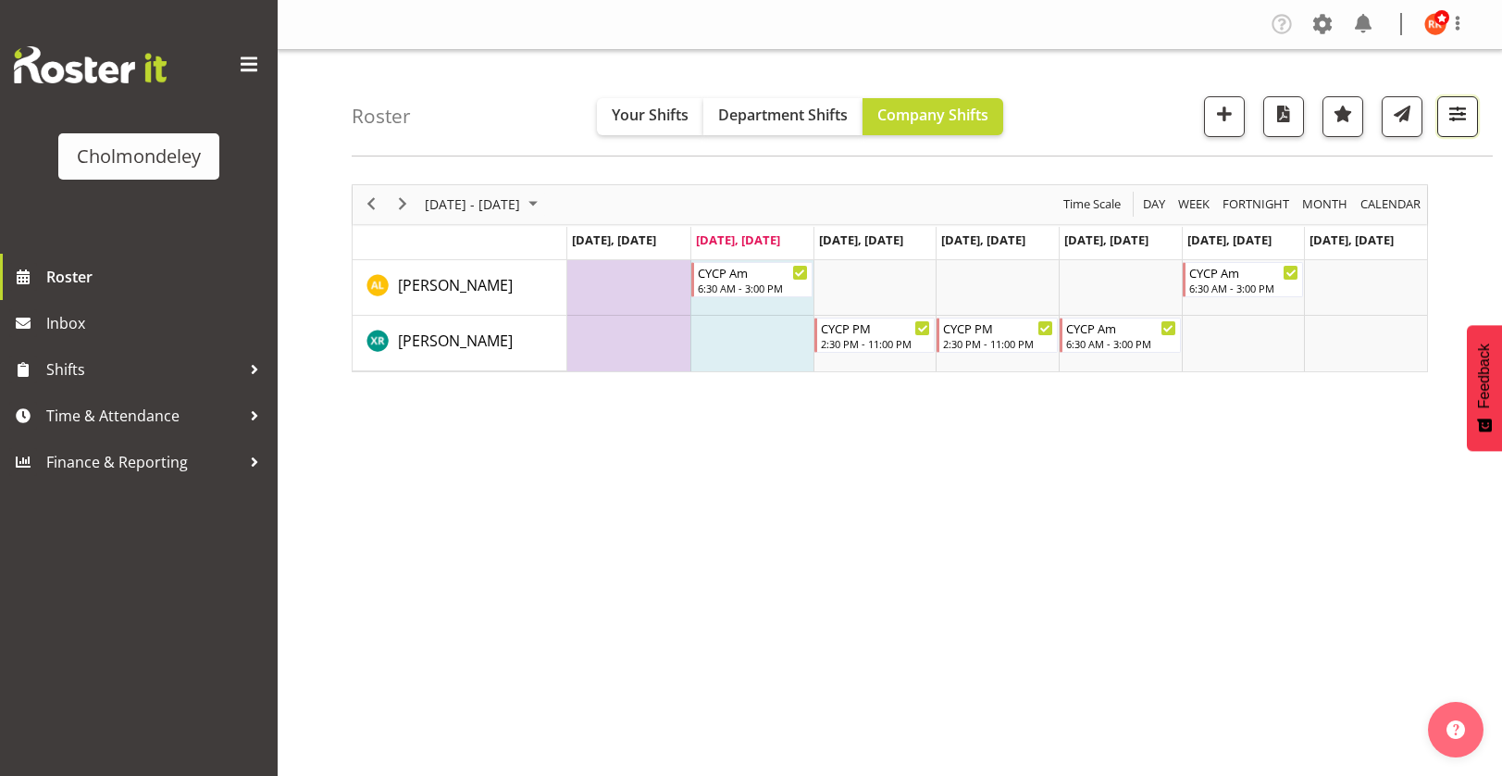
click at [1453, 118] on span "button" at bounding box center [1458, 114] width 24 height 24
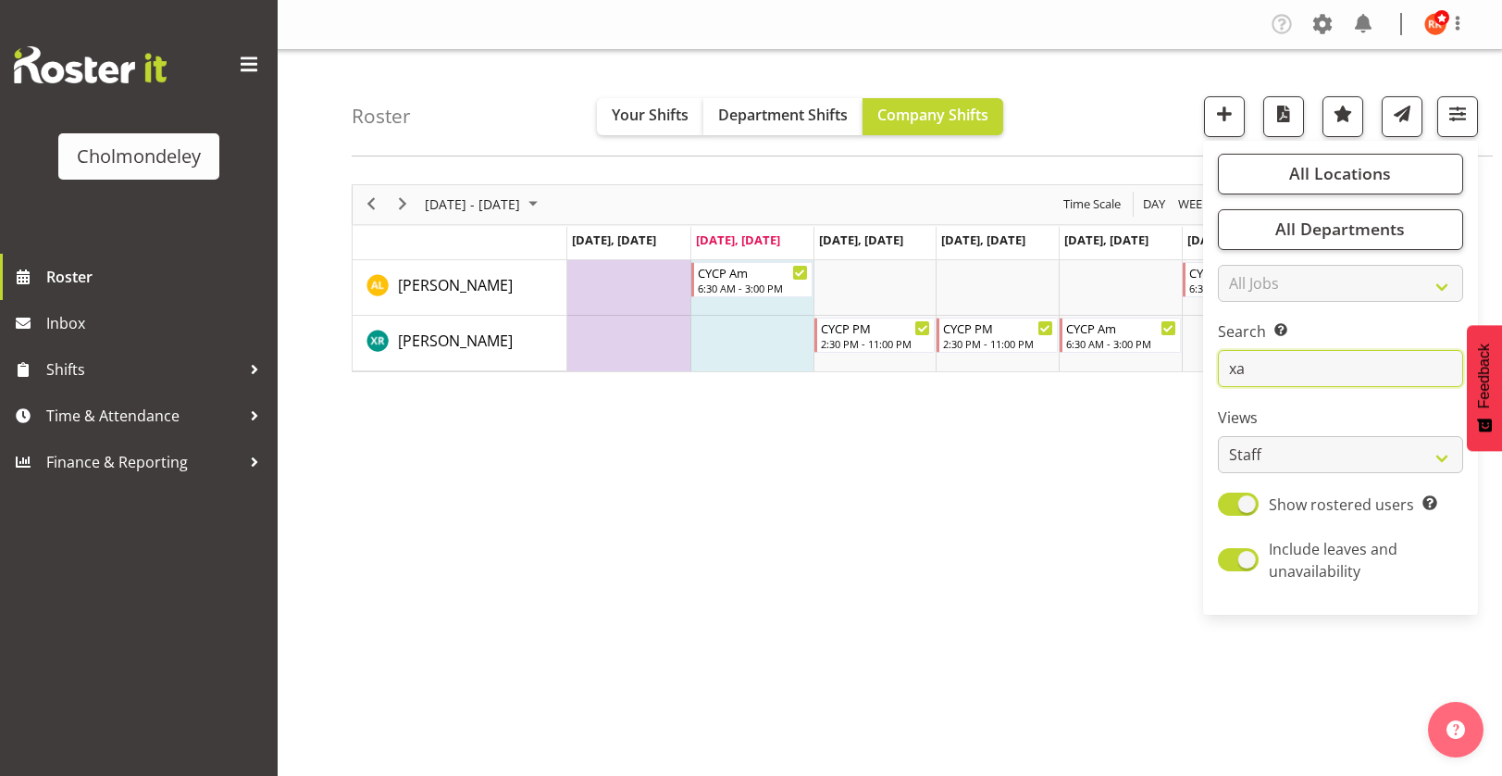
click at [1295, 371] on input "xa" at bounding box center [1340, 368] width 245 height 37
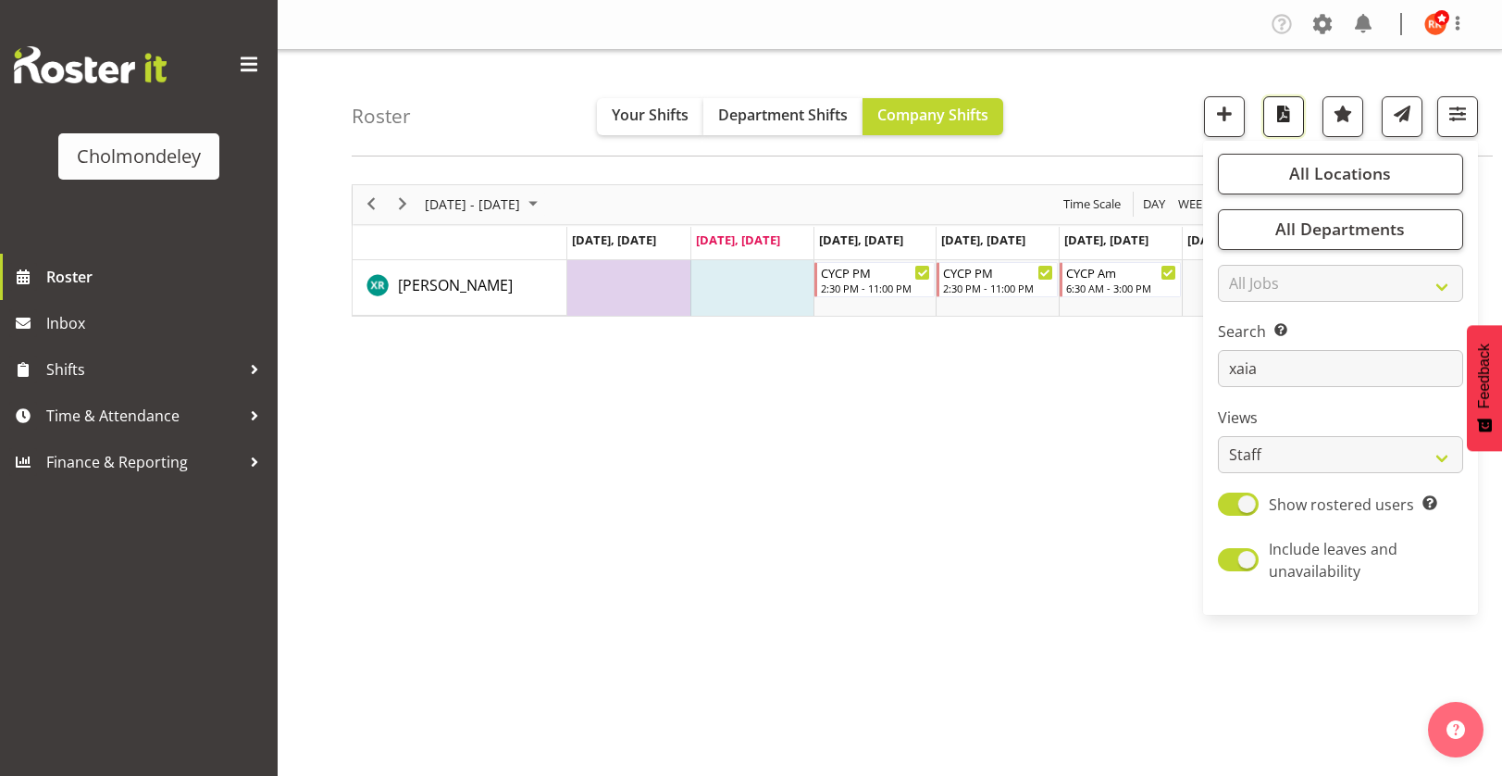
click at [1292, 114] on span "button" at bounding box center [1284, 114] width 24 height 24
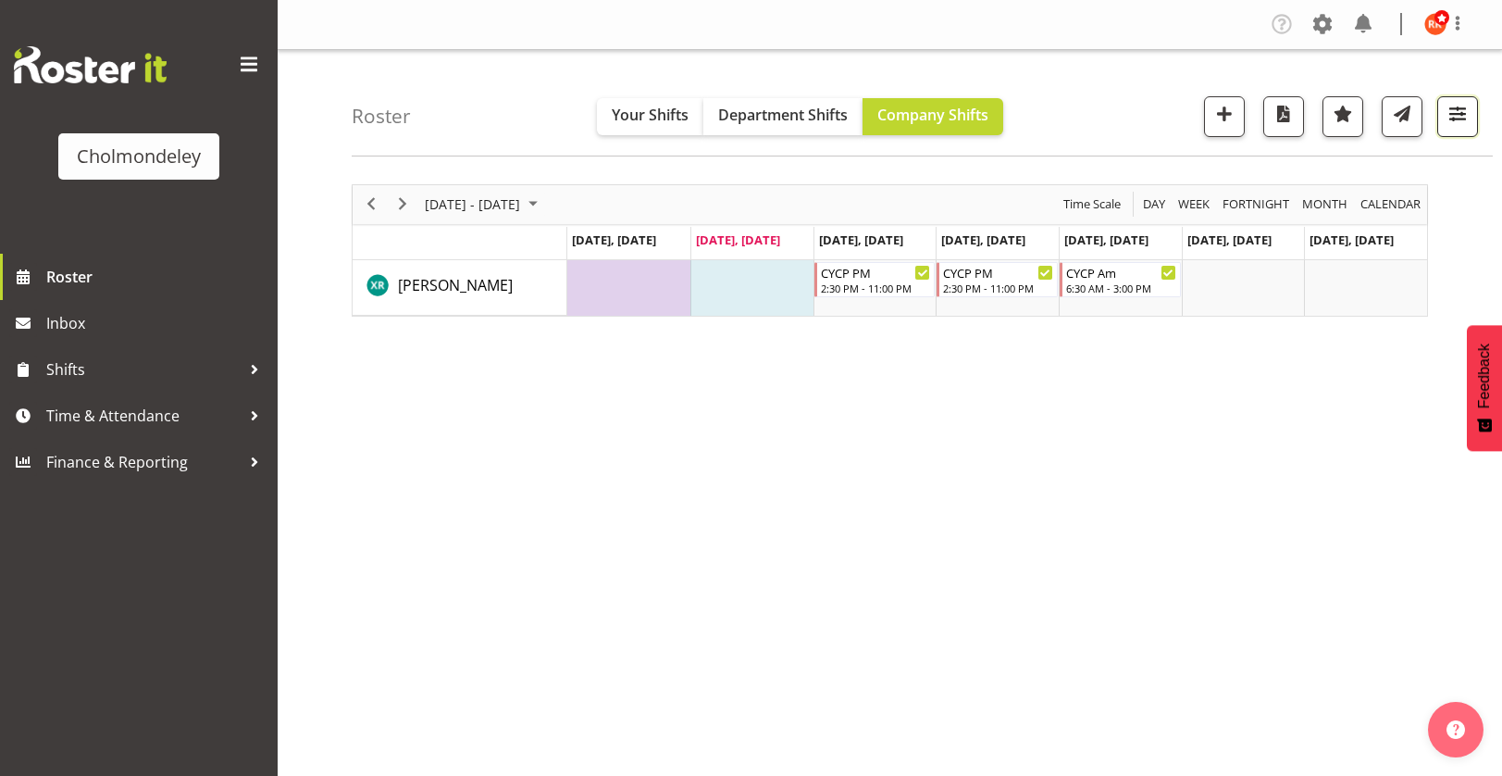
click at [1458, 115] on span "button" at bounding box center [1458, 114] width 24 height 24
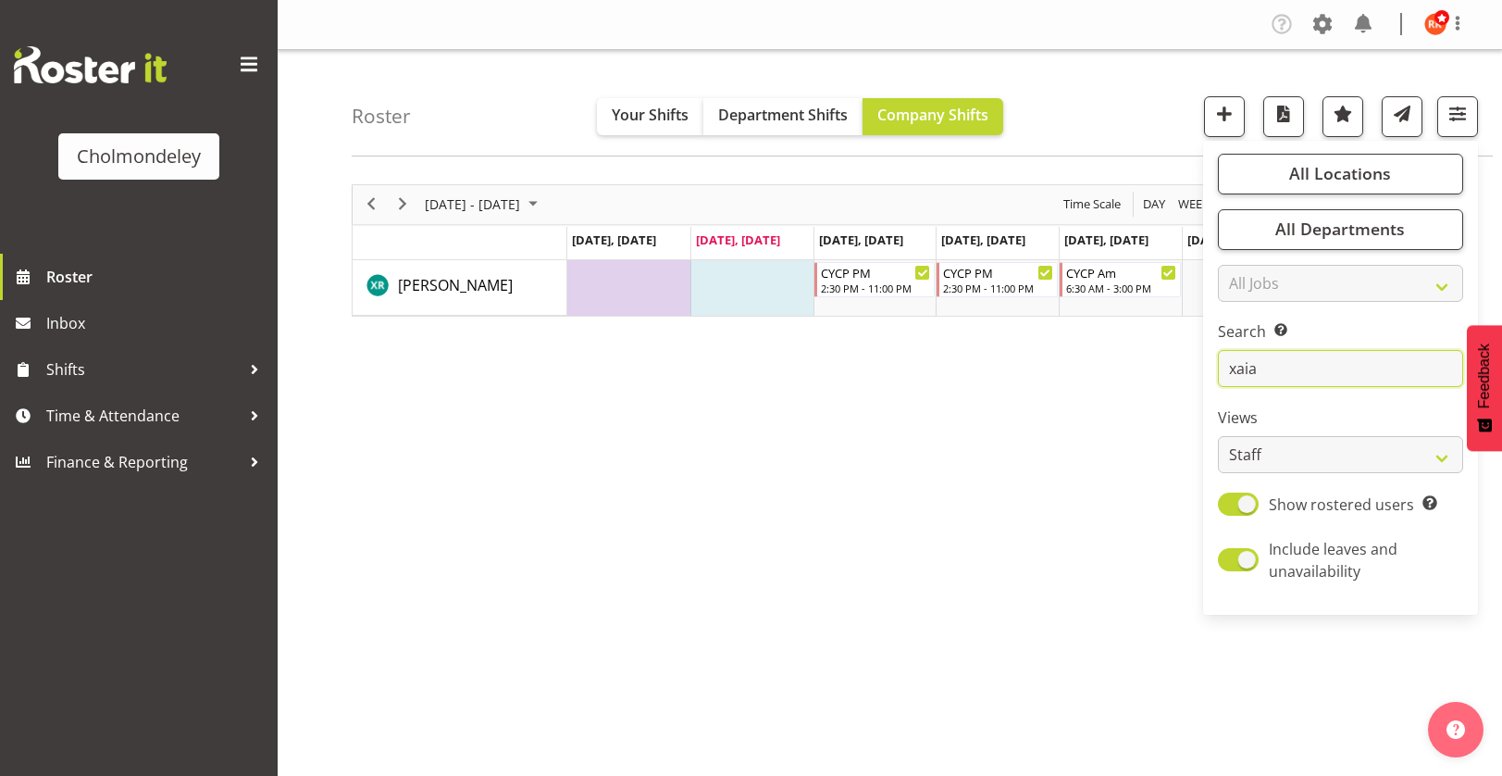
click at [1332, 364] on input "xaia" at bounding box center [1340, 368] width 245 height 37
type input "x"
type input "zoe"
click at [1268, 117] on button "button" at bounding box center [1283, 116] width 41 height 41
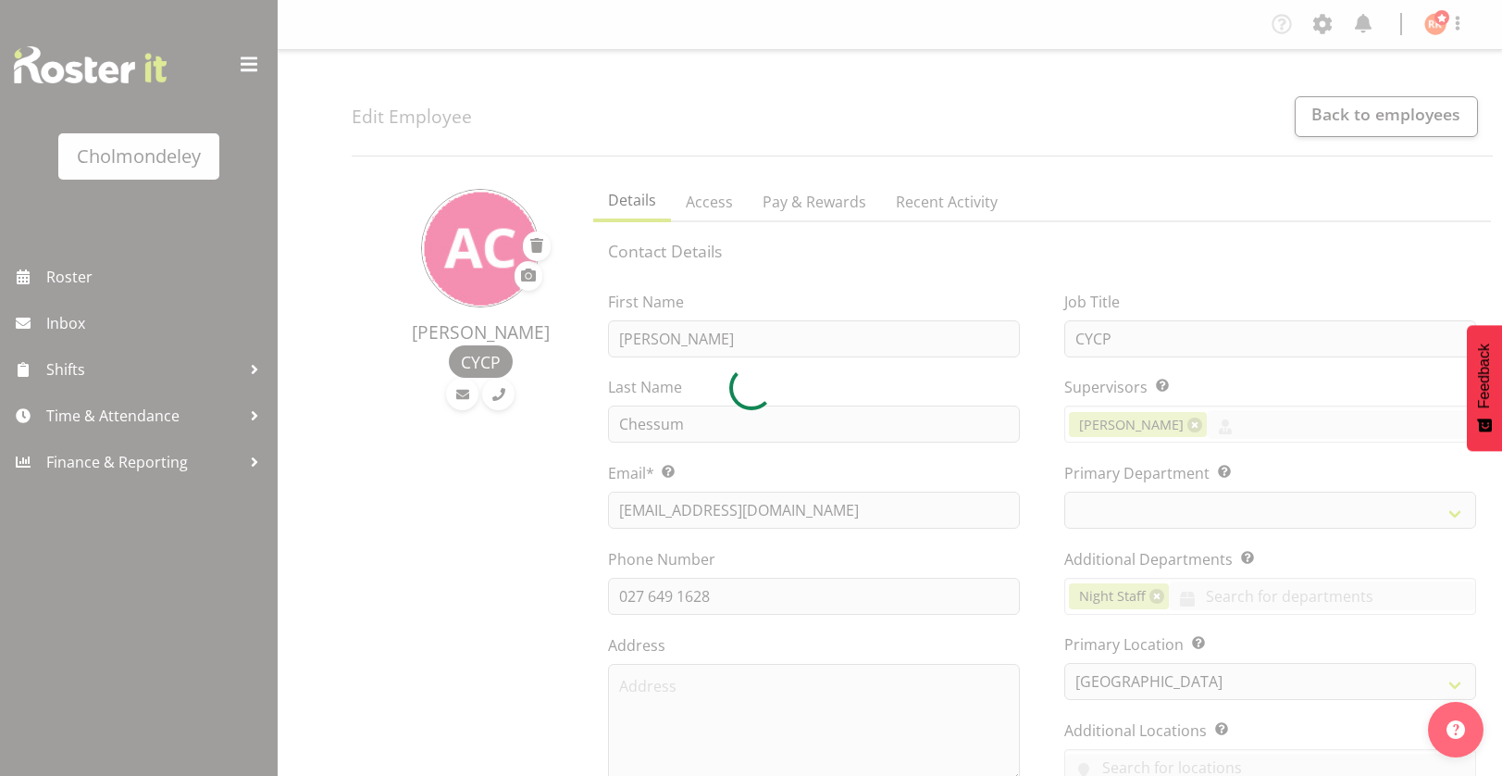
select select "shift"
select select "TimelineWeek"
select select "80"
